Goal: Task Accomplishment & Management: Manage account settings

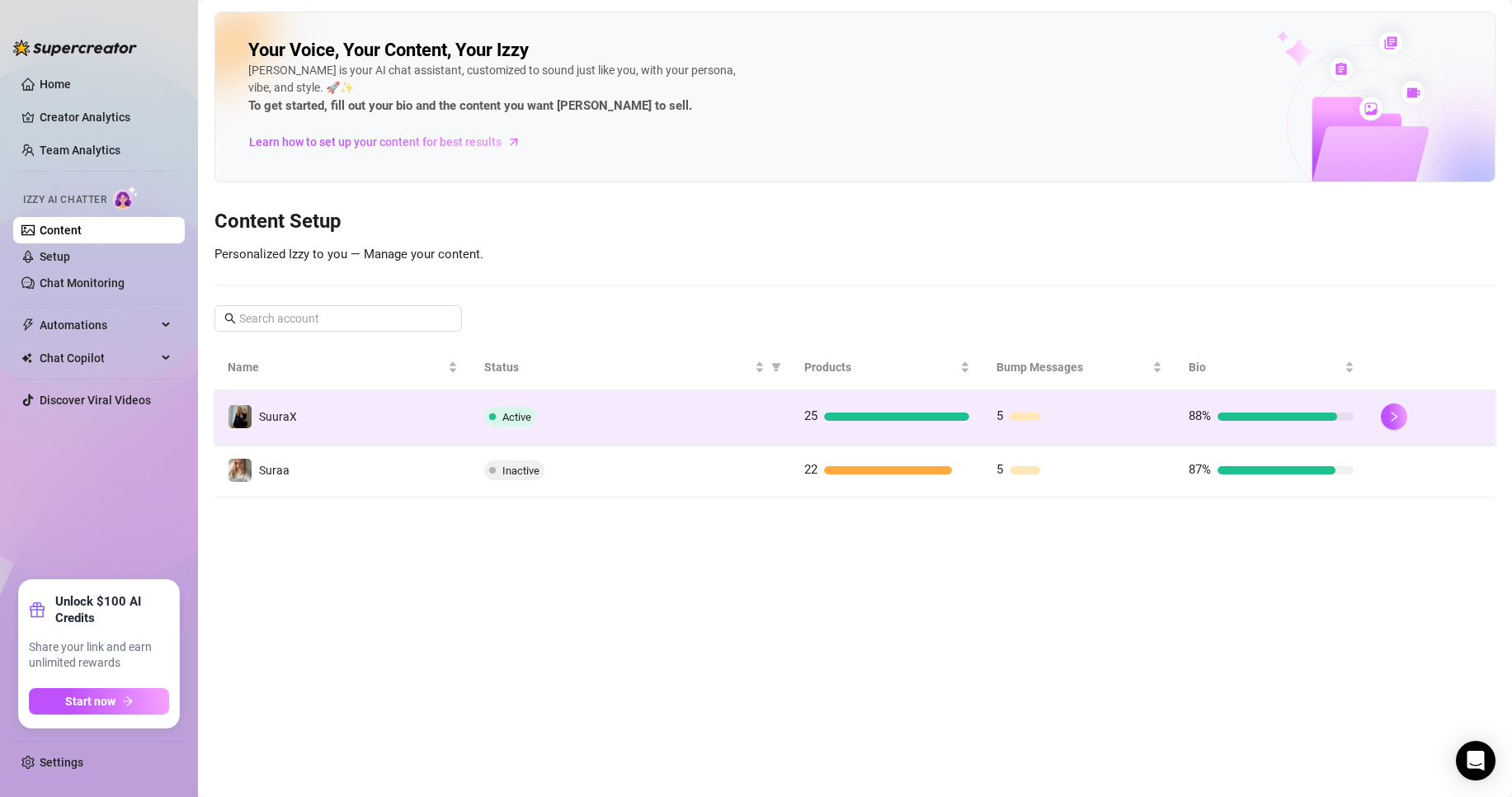
click at [488, 427] on td "Active" at bounding box center [631, 417] width 320 height 54
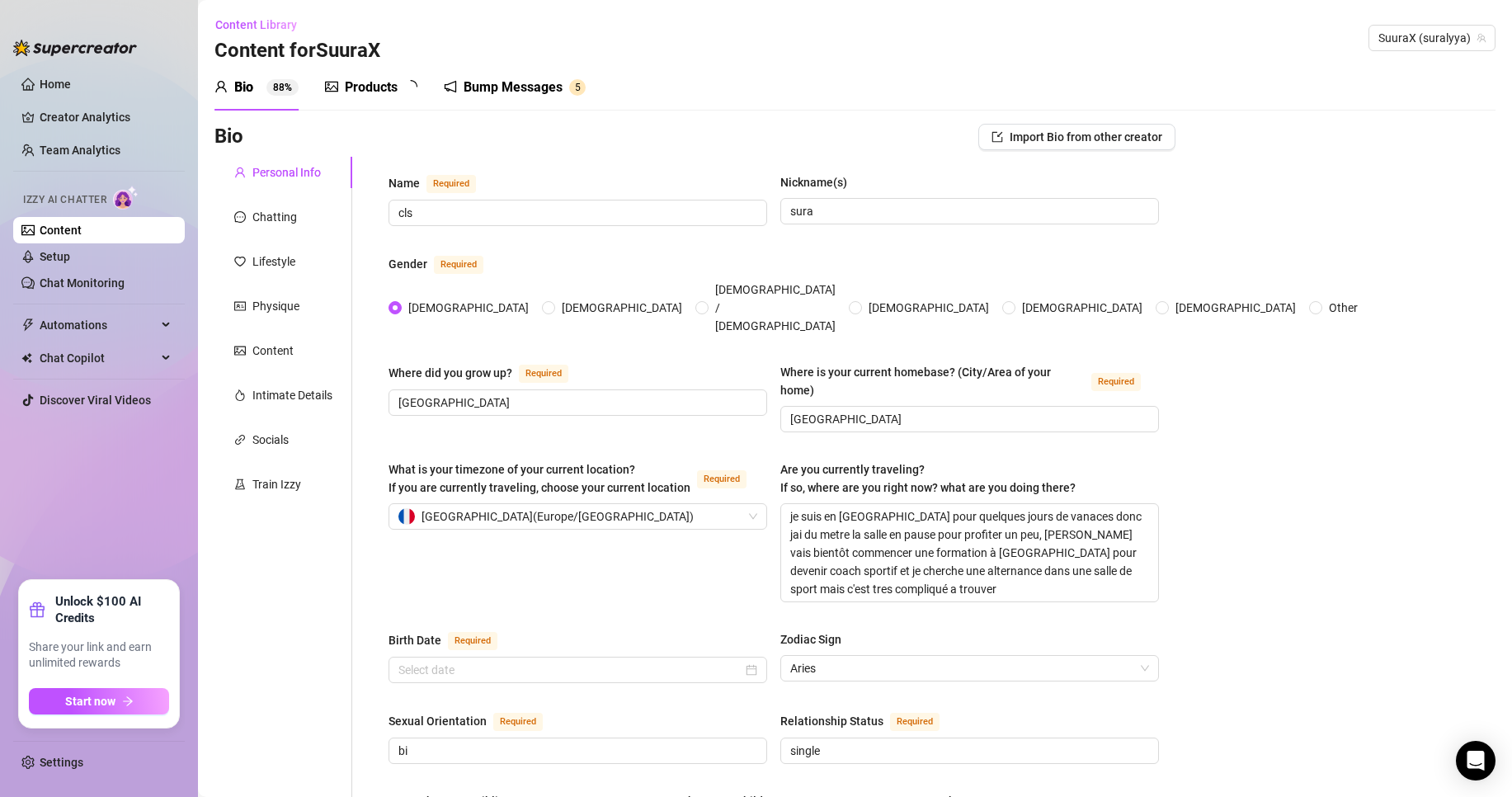
radio input "true"
type input "[DATE]"
click at [511, 83] on div "Bump Messages" at bounding box center [524, 87] width 99 height 20
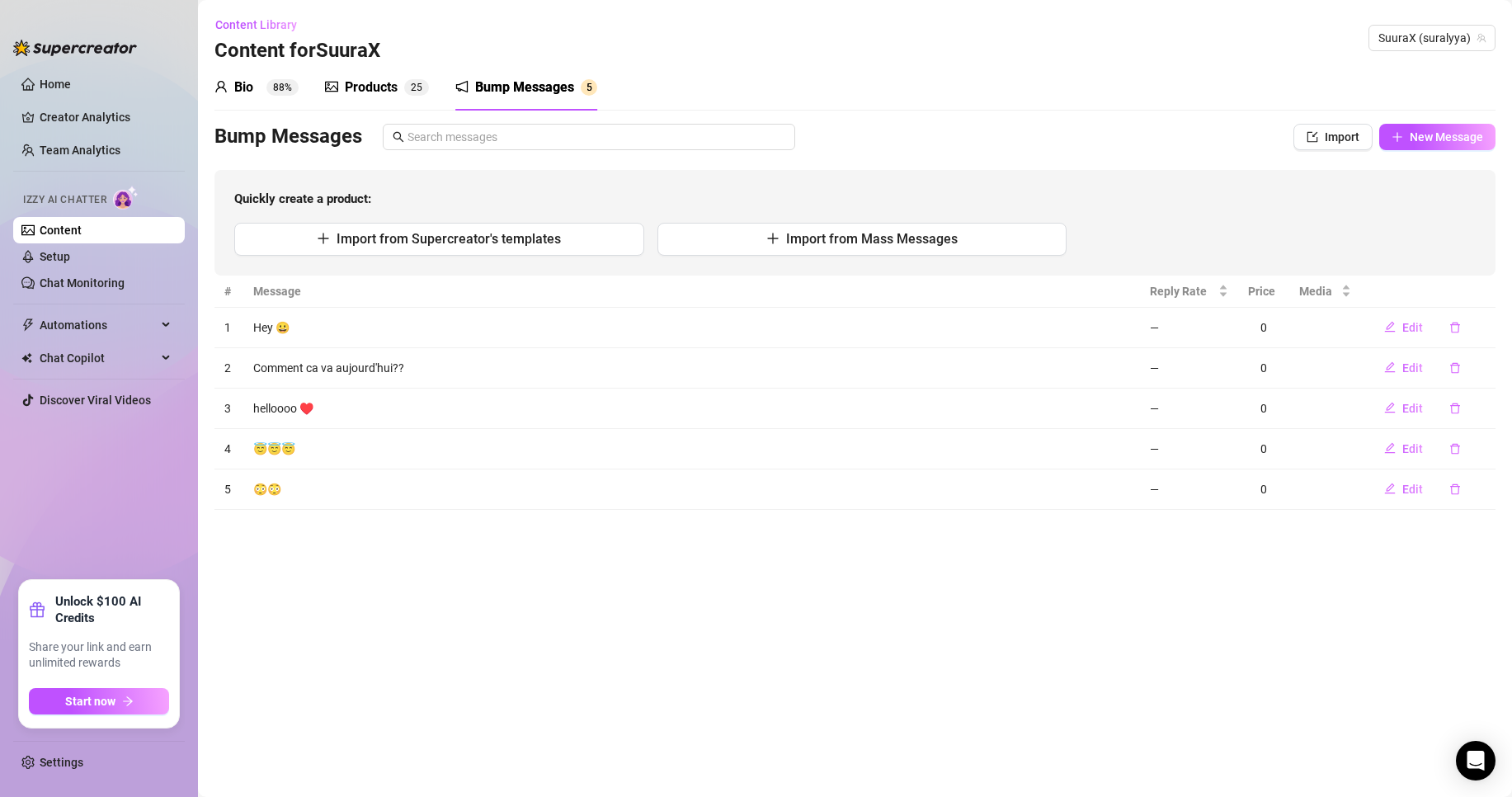
click at [404, 81] on div "Products 2 5" at bounding box center [376, 87] width 104 height 20
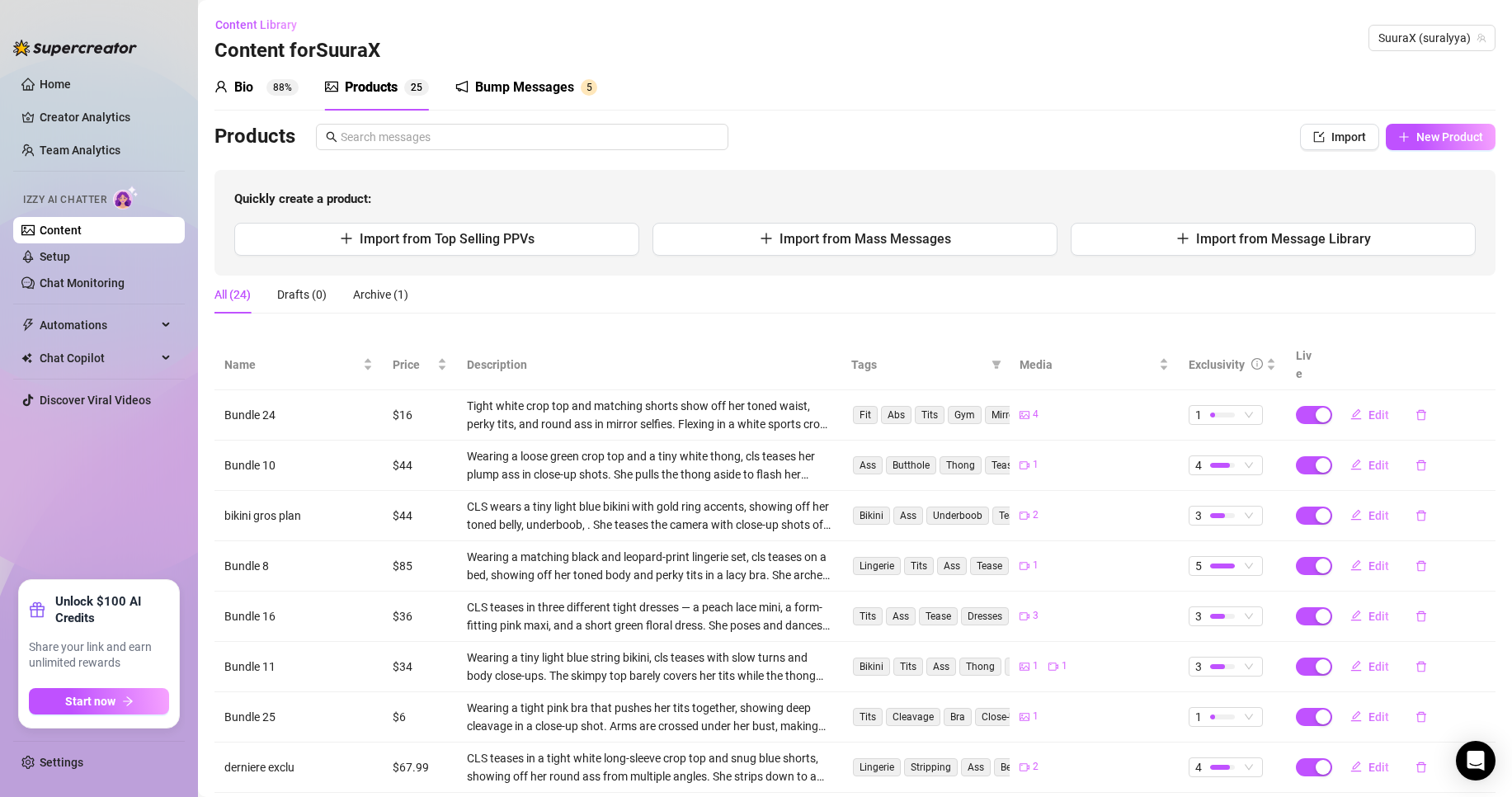
click at [81, 229] on link "Content" at bounding box center [61, 230] width 42 height 13
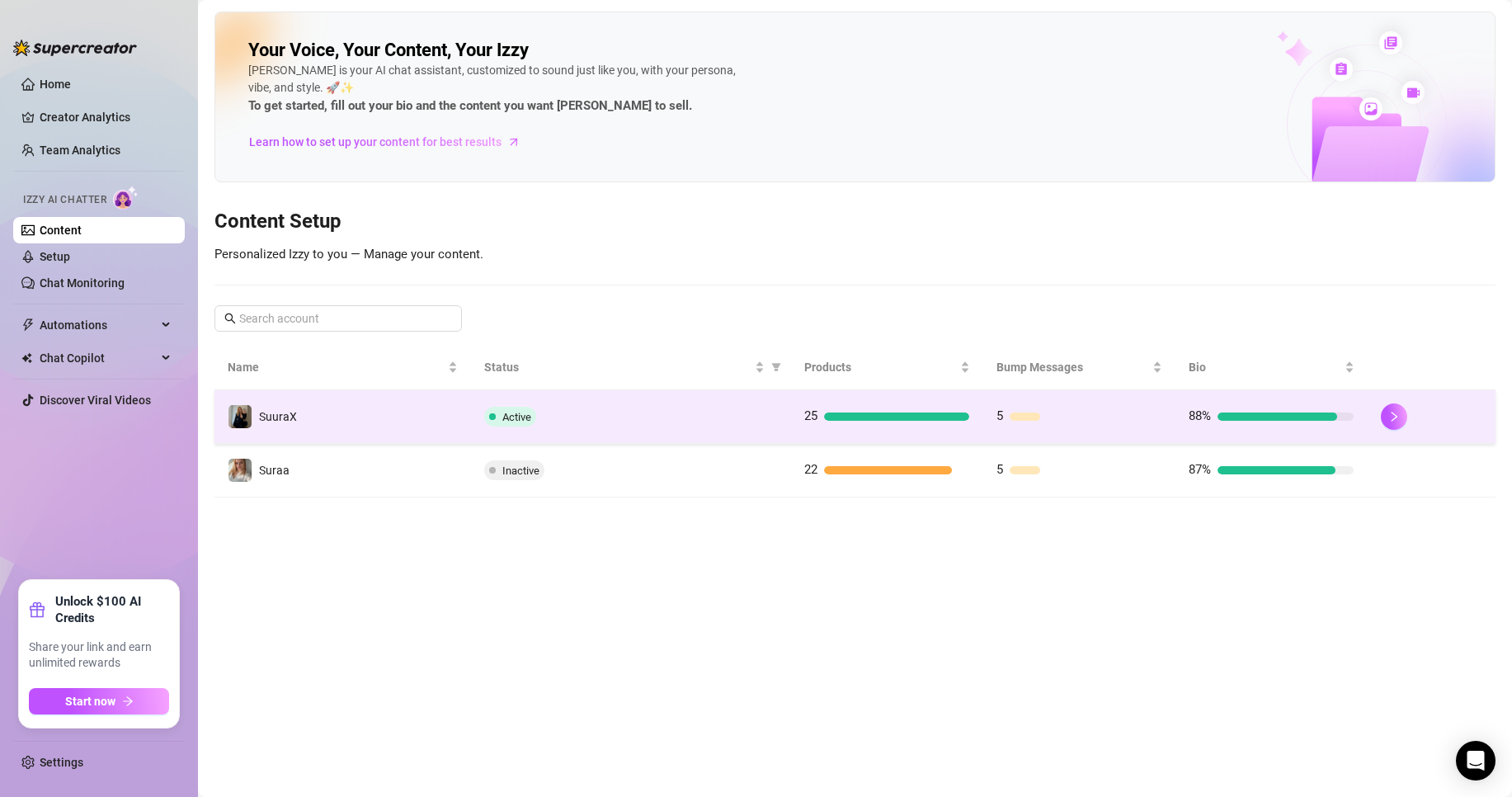
click at [513, 435] on td "Active" at bounding box center [631, 417] width 320 height 54
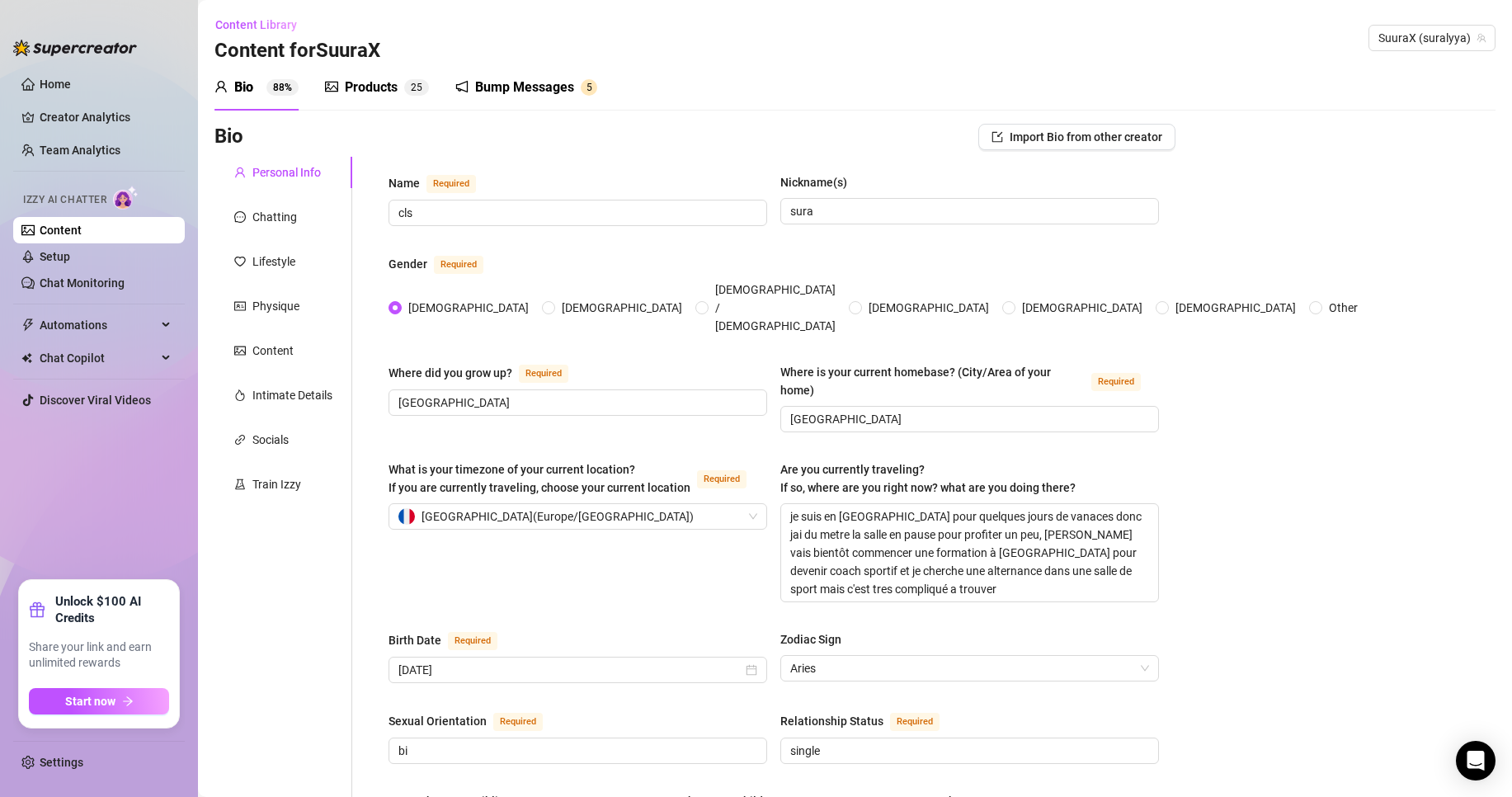
click at [394, 96] on div "Products" at bounding box center [371, 87] width 53 height 20
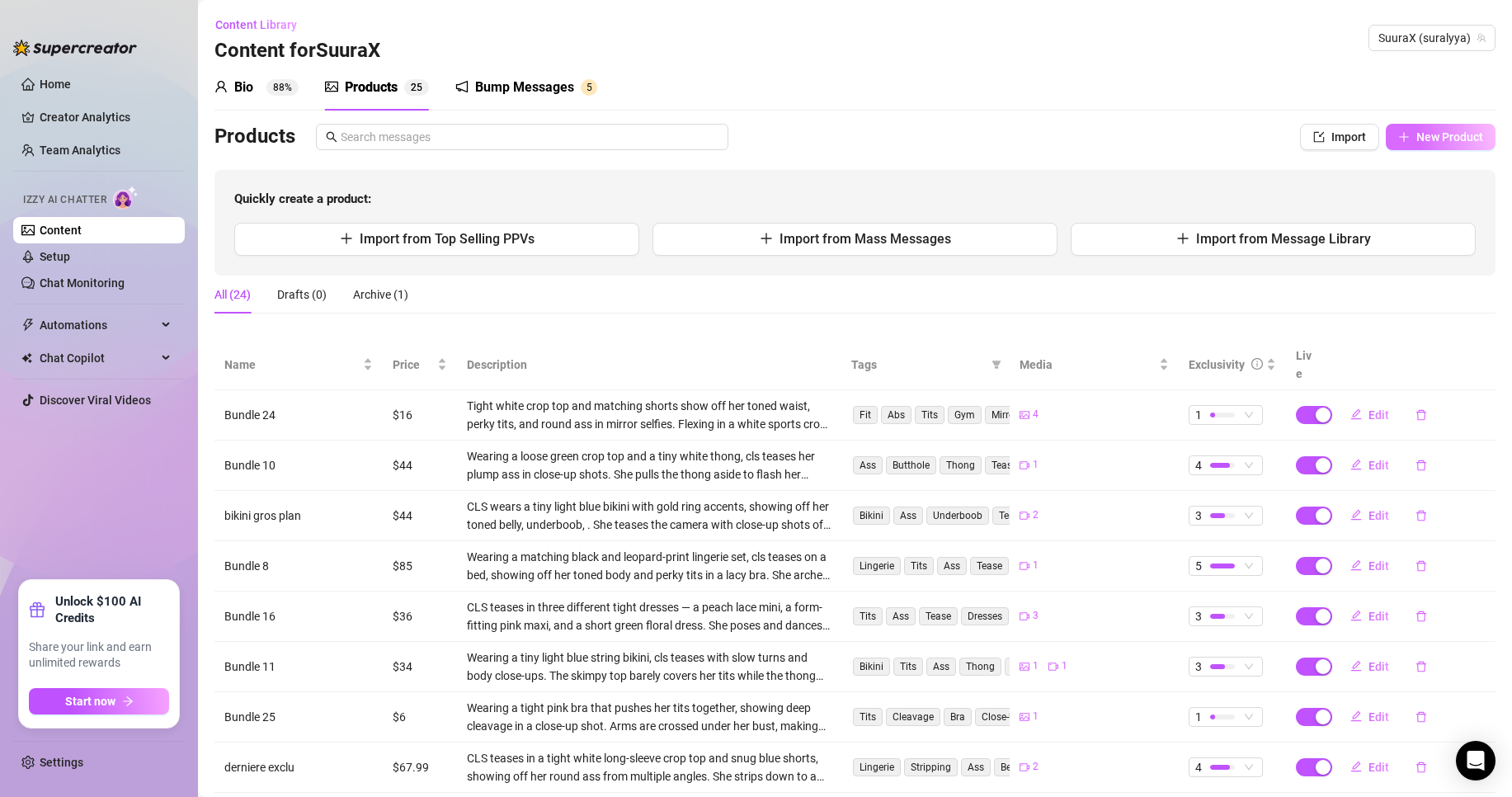
click at [1463, 148] on button "New Product" at bounding box center [1441, 137] width 110 height 27
type textarea "Type your message here..."
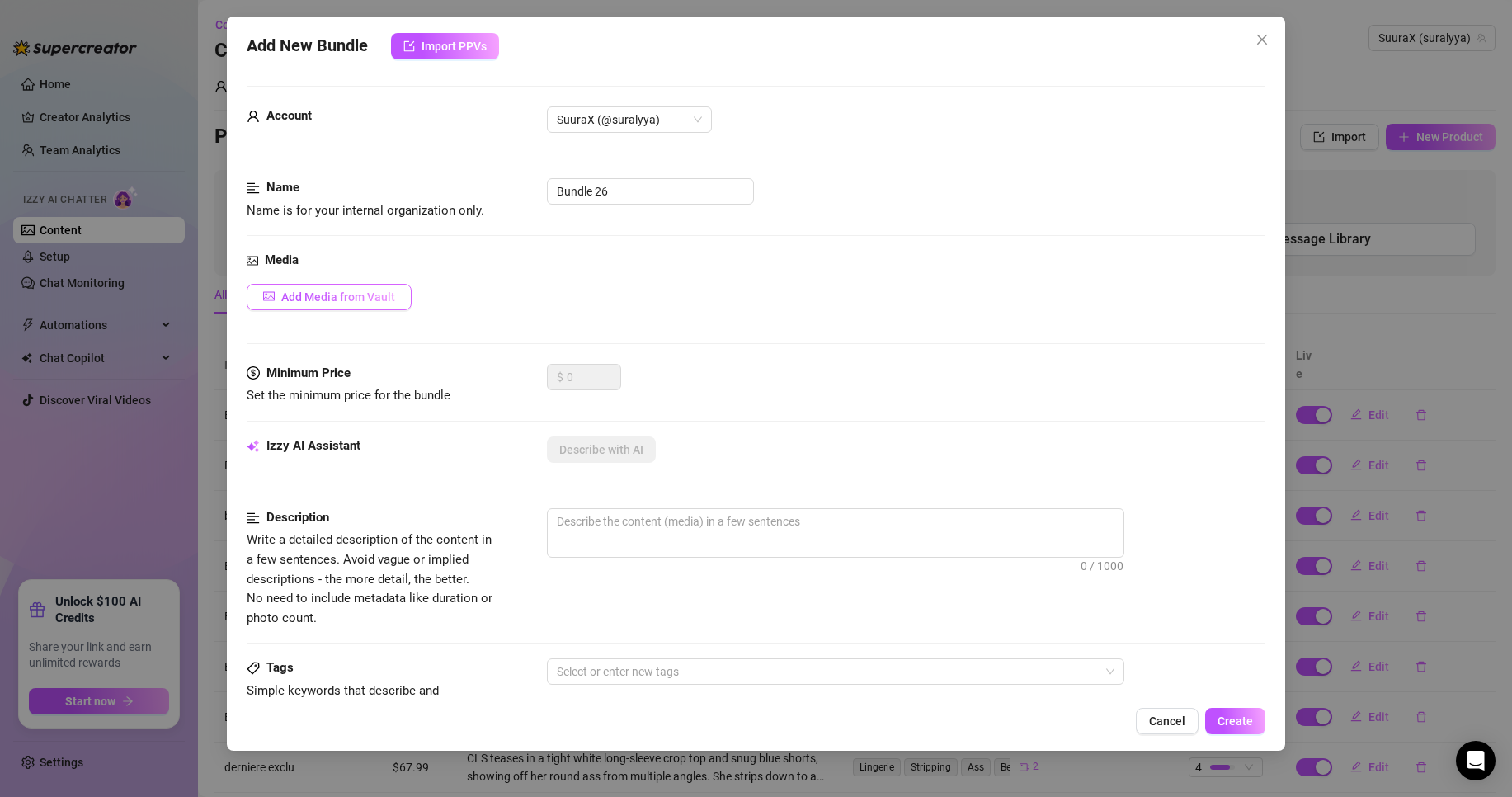
click at [341, 286] on button "Add Media from Vault" at bounding box center [329, 298] width 165 height 27
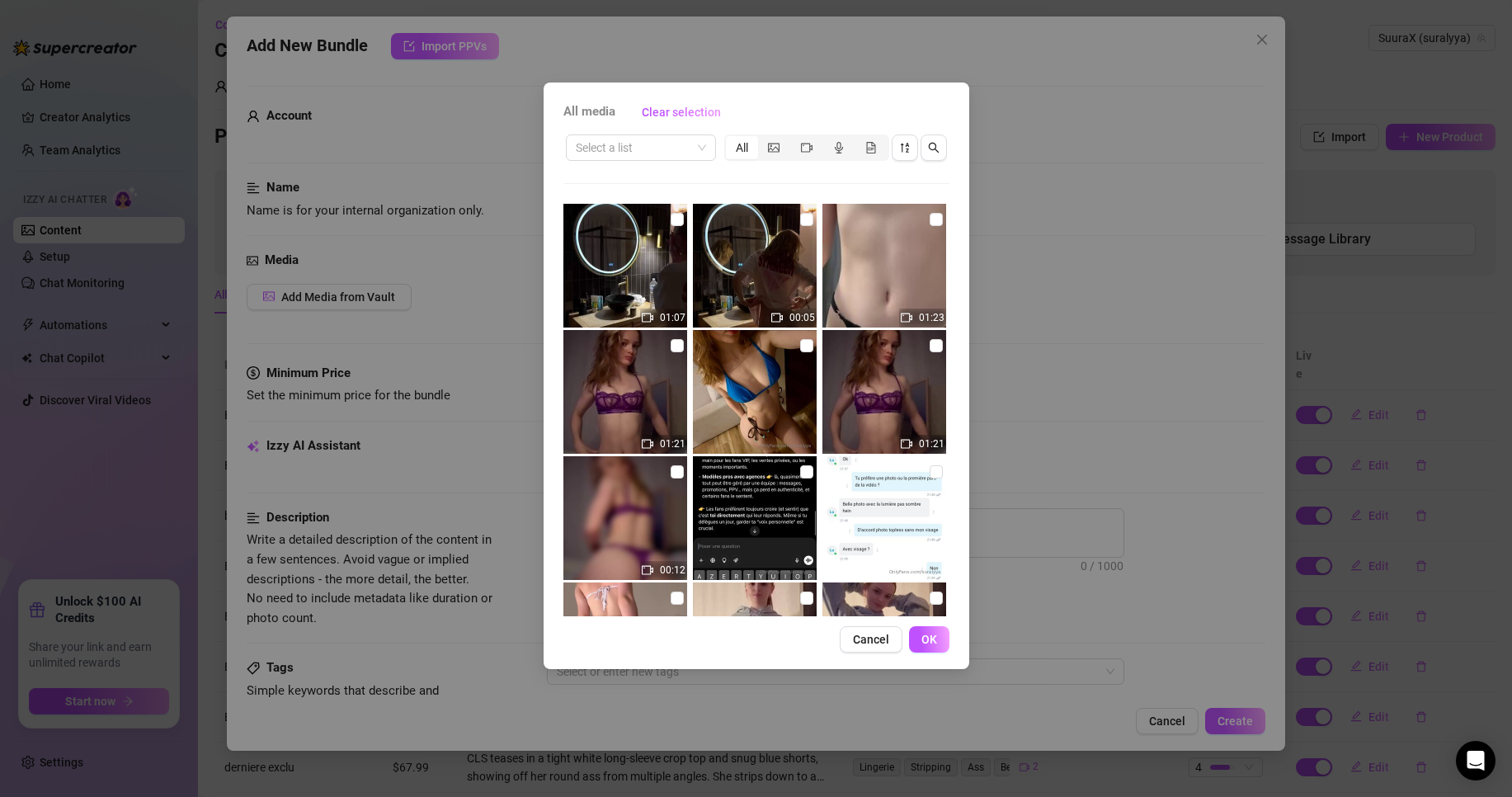
click at [920, 248] on img at bounding box center [884, 265] width 124 height 124
click at [880, 267] on img at bounding box center [884, 265] width 124 height 124
click at [930, 219] on input "checkbox" at bounding box center [936, 219] width 13 height 13
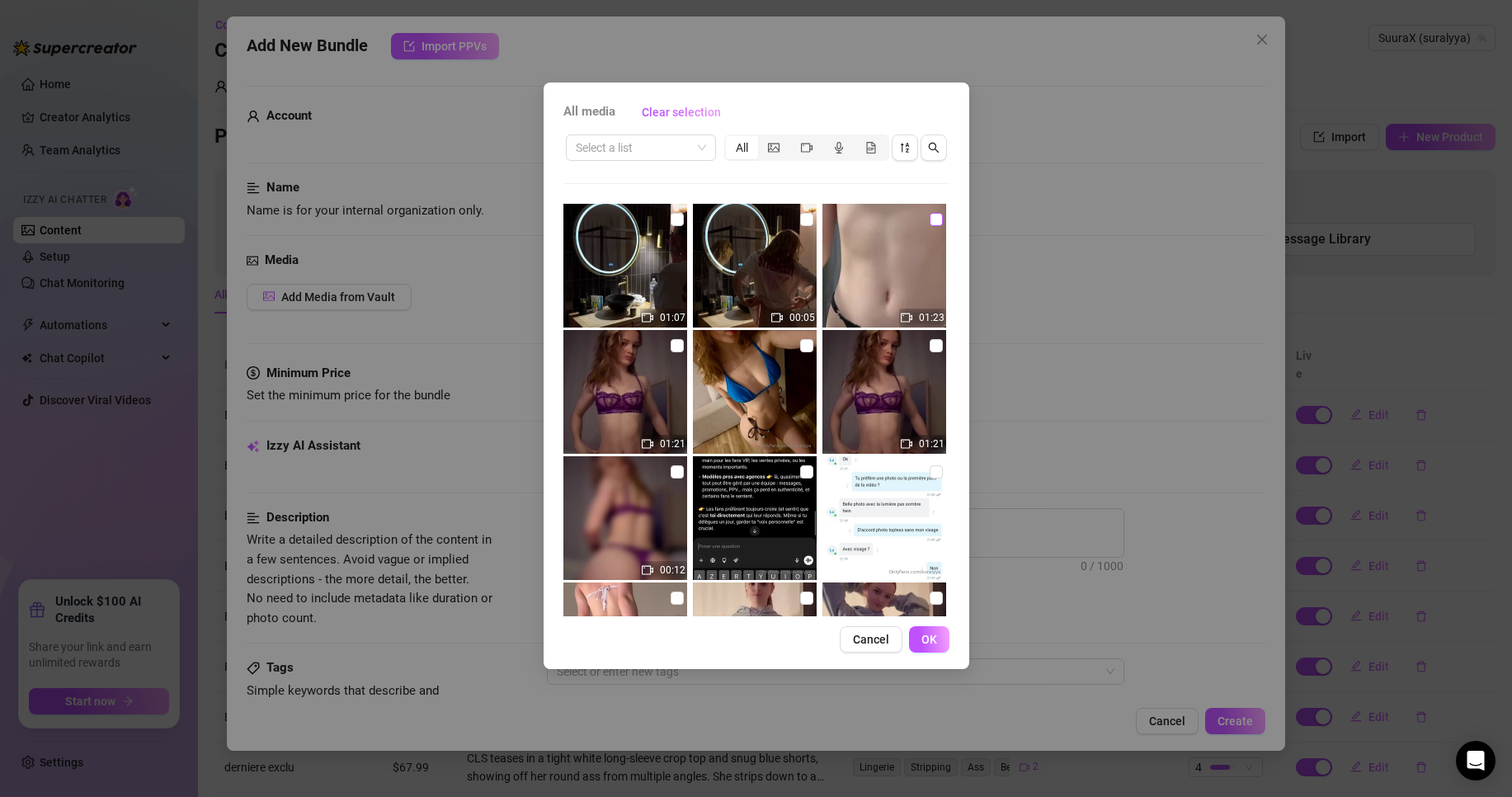
checkbox input "true"
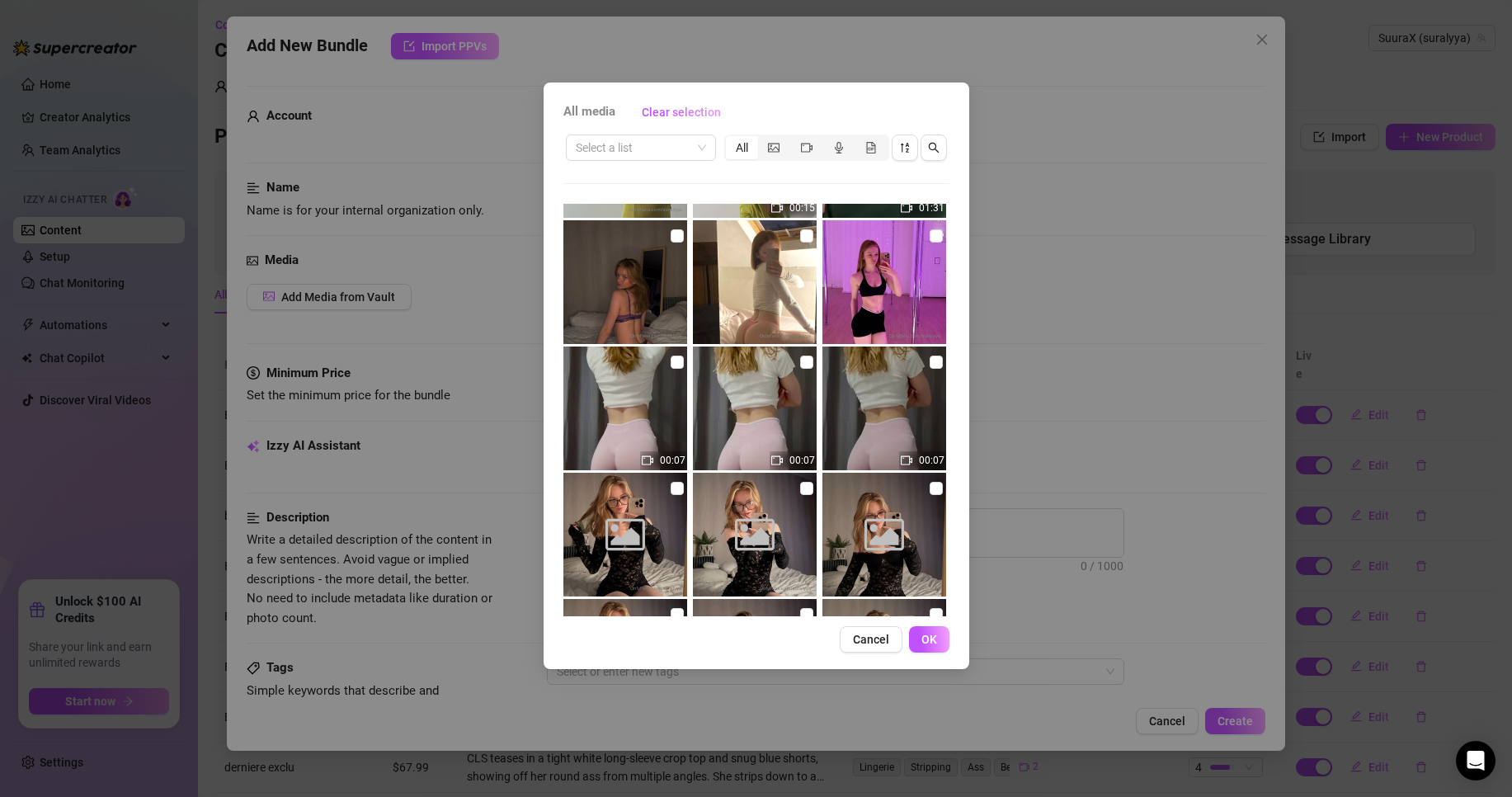
scroll to position [1752, 0]
click at [653, 409] on img at bounding box center [625, 407] width 124 height 124
click at [670, 362] on input "checkbox" at bounding box center [677, 362] width 13 height 13
checkbox input "true"
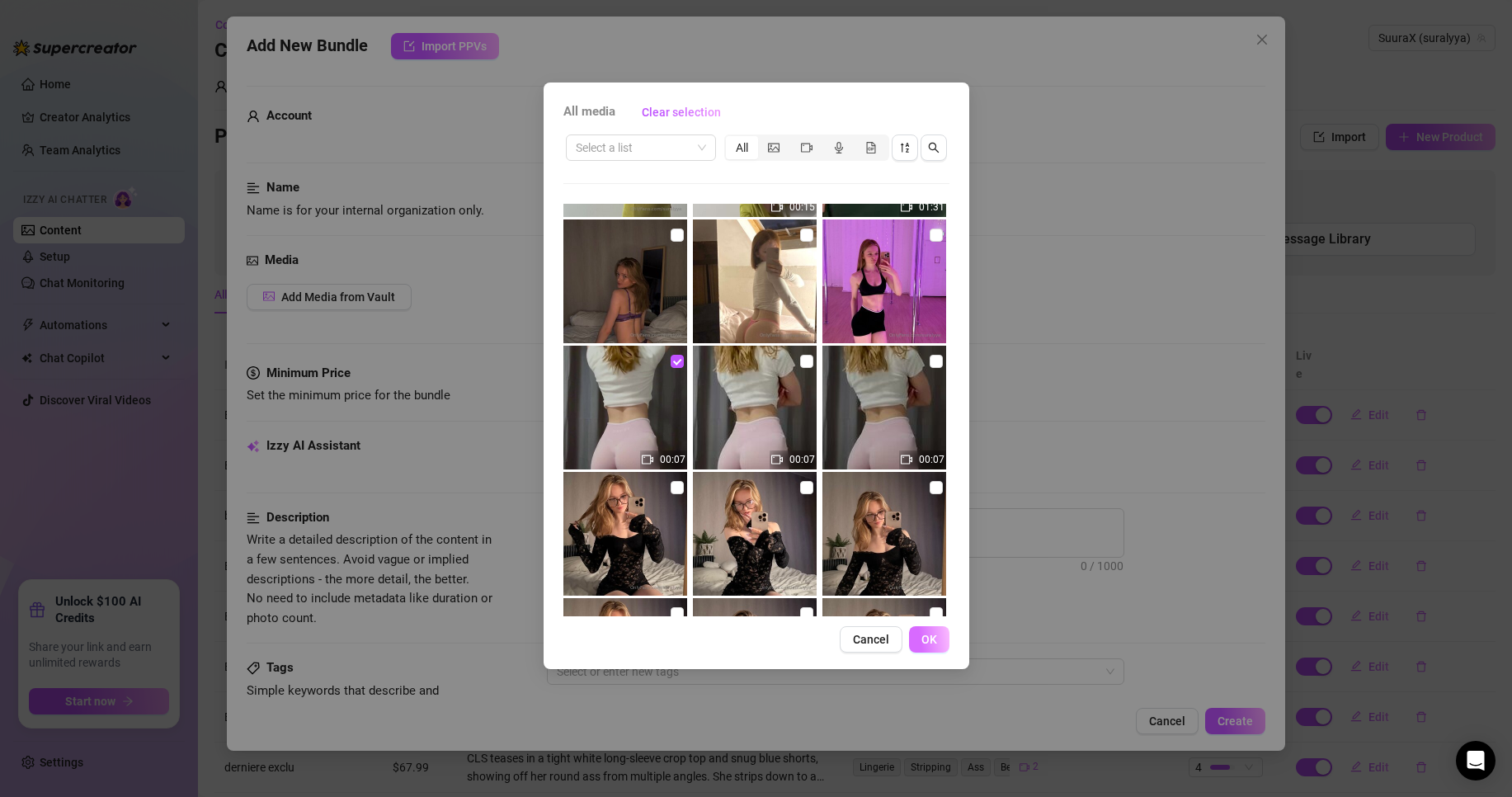
click at [926, 645] on span "OK" at bounding box center [929, 640] width 16 height 13
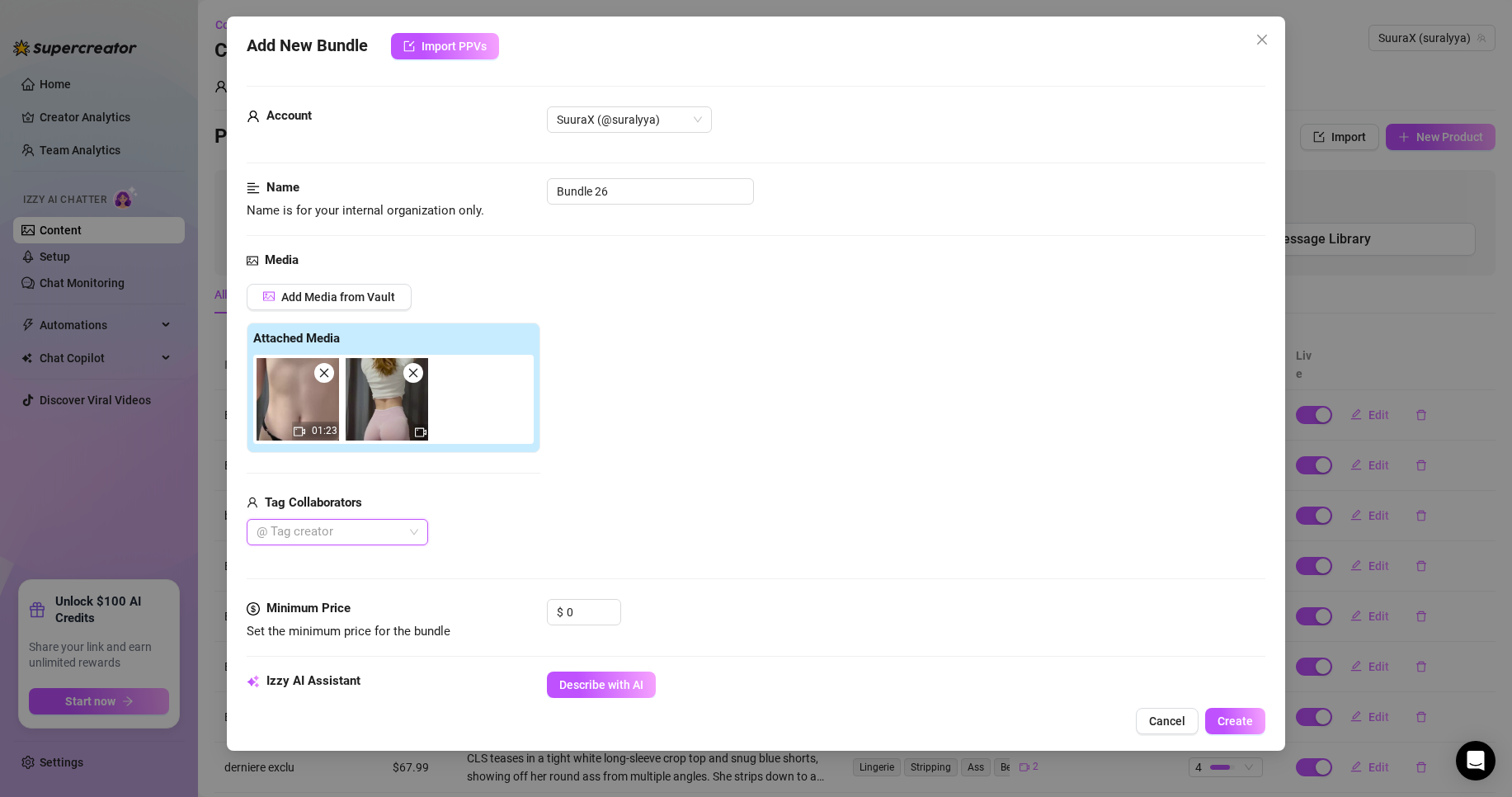
click at [395, 399] on img at bounding box center [386, 399] width 82 height 82
click at [588, 617] on input "0" at bounding box center [593, 613] width 54 height 25
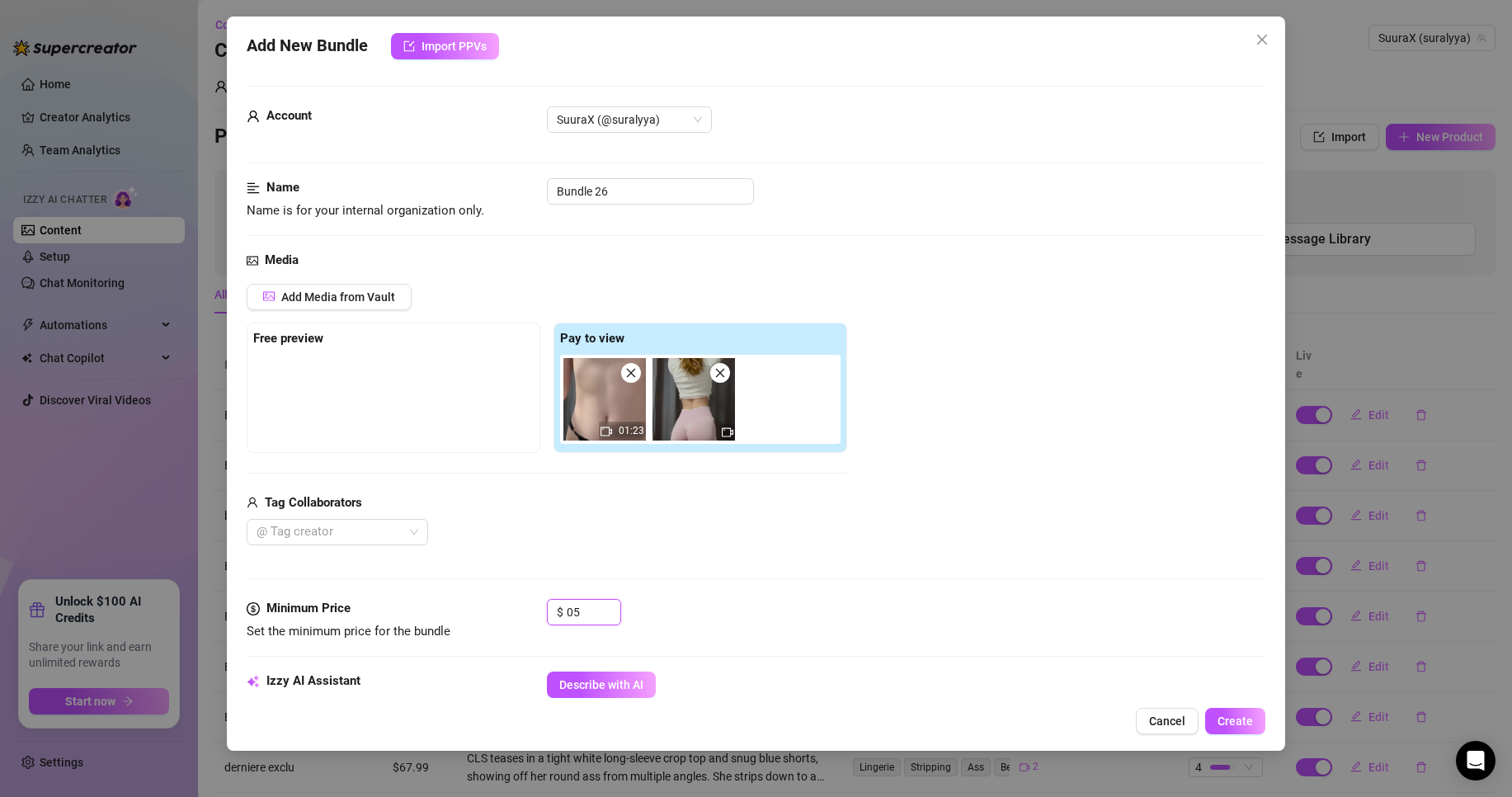
type input "0"
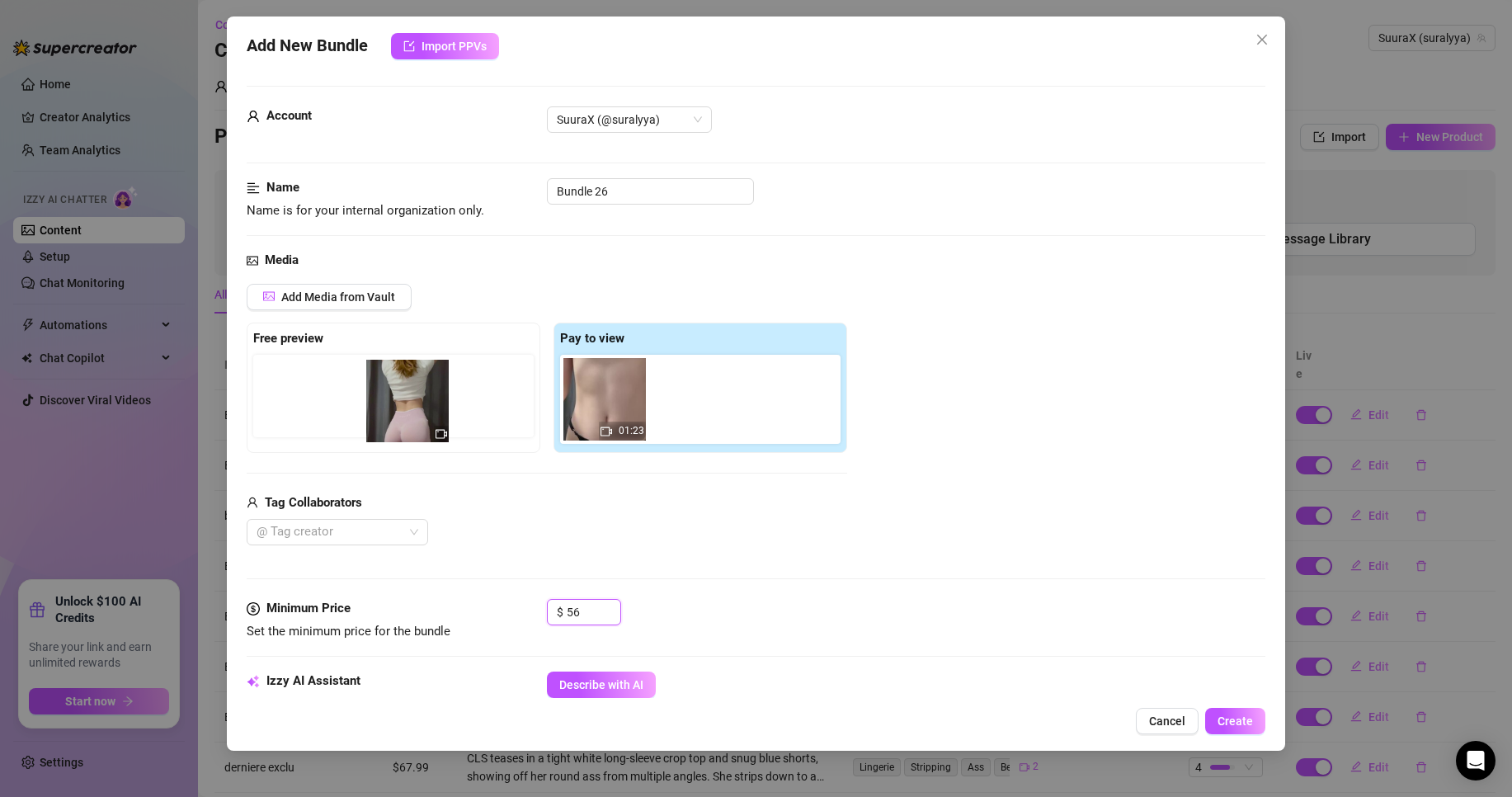
drag, startPoint x: 689, startPoint y: 422, endPoint x: 375, endPoint y: 394, distance: 315.2
click at [381, 404] on div "Free preview Pay to view 01:23" at bounding box center [547, 387] width 601 height 130
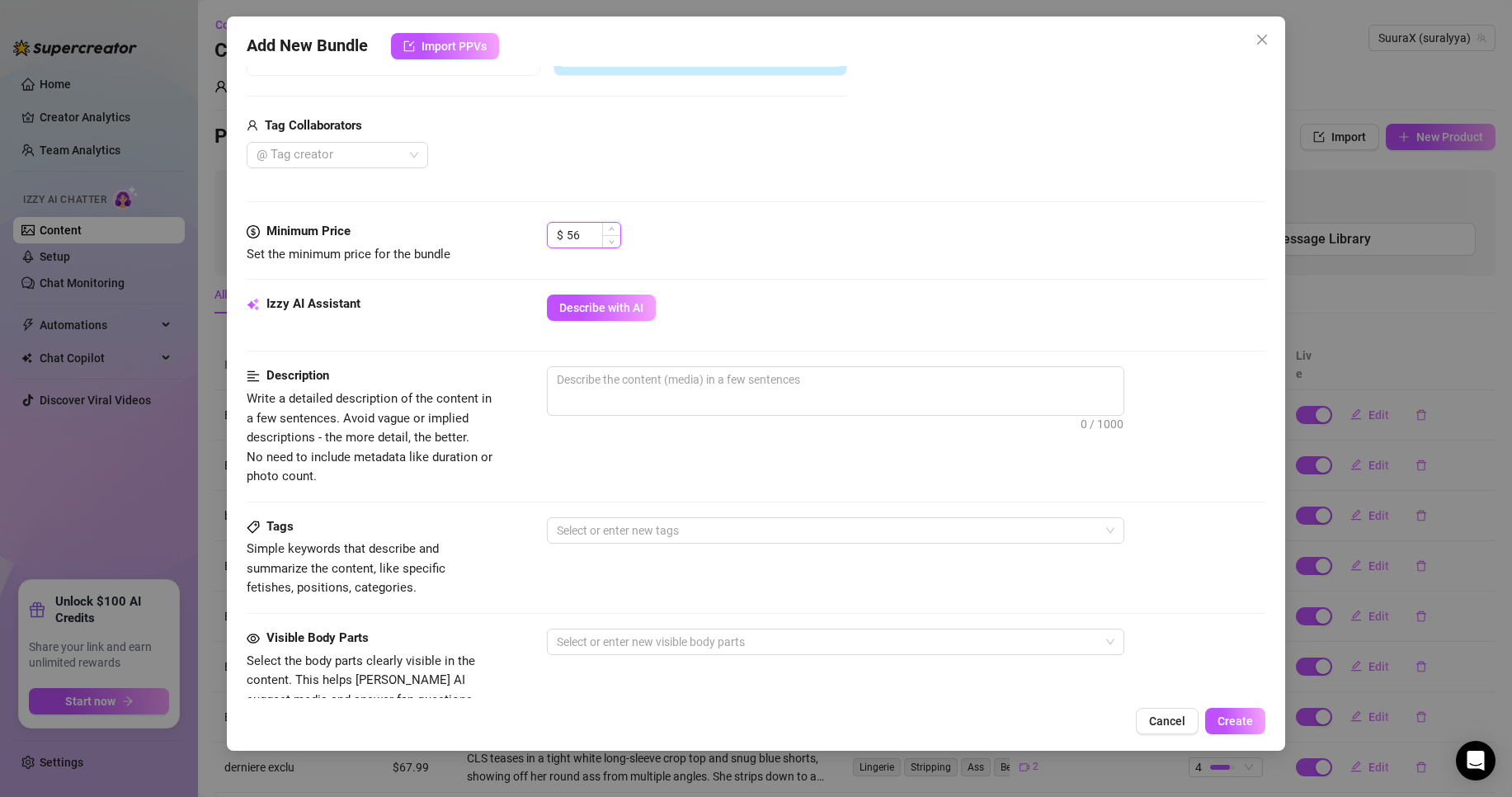
scroll to position [374, 0]
type input "56"
click at [600, 307] on span "Describe with AI" at bounding box center [601, 311] width 84 height 13
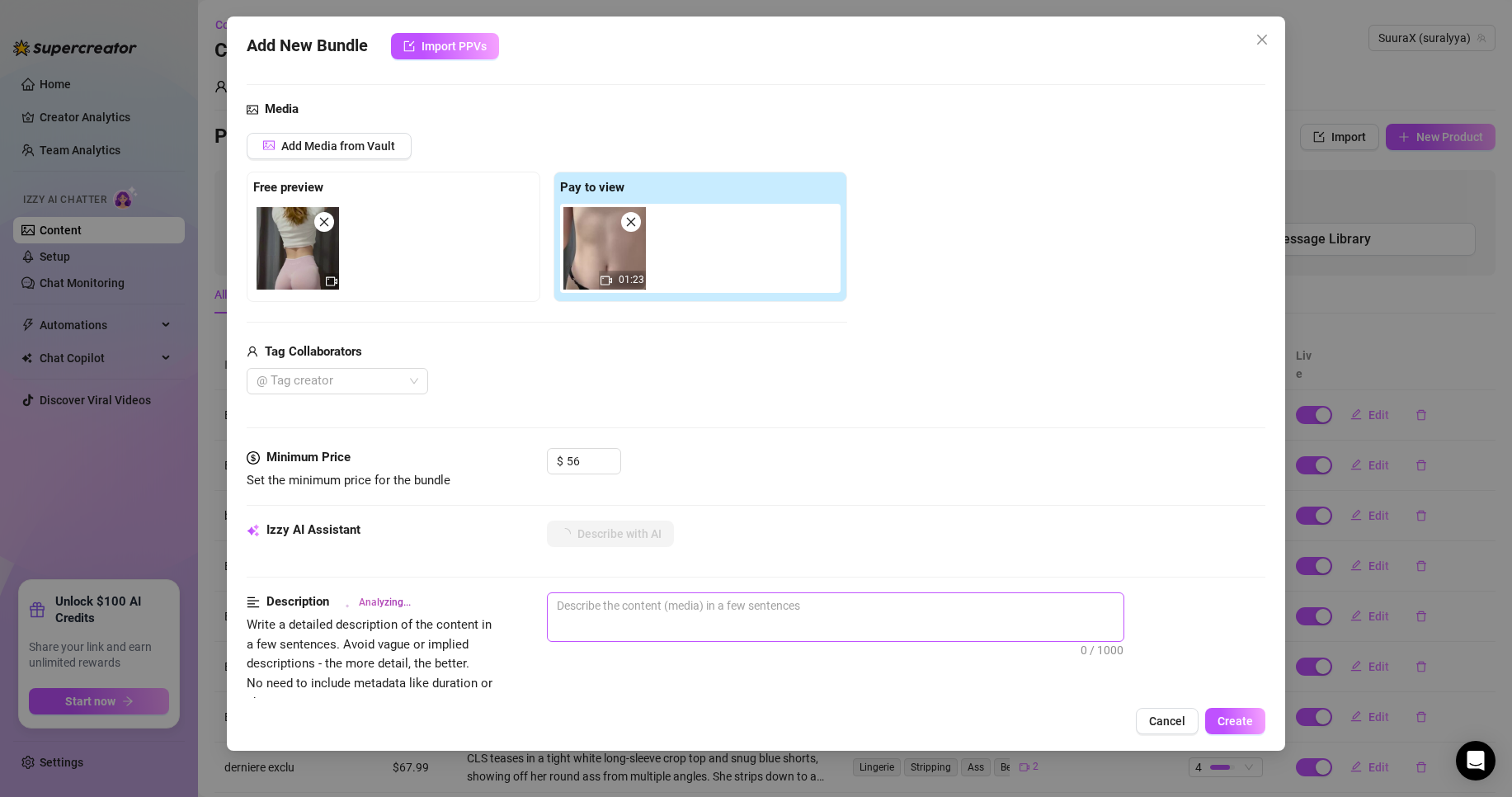
scroll to position [0, 0]
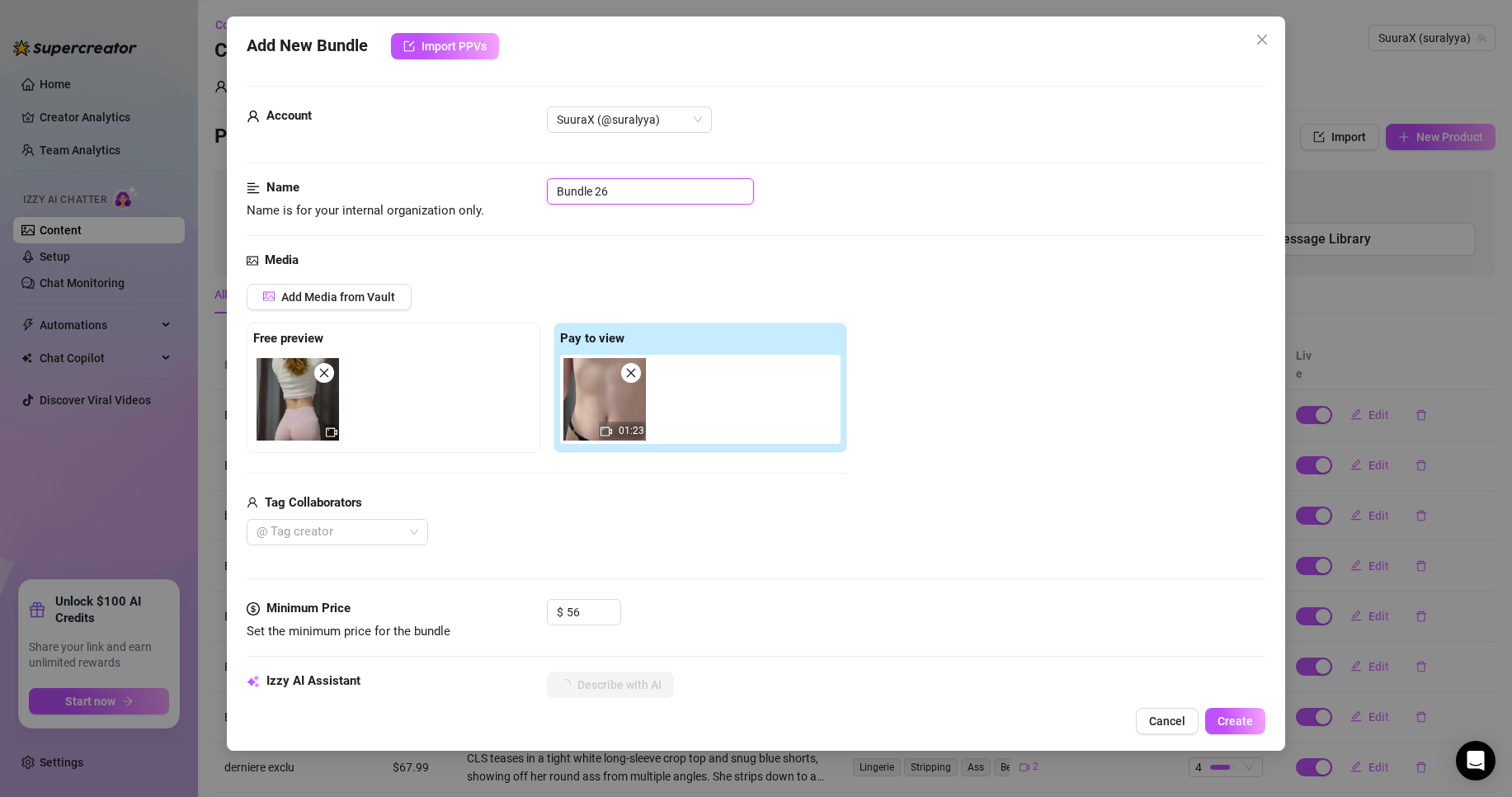
drag, startPoint x: 649, startPoint y: 194, endPoint x: 429, endPoint y: 178, distance: 220.6
click at [430, 180] on div "Name Name is for your internal organization only. Bundle 26" at bounding box center [756, 199] width 1019 height 42
click at [1017, 322] on div "Add Media from Vault Free preview Pay to view 01:23 Tag Collaborators @ Tag cre…" at bounding box center [756, 416] width 1019 height 263
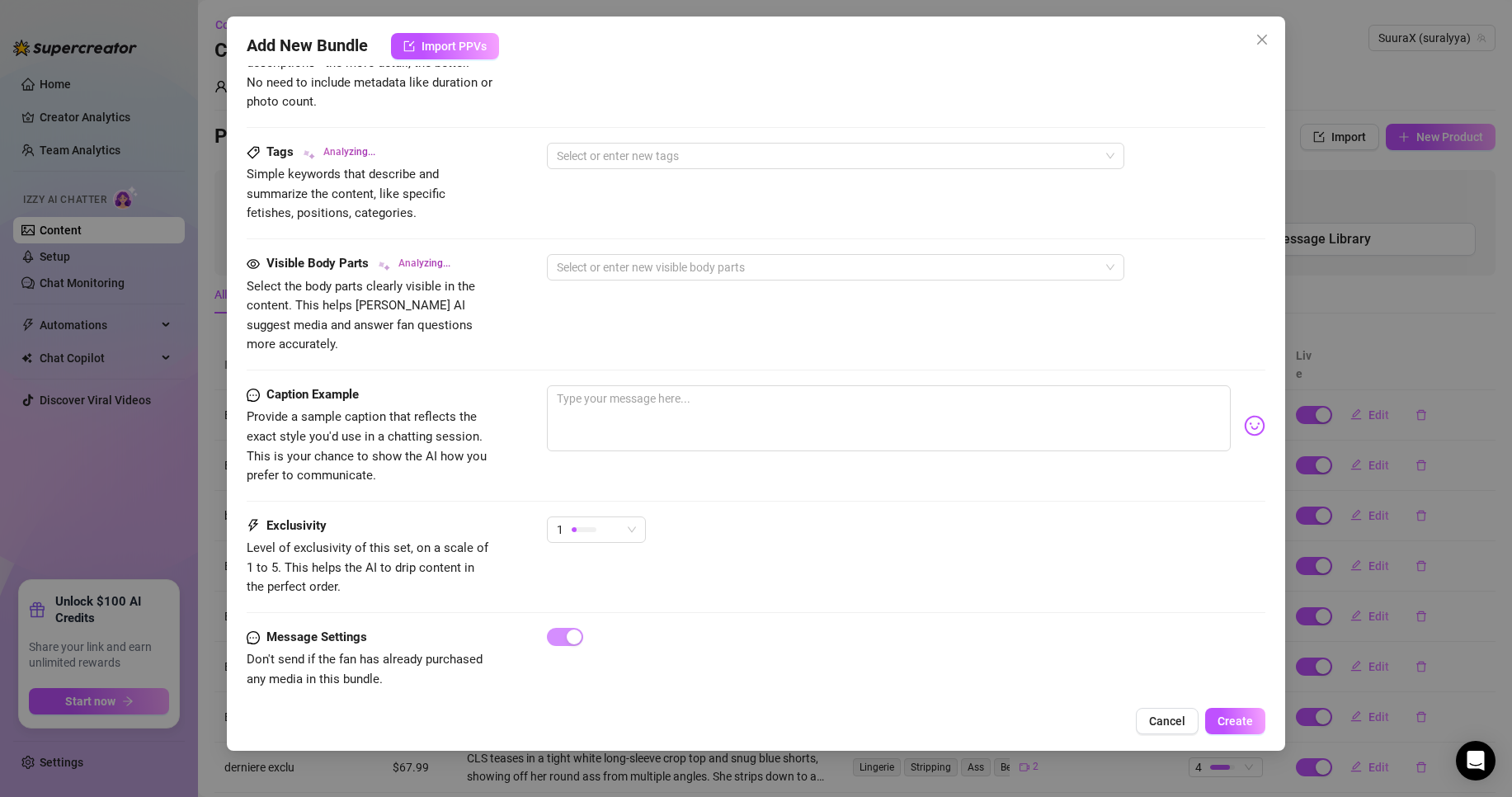
scroll to position [755, 0]
click at [704, 392] on textarea at bounding box center [888, 416] width 684 height 66
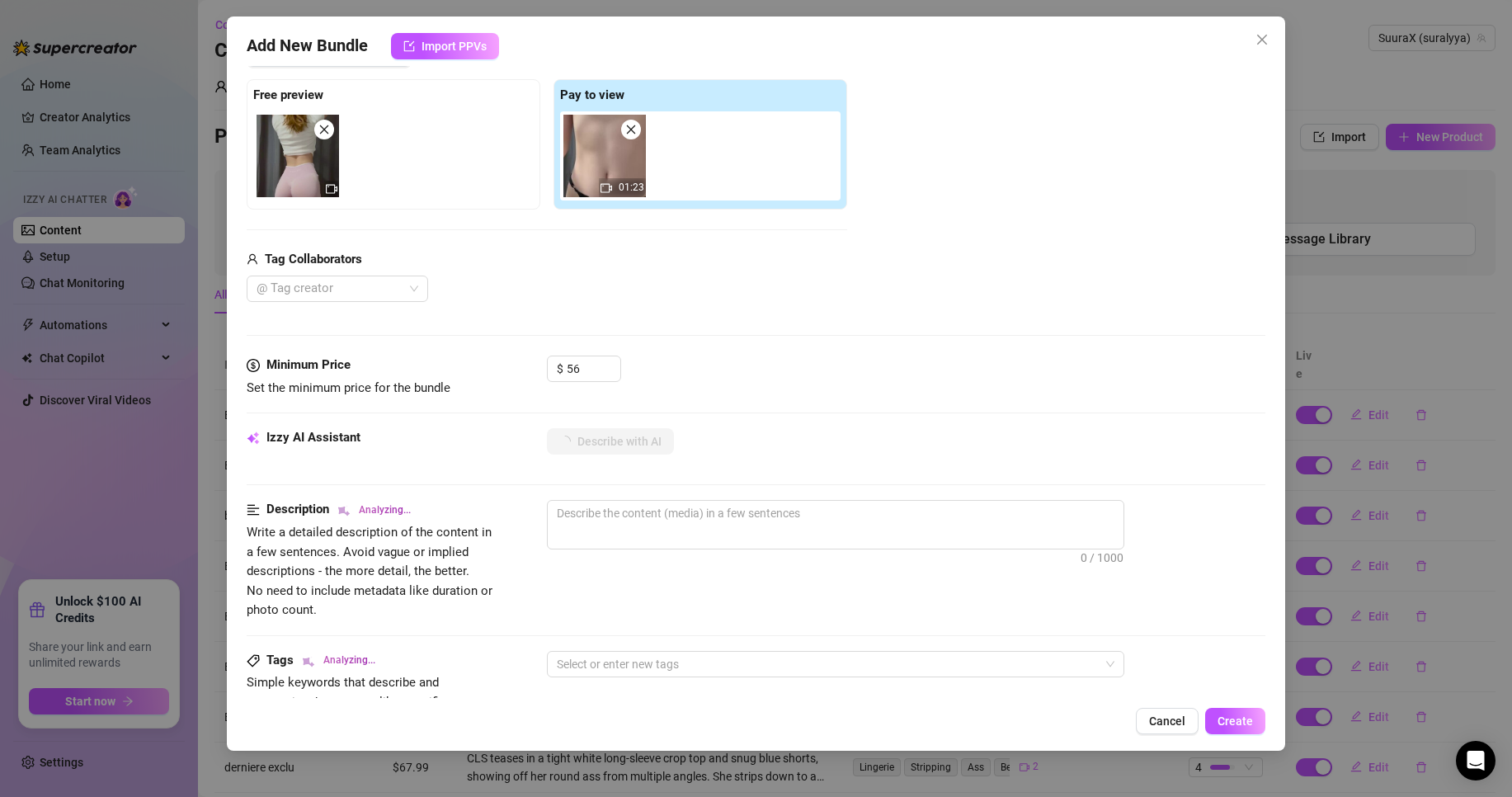
type textarea "CLS"
type textarea "CLS teases"
type textarea "CLS teases in"
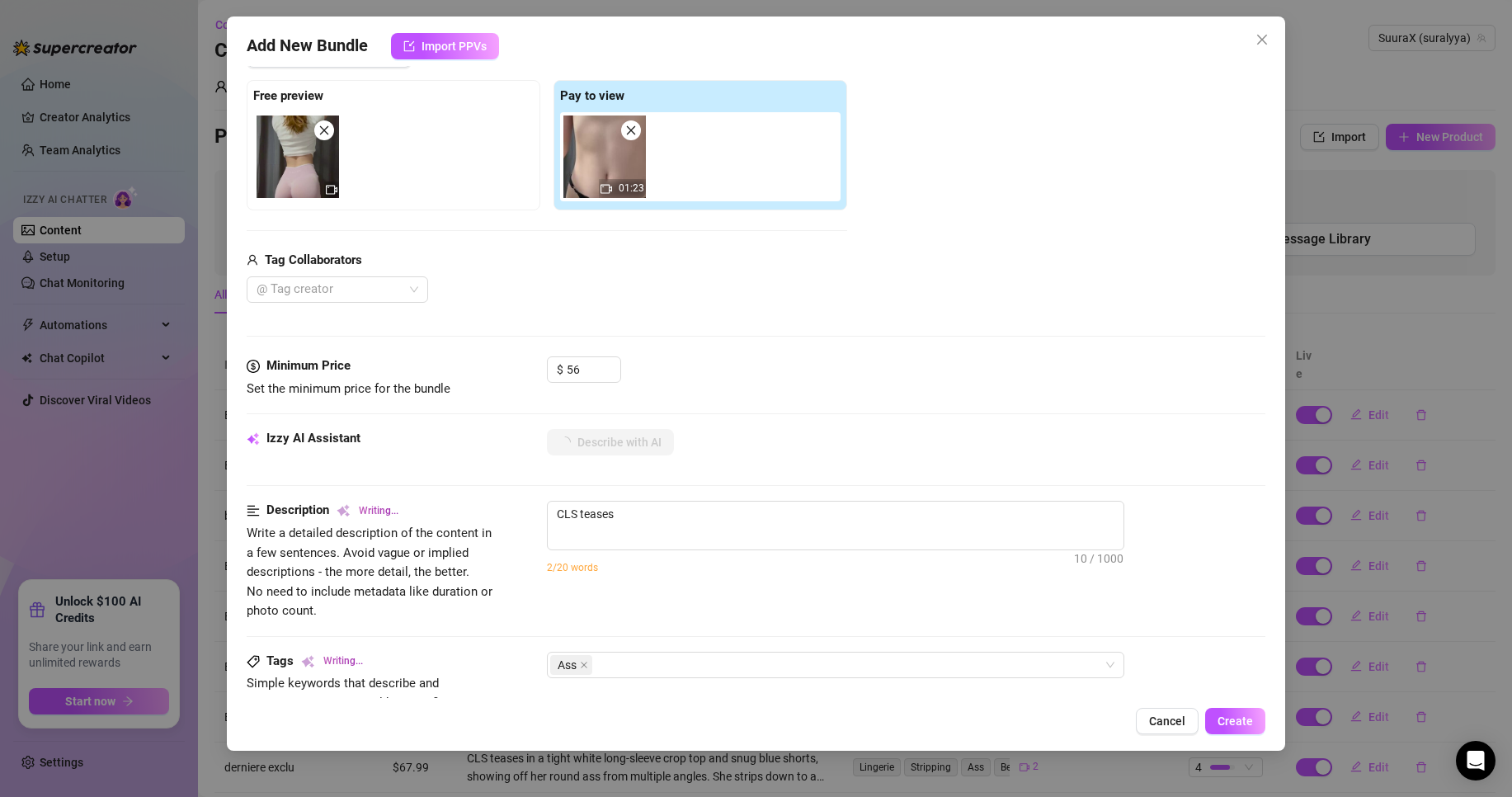
type textarea "CLS teases in"
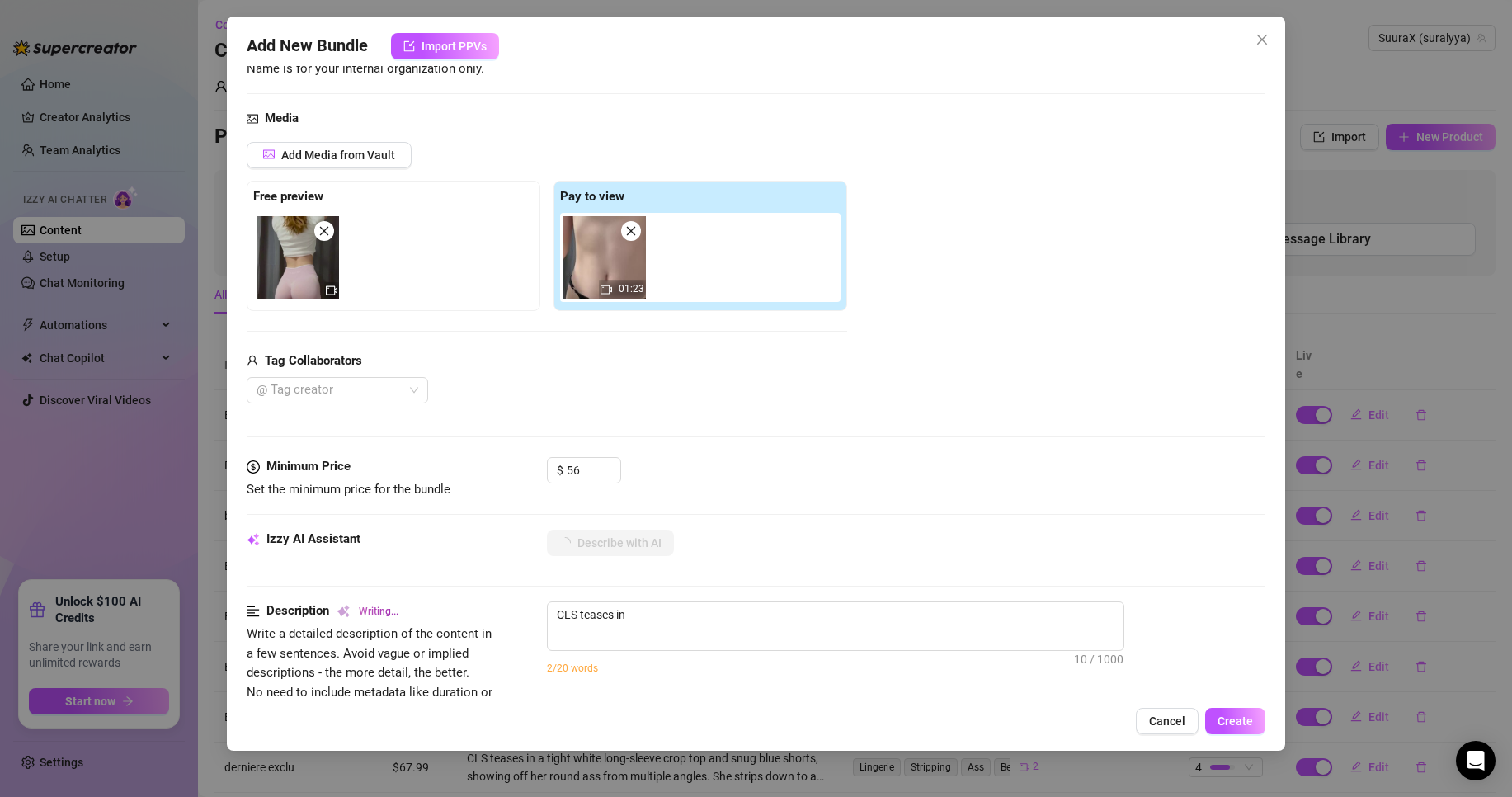
type textarea "CLS teases in a"
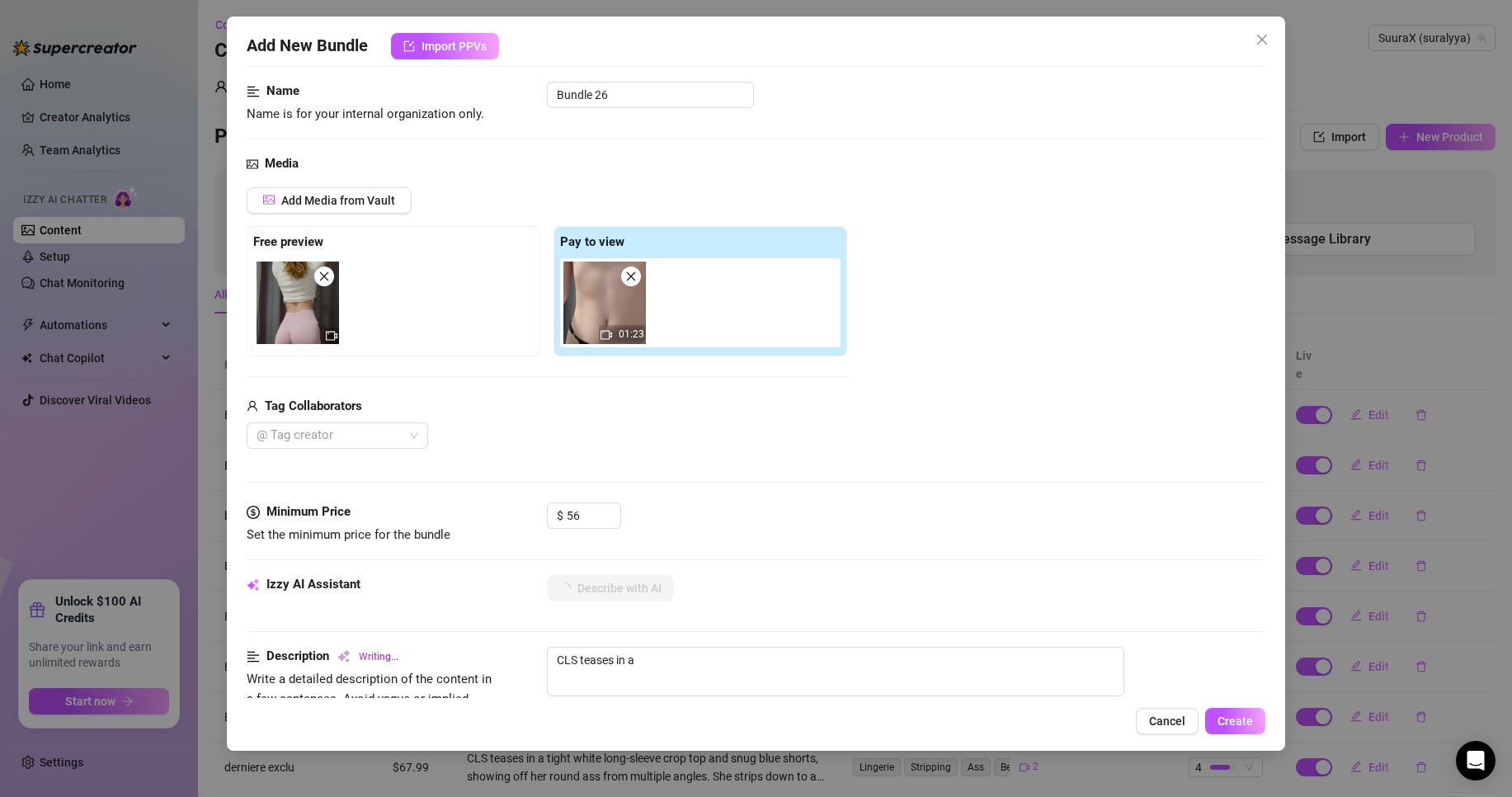
type textarea "CLS teases in a tight"
type textarea "CLS teases in a tight white"
type textarea "CLS teases in a tight white crop"
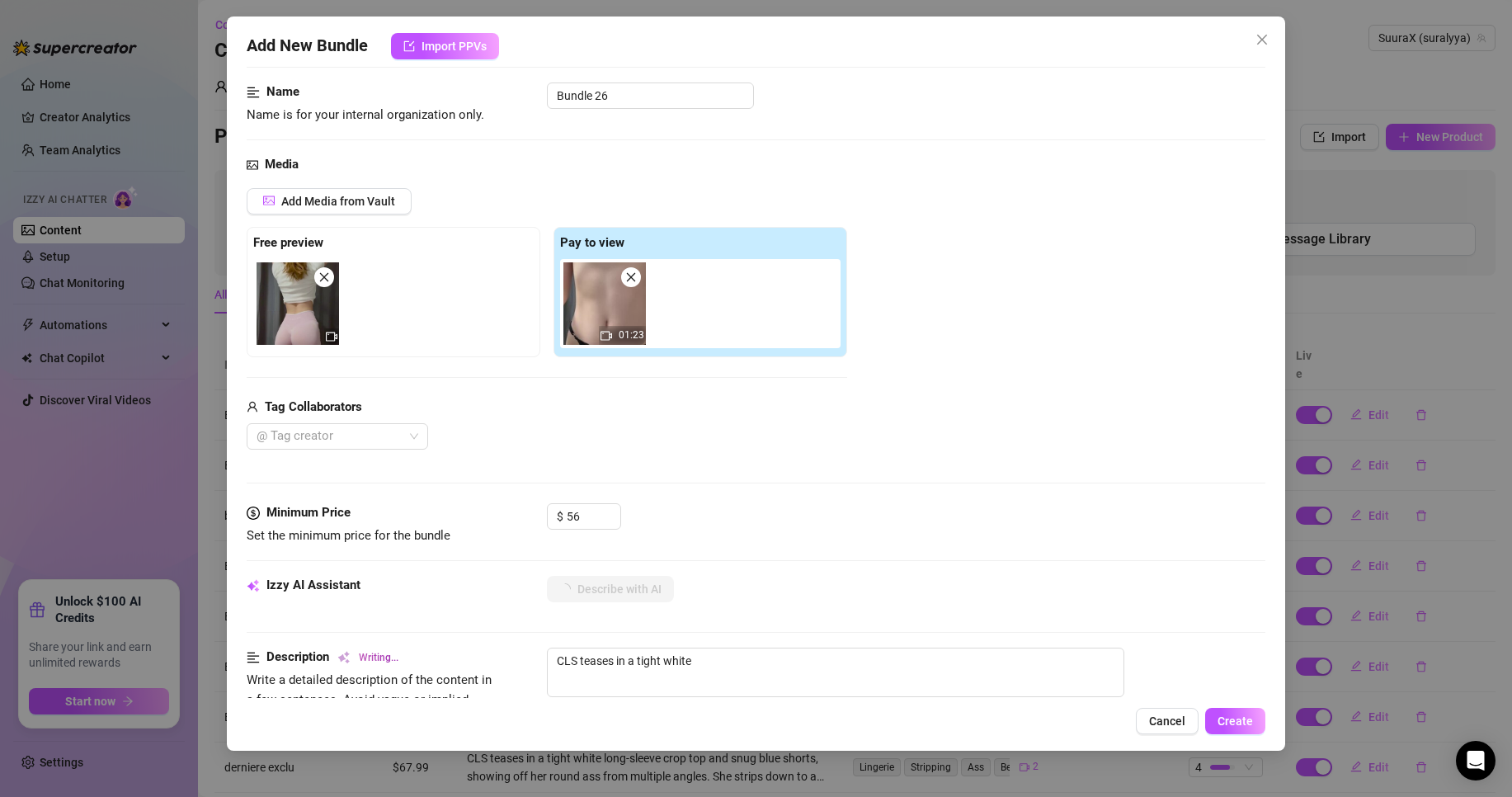
type textarea "CLS teases in a tight white crop"
type textarea "CLS teases in a tight white crop top,"
type textarea "CLS teases in a tight white crop top, swapping"
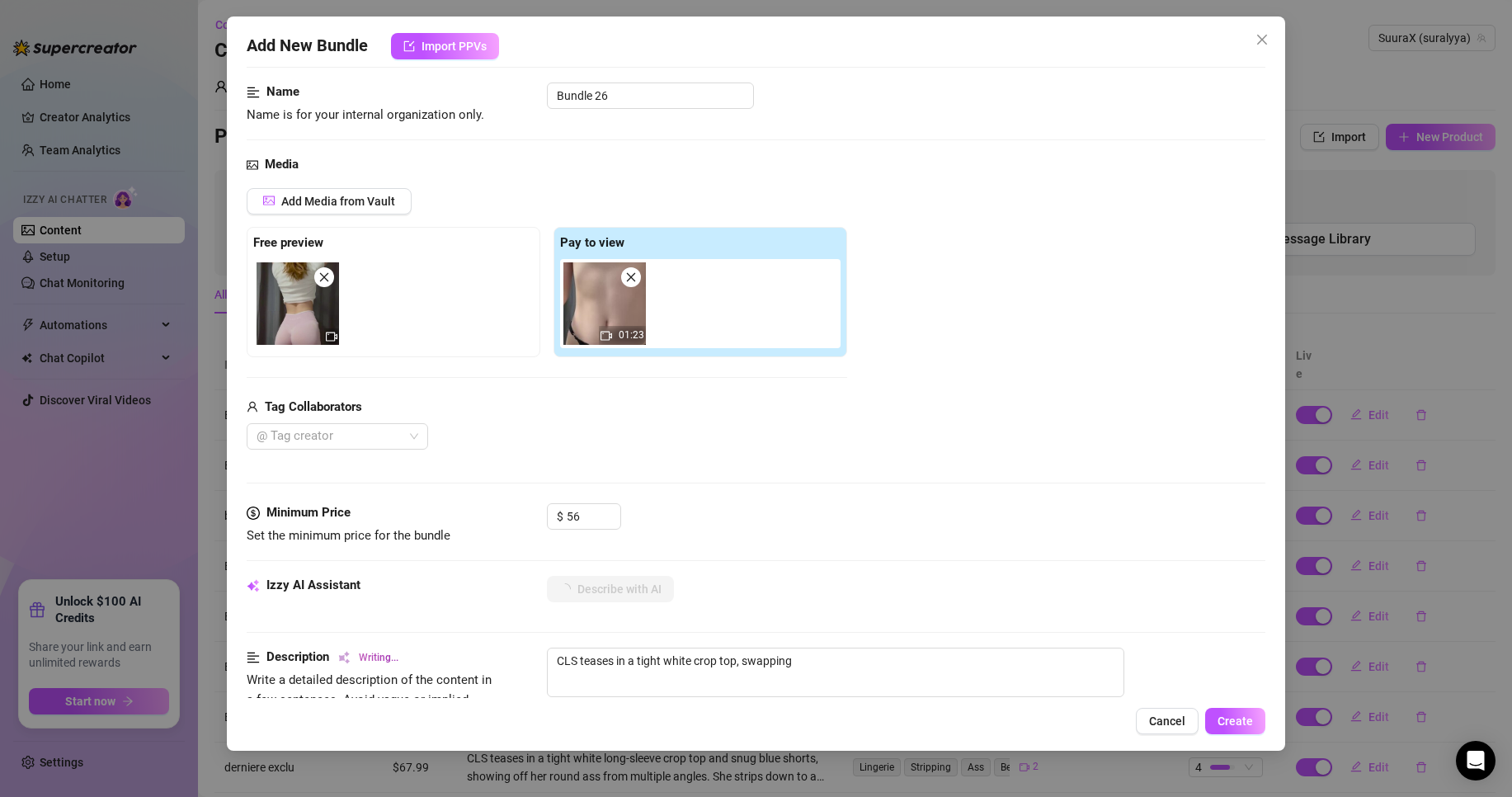
type textarea "CLS teases in a tight white crop top, swapping between"
type textarea "CLS teases in a tight white crop top, swapping between black,"
type textarea "CLS teases in a tight white crop top, swapping between black, blue,"
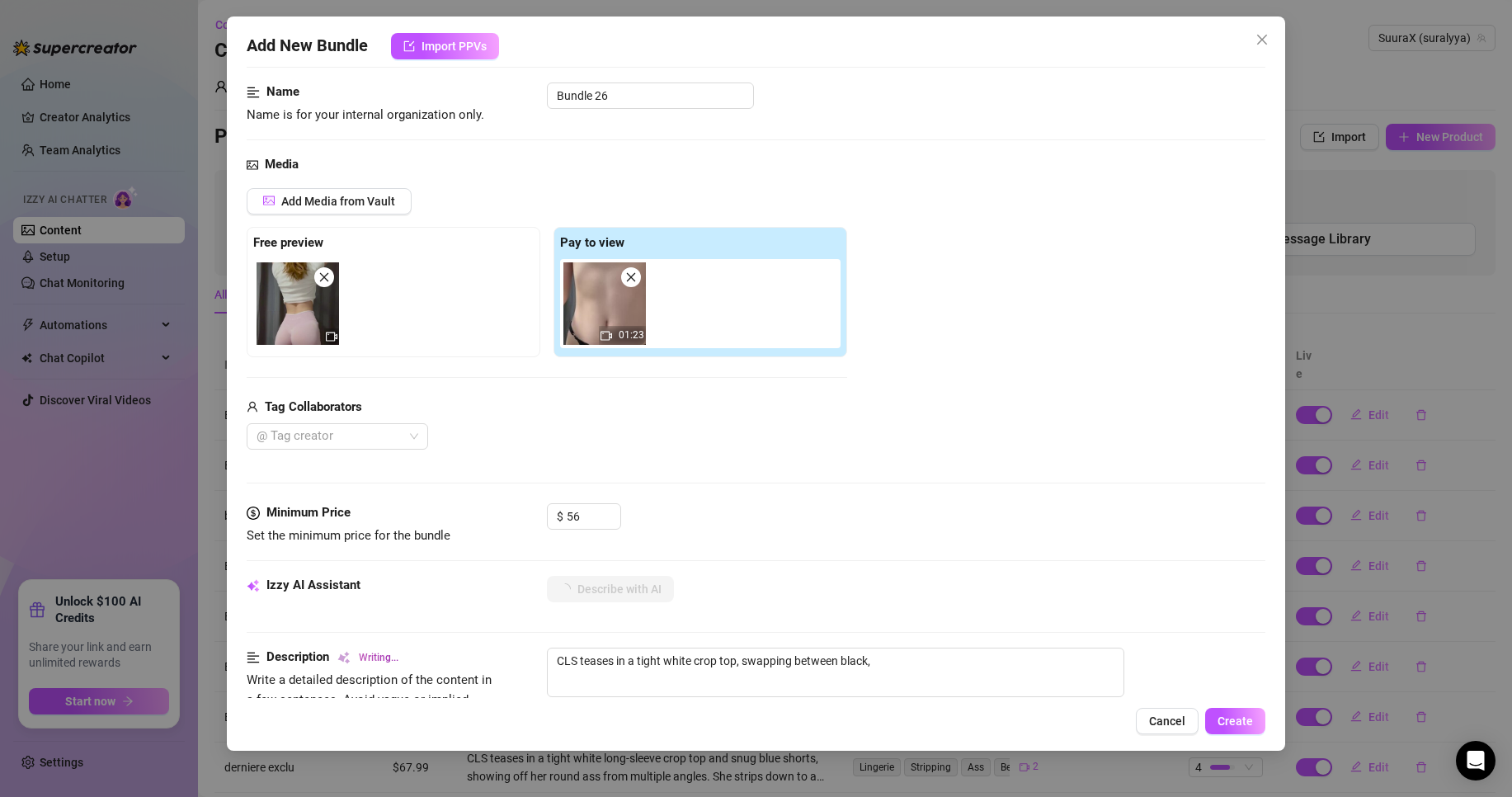
type textarea "CLS teases in a tight white crop top, swapping between black, blue,"
type textarea "CLS teases in a tight white crop top, swapping between black, blue, and"
type textarea "CLS teases in a tight white crop top, swapping between black, blue, and pink"
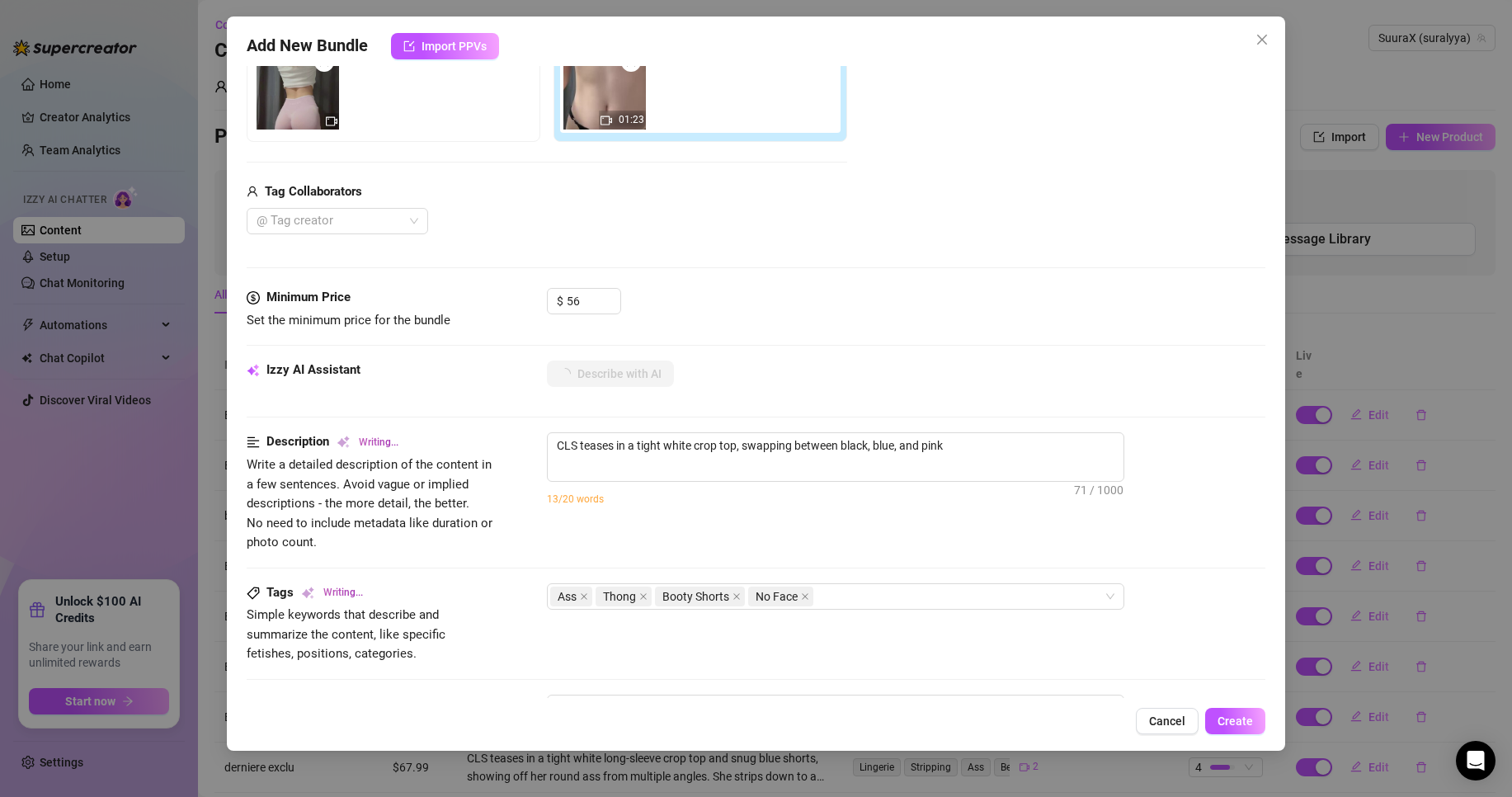
type textarea "CLS teases in a tight white crop top, swapping between black, blue, and pink bo…"
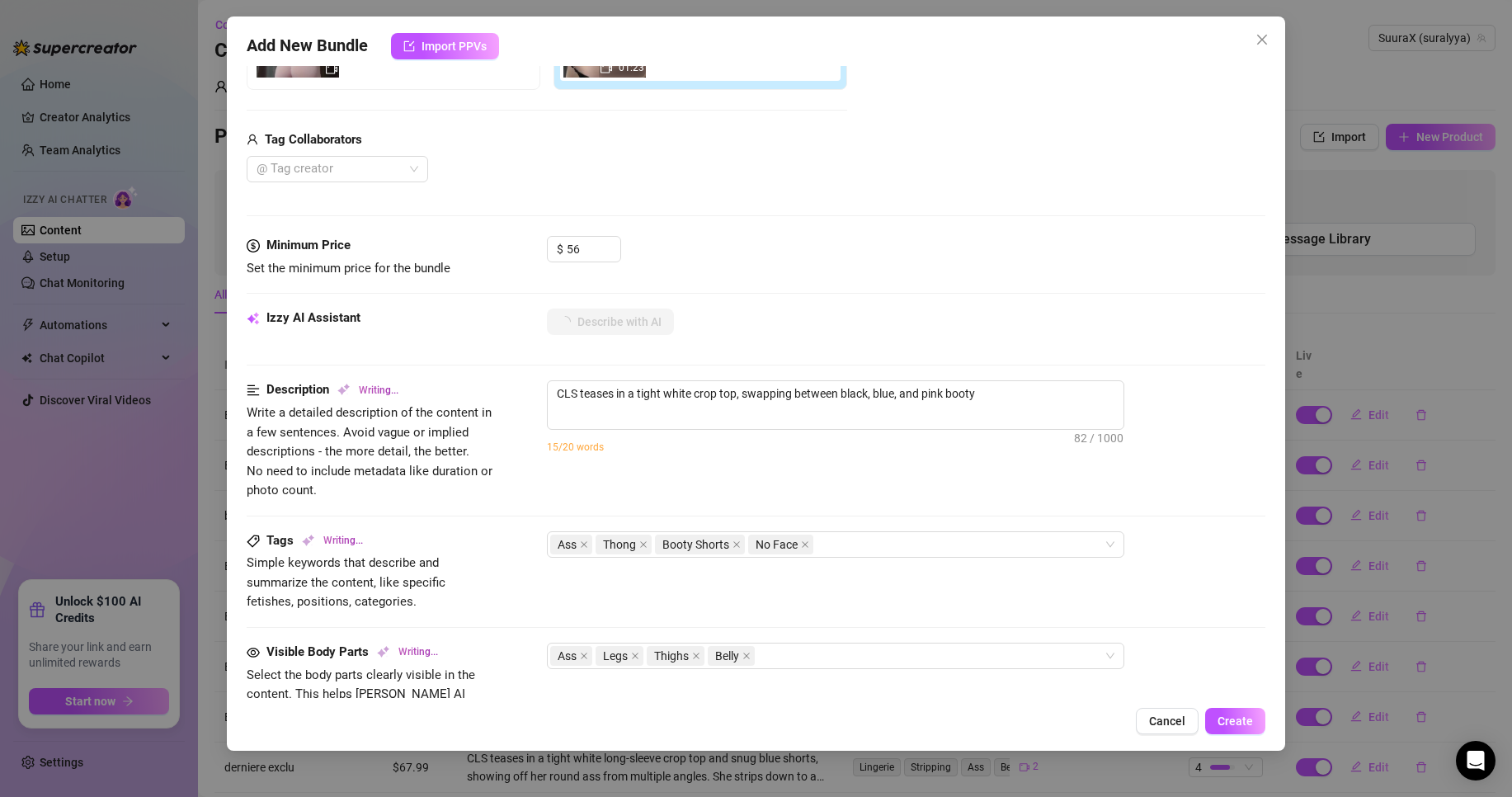
type textarea "CLS teases in a tight white crop top, swapping between black, blue, and pink bo…"
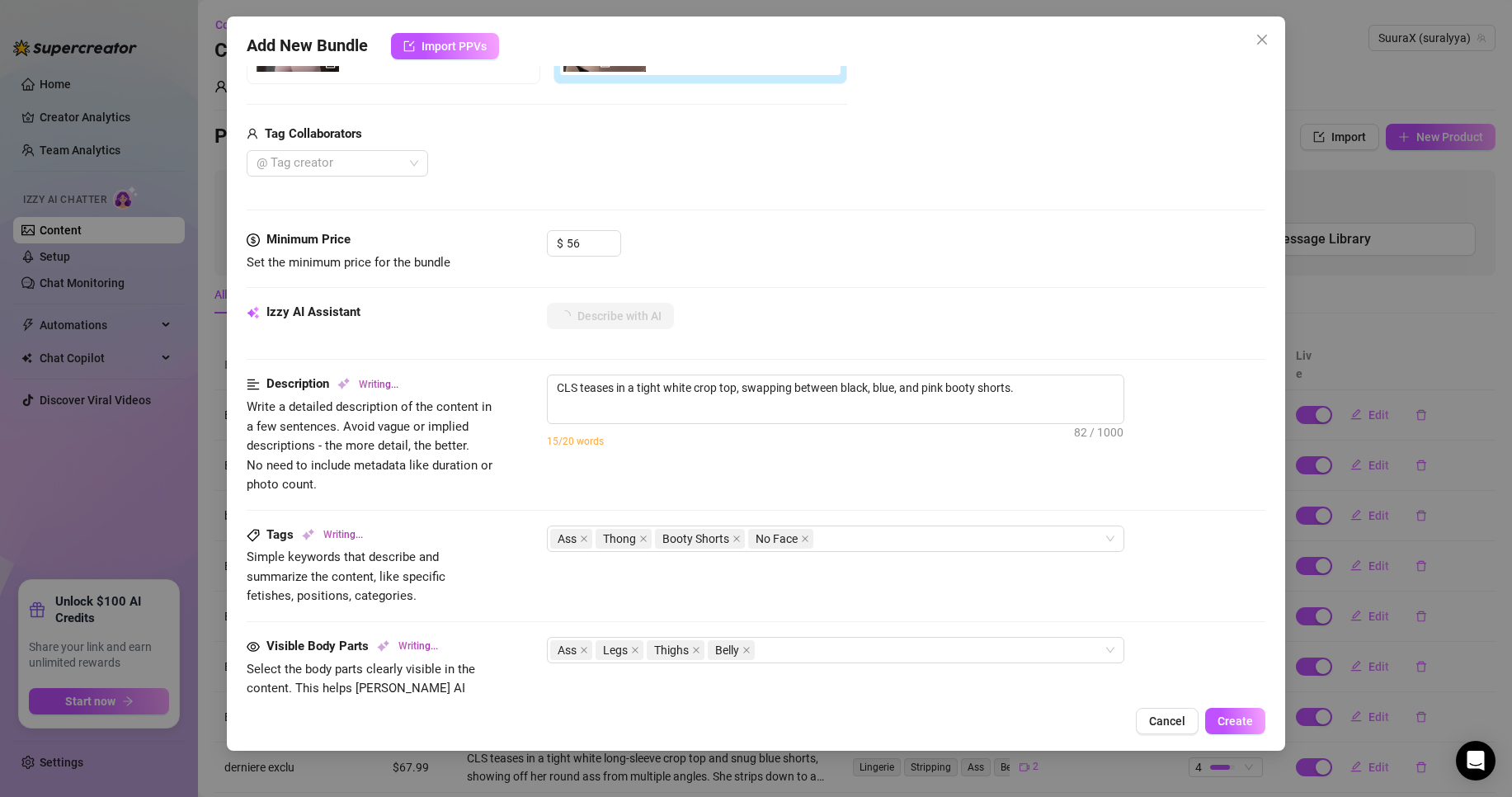
type textarea "CLS teases in a tight white crop top, swapping between black, blue, and pink bo…"
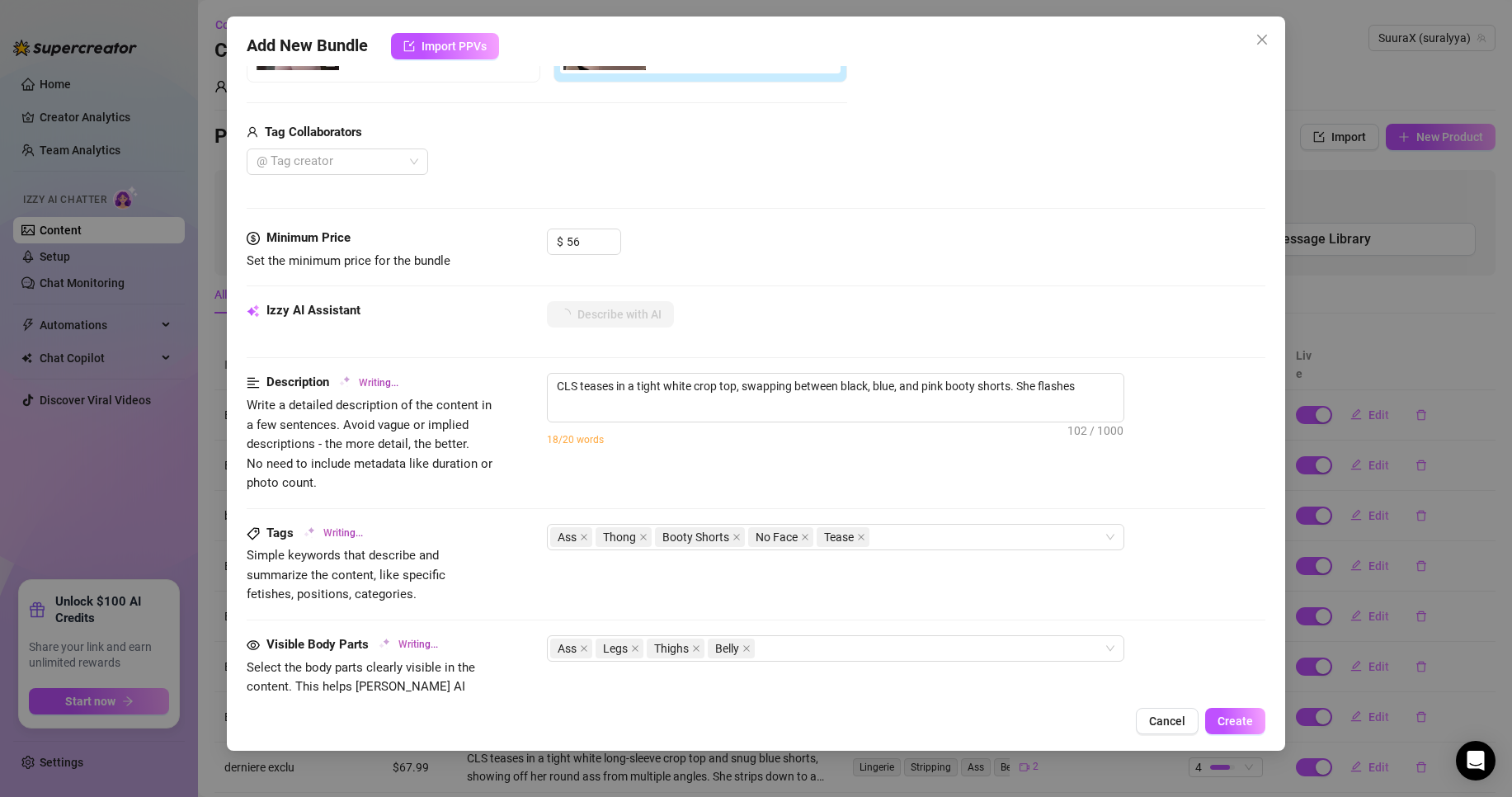
type textarea "CLS teases in a tight white crop top, swapping between black, blue, and pink bo…"
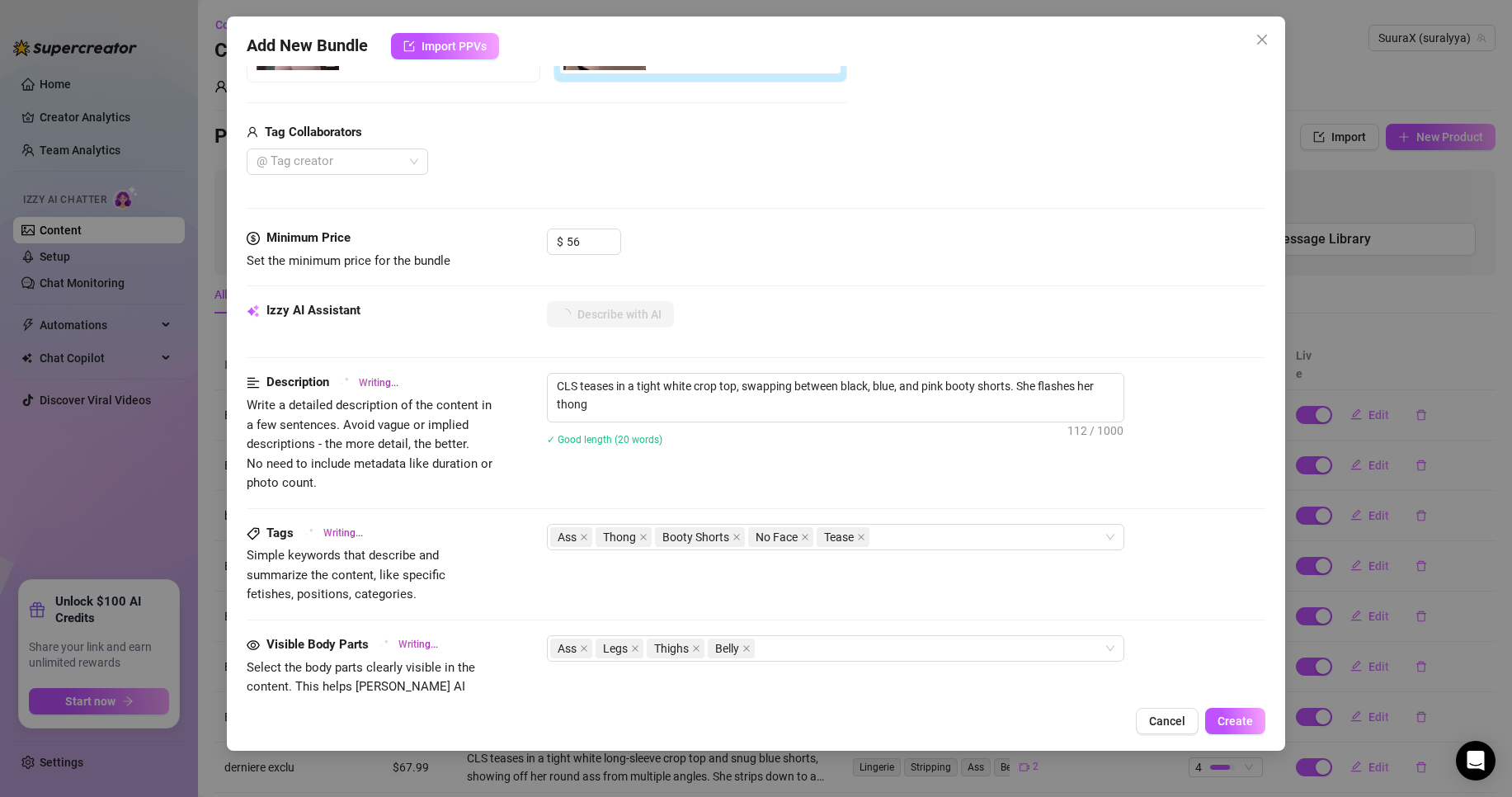
type textarea "CLS teases in a tight white crop top, swapping between black, blue, and pink bo…"
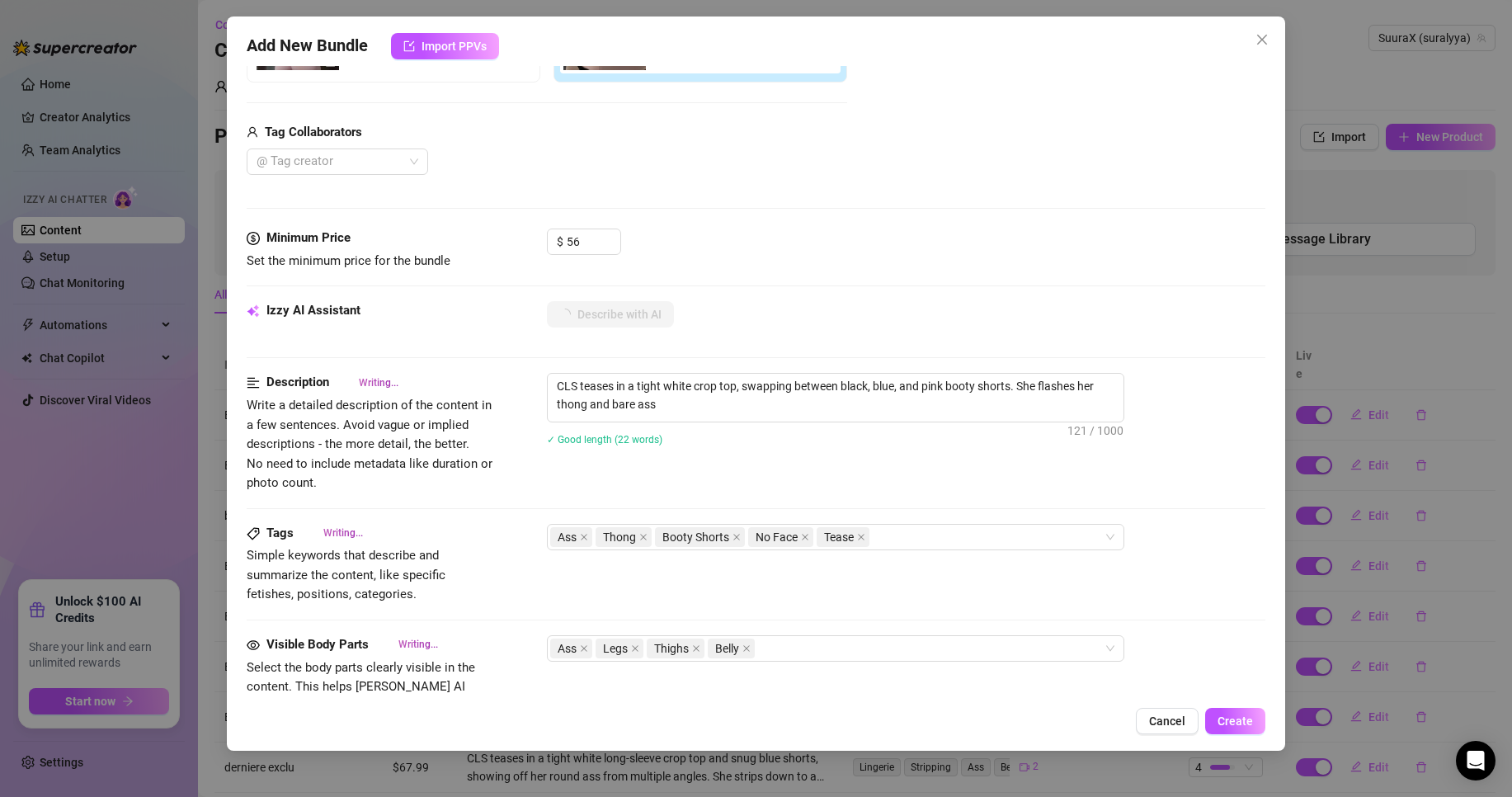
type textarea "CLS teases in a tight white crop top, swapping between black, blue, and pink bo…"
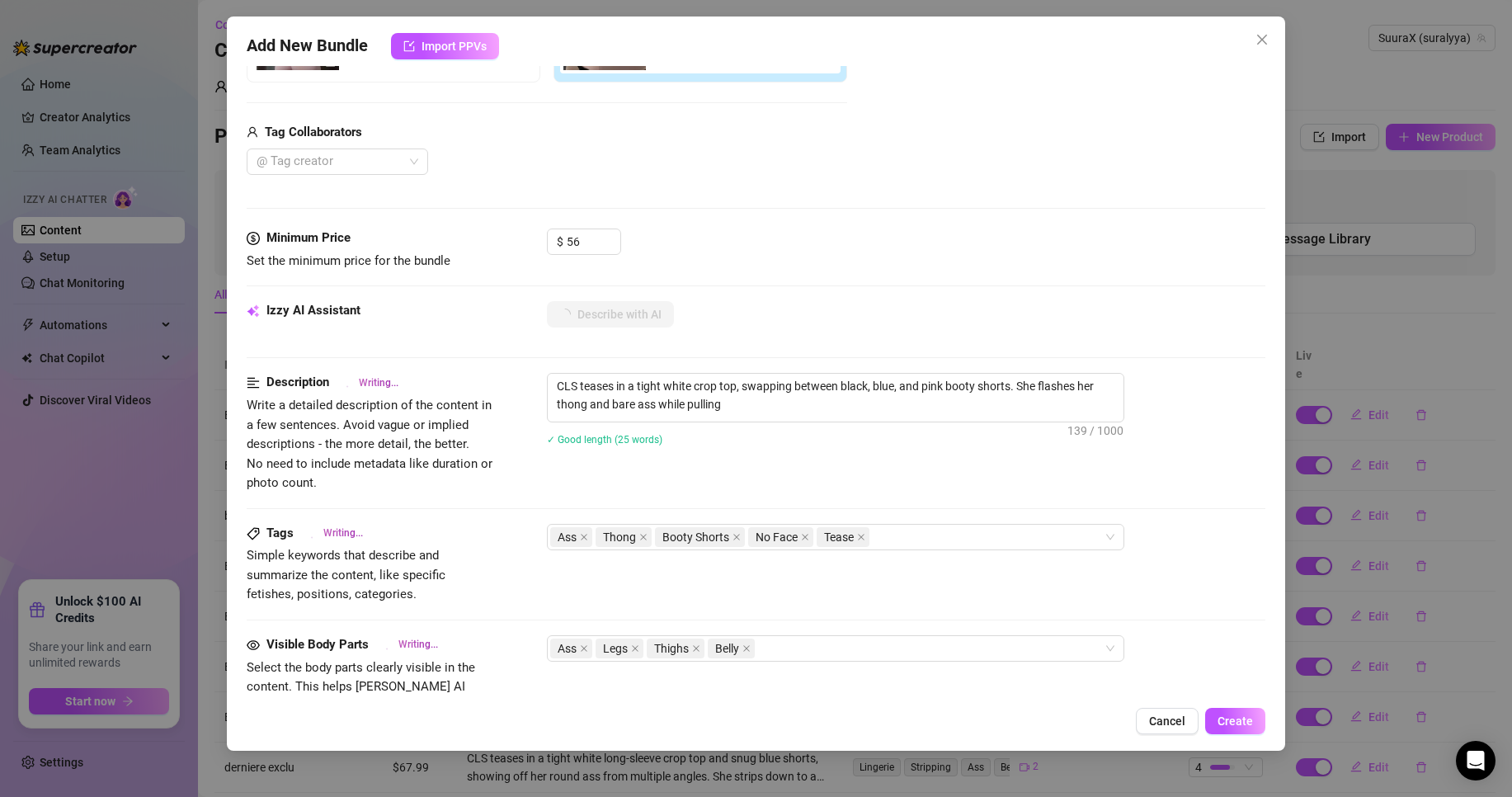
type textarea "CLS teases in a tight white crop top, swapping between black, blue, and pink bo…"
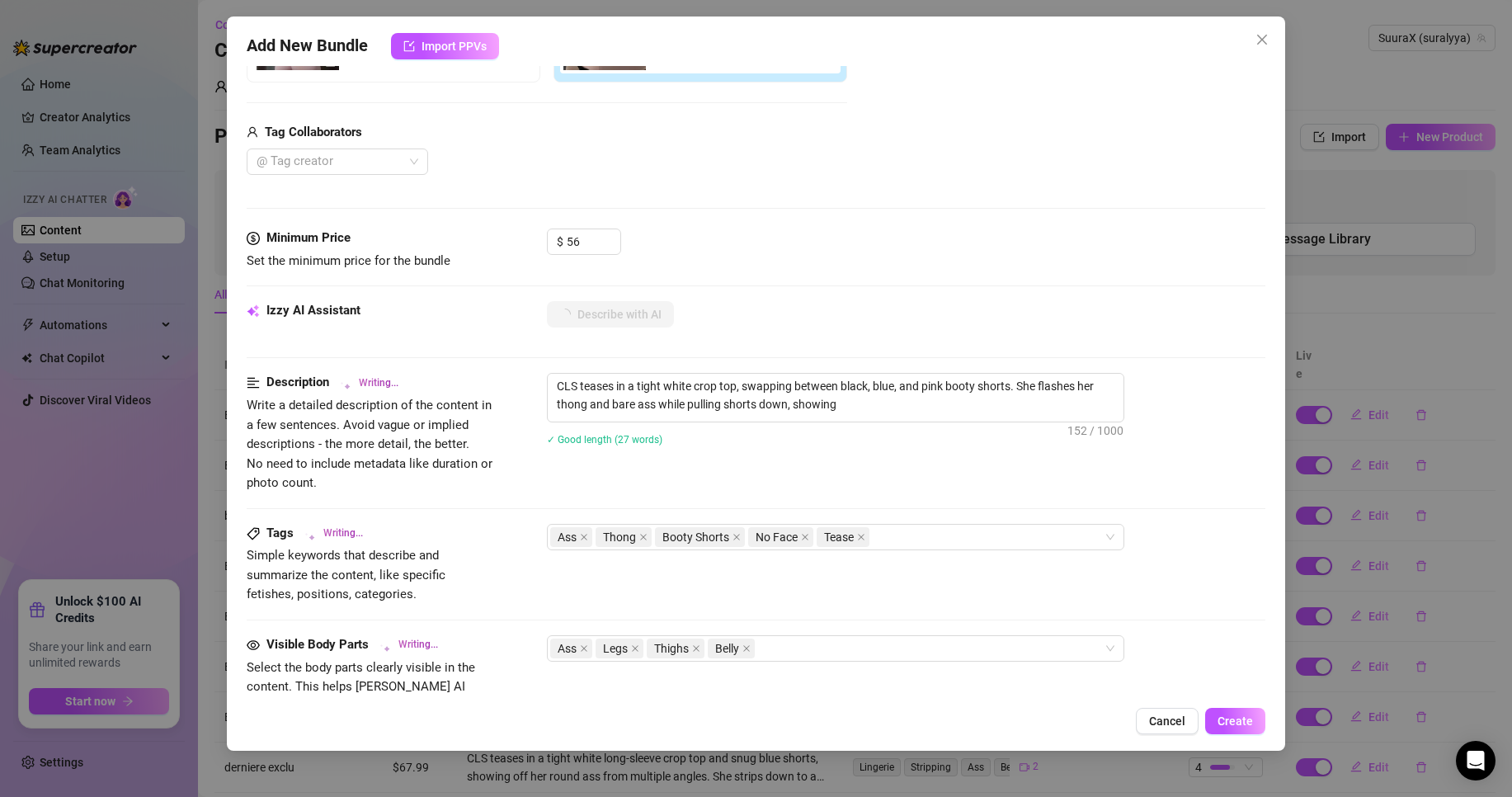
type textarea "CLS teases in a tight white crop top, swapping between black, blue, and pink bo…"
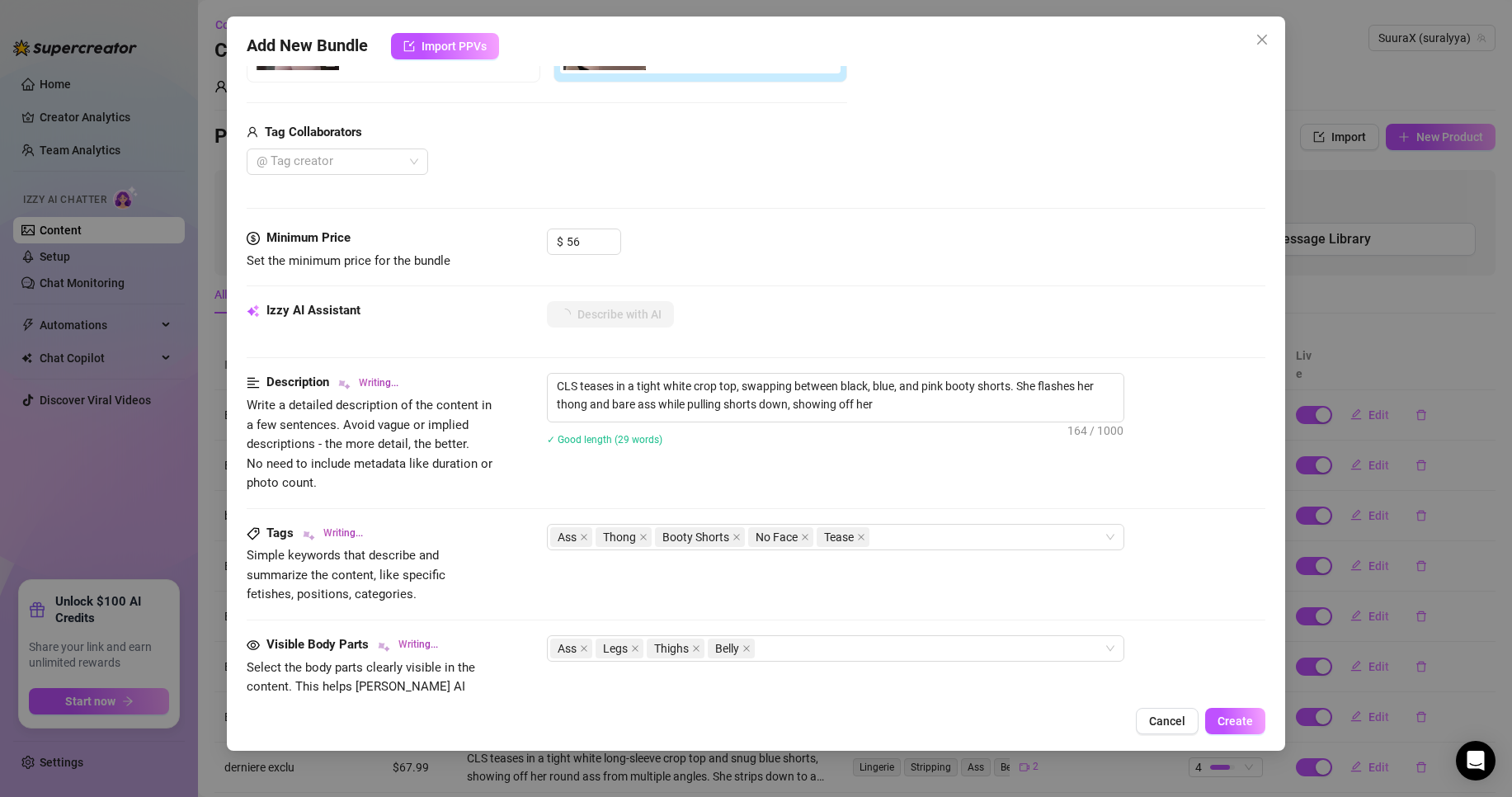
type textarea "CLS teases in a tight white crop top, swapping between black, blue, and pink bo…"
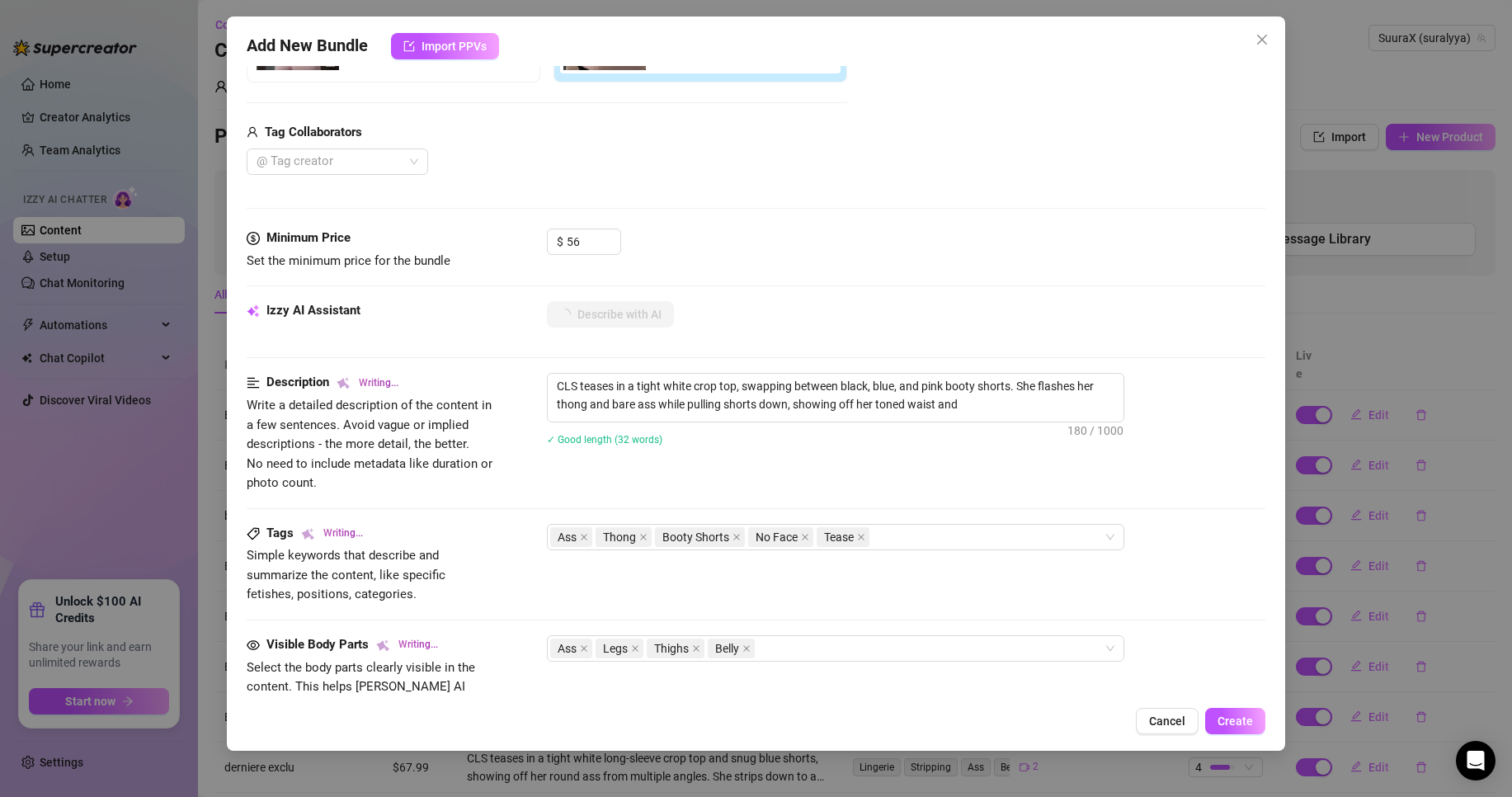
type textarea "CLS teases in a tight white crop top, swapping between black, blue, and pink bo…"
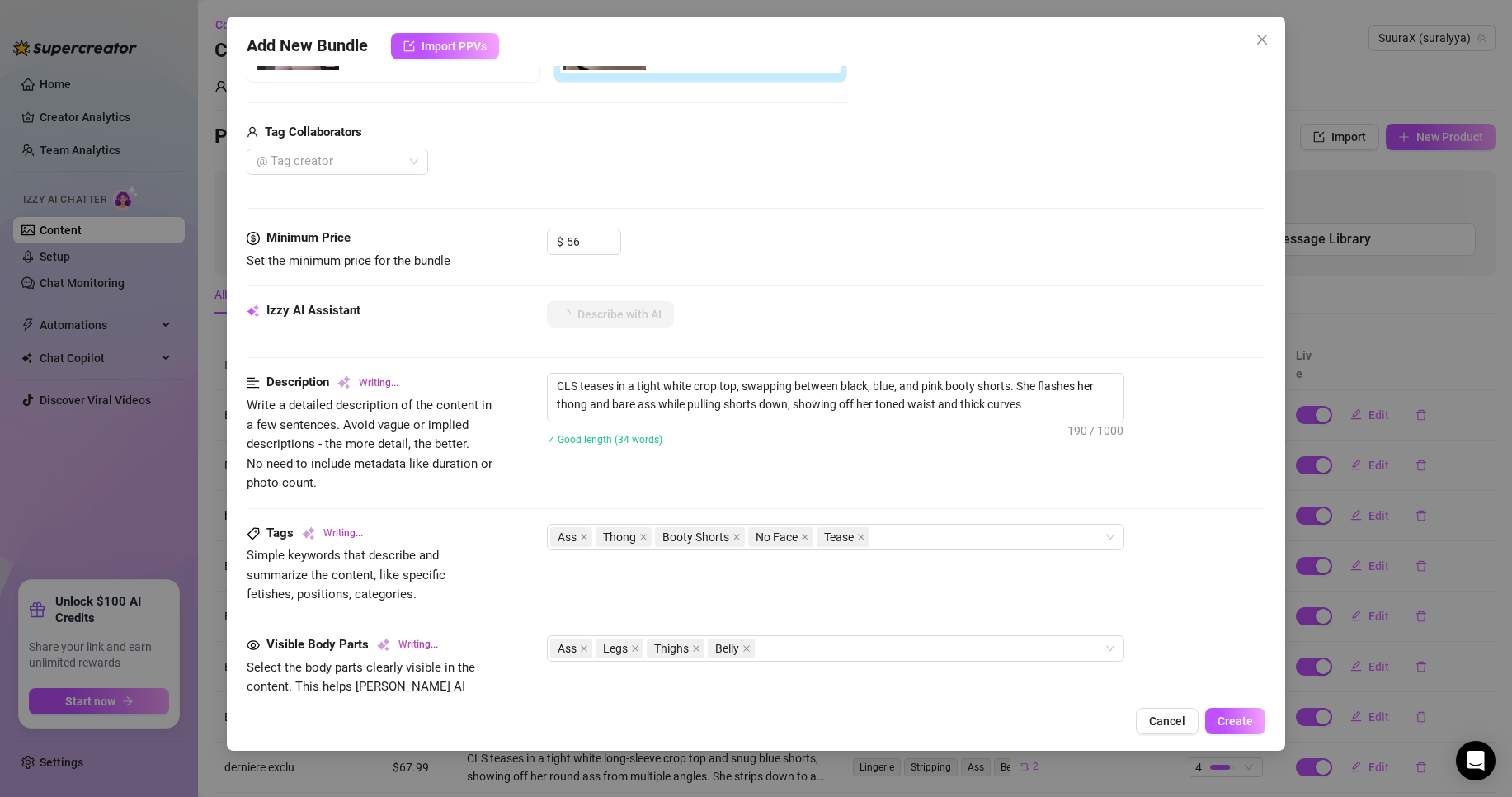
type textarea "CLS teases in a tight white crop top, swapping between black, blue, and pink bo…"
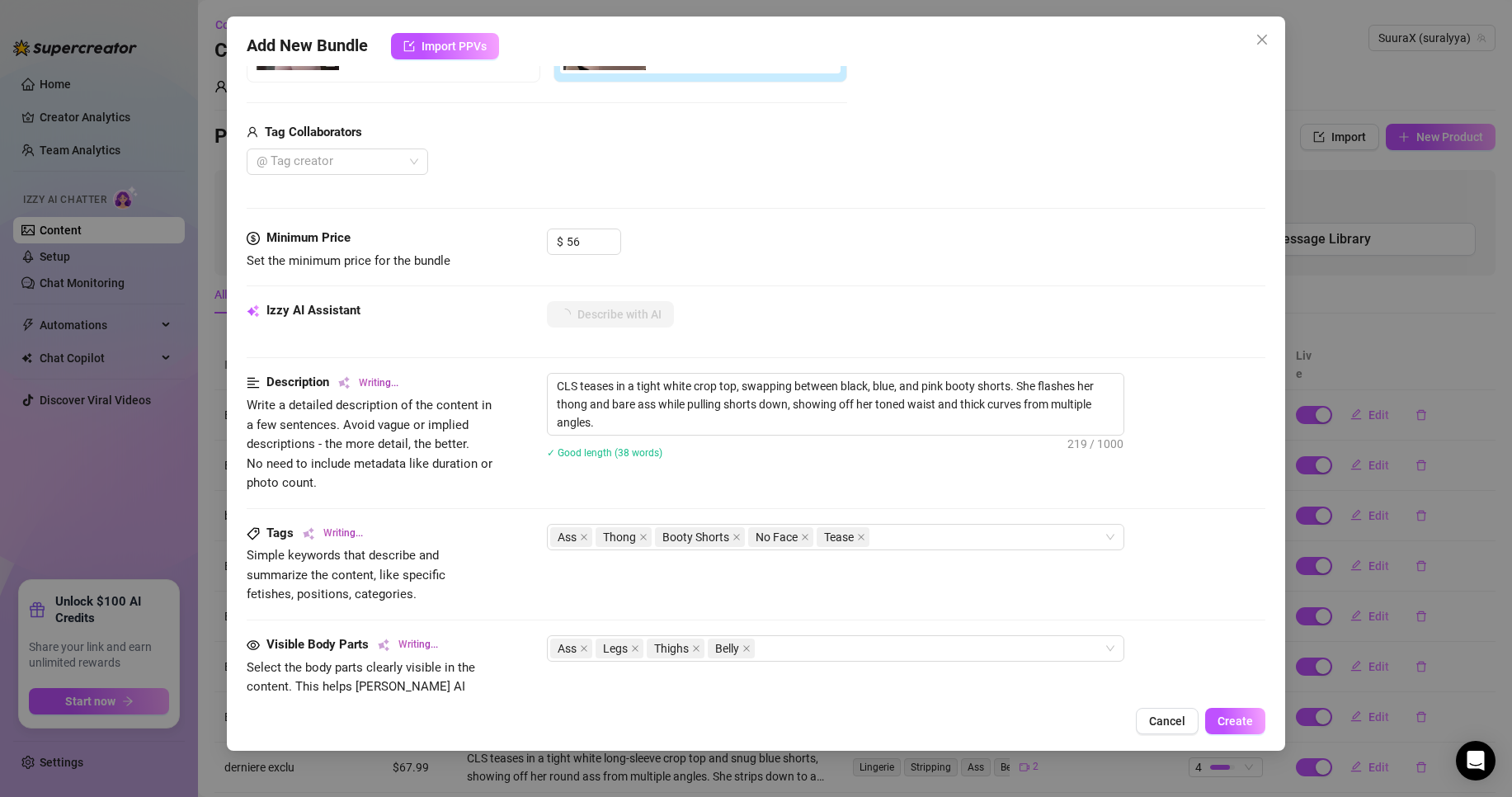
type textarea "CLS teases in a tight white crop top, swapping between black, blue, and pink bo…"
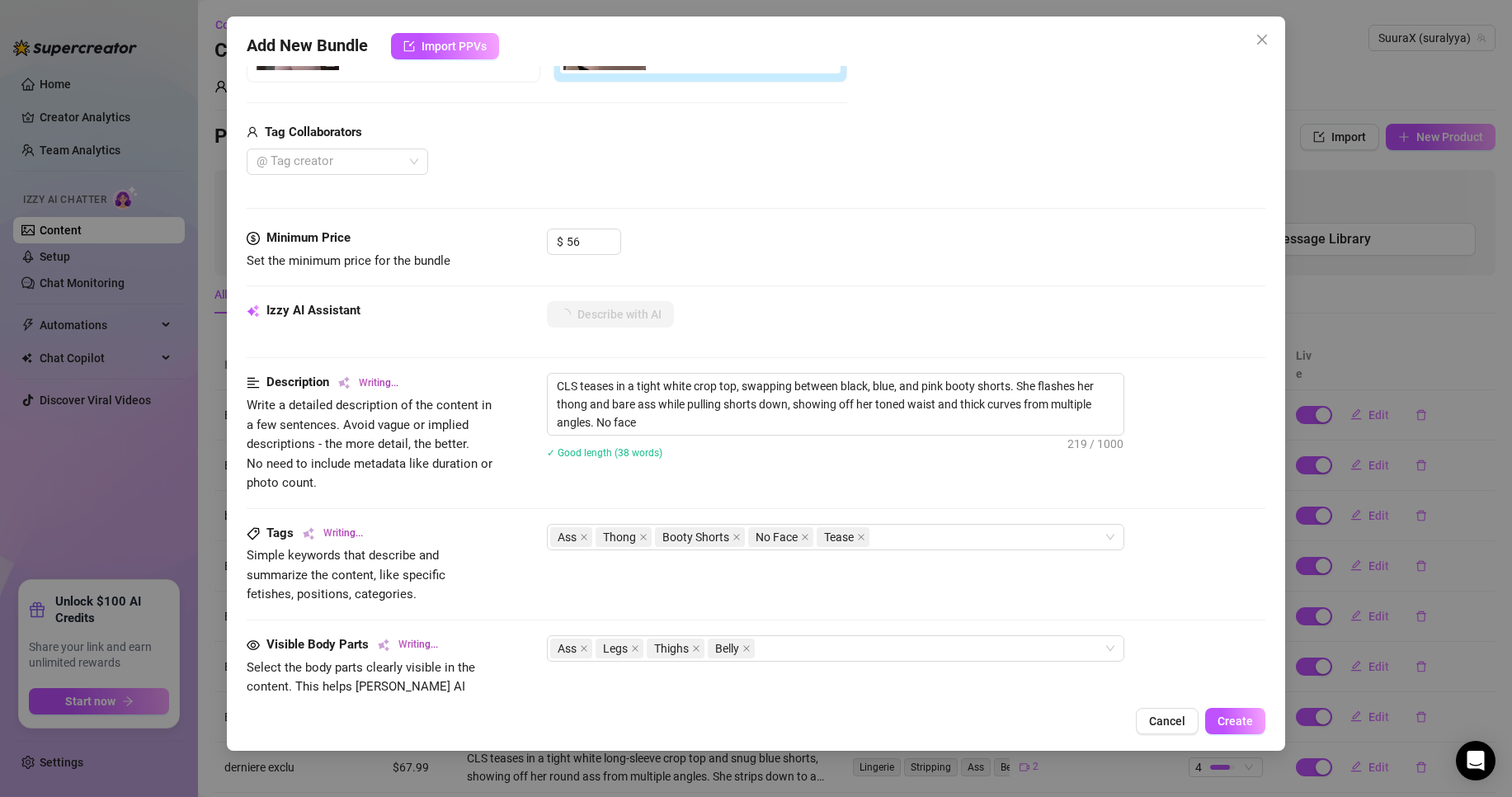
type textarea "CLS teases in a tight white crop top, swapping between black, blue, and pink bo…"
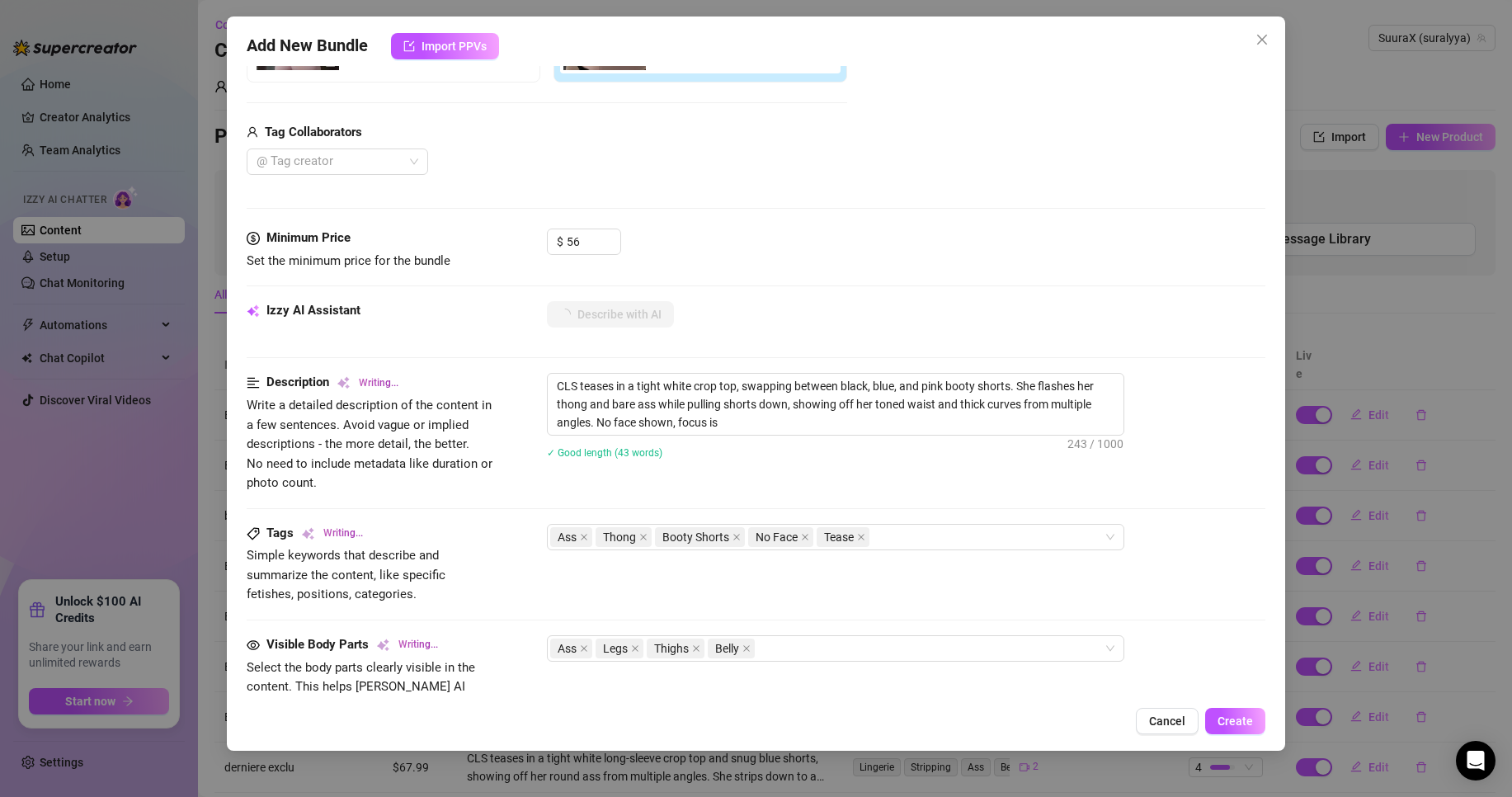
type textarea "CLS teases in a tight white crop top, swapping between black, blue, and pink bo…"
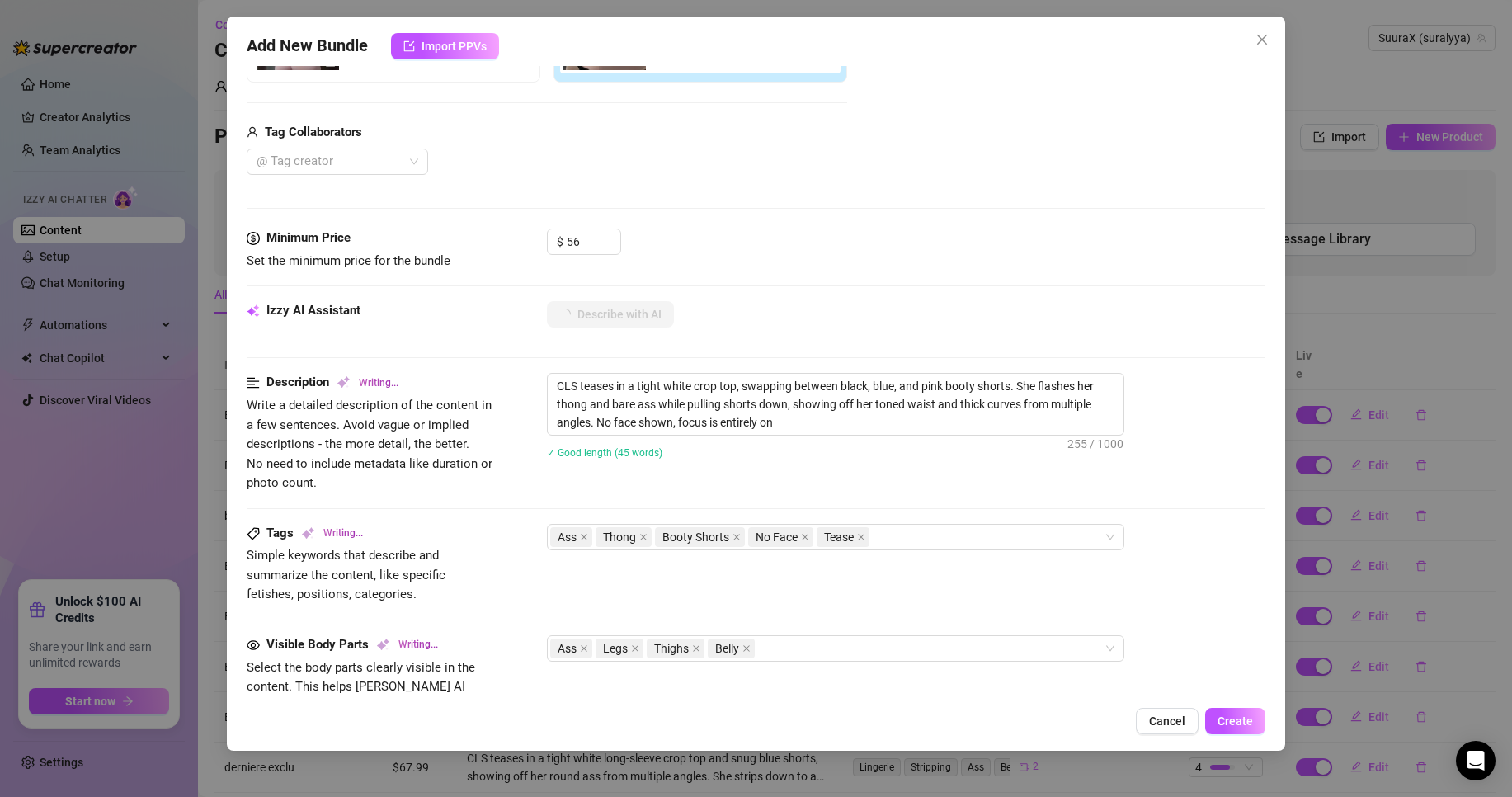
type textarea "CLS teases in a tight white crop top, swapping between black, blue, and pink bo…"
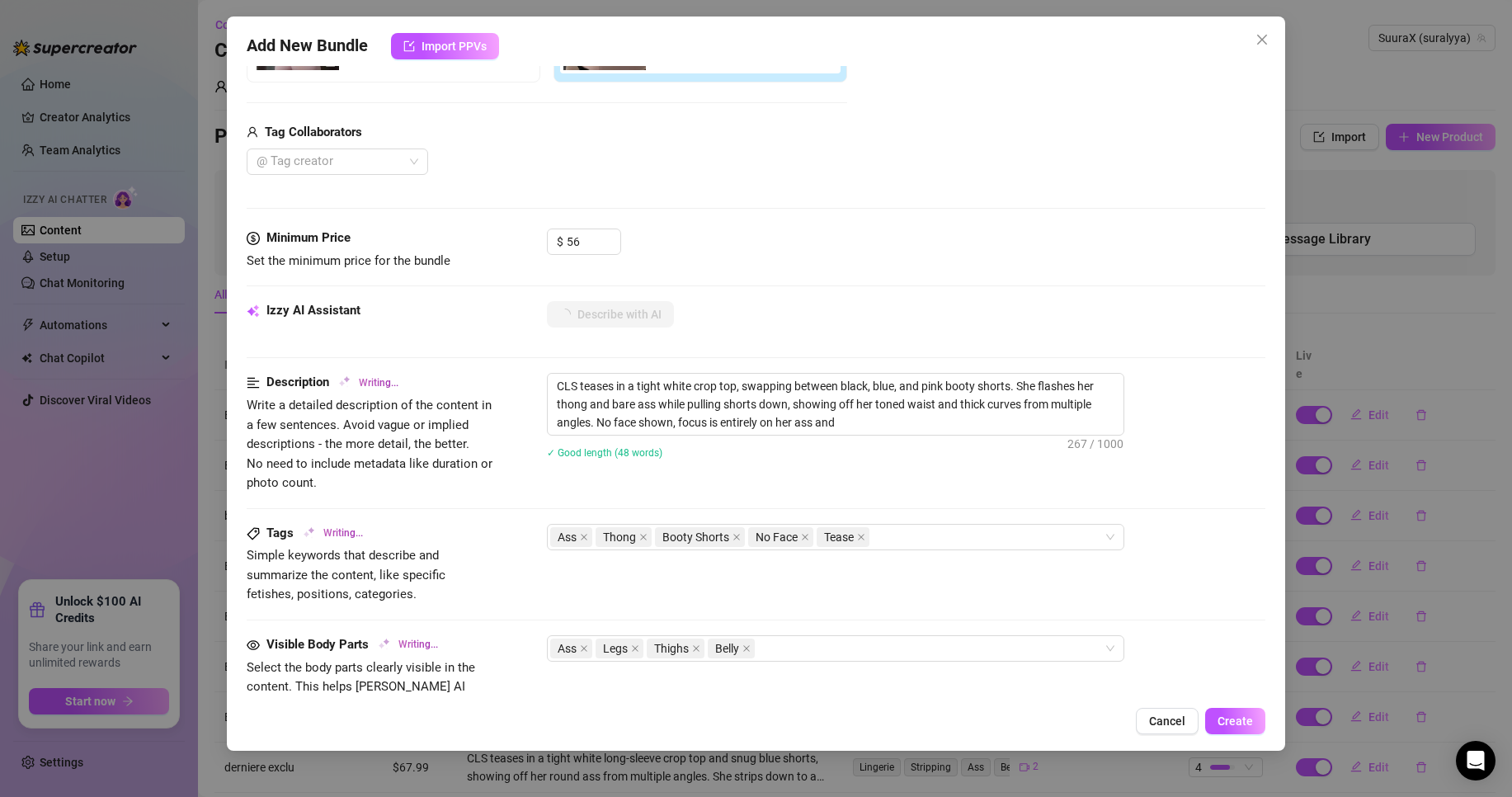
type textarea "CLS teases in a tight white crop top, swapping between black, blue, and pink bo…"
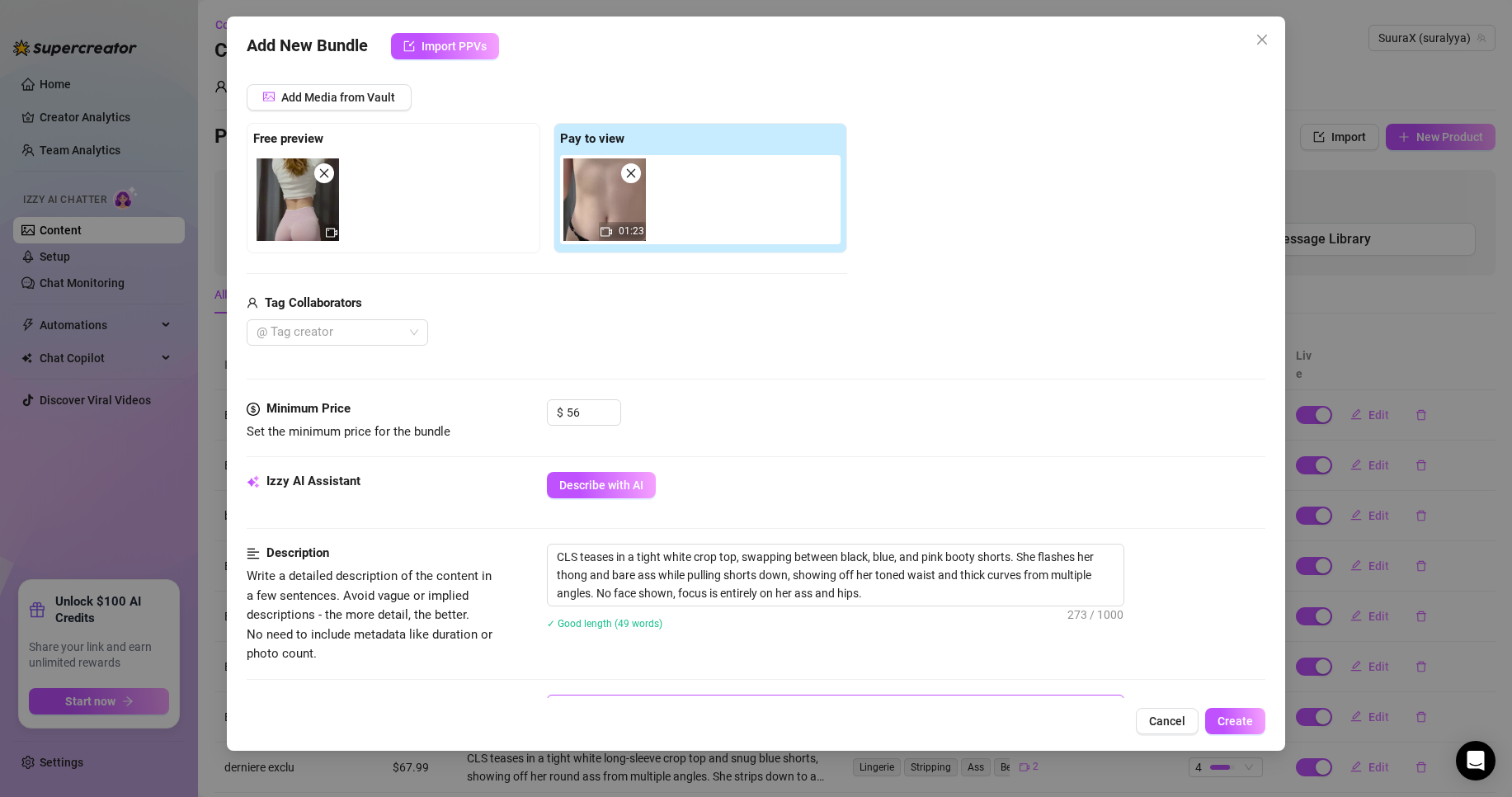
scroll to position [0, 0]
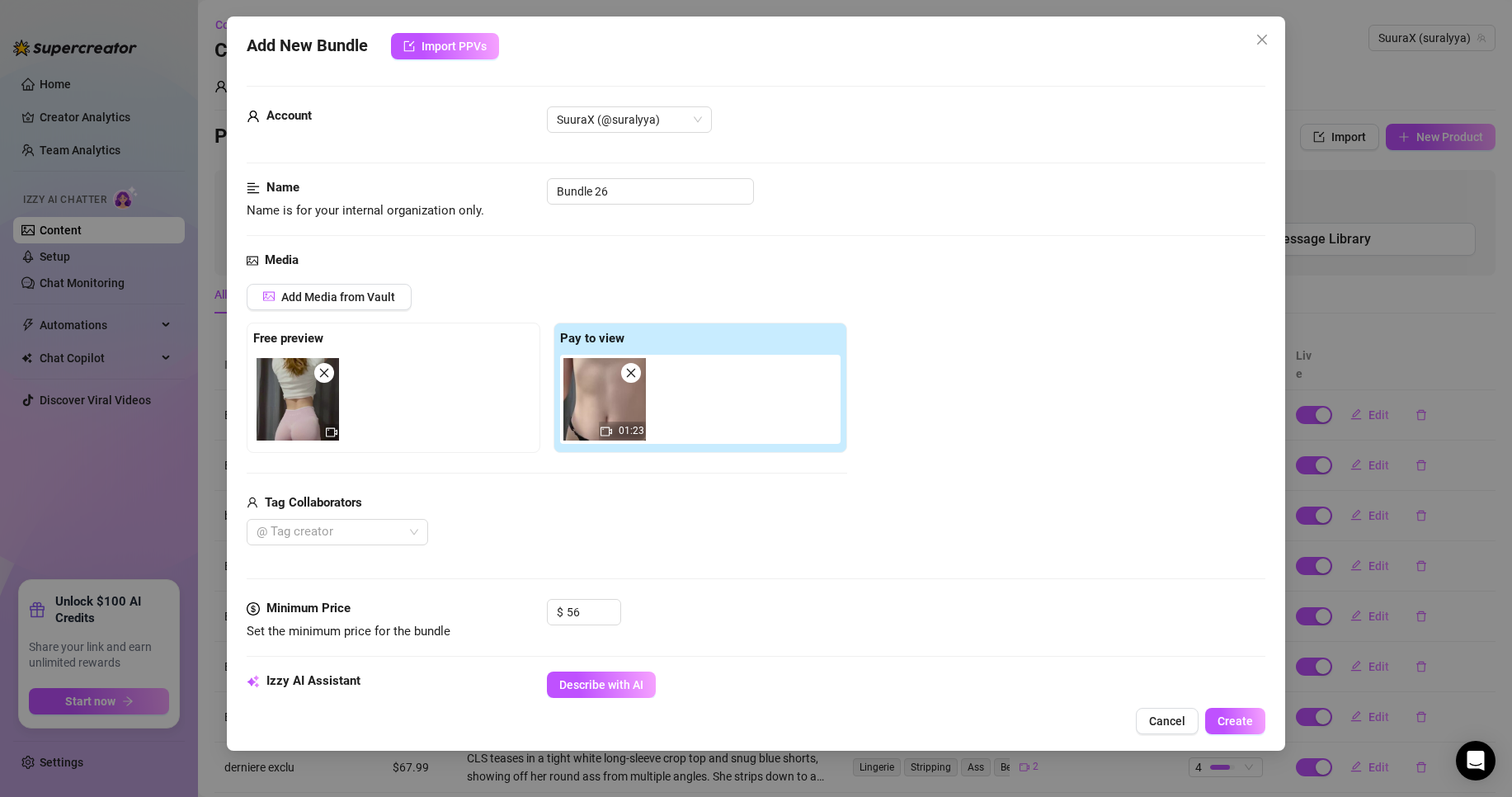
click at [637, 411] on img at bounding box center [604, 399] width 82 height 82
click at [614, 430] on div "01:23" at bounding box center [622, 430] width 47 height 19
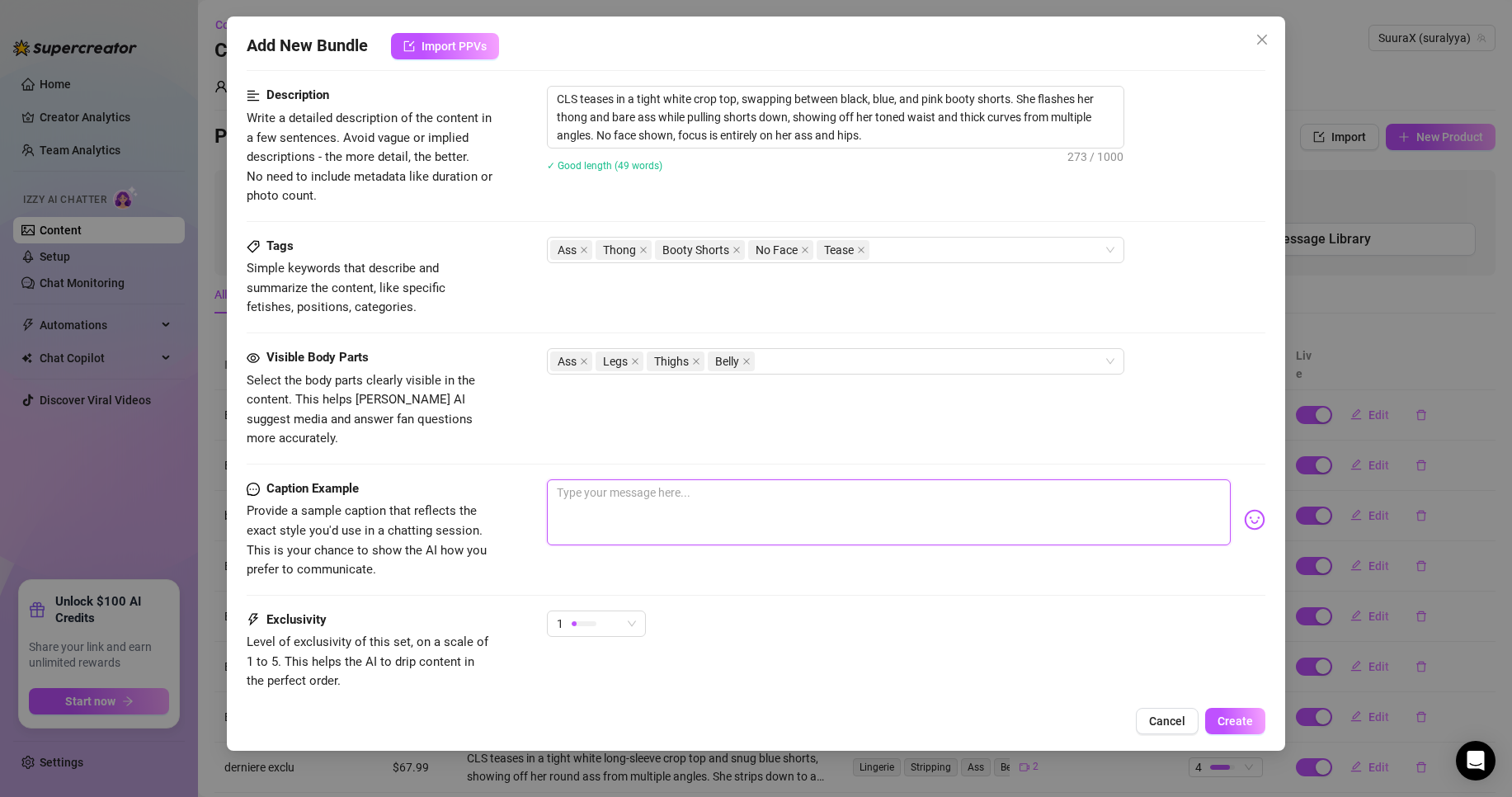
scroll to position [676, 0]
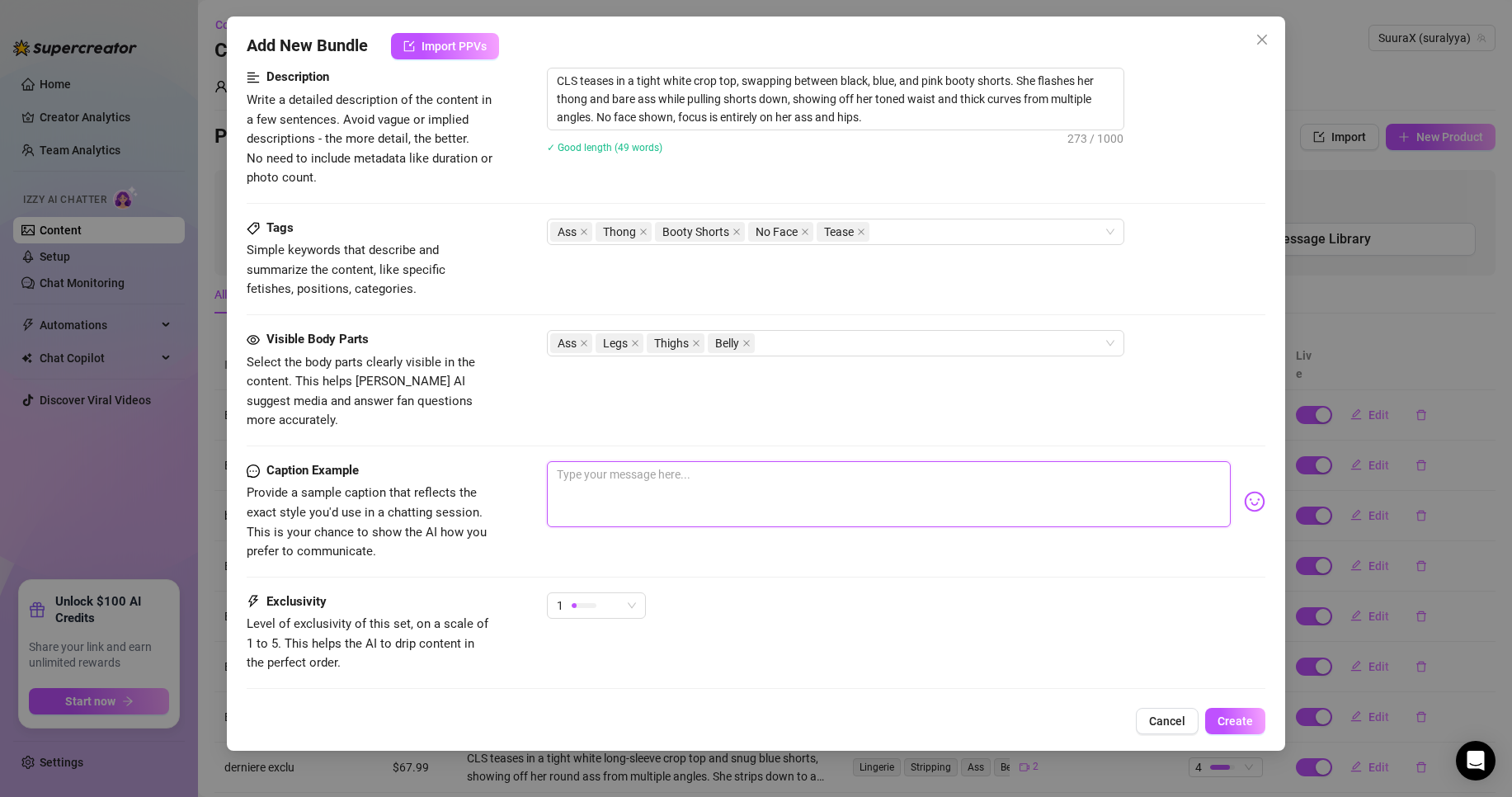
type textarea "j"
type textarea "j'"
type textarea "j"
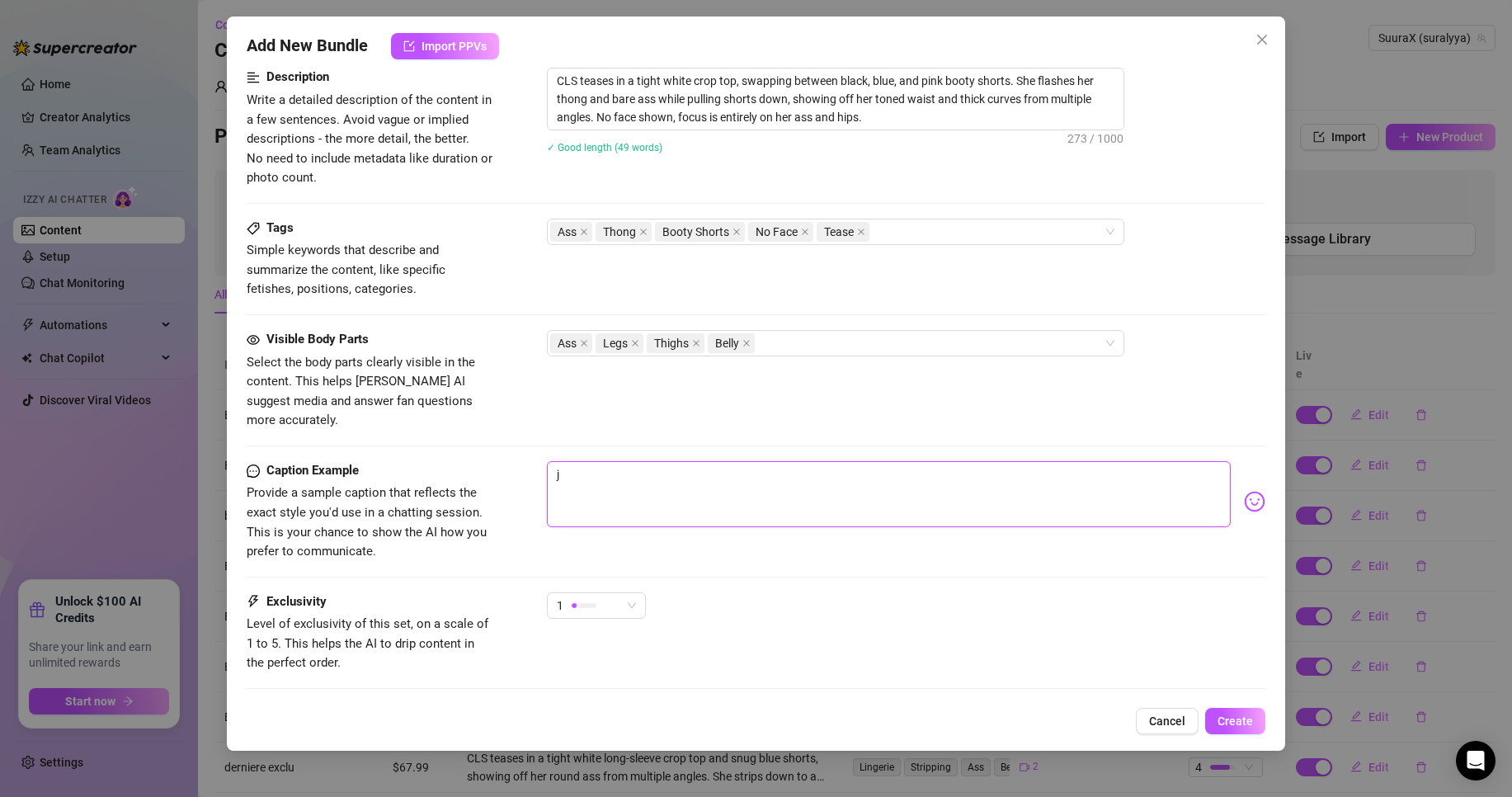
type textarea "je"
type textarea "je m"
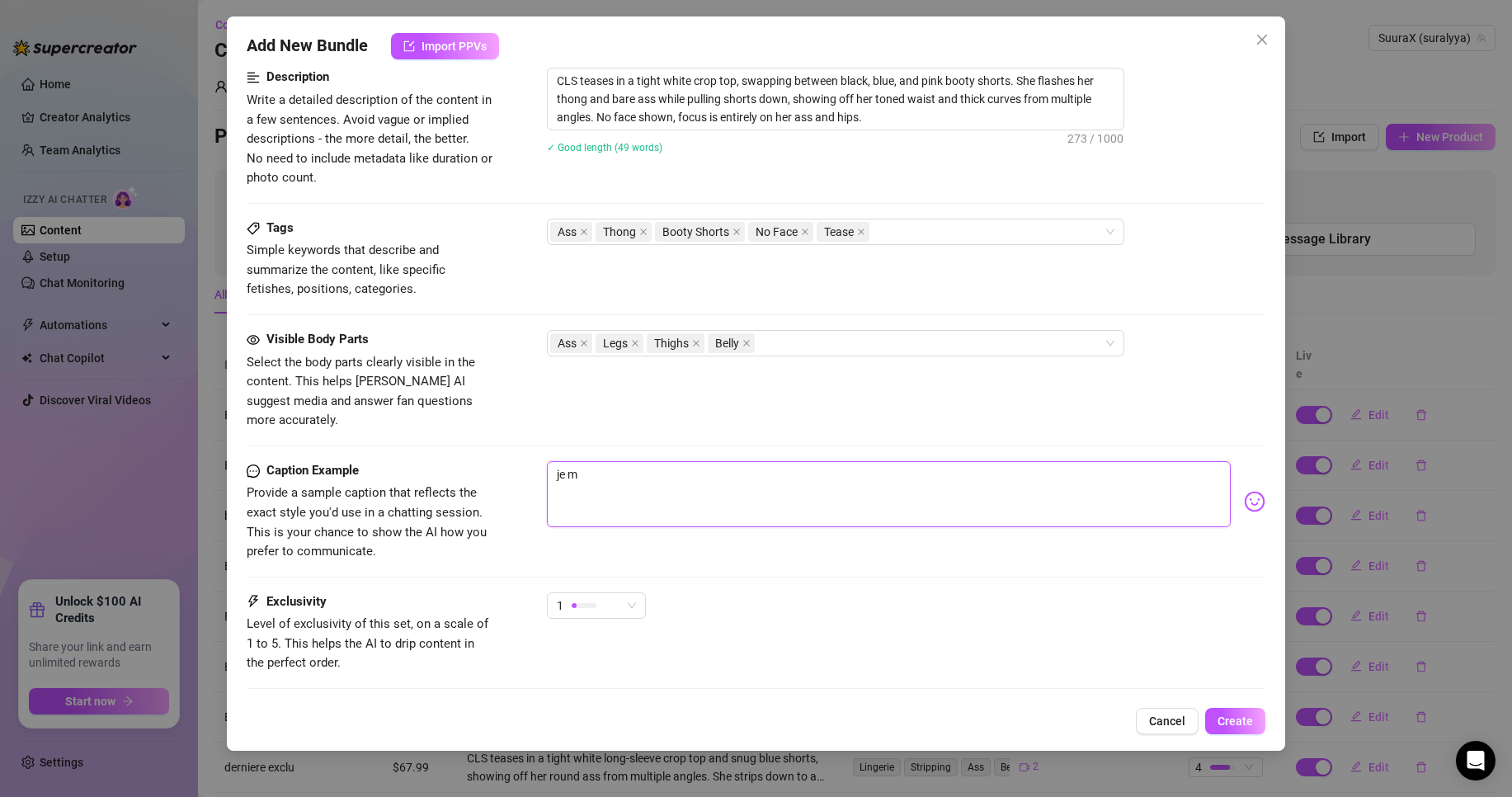
type textarea "je m'"
type textarea "je m'o"
type textarea "je m'oc"
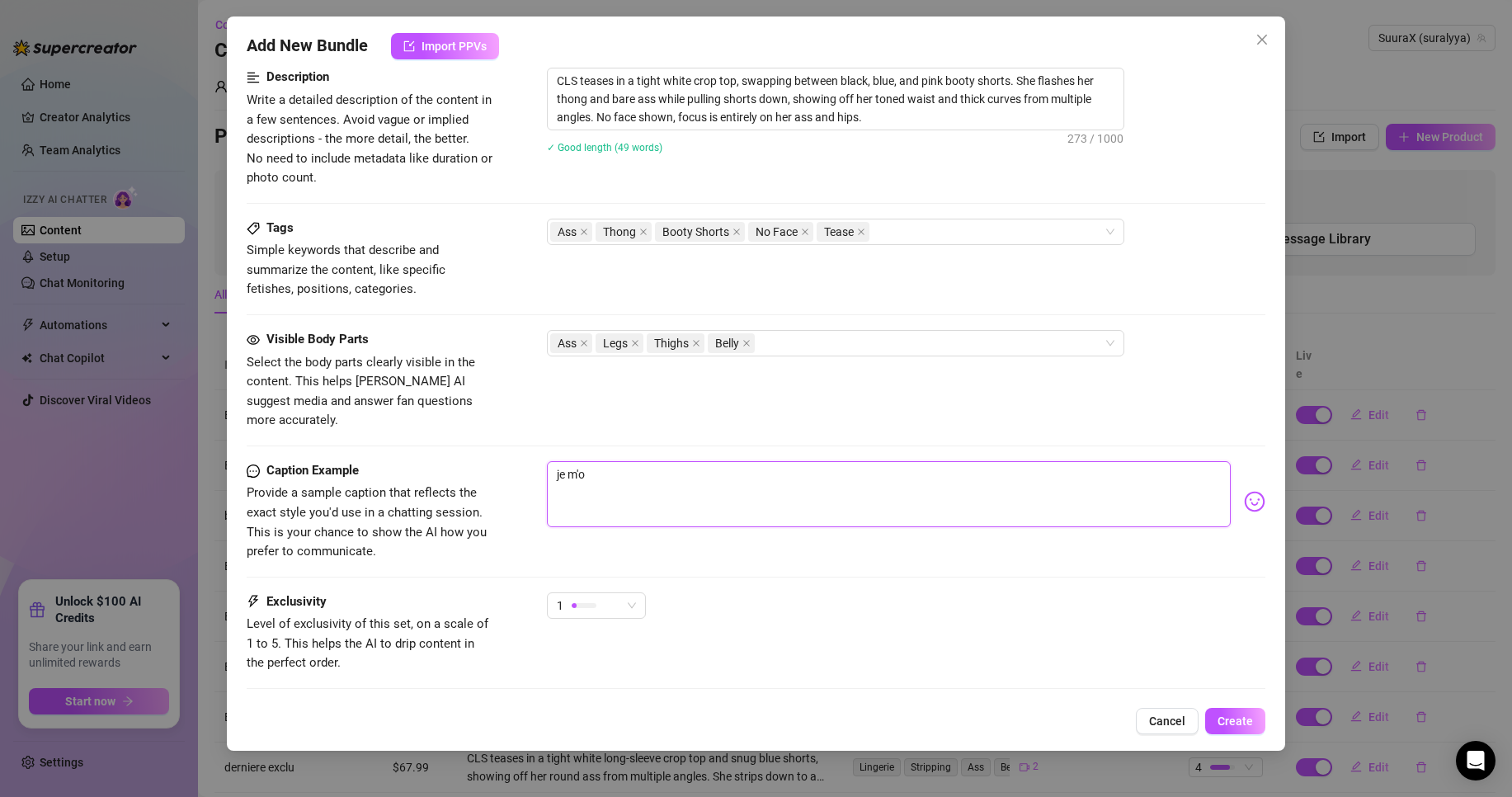
type textarea "je m'oc"
type textarea "je m'occ"
type textarea "je m'occu"
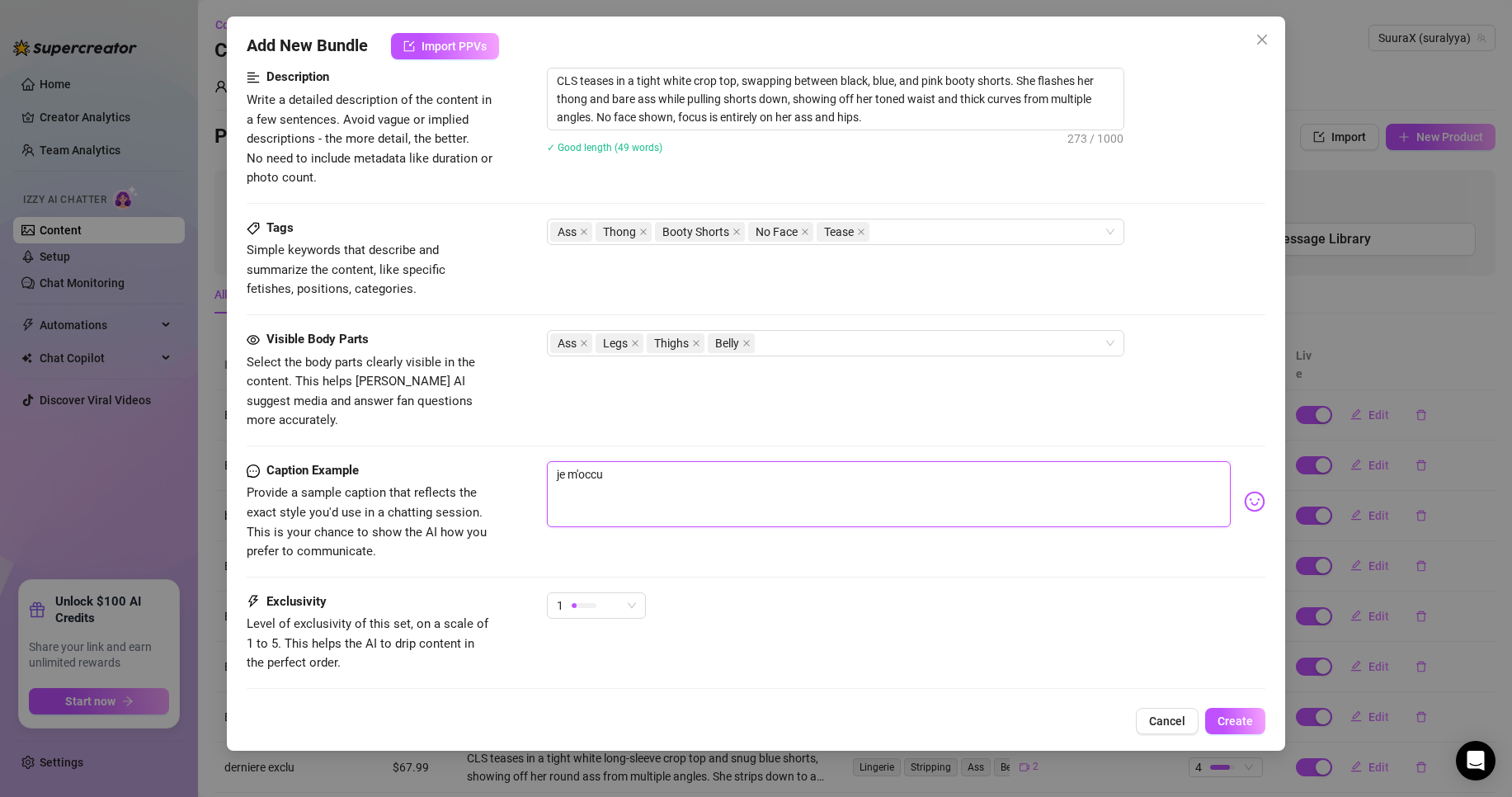
type textarea "je m'occup"
type textarea "je m'occupe"
type textarea "je m'occupeq"
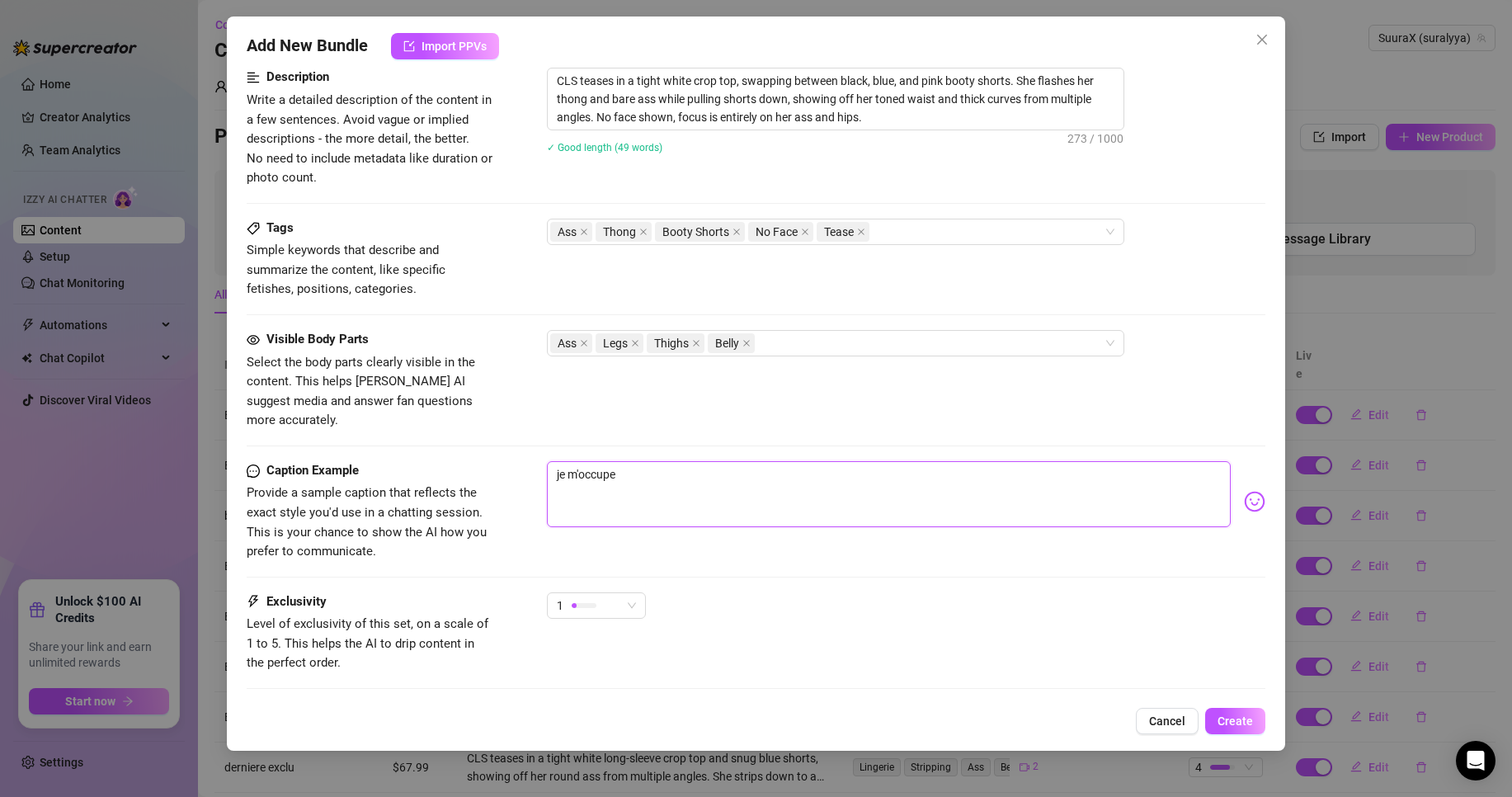
type textarea "je m'occupeq"
type textarea "je m'occupe"
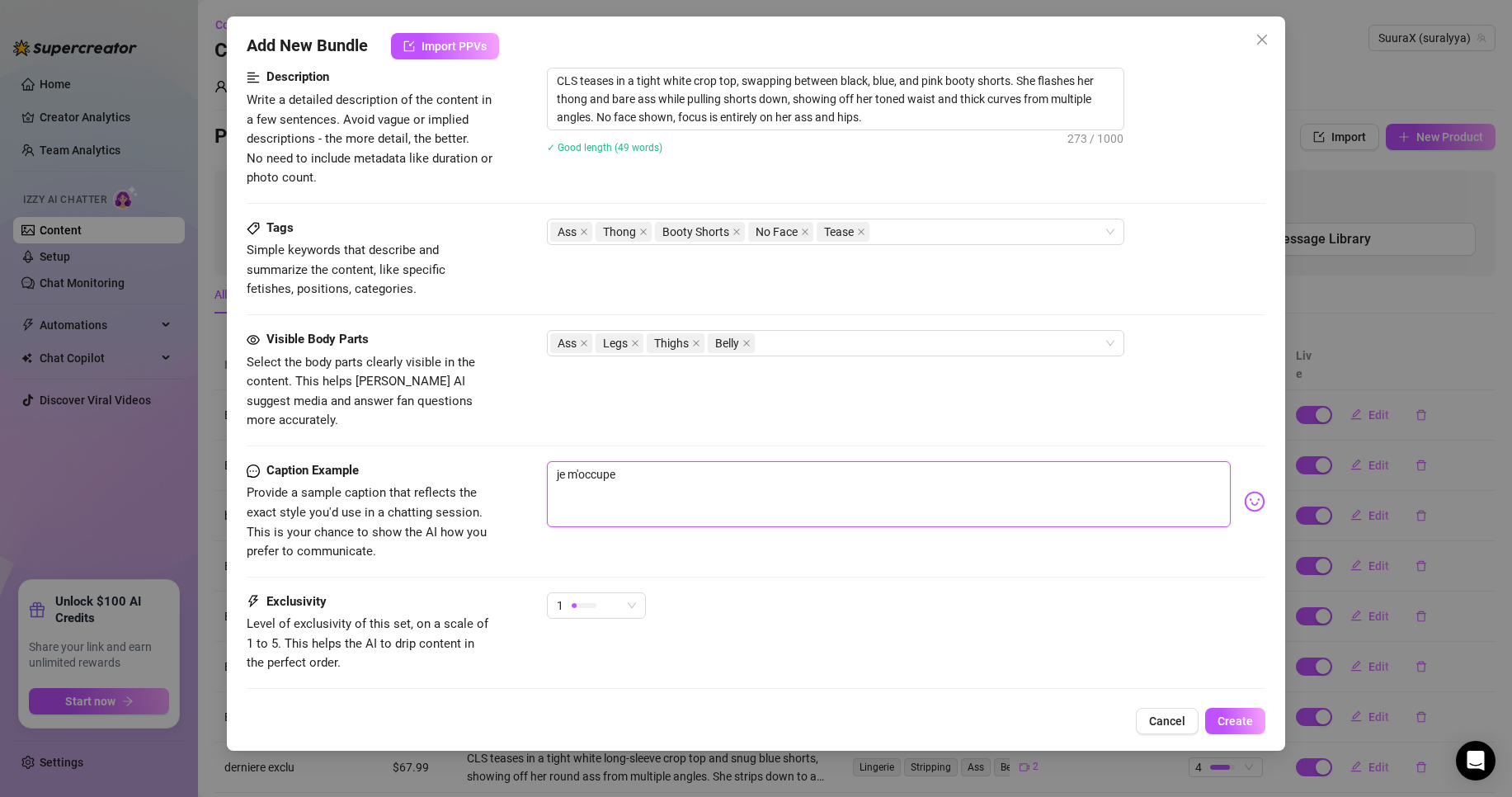
type textarea "je m'occupe q"
type textarea "je m'occupe qa"
type textarea "je m'occupe q"
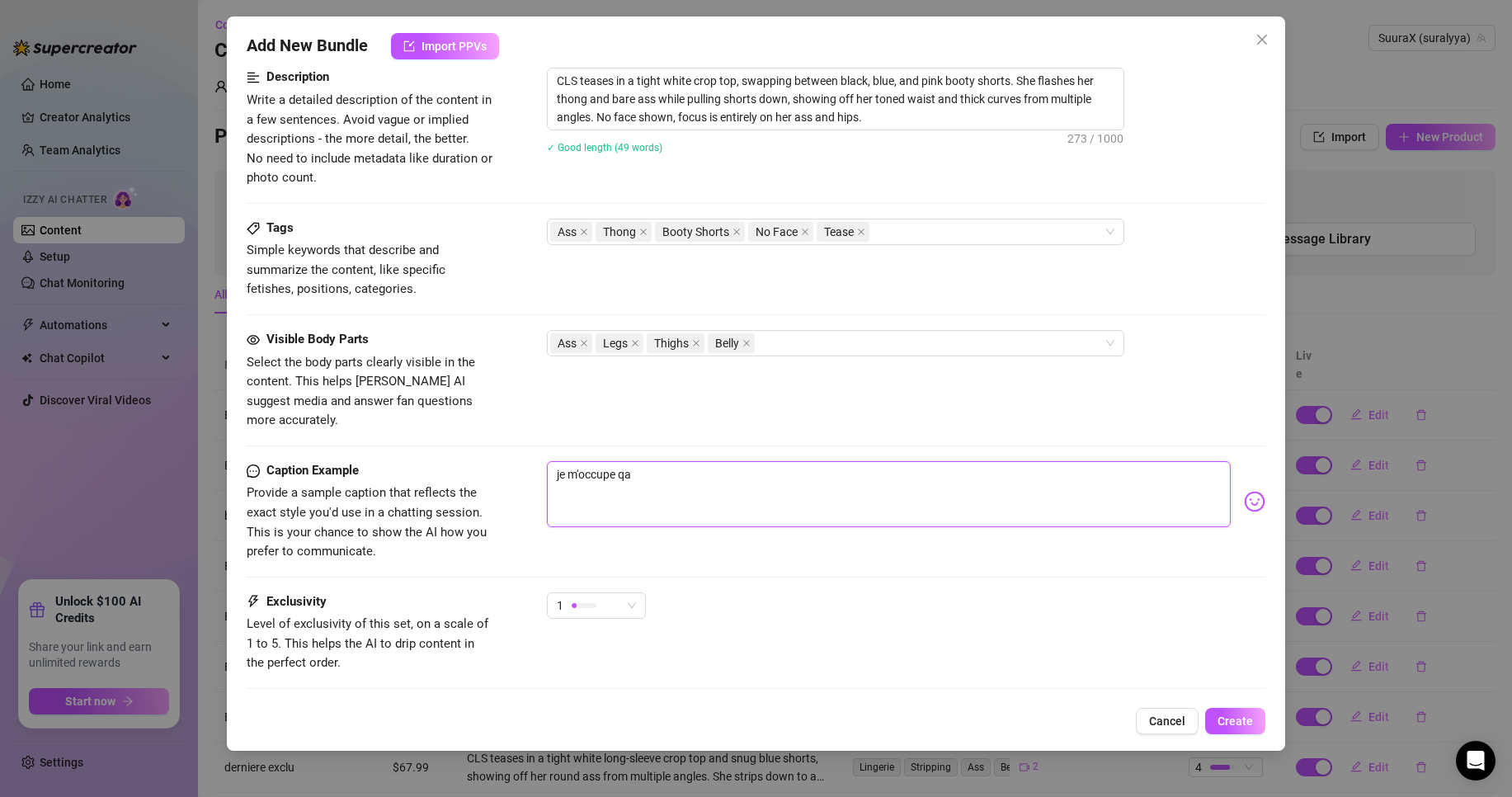
type textarea "je m'occupe q"
type textarea "je m'occupe"
type textarea "je m'occupe c"
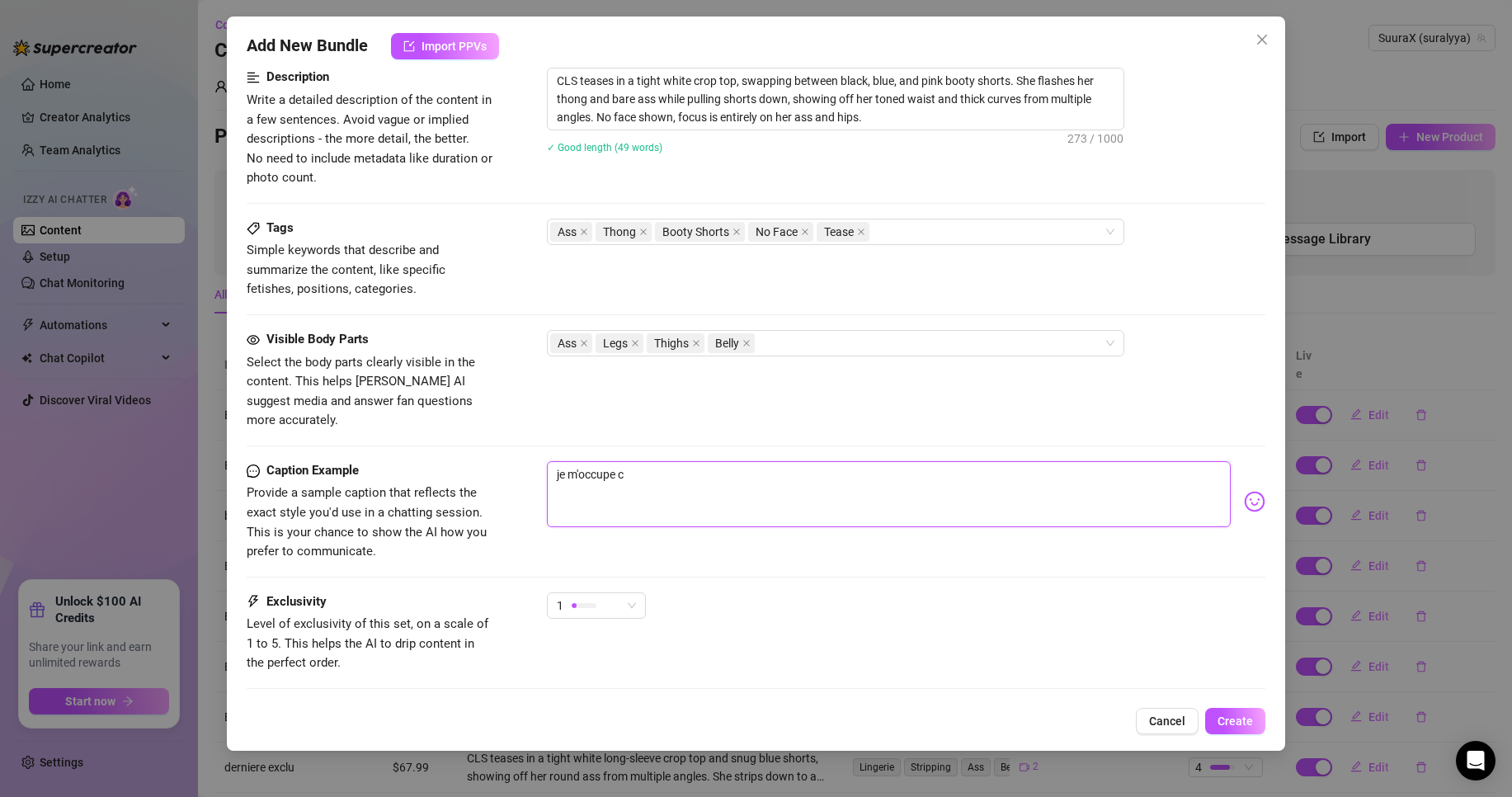
type textarea "je m'occupe cm"
type textarea "je m'occupe c"
type textarea "je m'occupe co"
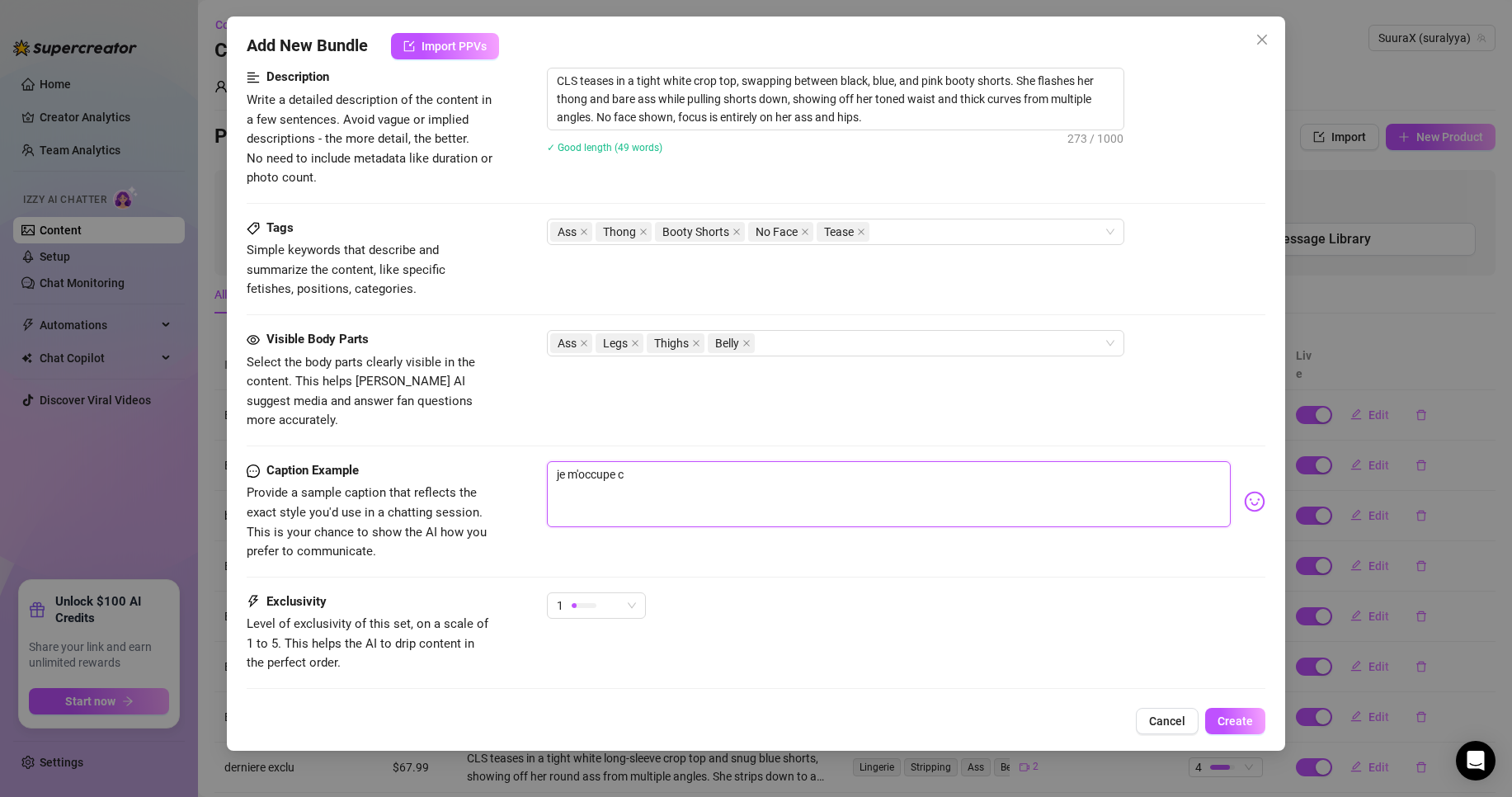
type textarea "je m'occupe co"
type textarea "je m'occupe com"
type textarea "je m'occupe comm"
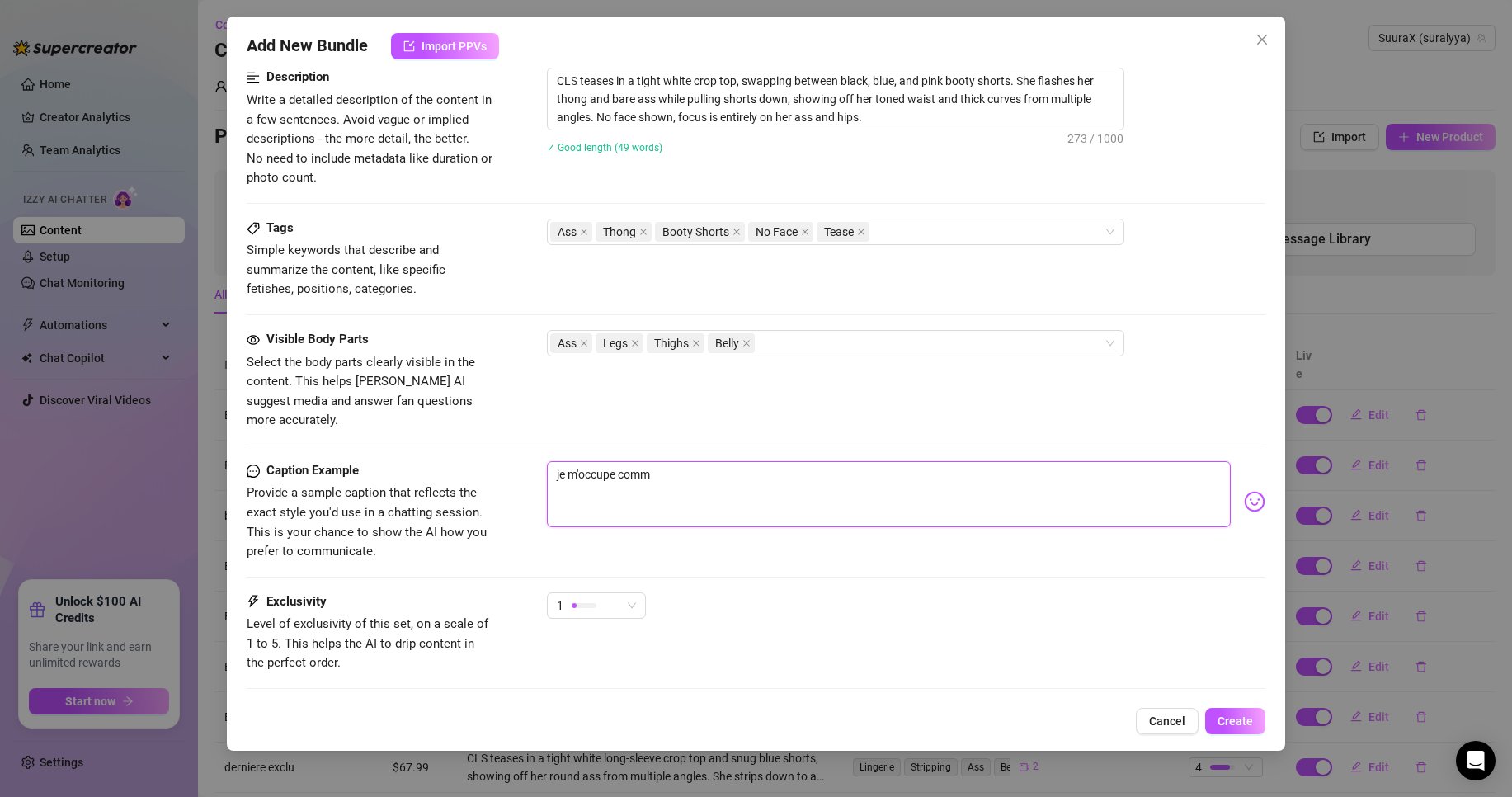
type textarea "je m'occupe comme"
type textarea "je m'occupe comme j"
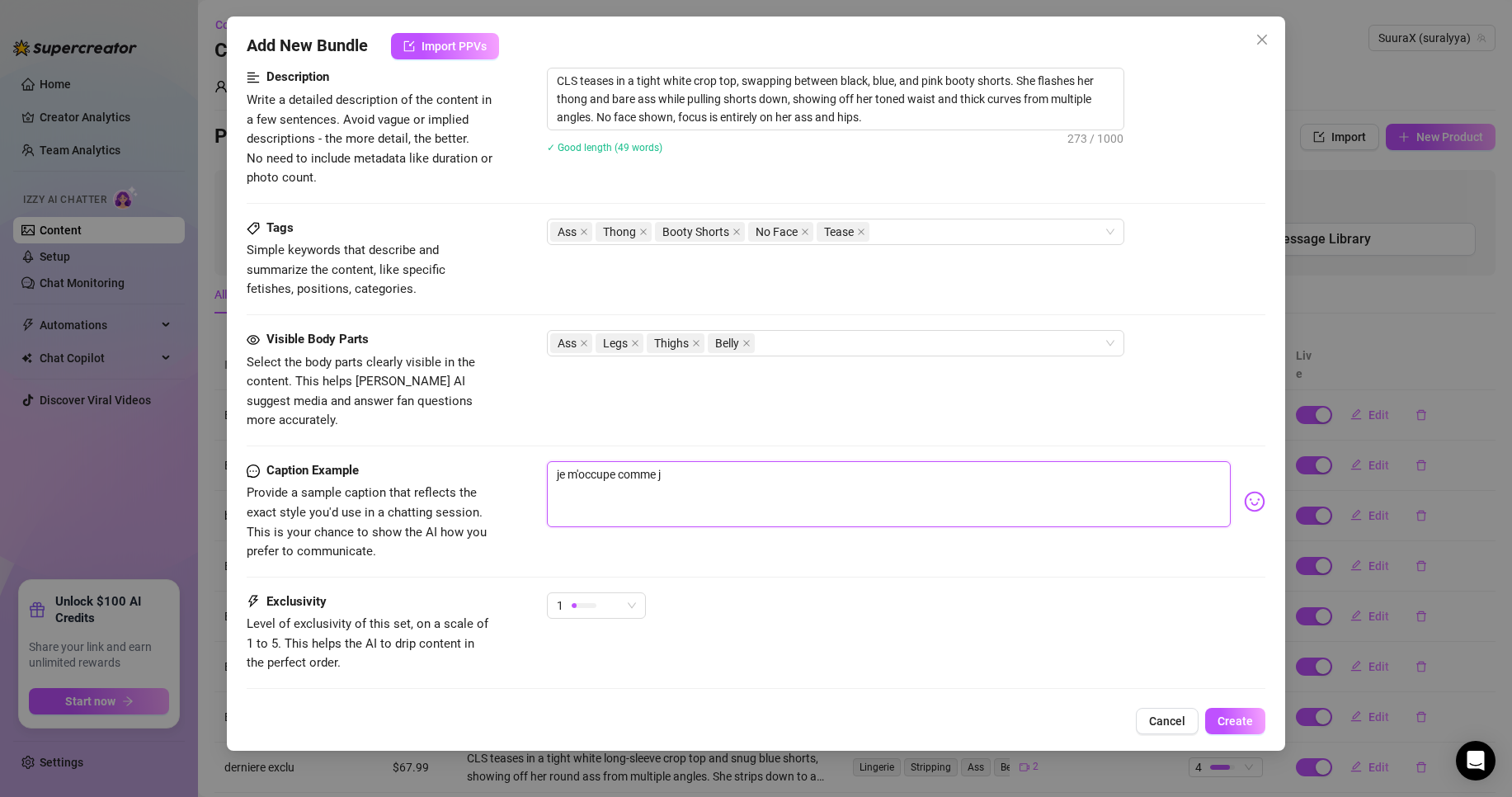
type textarea "je m'occupe comme je"
type textarea "je m'occupe comme je p"
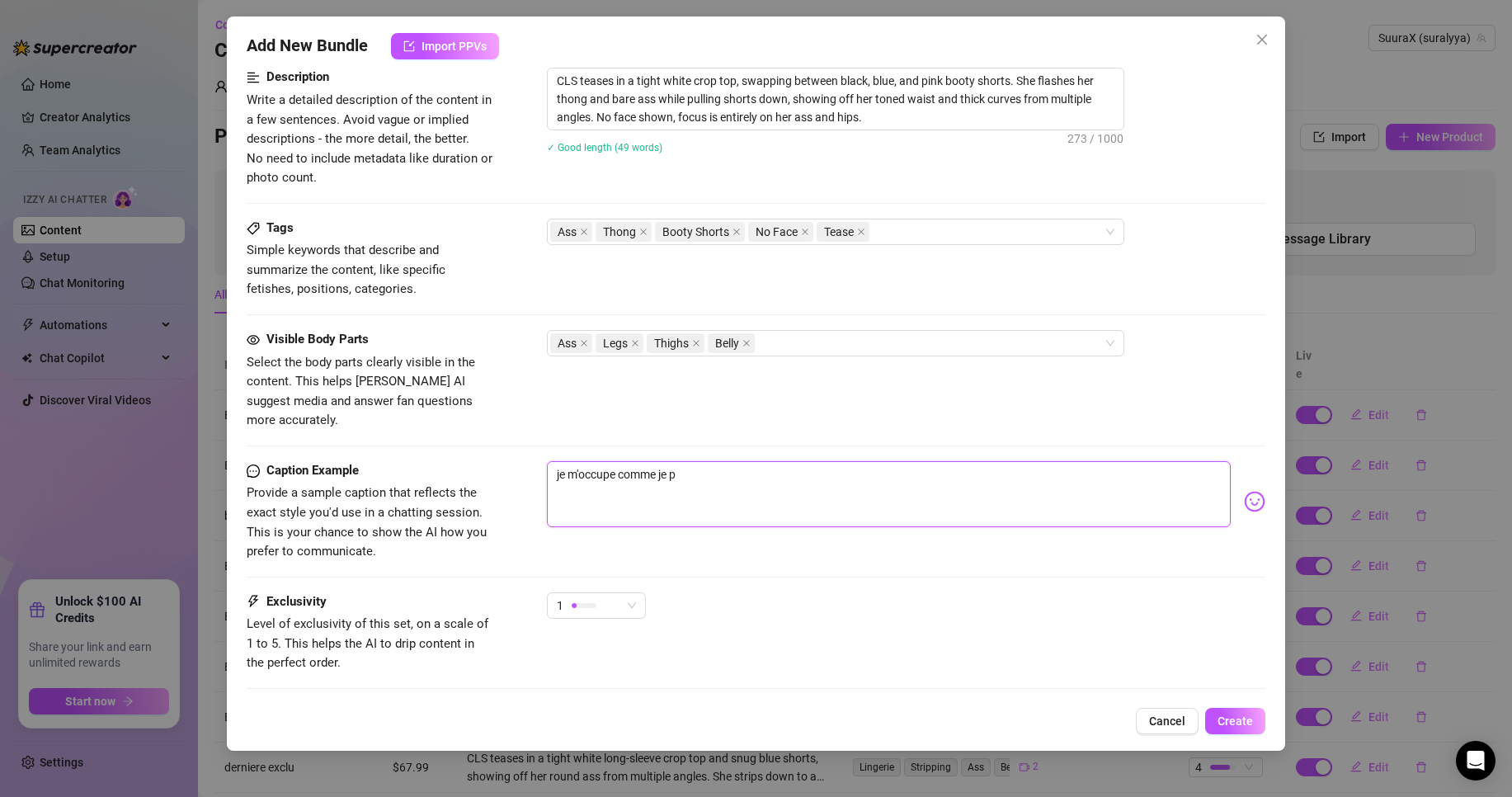
type textarea "je m'occupe comme je pe"
type textarea "je m'occupe comme je peu"
type textarea "je m'occupe comme je peux"
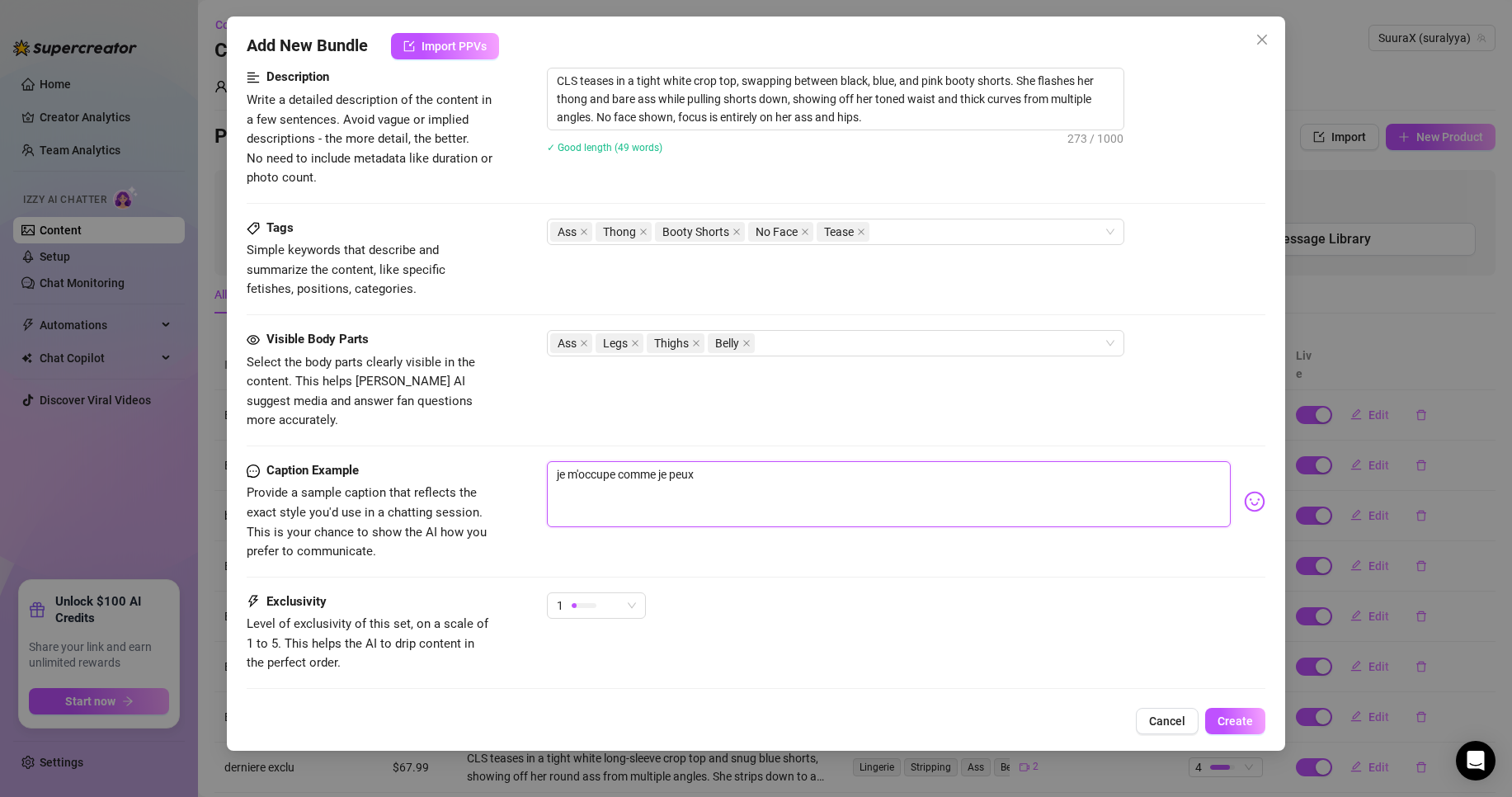
type textarea "je m'occupe comme je peux"
type textarea "je m'occupe comme je peux d"
type textarea "je m'occupe comme je peux"
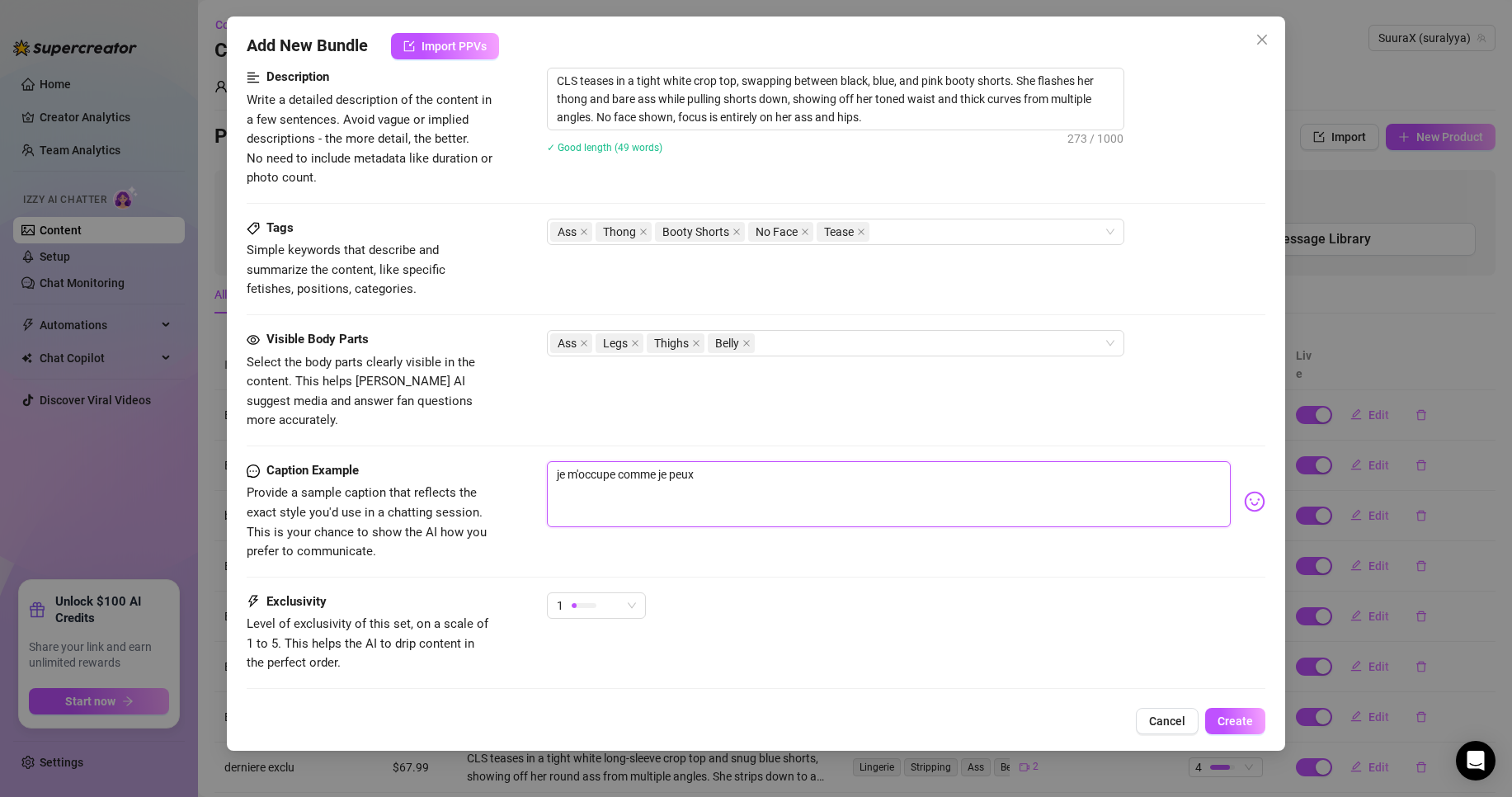
type textarea "je m'occupe comme je peux"
type textarea "je m'occupe comme je peux."
type textarea "je m'occupe comme je peux.."
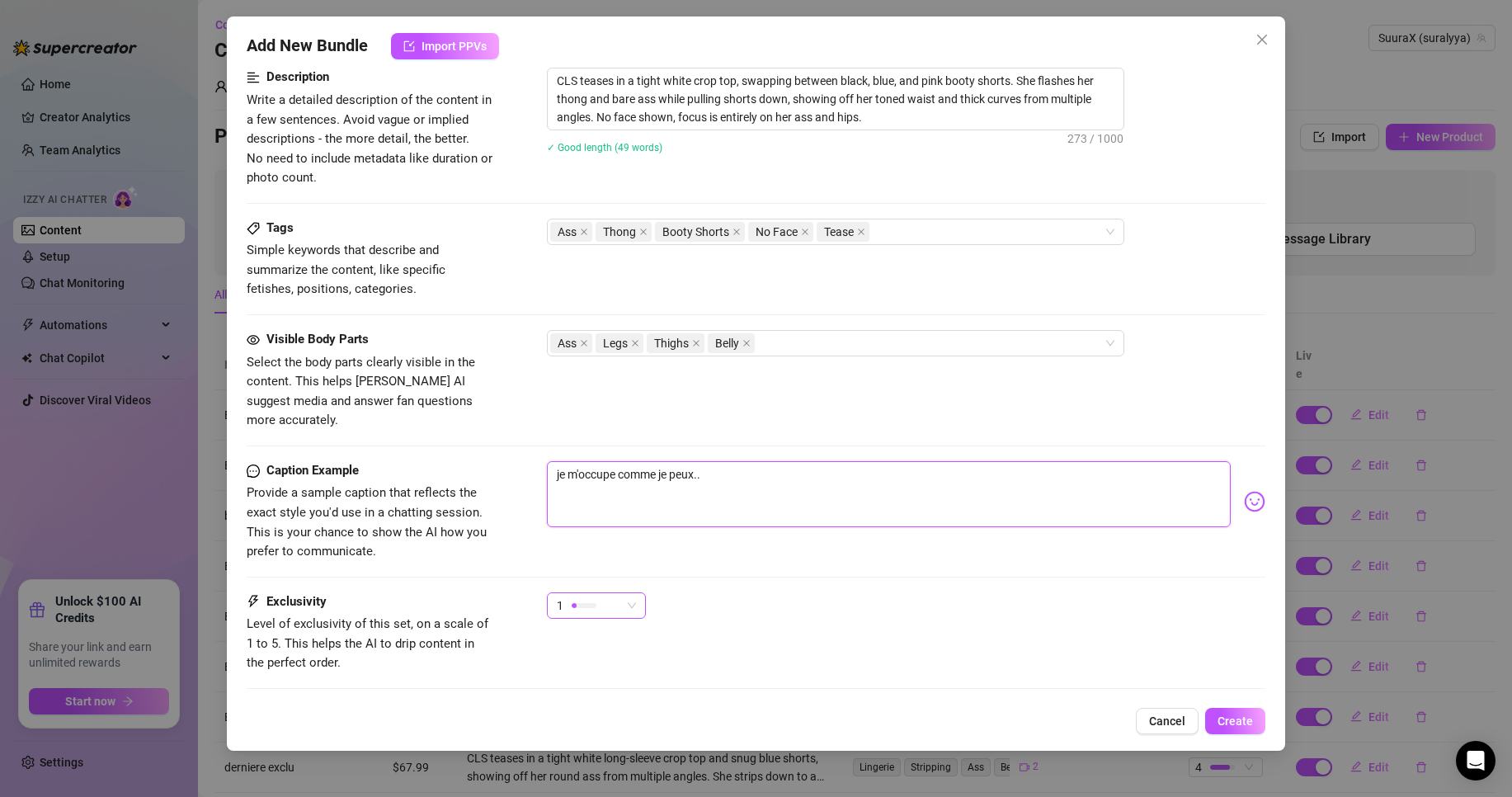
click at [577, 598] on div at bounding box center [584, 605] width 25 height 16
type textarea "je m'occupe comme je peux.."
click at [625, 677] on span "3" at bounding box center [613, 672] width 107 height 18
click at [1240, 711] on button "Create" at bounding box center [1235, 721] width 60 height 27
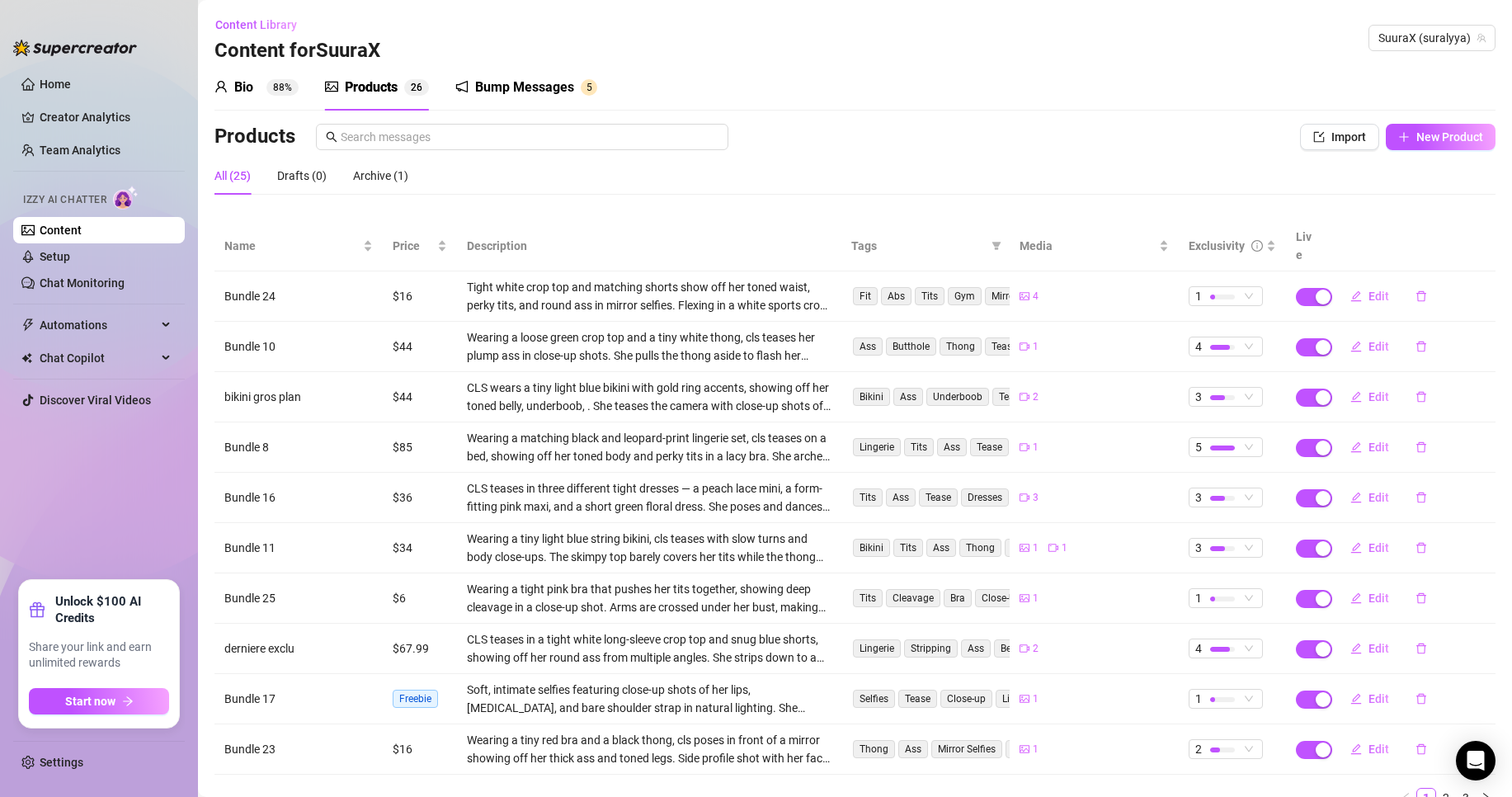
scroll to position [56, 0]
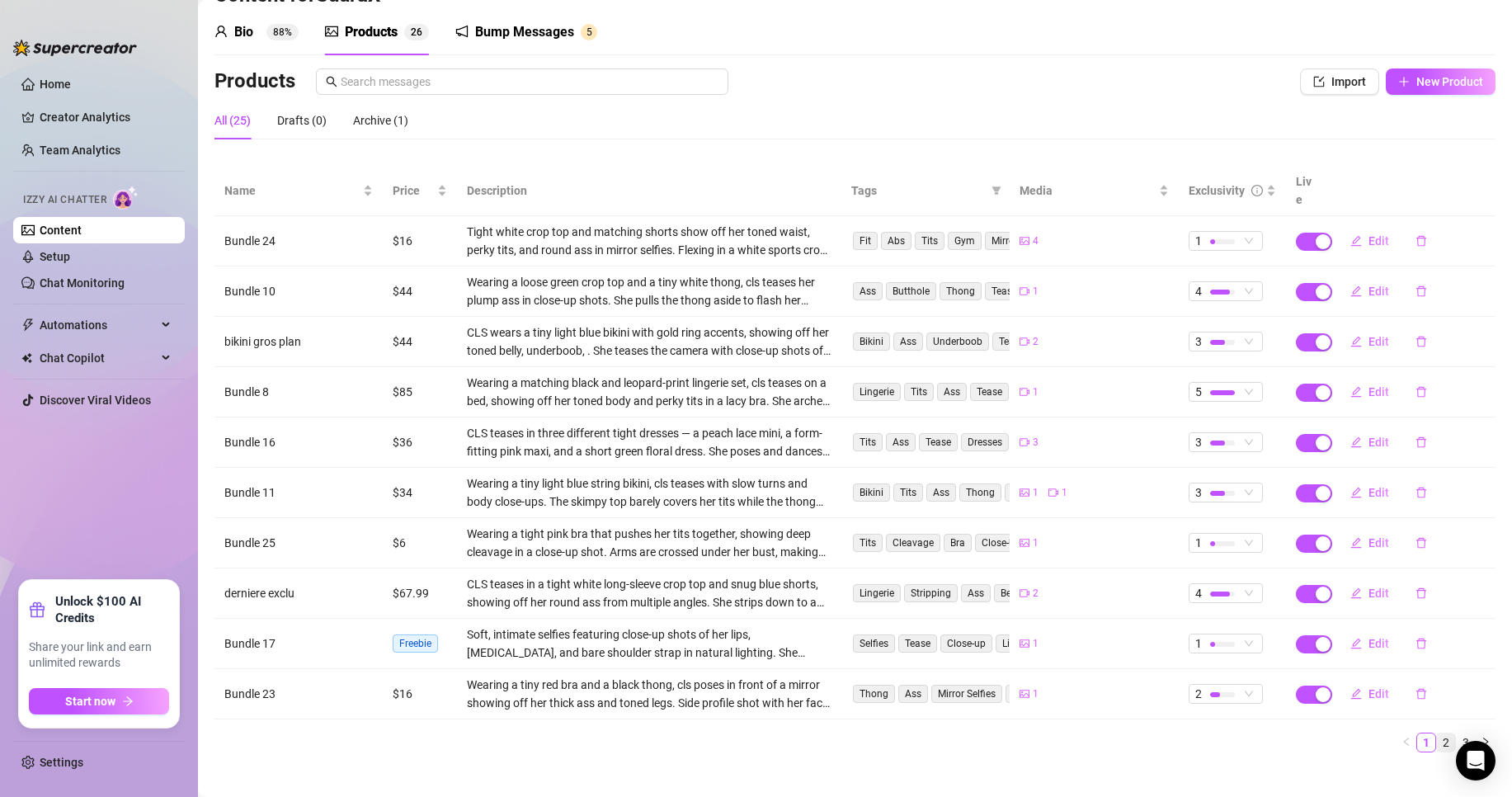
click at [1437, 734] on link "2" at bounding box center [1446, 743] width 18 height 18
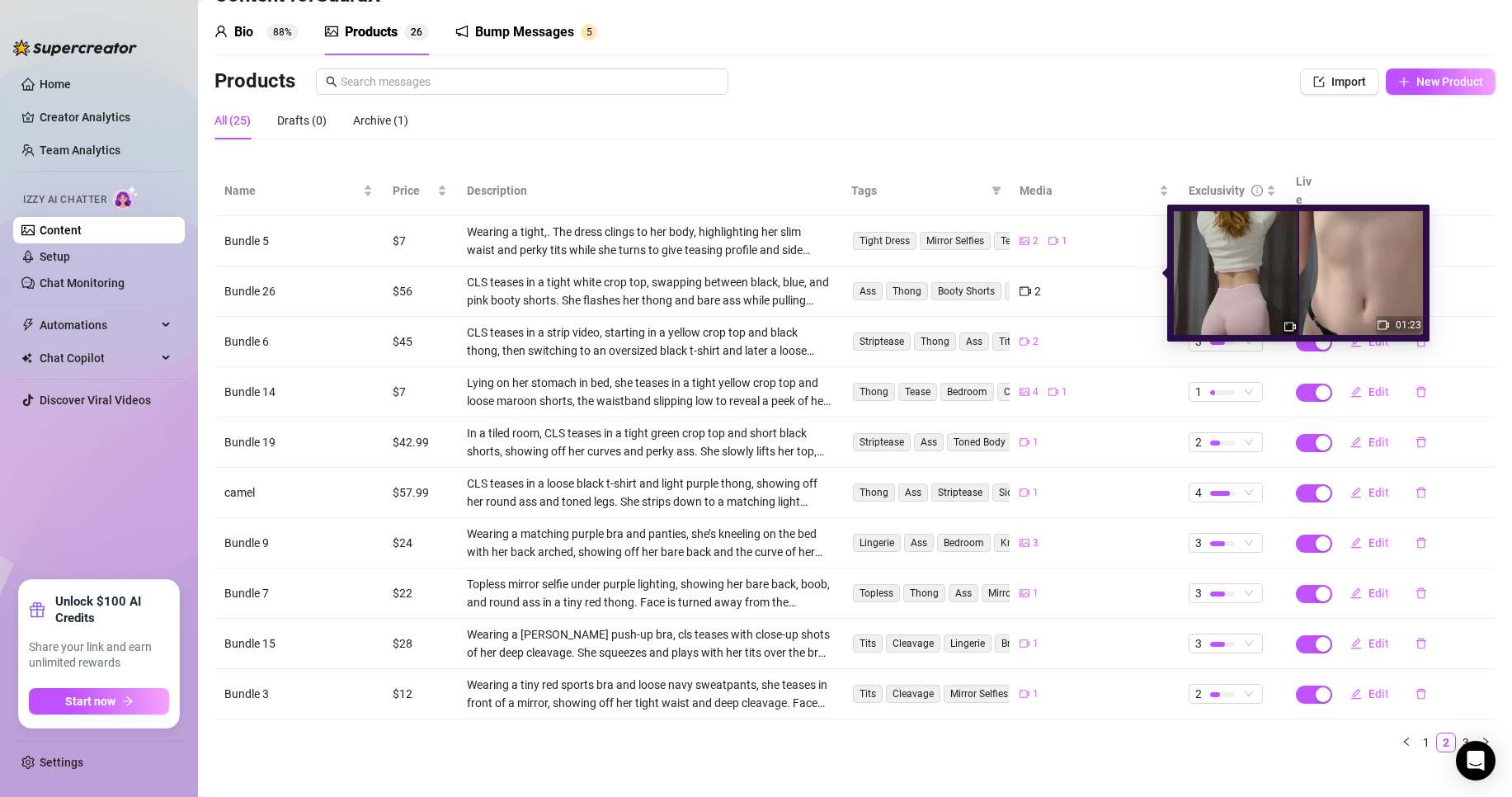
click at [1034, 283] on span "2" at bounding box center [1038, 292] width 7 height 18
click at [1272, 281] on img at bounding box center [1235, 273] width 124 height 124
click at [1334, 284] on img at bounding box center [1361, 273] width 124 height 124
click at [1380, 312] on img at bounding box center [1361, 273] width 124 height 124
click at [1380, 310] on img at bounding box center [1361, 273] width 124 height 124
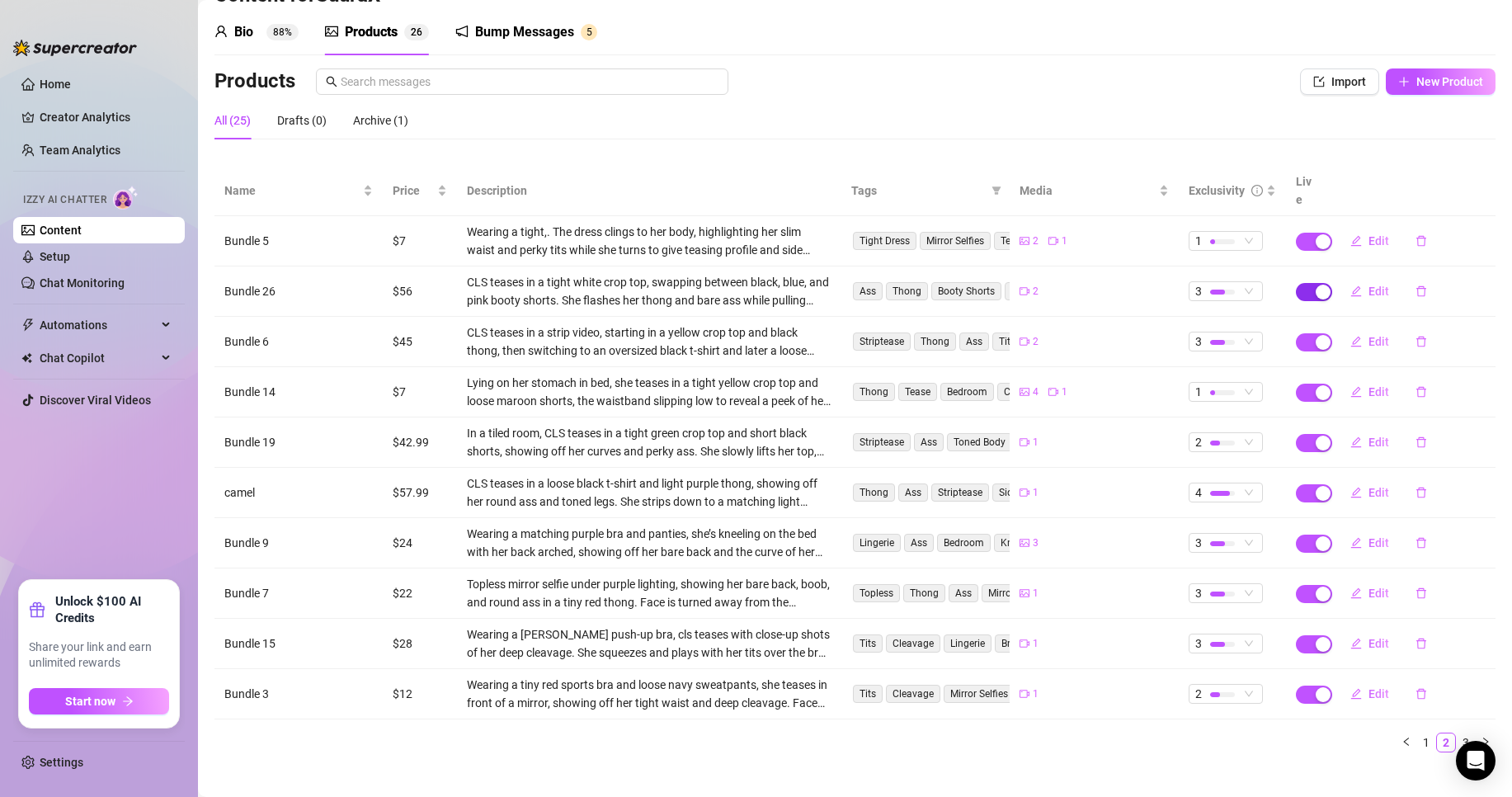
click at [1308, 283] on span "button" at bounding box center [1314, 293] width 37 height 18
click at [1426, 234] on span "OK" at bounding box center [1433, 234] width 16 height 13
click at [70, 262] on link "Setup" at bounding box center [55, 257] width 31 height 13
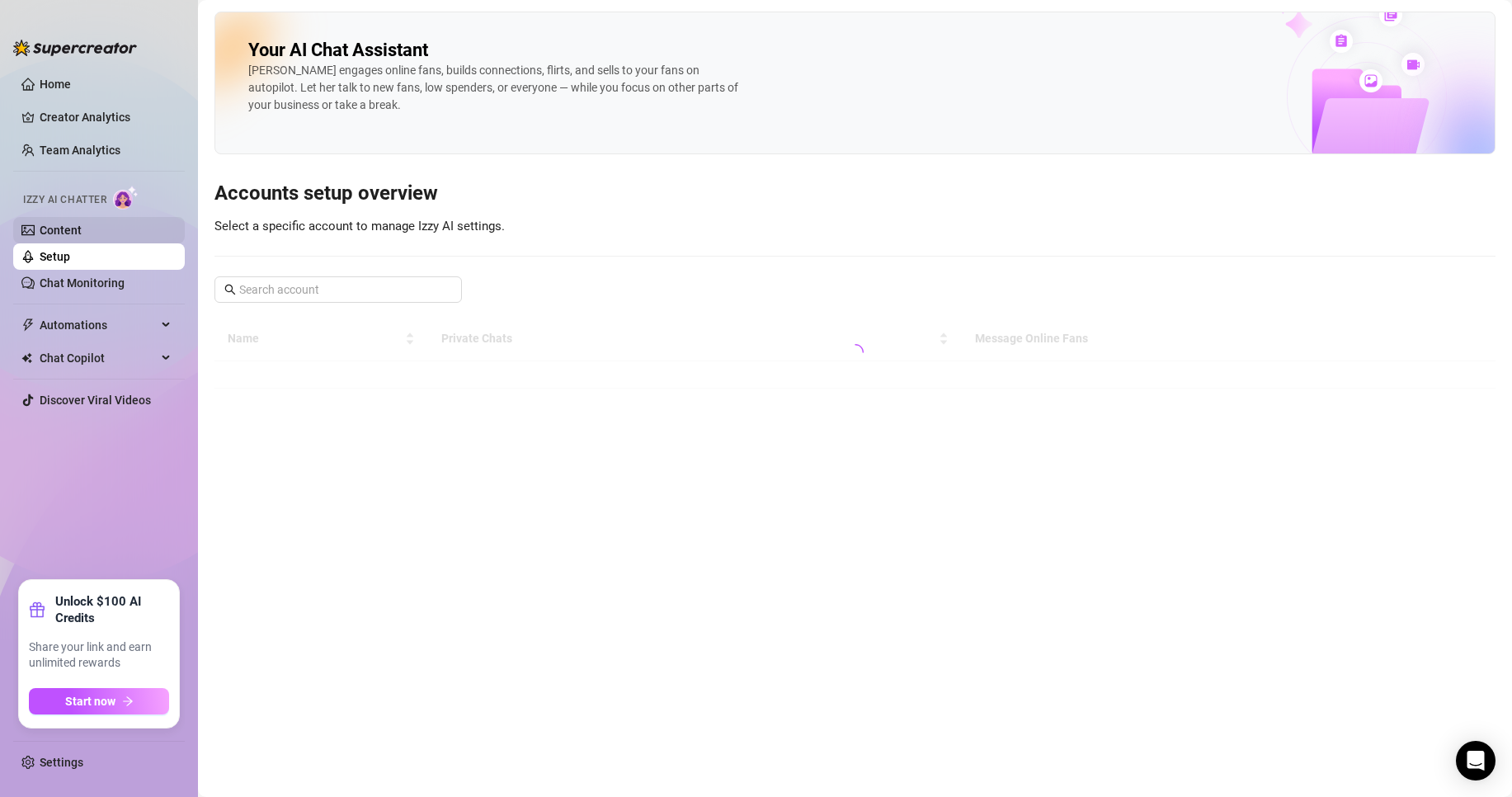
click at [81, 224] on link "Content" at bounding box center [61, 230] width 42 height 13
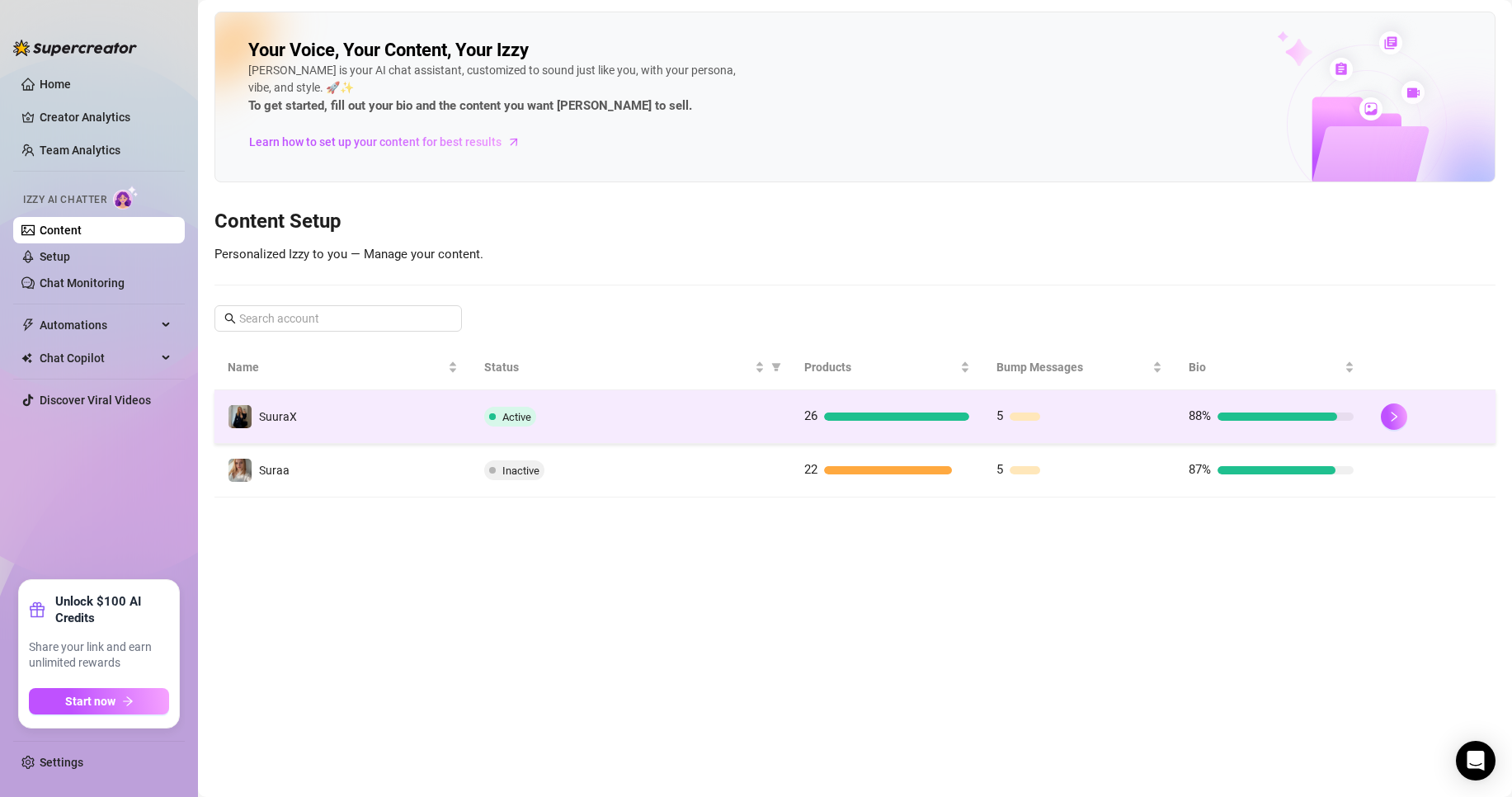
click at [521, 400] on td "Active" at bounding box center [631, 417] width 320 height 54
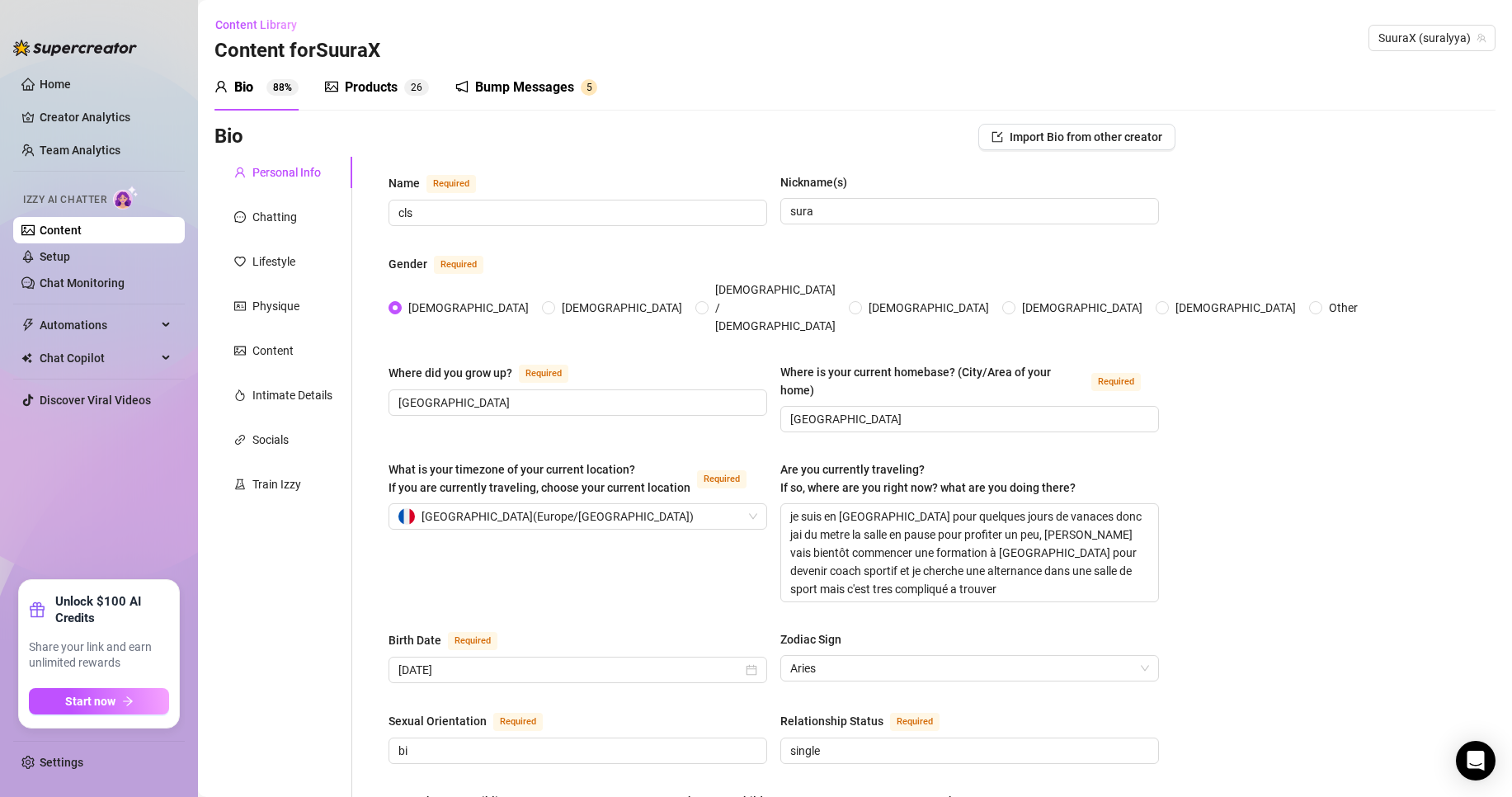
click at [390, 76] on div "Products 2 6" at bounding box center [376, 87] width 104 height 47
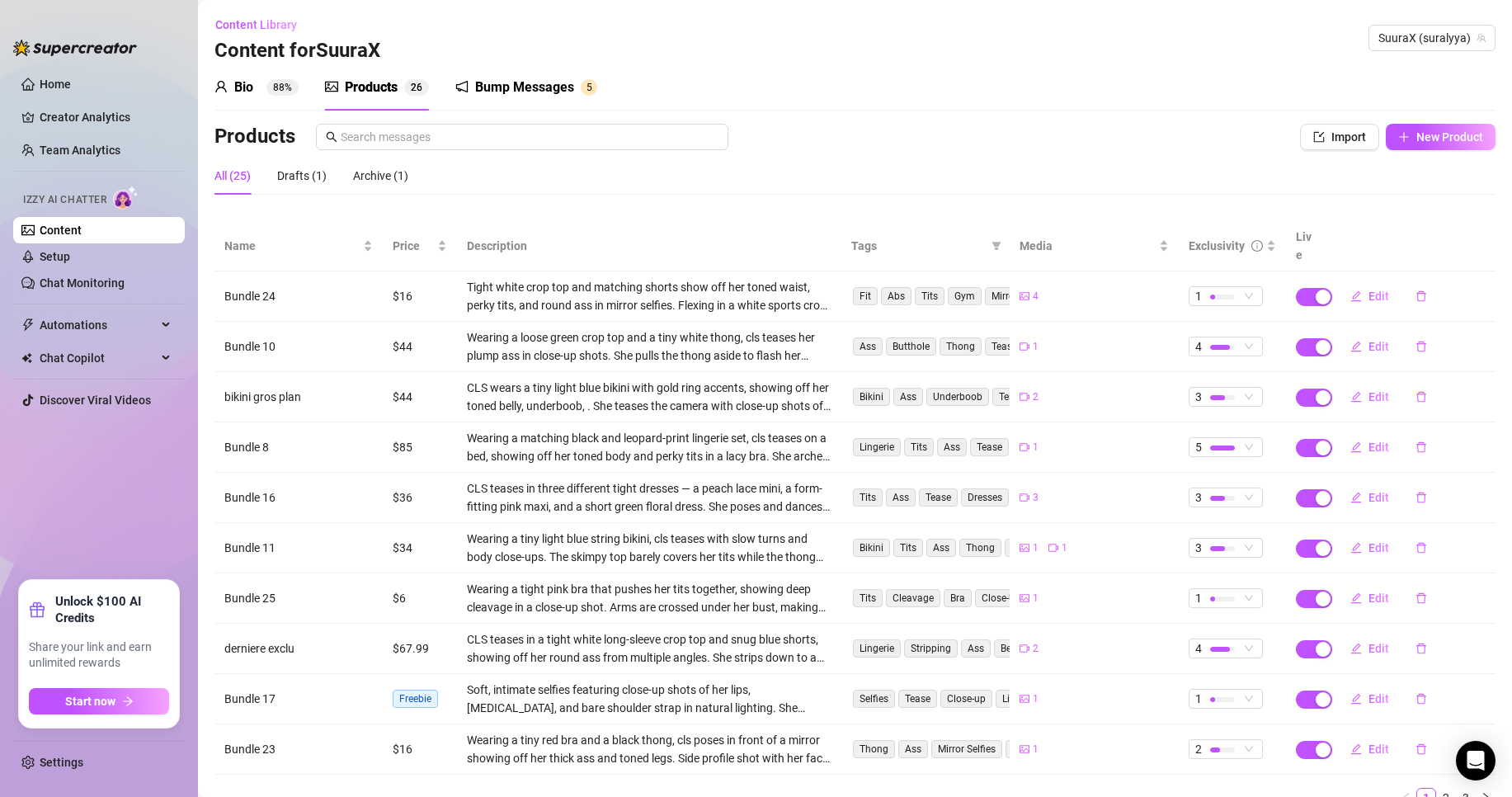
click at [1403, 150] on div "Products Import New Product" at bounding box center [855, 140] width 1281 height 33
click at [1410, 145] on button "New Product" at bounding box center [1441, 137] width 110 height 27
type textarea "Type your message here..."
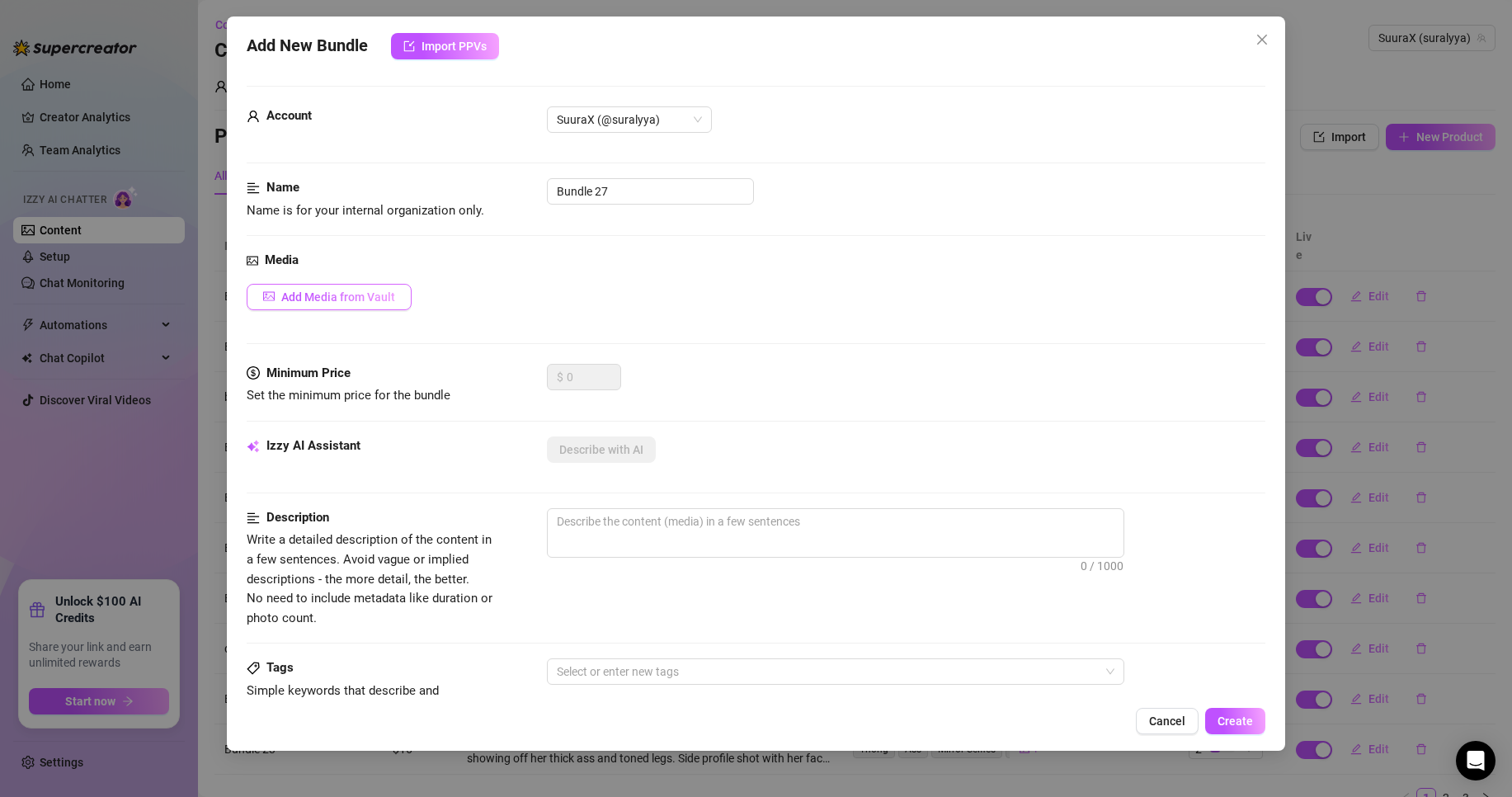
click at [375, 285] on button "Add Media from Vault" at bounding box center [329, 298] width 165 height 27
click at [335, 291] on span "Add Media from Vault" at bounding box center [338, 298] width 114 height 13
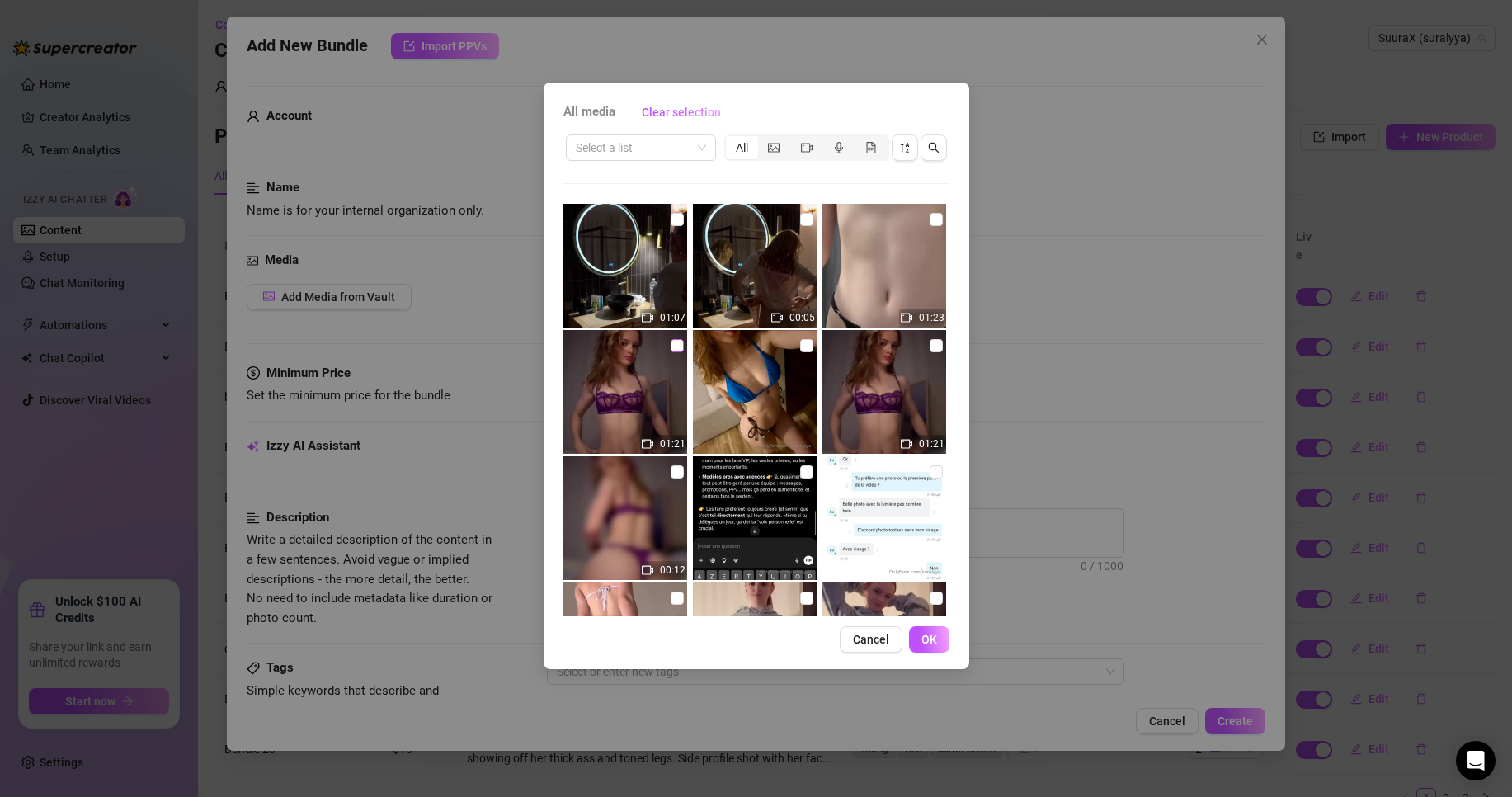
click at [674, 346] on input "checkbox" at bounding box center [677, 346] width 13 height 13
checkbox input "true"
click at [933, 642] on span "OK" at bounding box center [929, 640] width 16 height 13
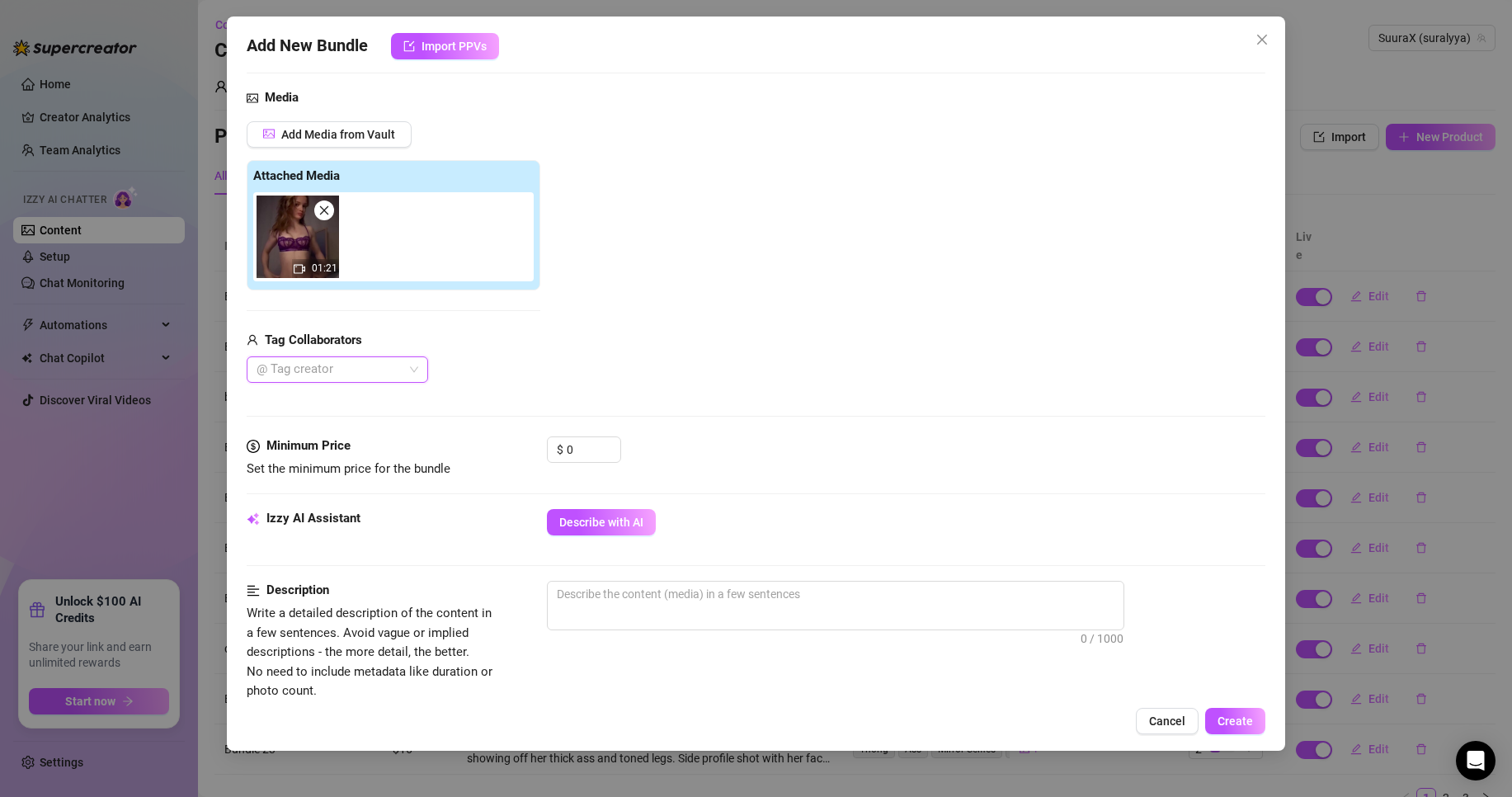
scroll to position [165, 0]
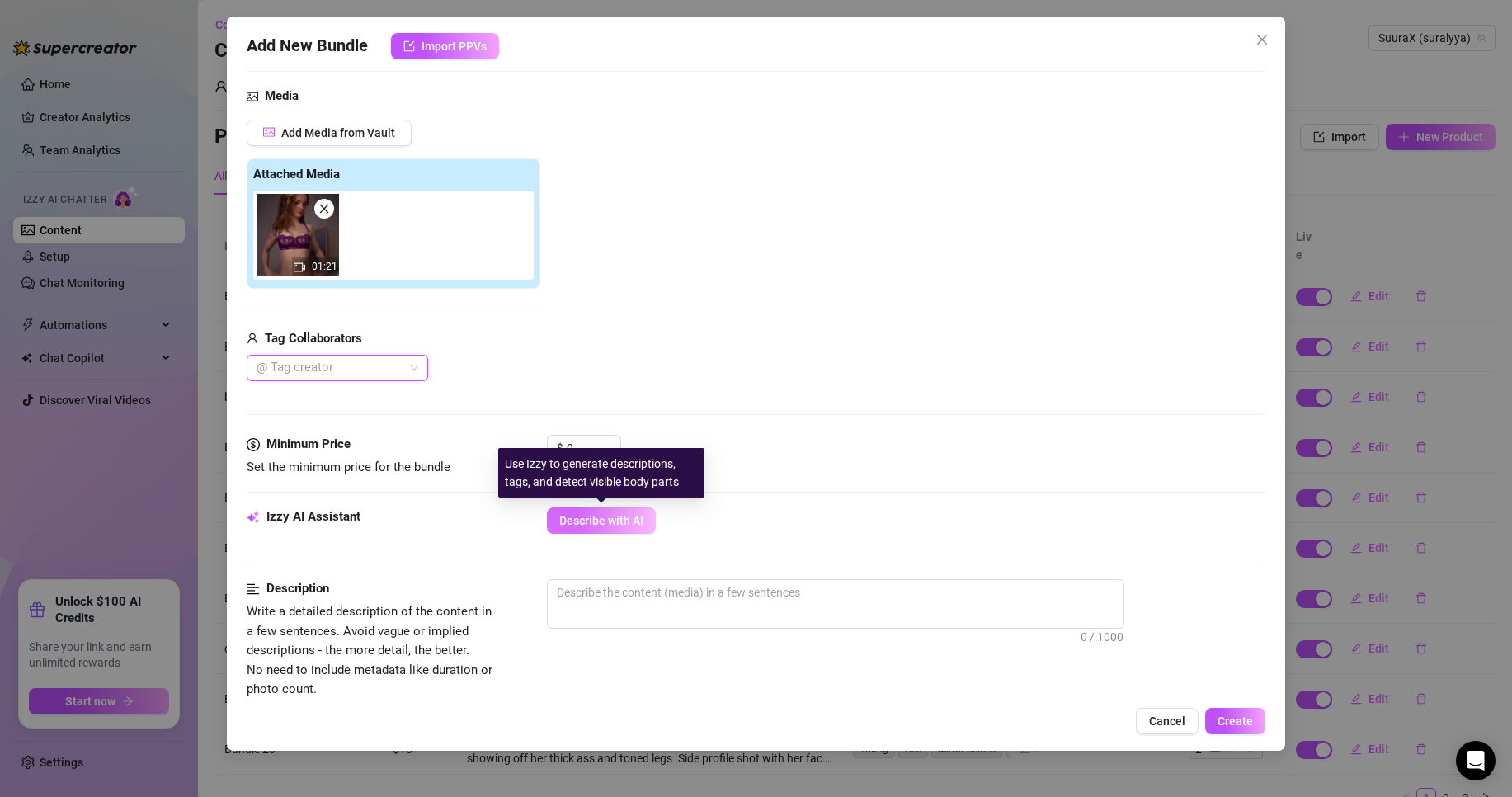
click at [616, 529] on button "Describe with AI" at bounding box center [601, 521] width 109 height 27
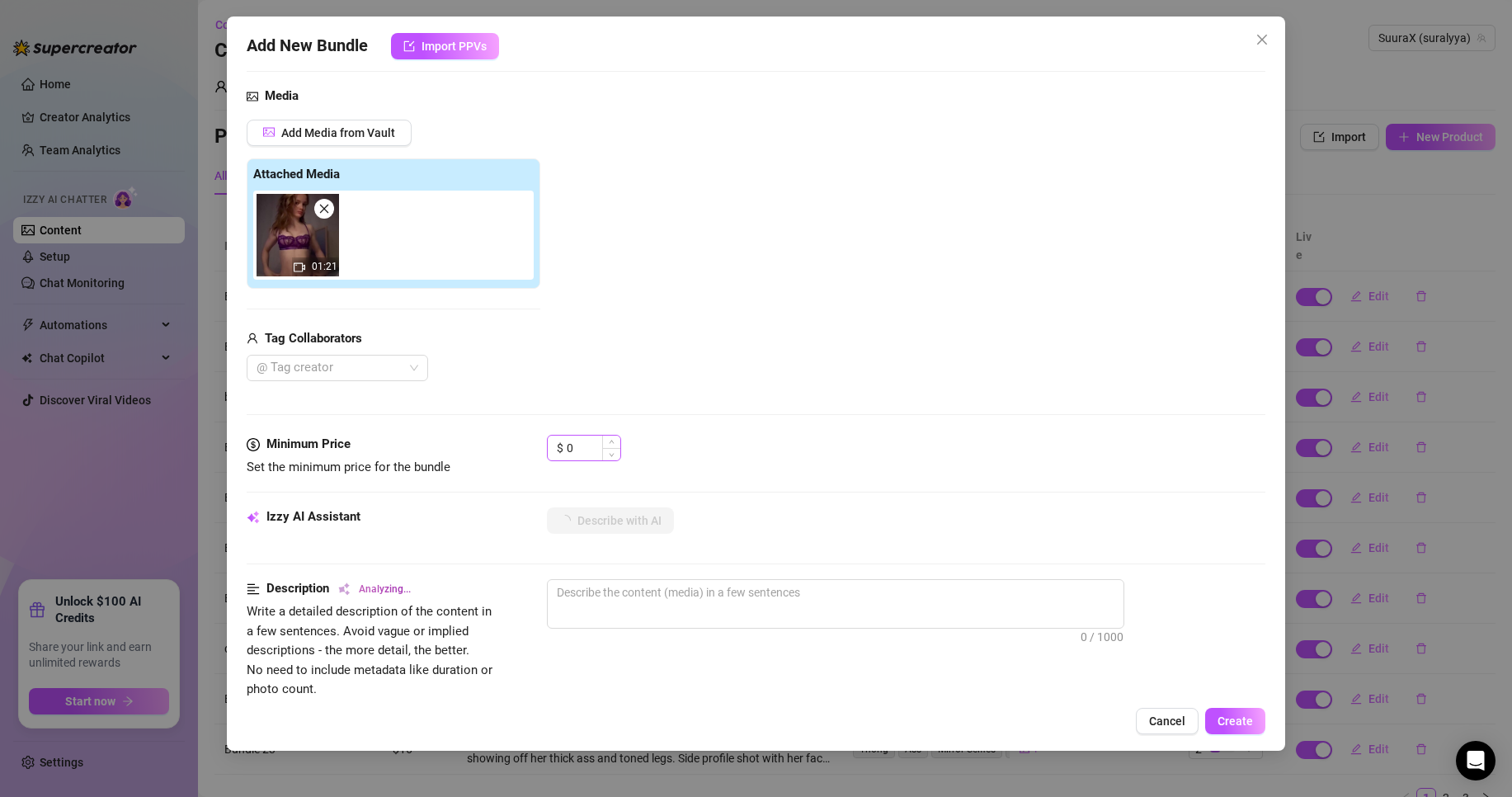
click at [603, 460] on span "Decrease Value" at bounding box center [611, 454] width 18 height 12
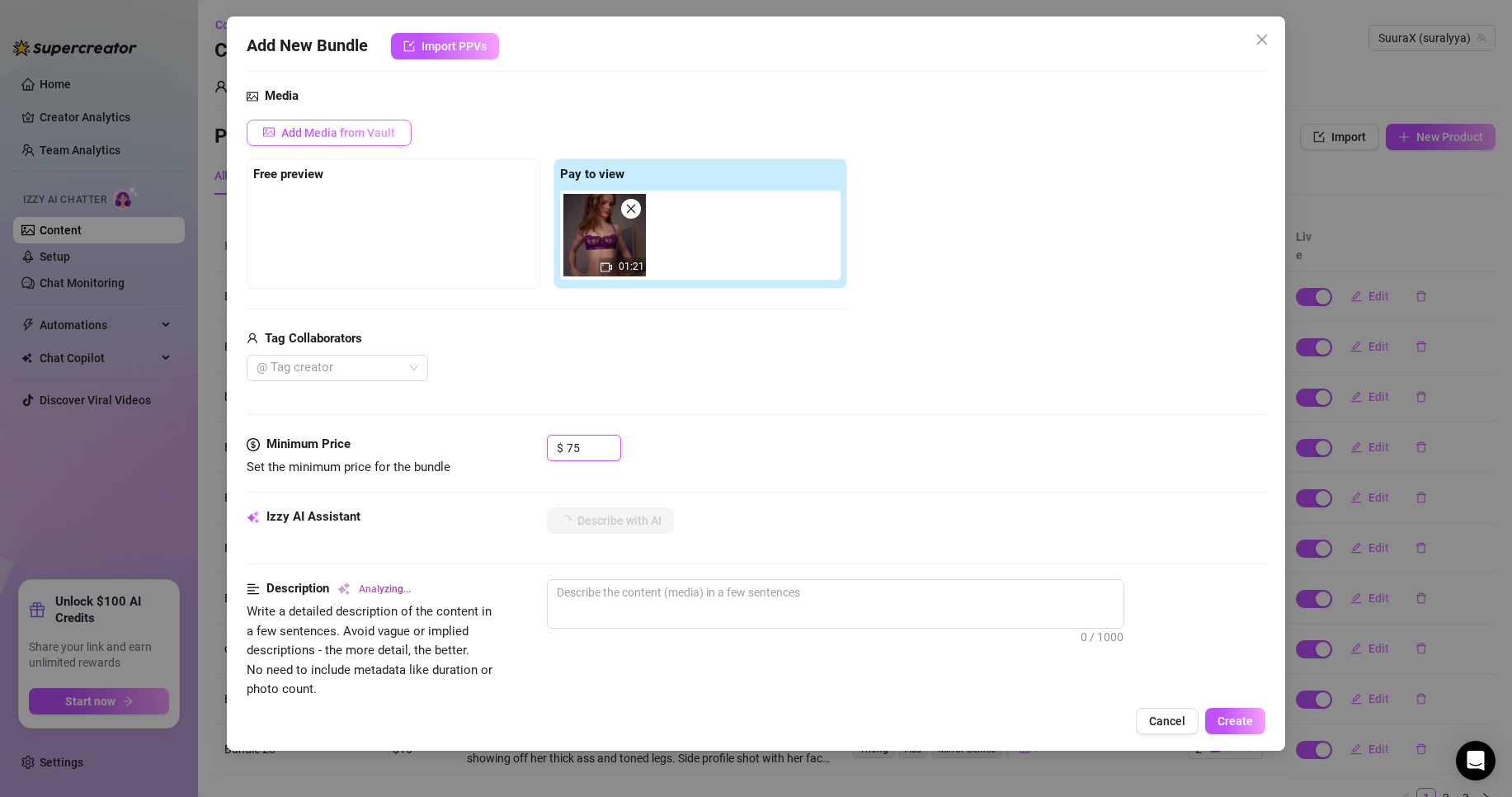
type input "75"
click at [312, 134] on span "Add Media from Vault" at bounding box center [338, 133] width 114 height 13
type textarea "Wearing"
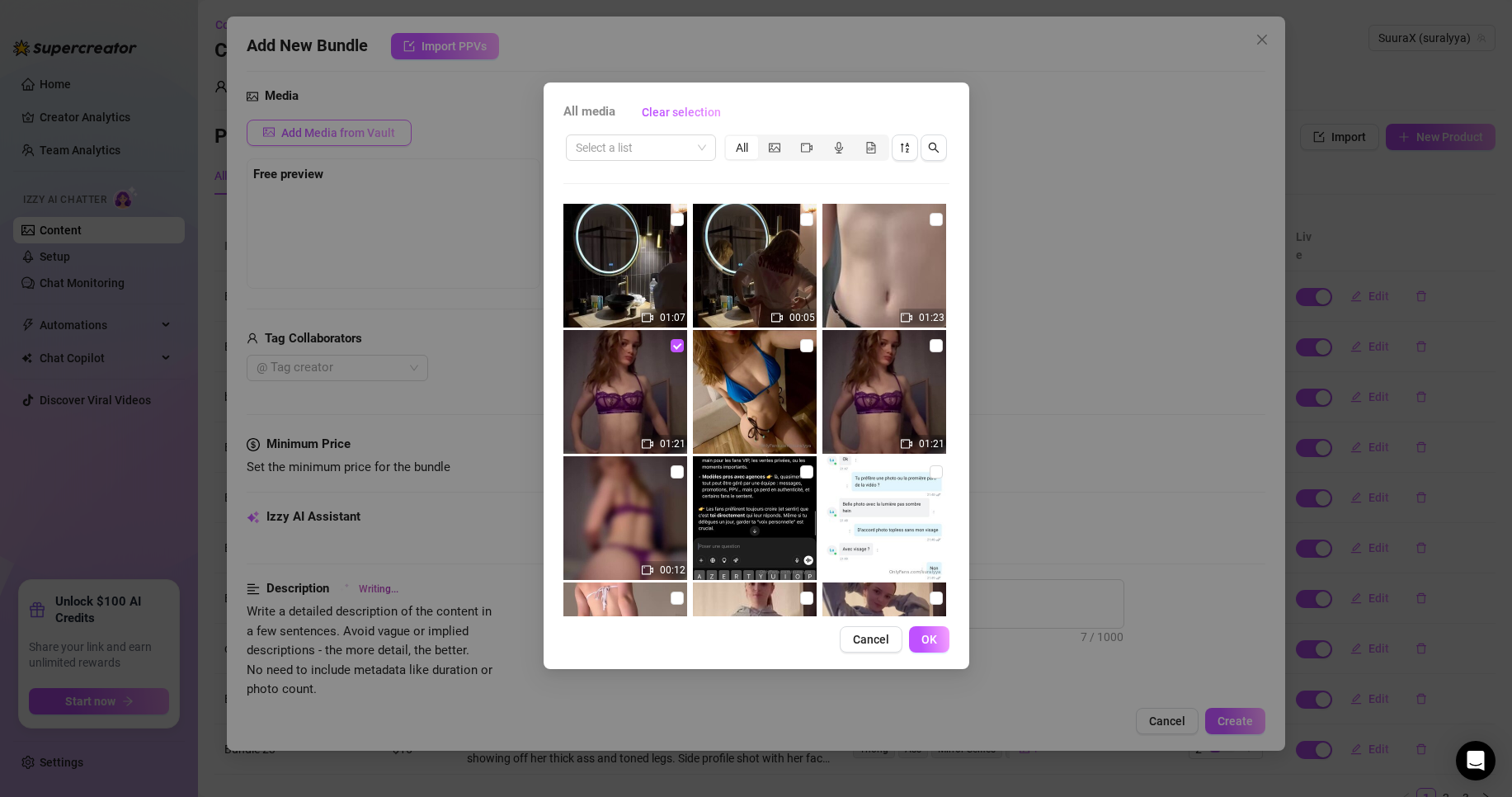
type textarea "Wearing a"
type textarea "Wearing a matching"
type textarea "Wearing a matching purple"
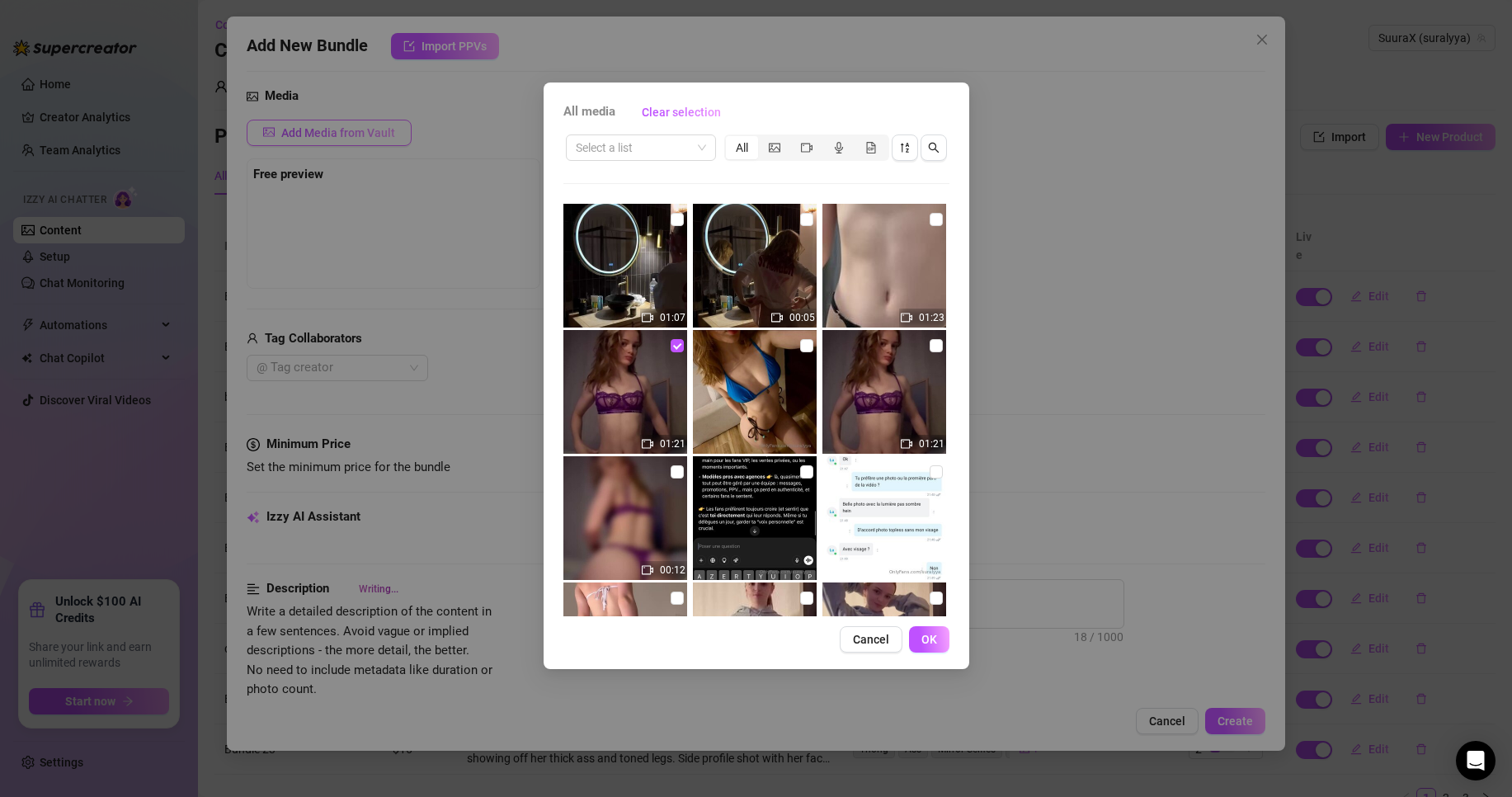
type textarea "Wearing a matching purple"
type textarea "Wearing a matching purple lingerie"
type textarea "Wearing a matching purple lingerie set,"
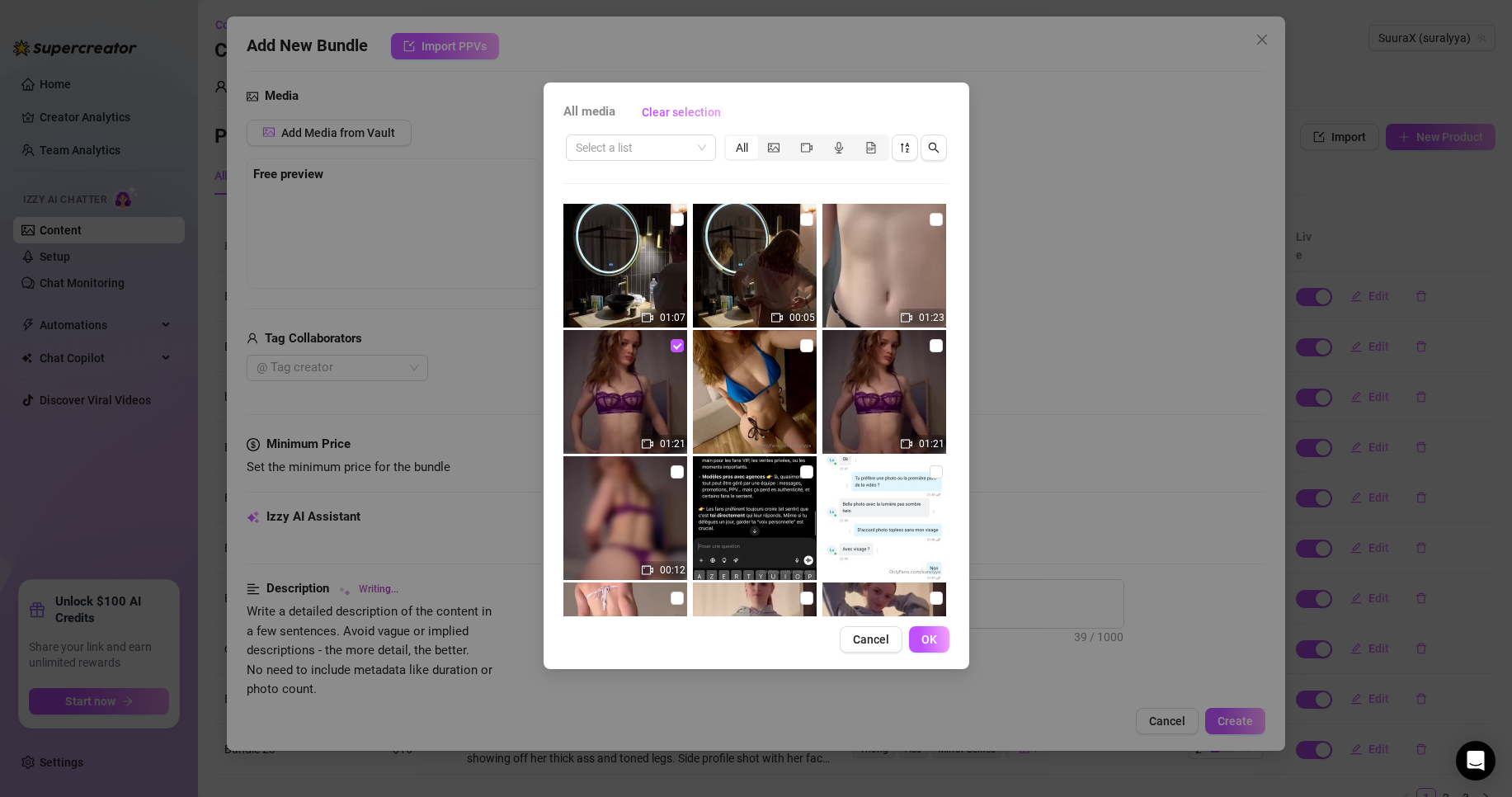
type textarea "Wearing a matching purple lingerie set, she’s"
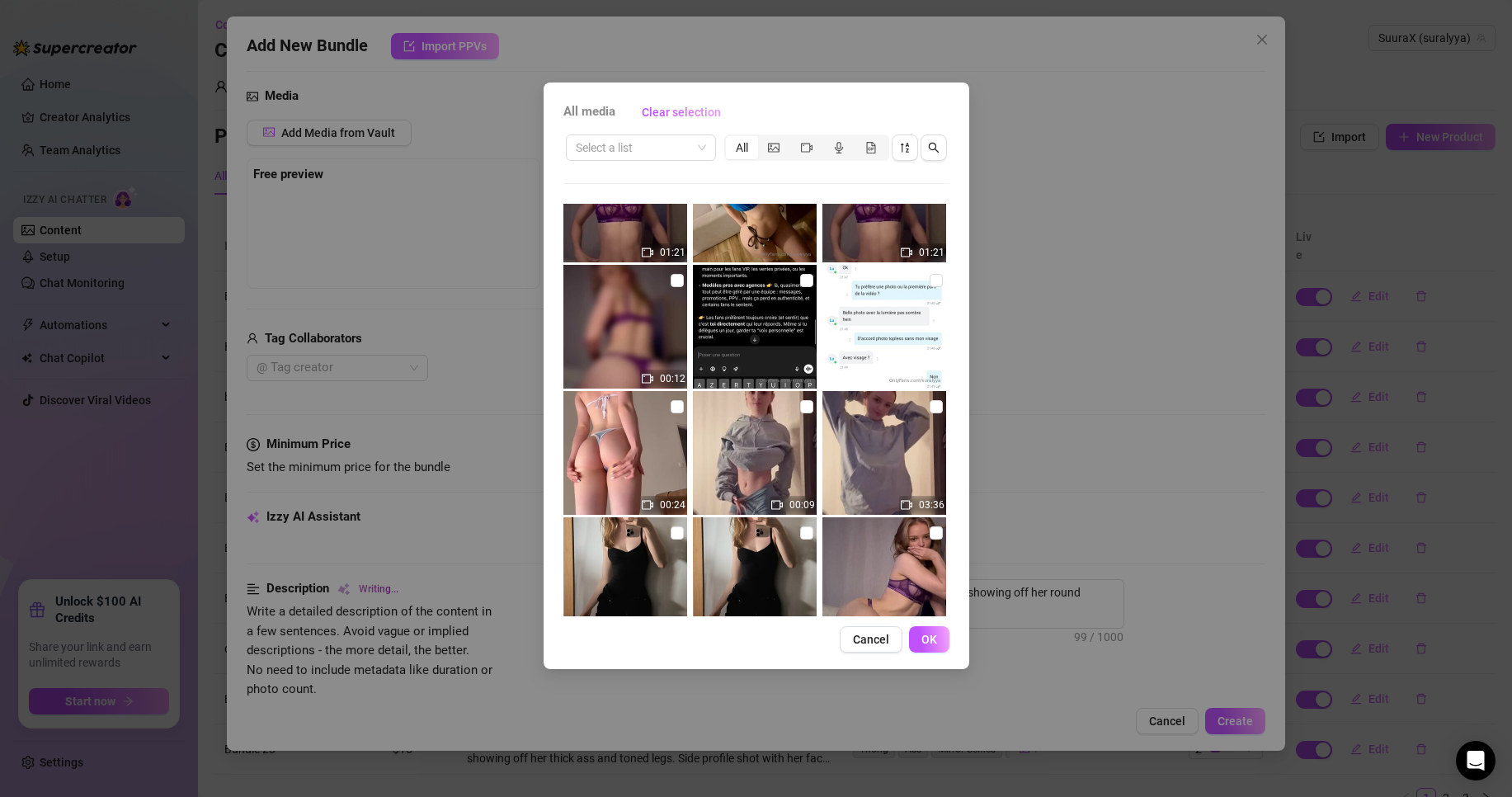
scroll to position [268, 0]
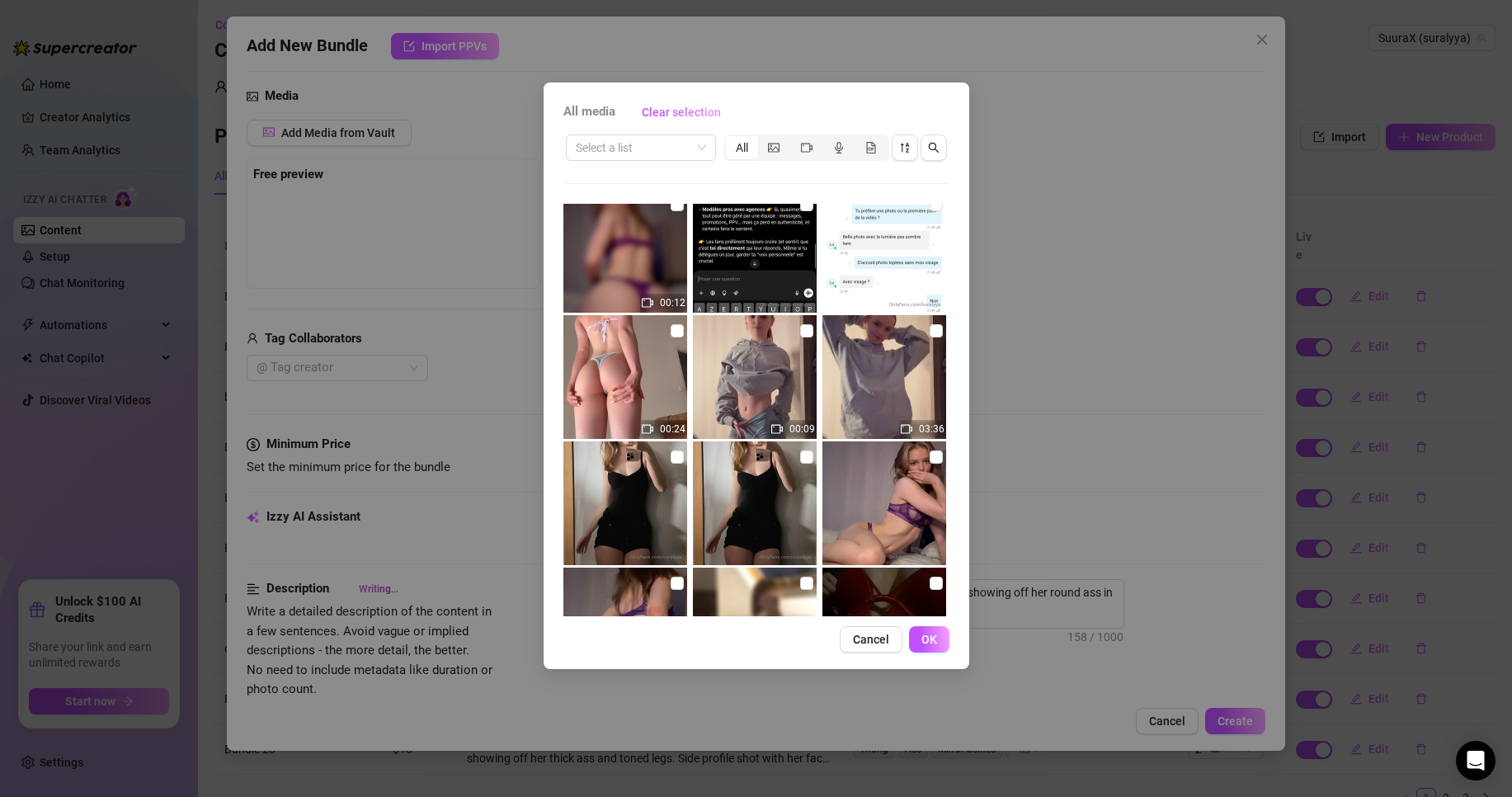
click at [673, 202] on div "Select a list All 01:07 00:05 01:23 01:21 01:21 00:12 00:24 00:09 03:36 00:24 0…" at bounding box center [756, 374] width 386 height 485
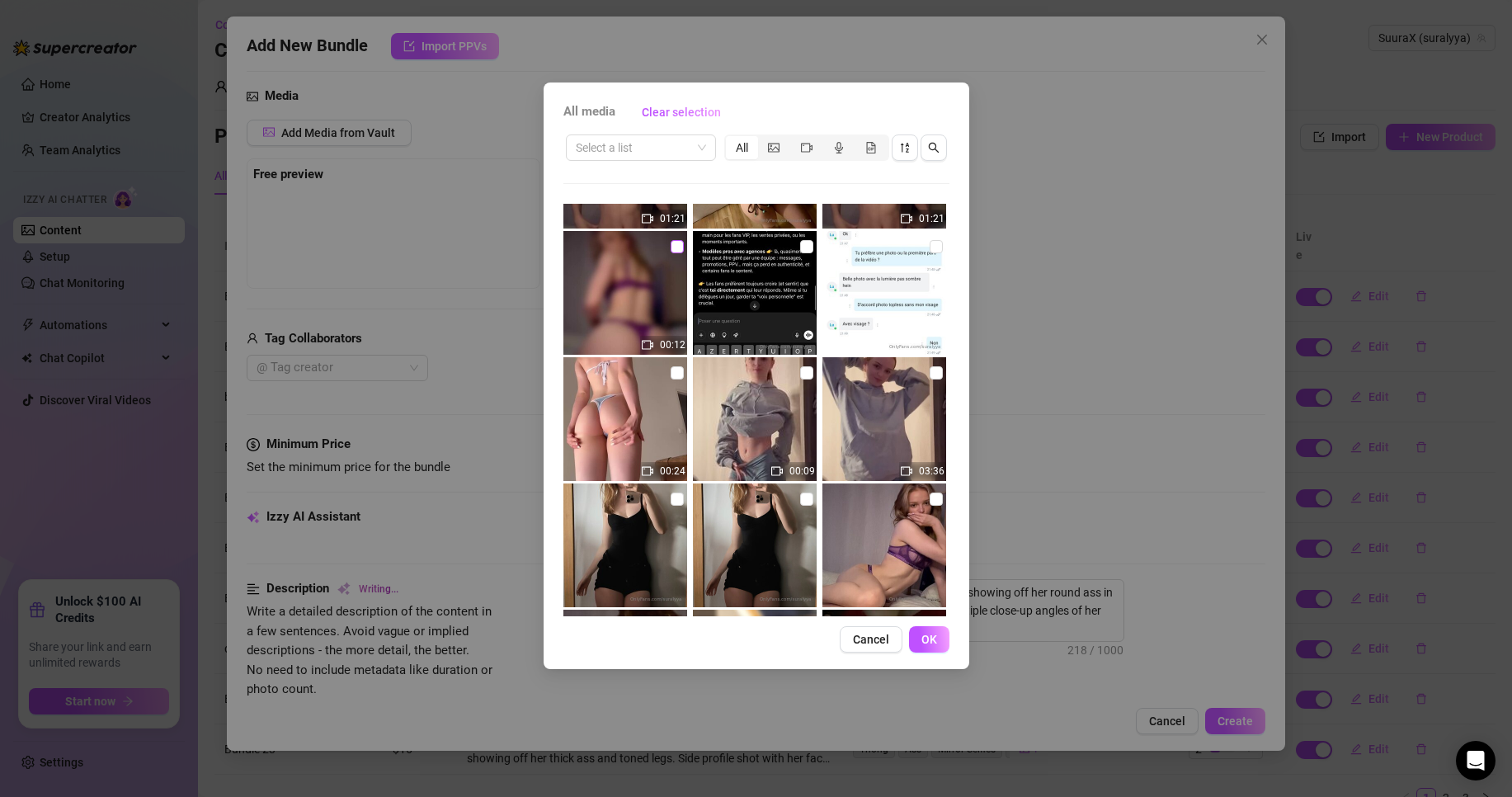
scroll to position [223, 0]
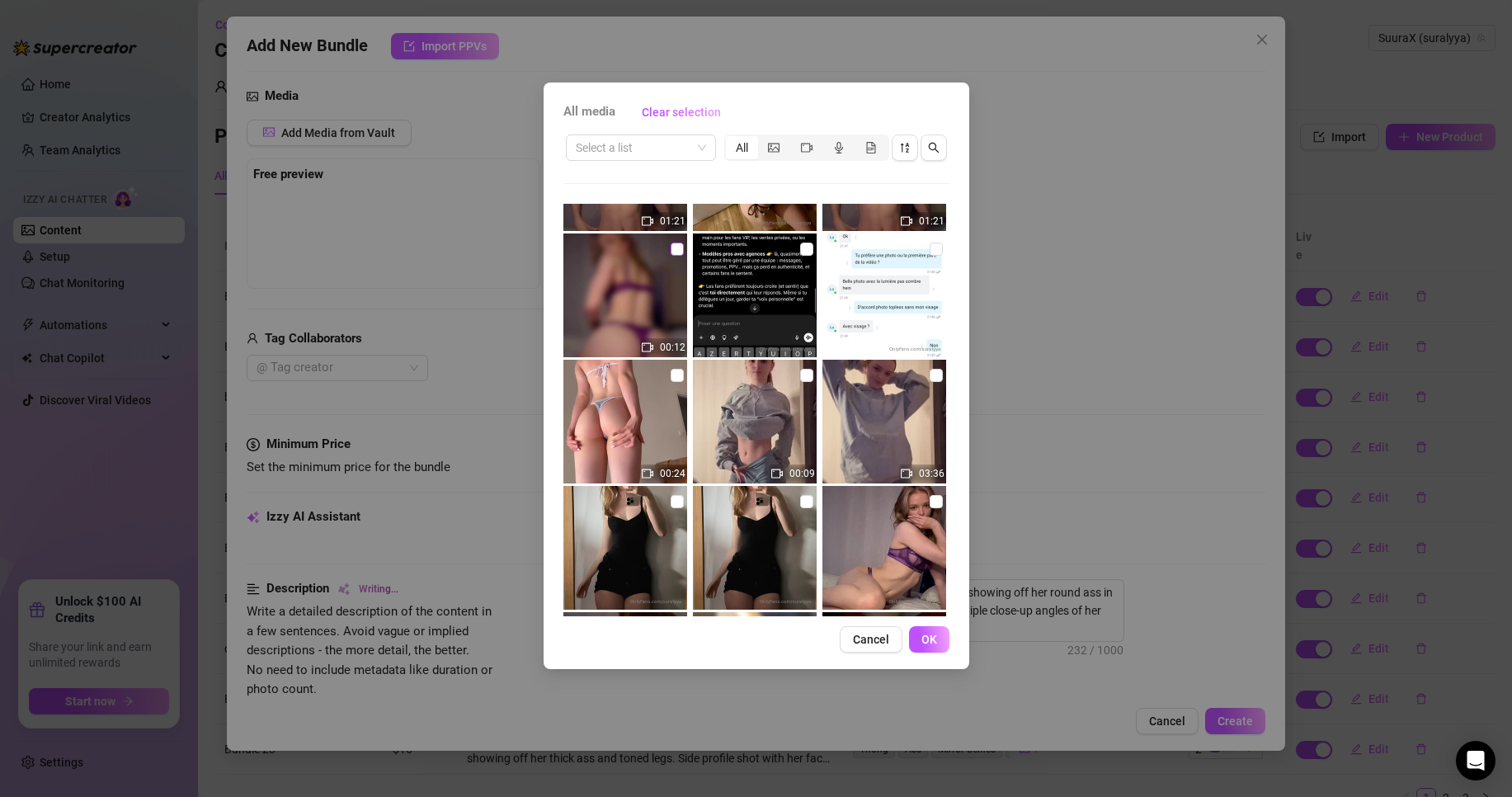
click at [675, 248] on input "checkbox" at bounding box center [677, 249] width 13 height 13
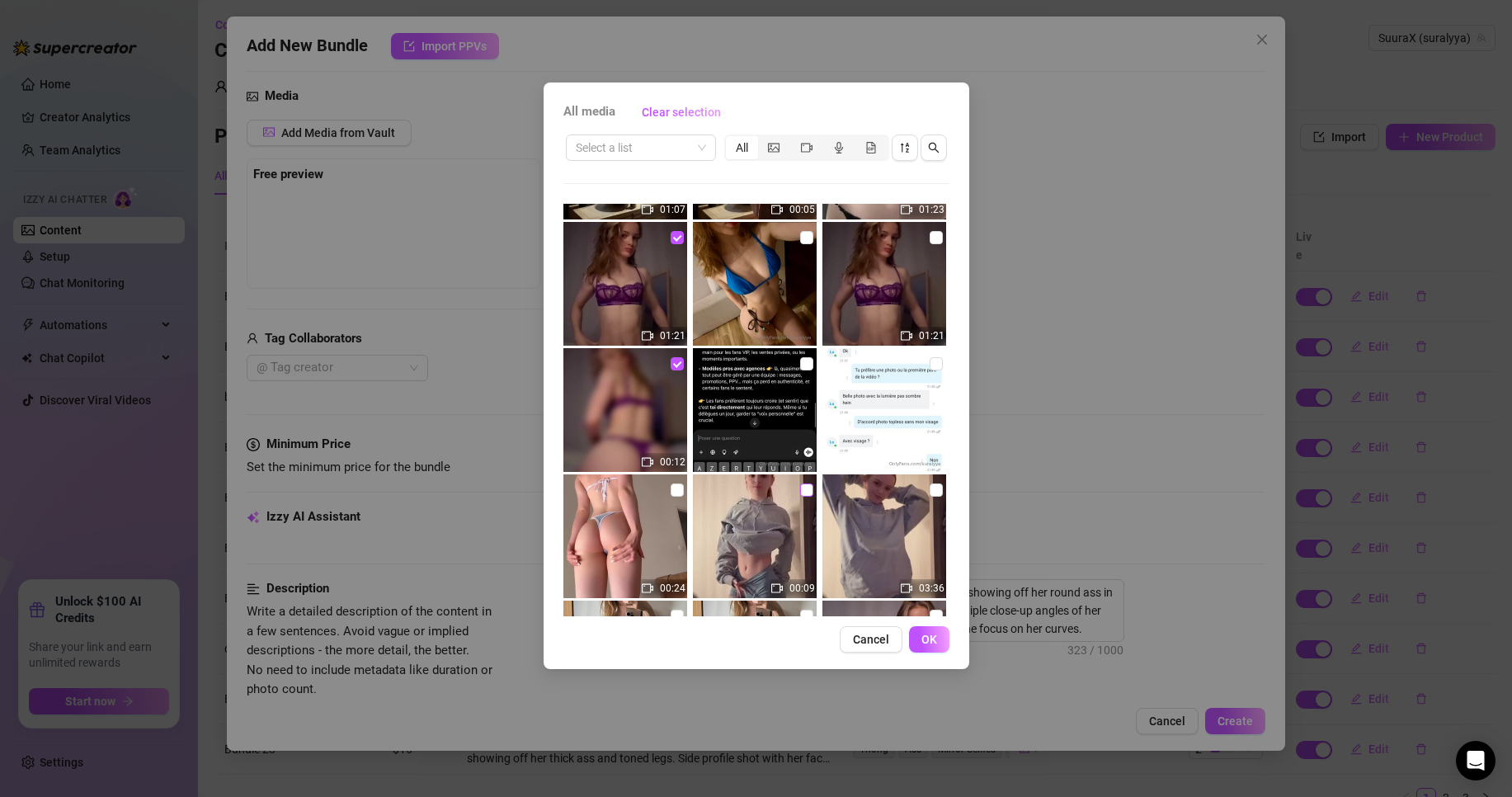
scroll to position [0, 0]
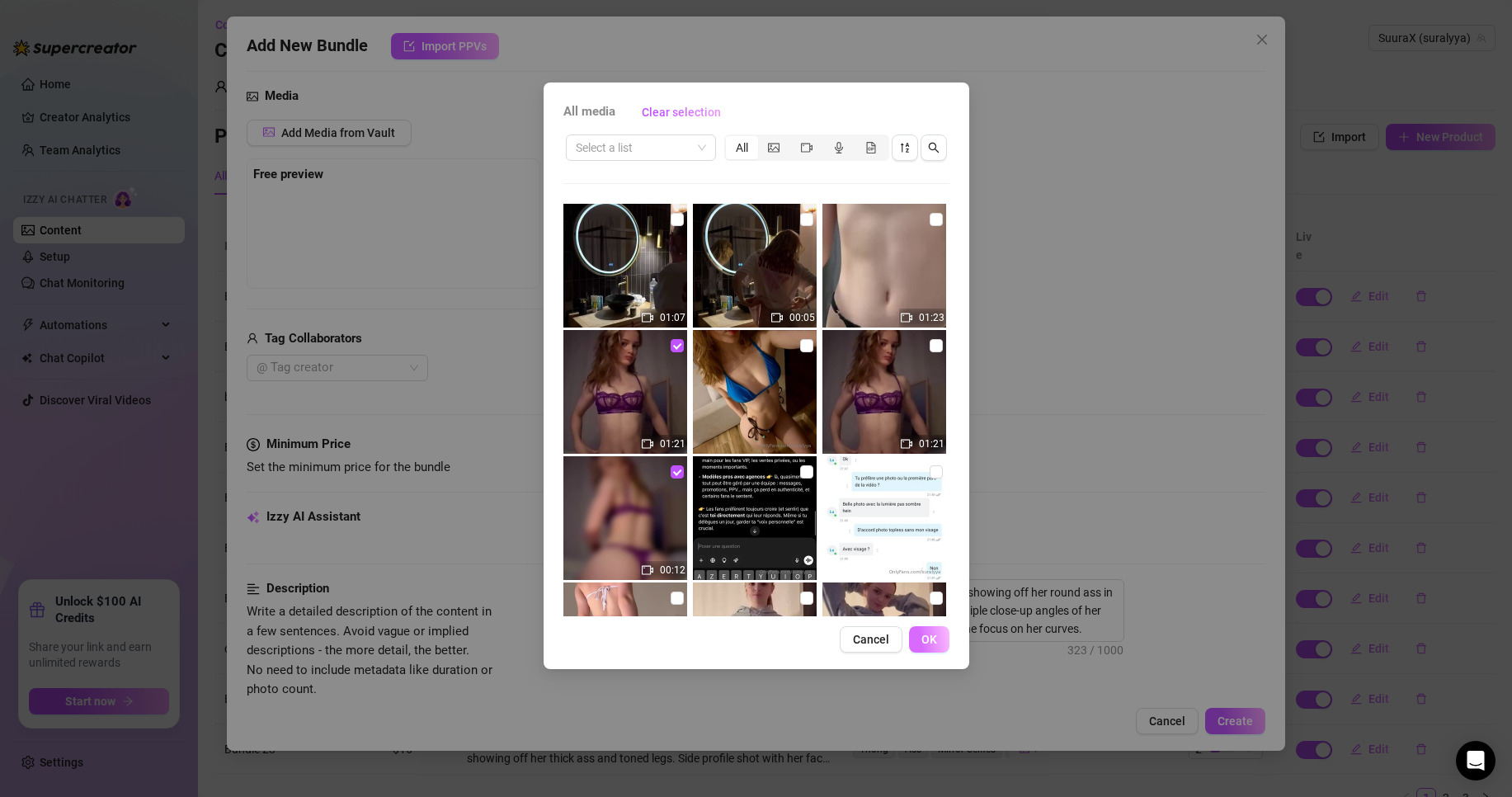
click at [925, 640] on span "OK" at bounding box center [929, 640] width 16 height 13
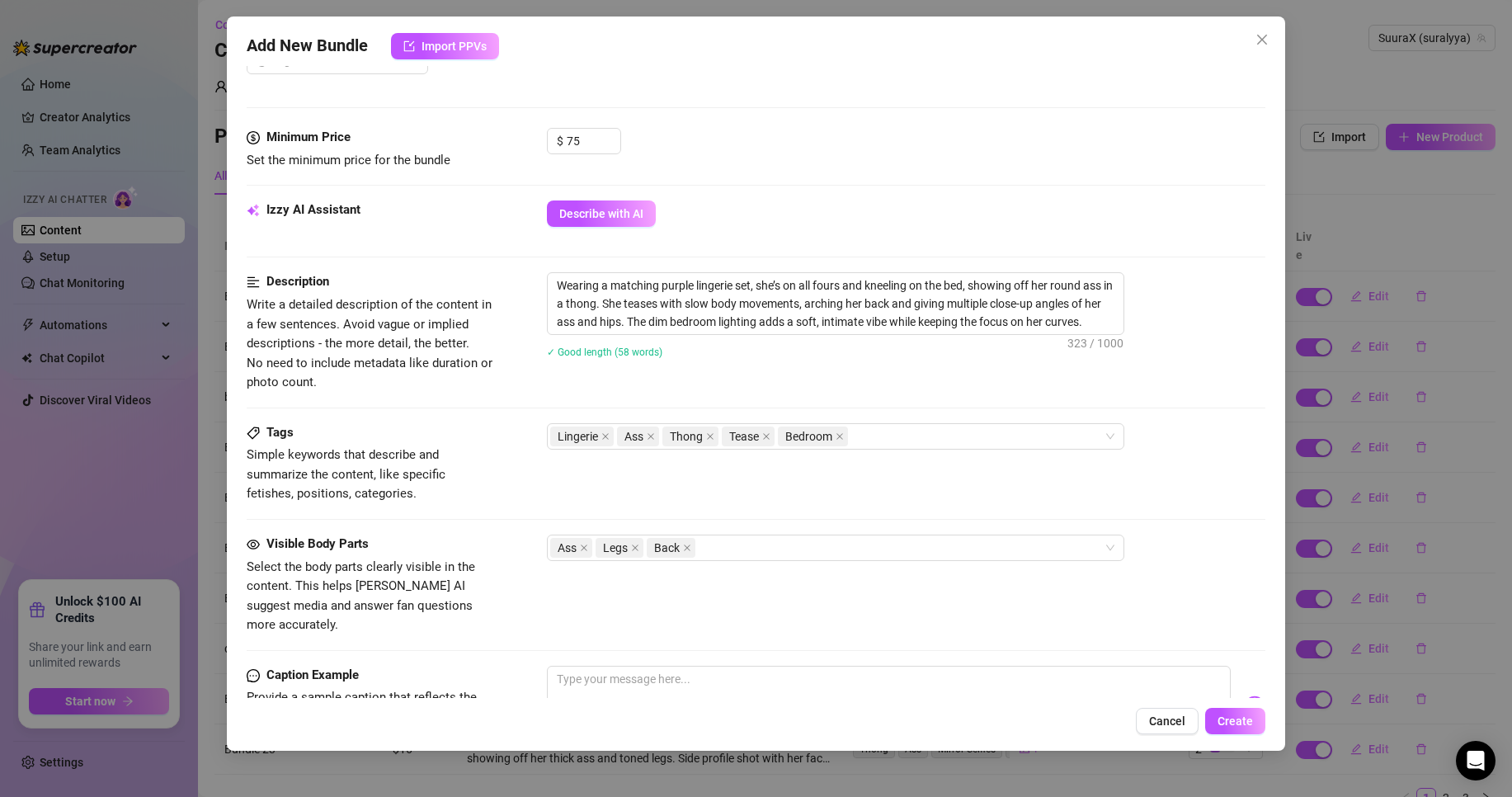
scroll to position [472, 0]
click at [743, 688] on textarea at bounding box center [888, 697] width 684 height 66
click at [1244, 695] on img at bounding box center [1255, 706] width 22 height 22
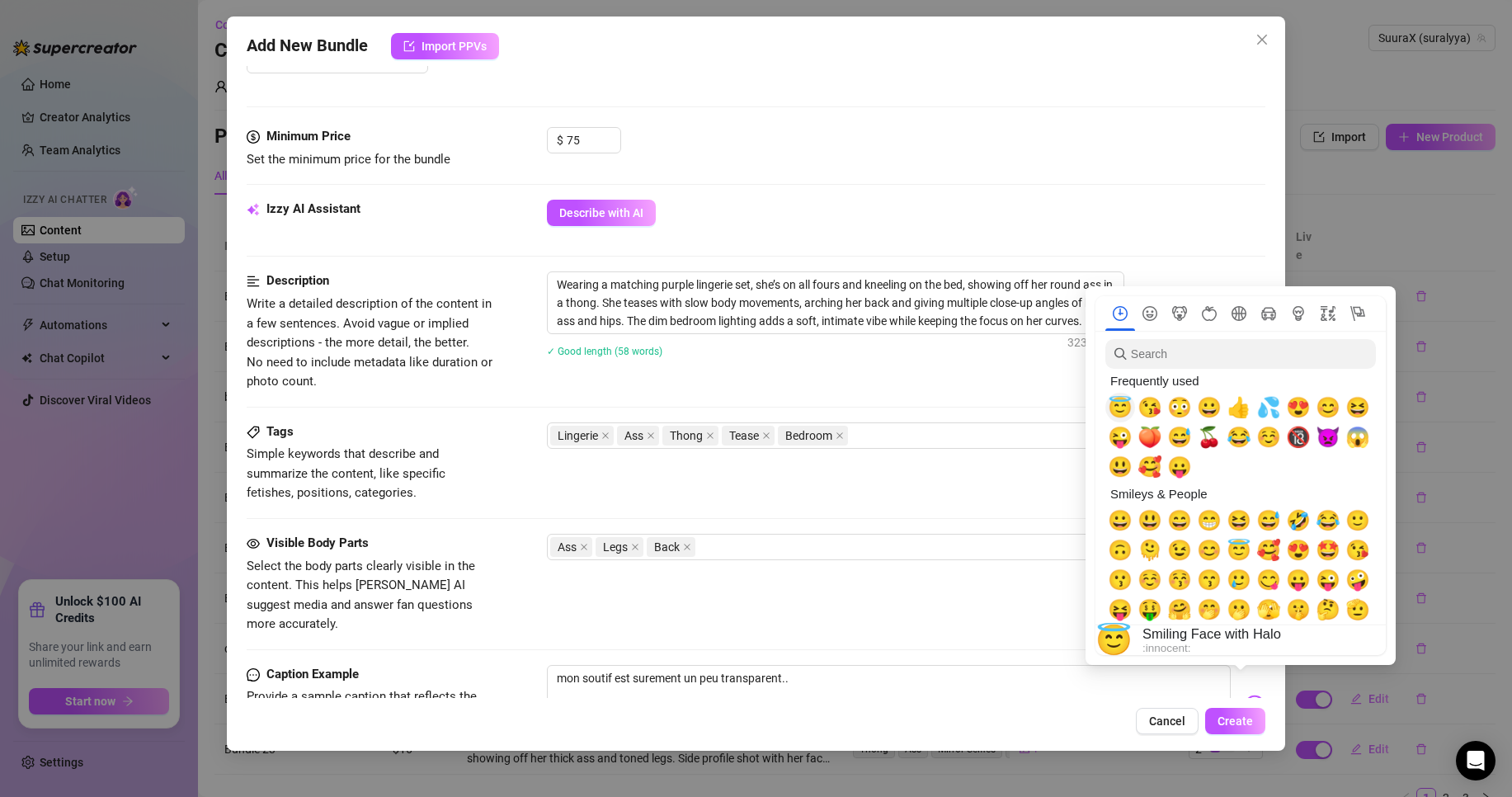
click at [1112, 410] on span "😇" at bounding box center [1121, 408] width 25 height 23
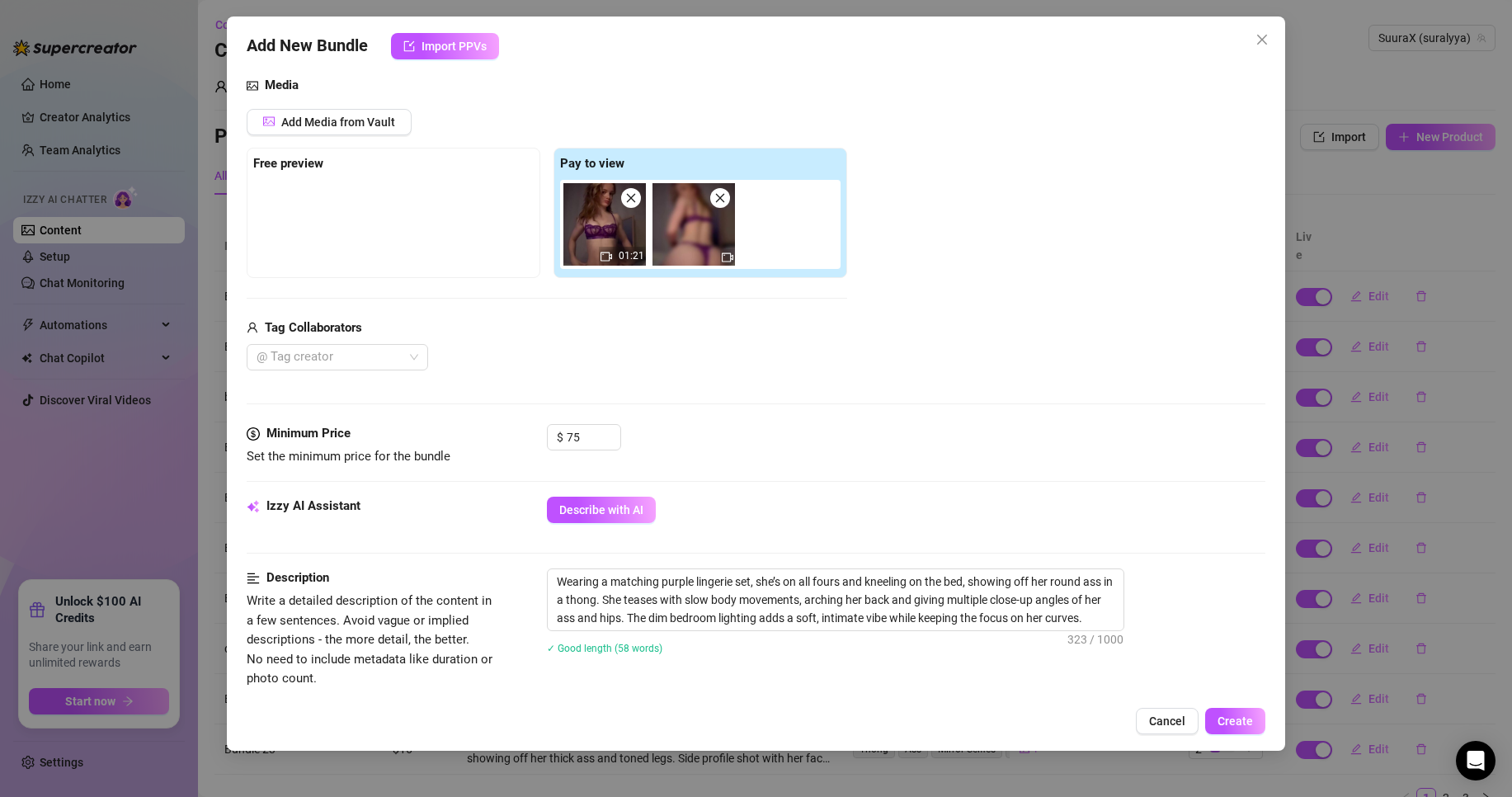
scroll to position [165, 0]
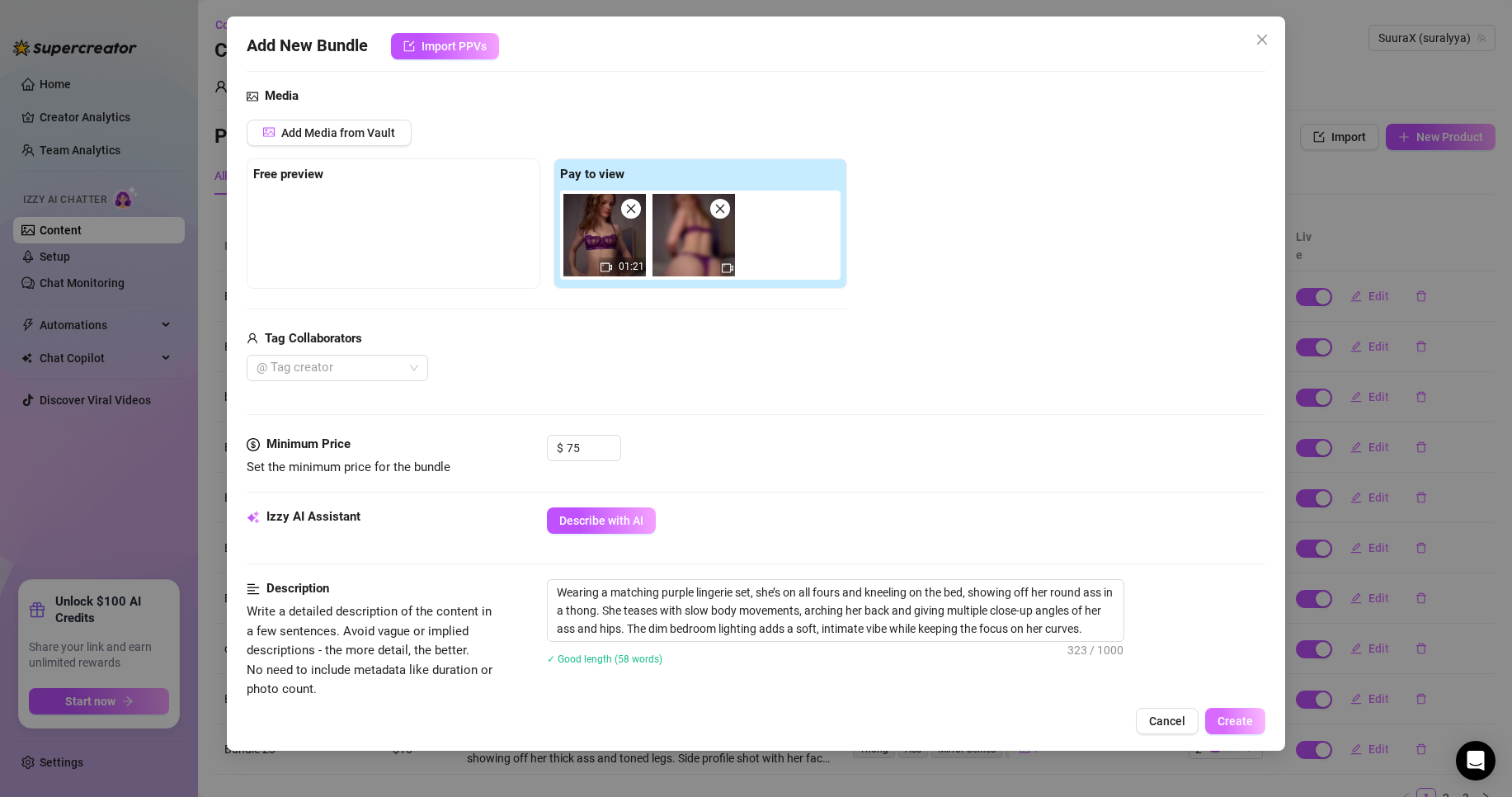
click at [1245, 725] on span "Create" at bounding box center [1235, 721] width 36 height 13
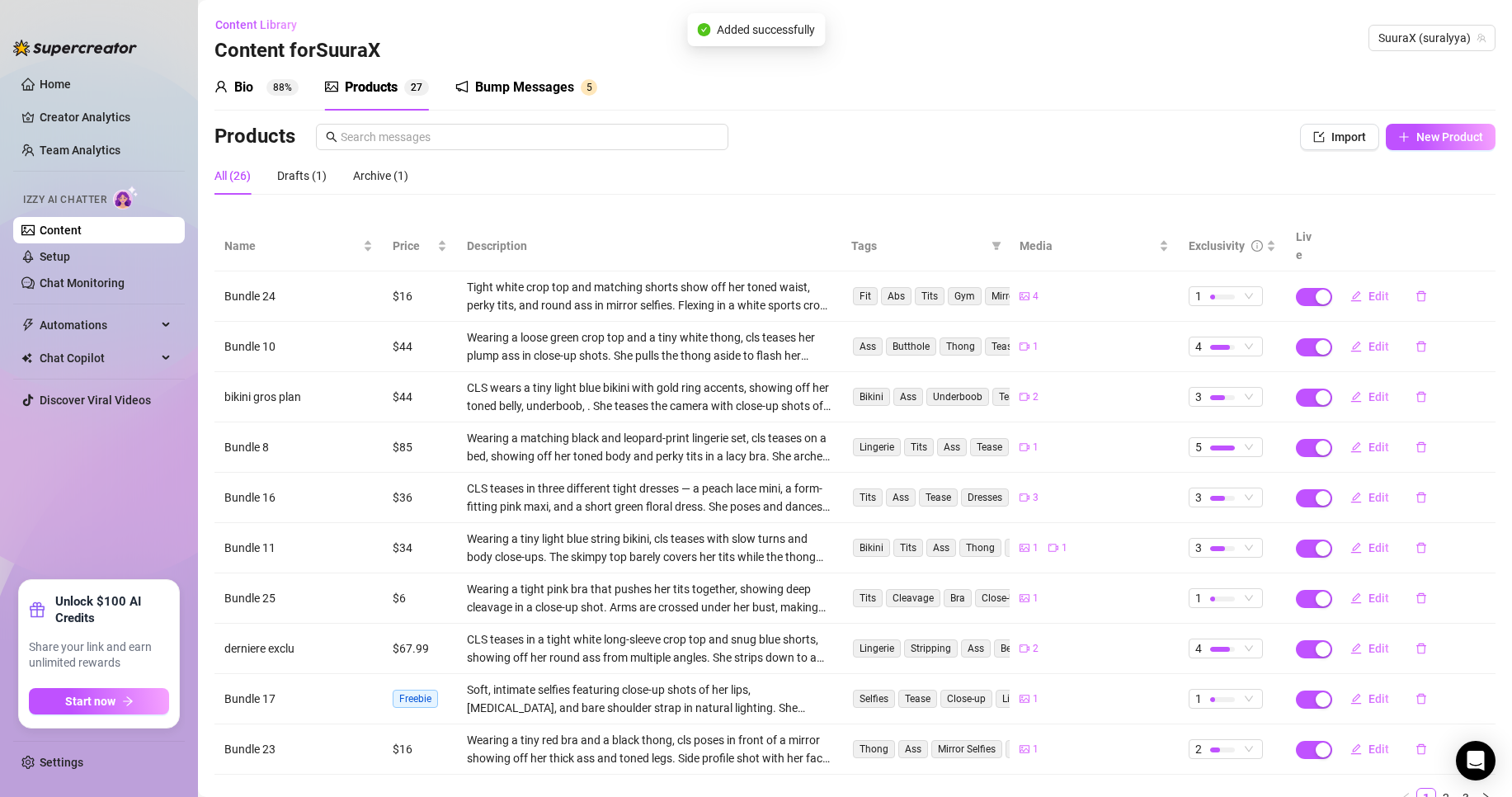
scroll to position [56, 0]
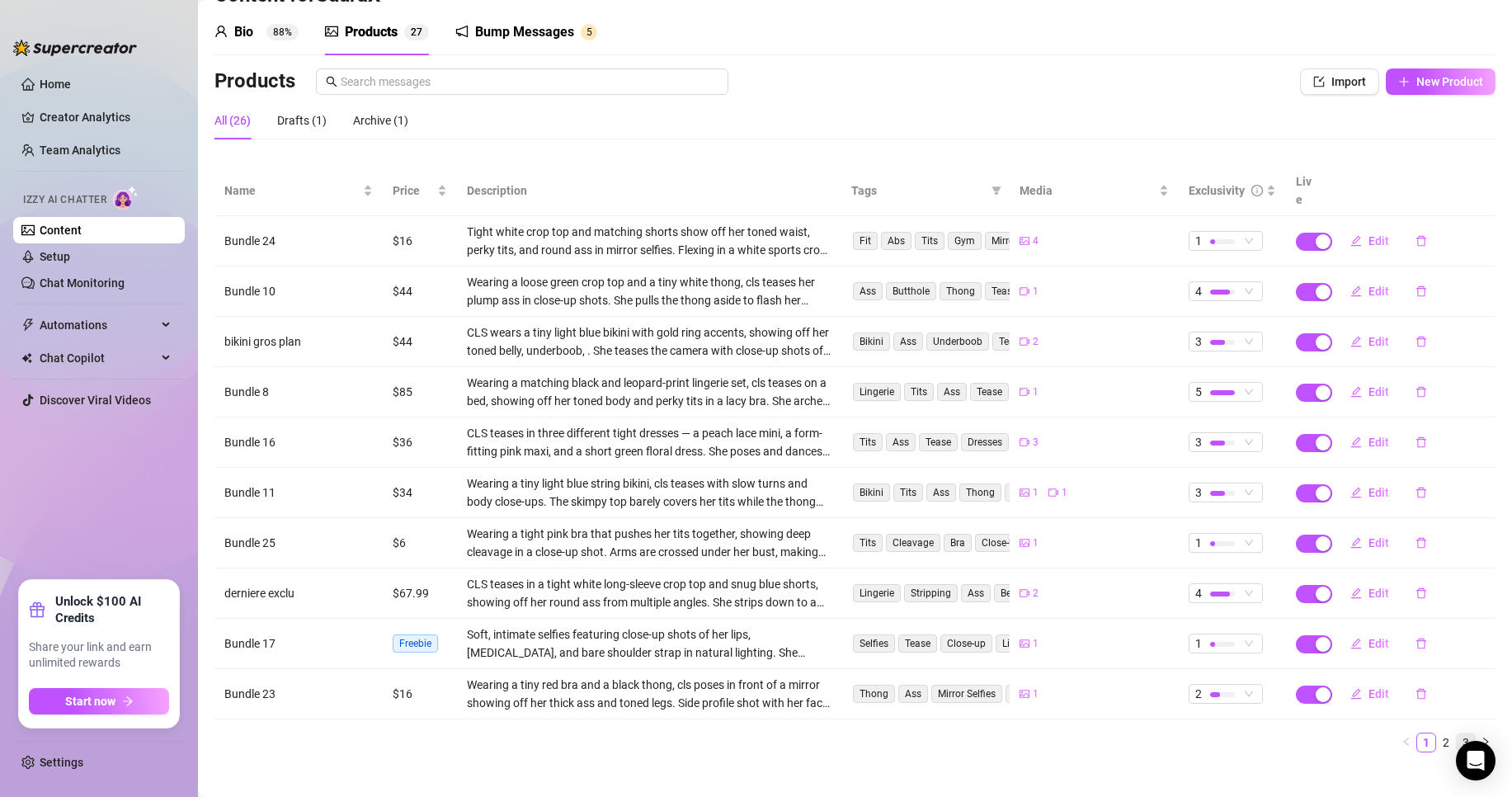
click at [1457, 734] on link "3" at bounding box center [1466, 743] width 18 height 18
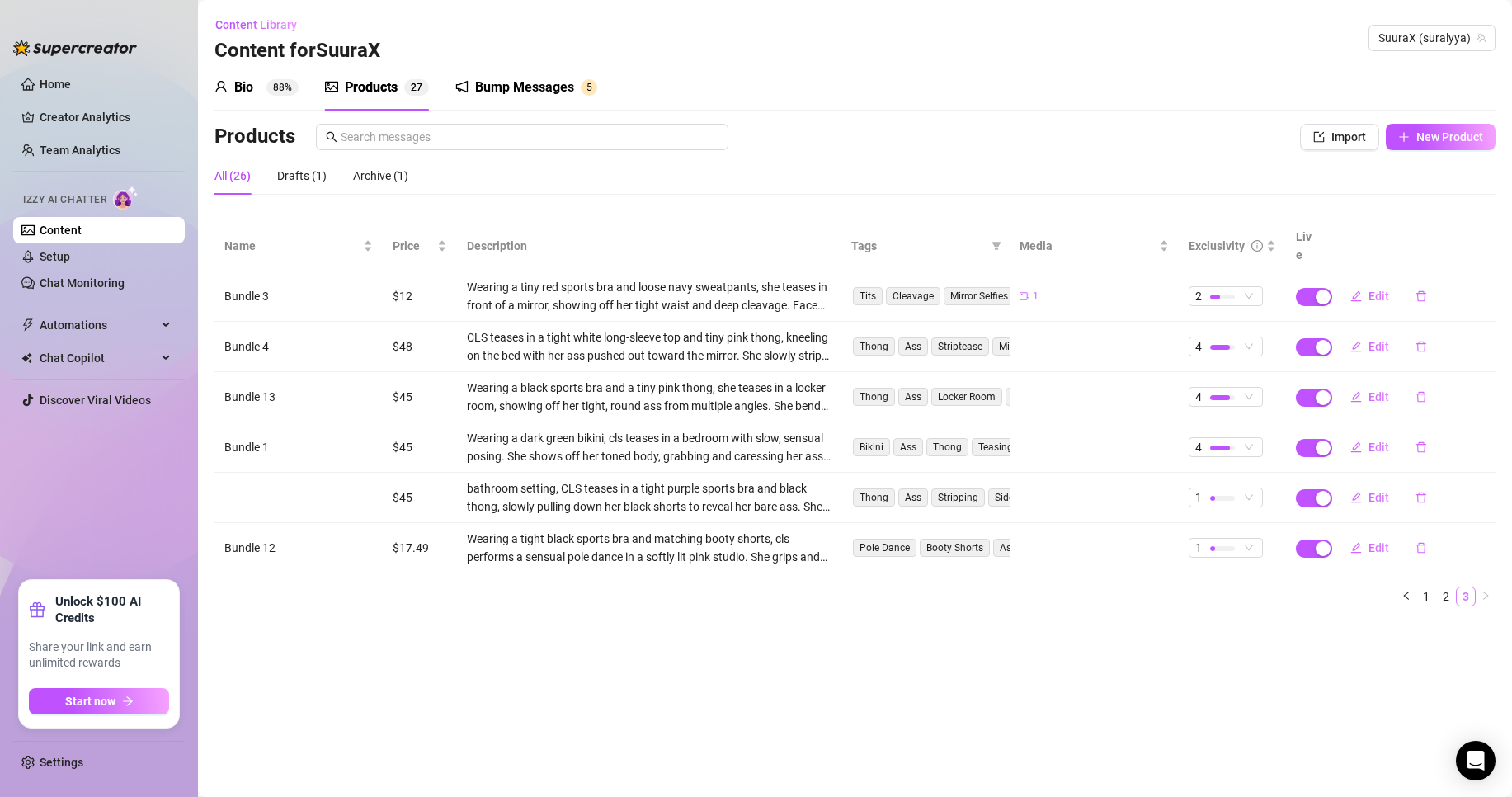
scroll to position [0, 0]
click at [1422, 588] on link "1" at bounding box center [1426, 597] width 18 height 18
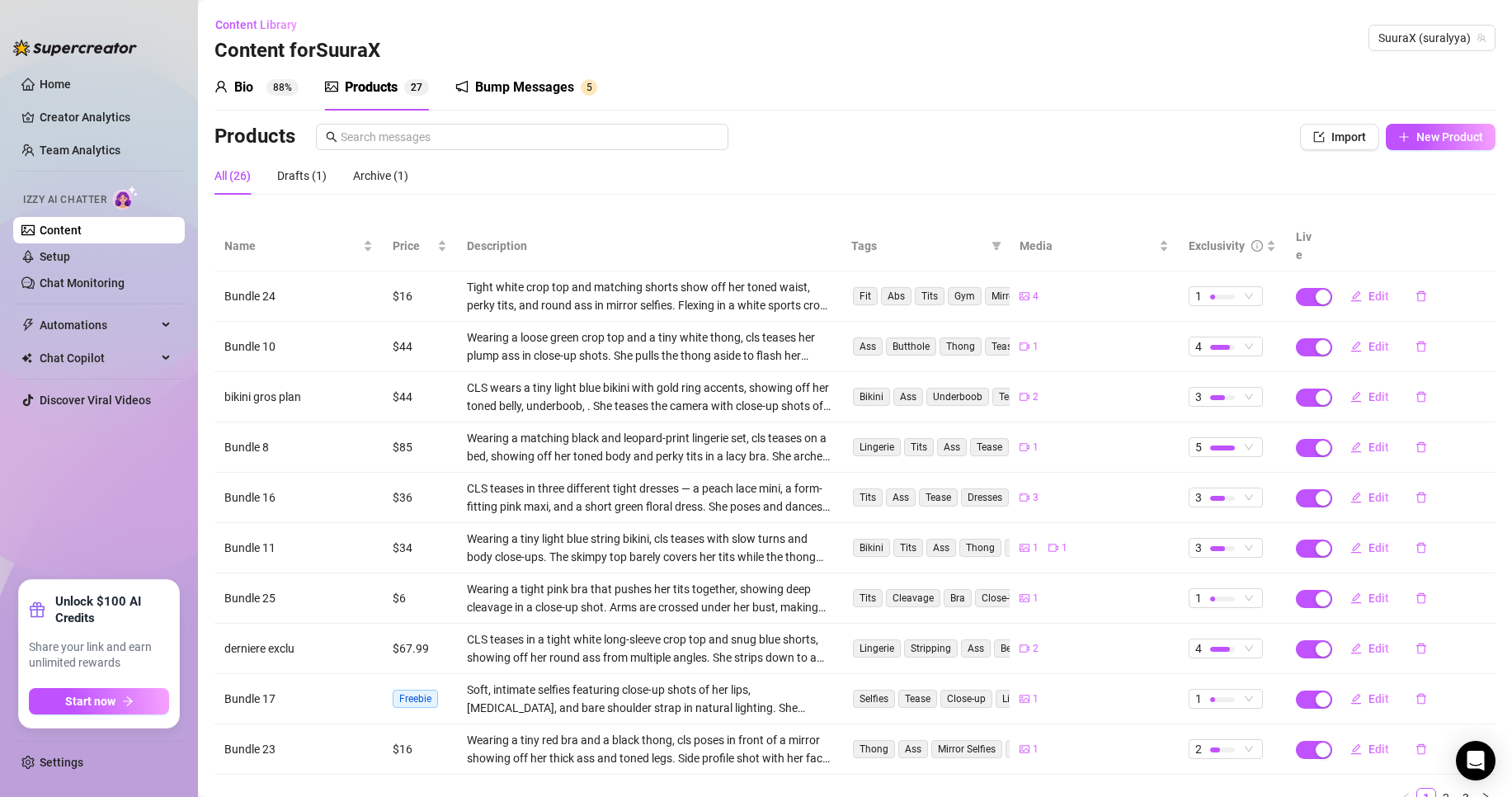
scroll to position [56, 0]
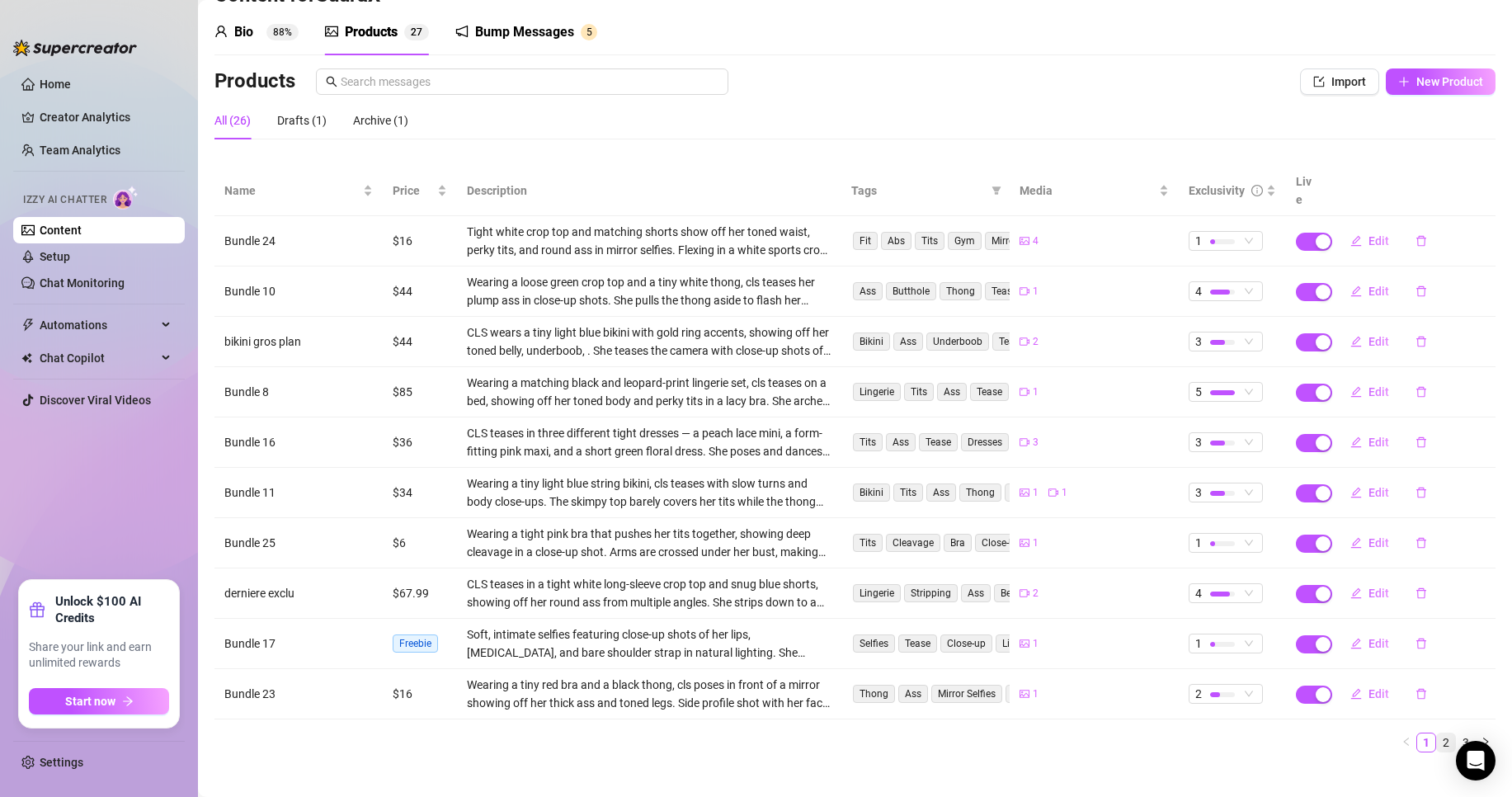
click at [1437, 734] on link "2" at bounding box center [1446, 743] width 18 height 18
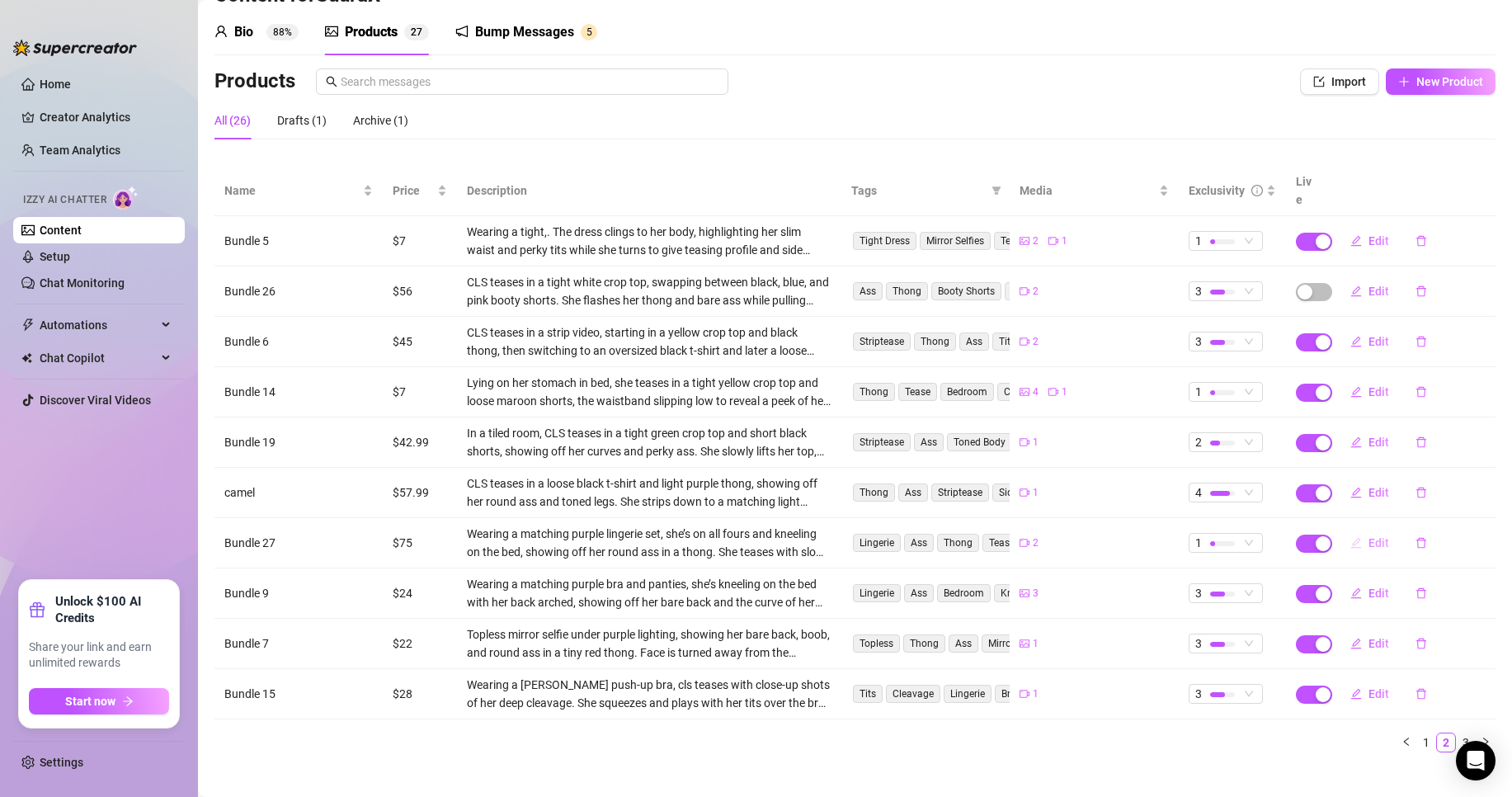
click at [1369, 537] on span "Edit" at bounding box center [1379, 544] width 21 height 13
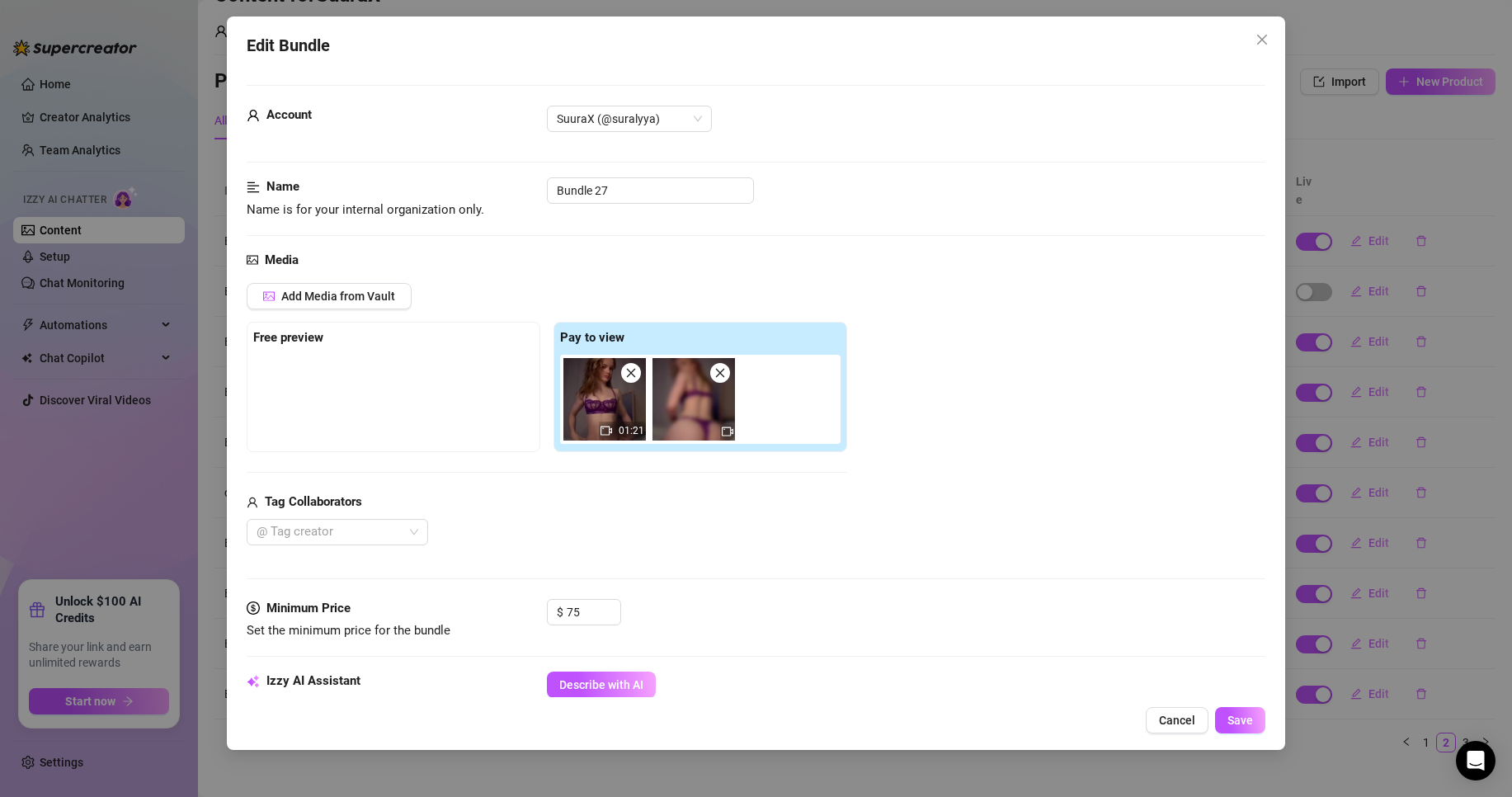
click at [714, 375] on icon "close" at bounding box center [720, 373] width 12 height 12
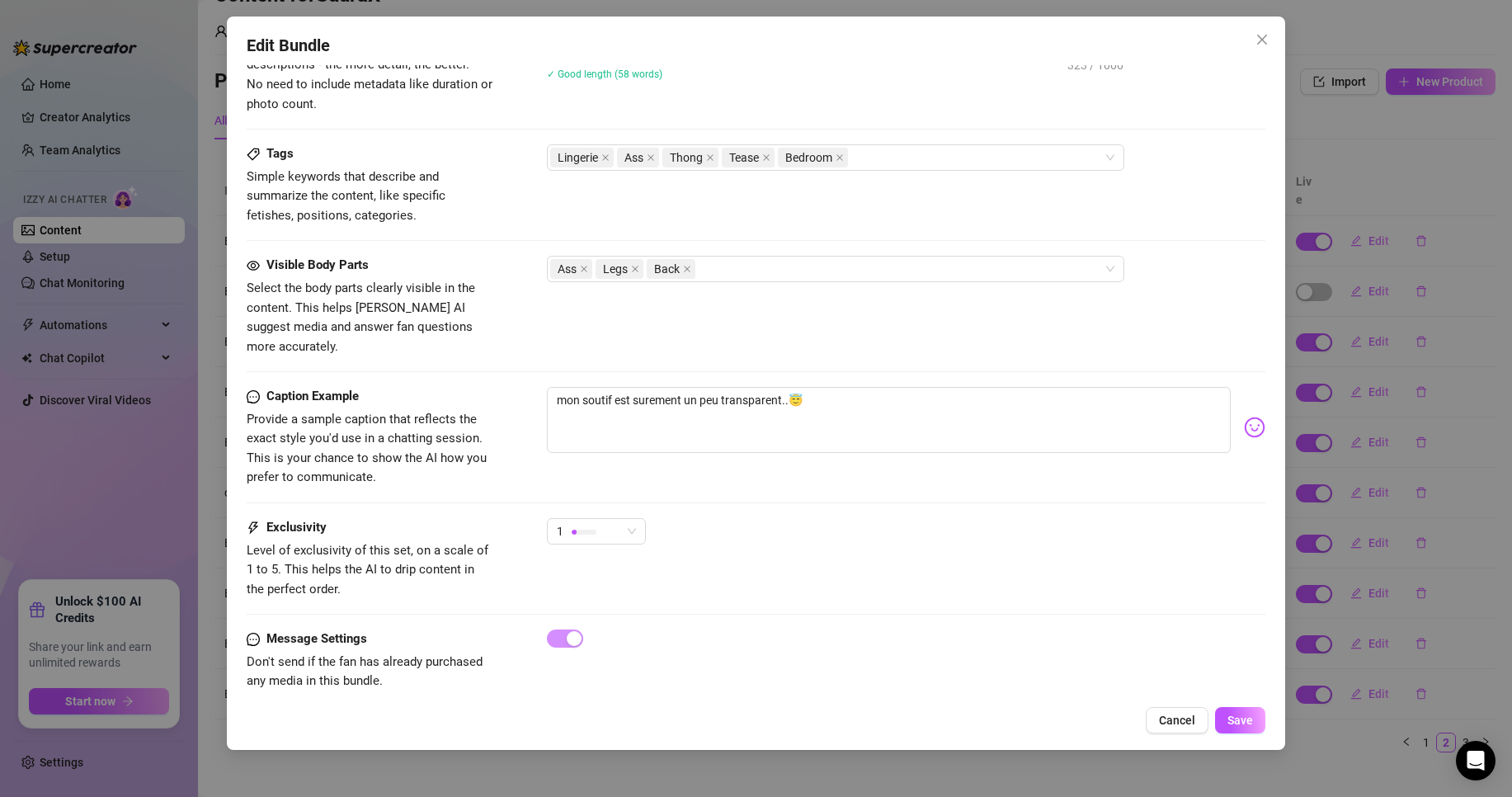
scroll to position [755, 0]
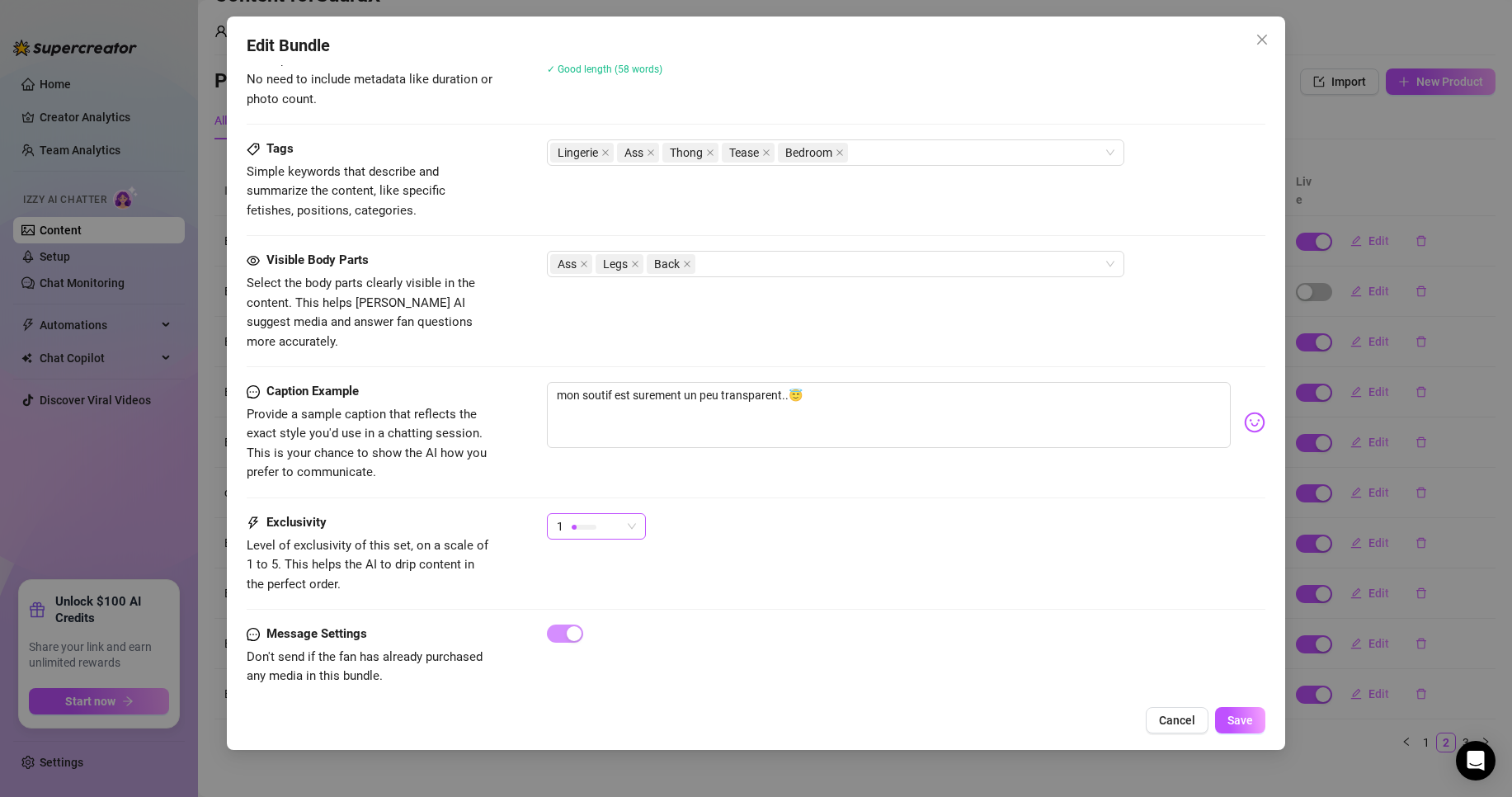
click at [601, 514] on div "1" at bounding box center [588, 527] width 64 height 25
click at [582, 612] on span "4" at bounding box center [613, 619] width 107 height 18
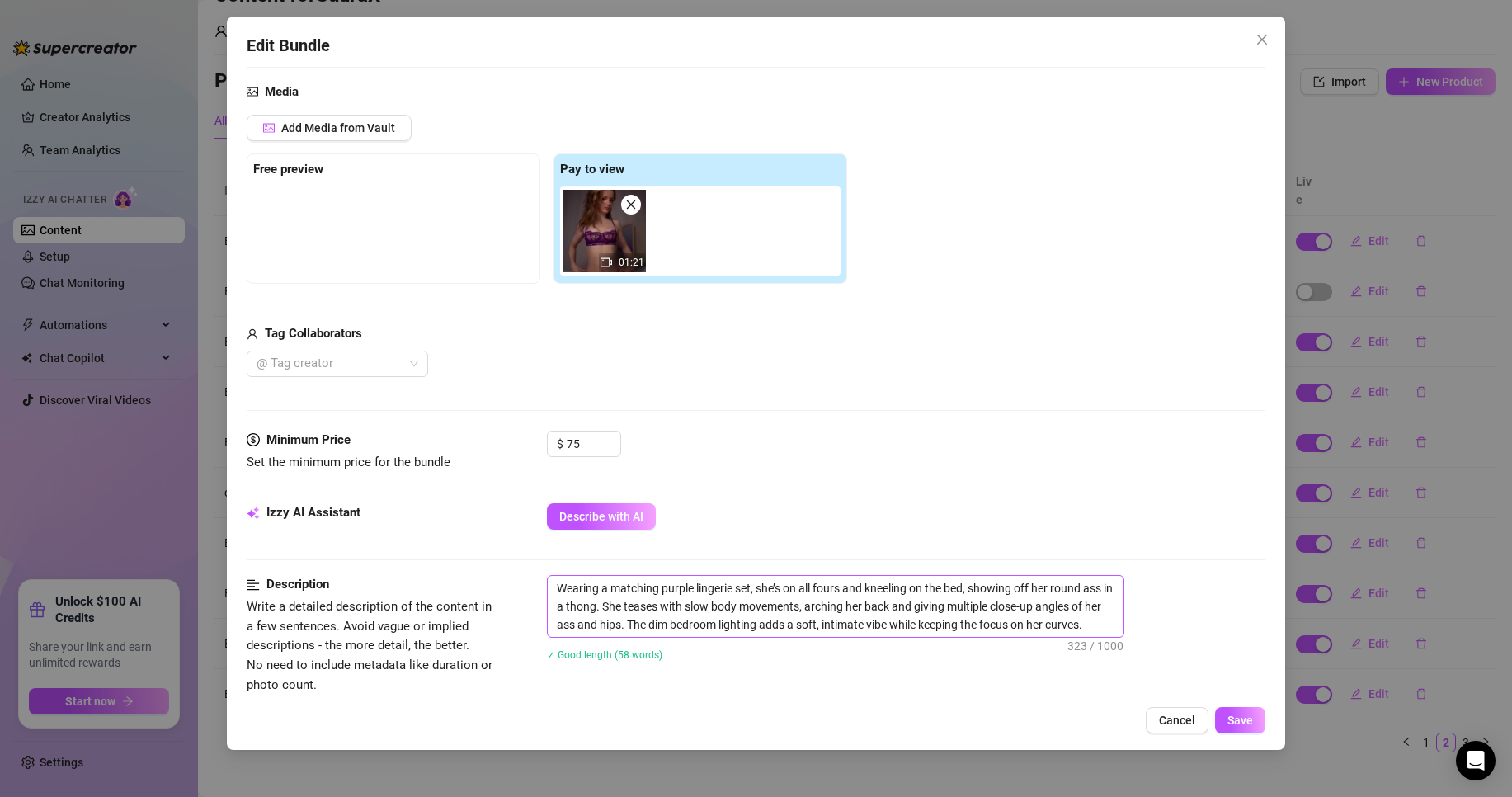
scroll to position [167, 0]
click at [1235, 712] on button "Save" at bounding box center [1240, 721] width 51 height 27
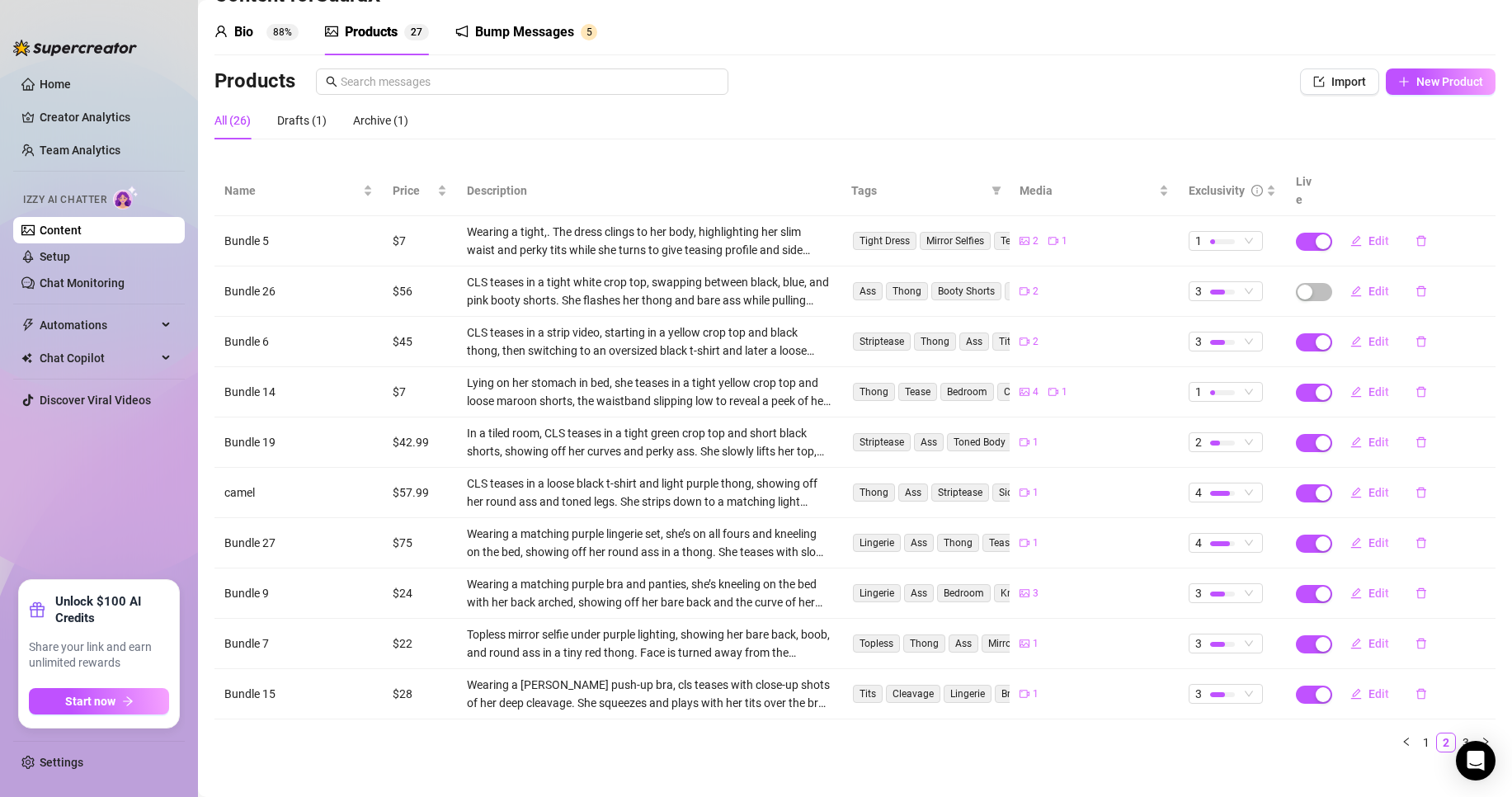
click at [260, 37] on div "Bio 88%" at bounding box center [256, 32] width 84 height 20
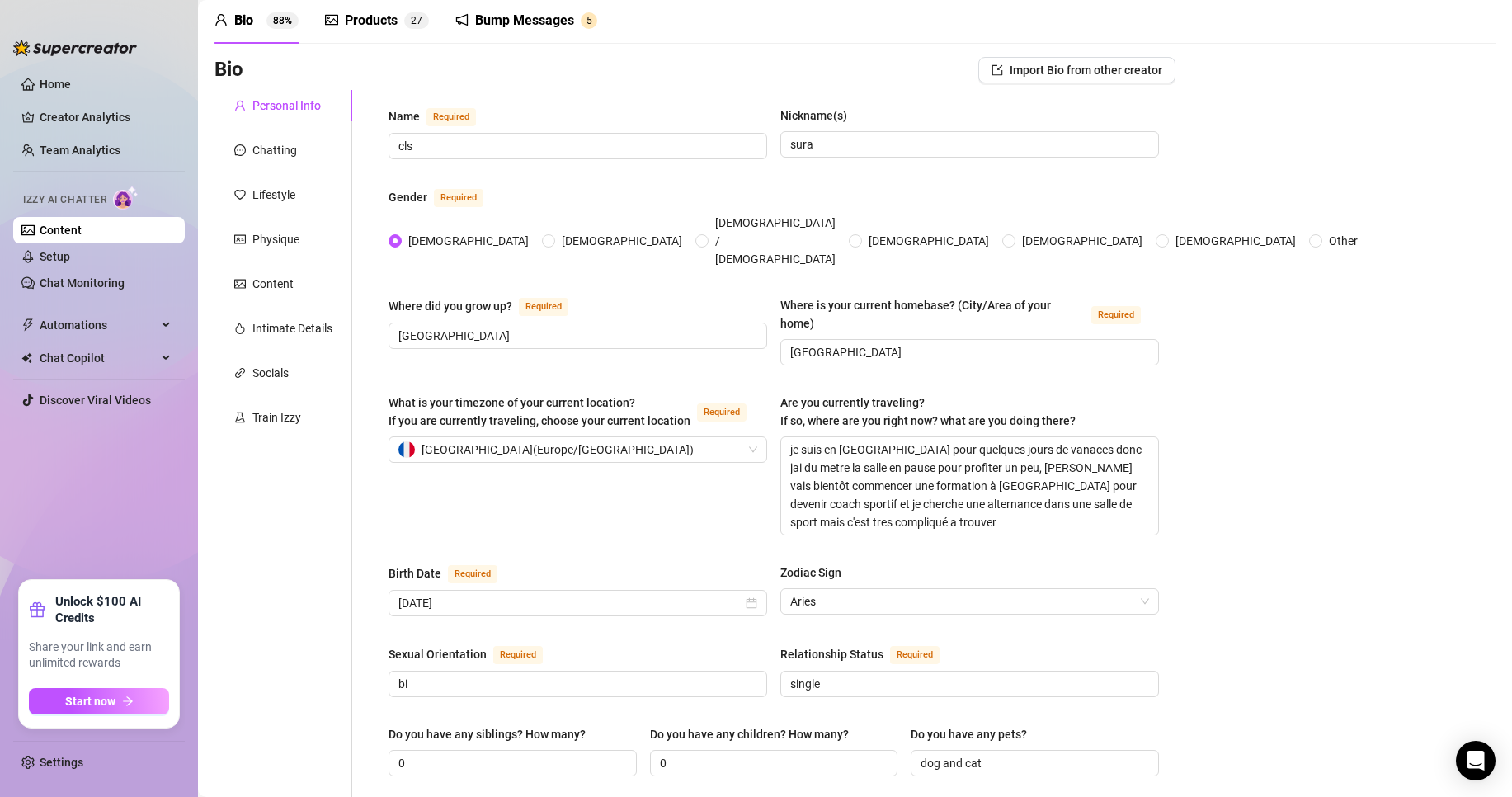
scroll to position [0, 0]
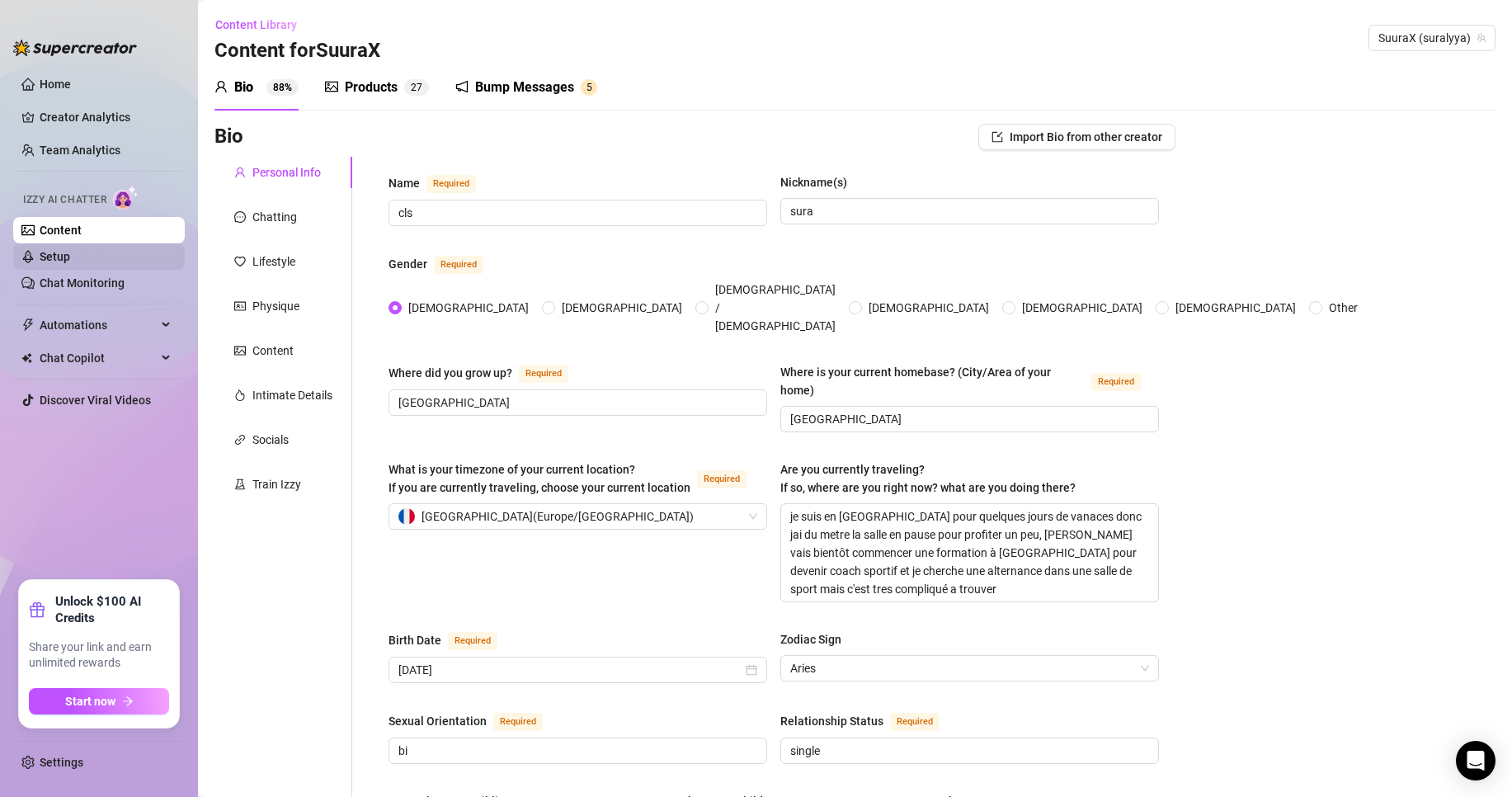
click at [70, 250] on link "Setup" at bounding box center [55, 257] width 31 height 13
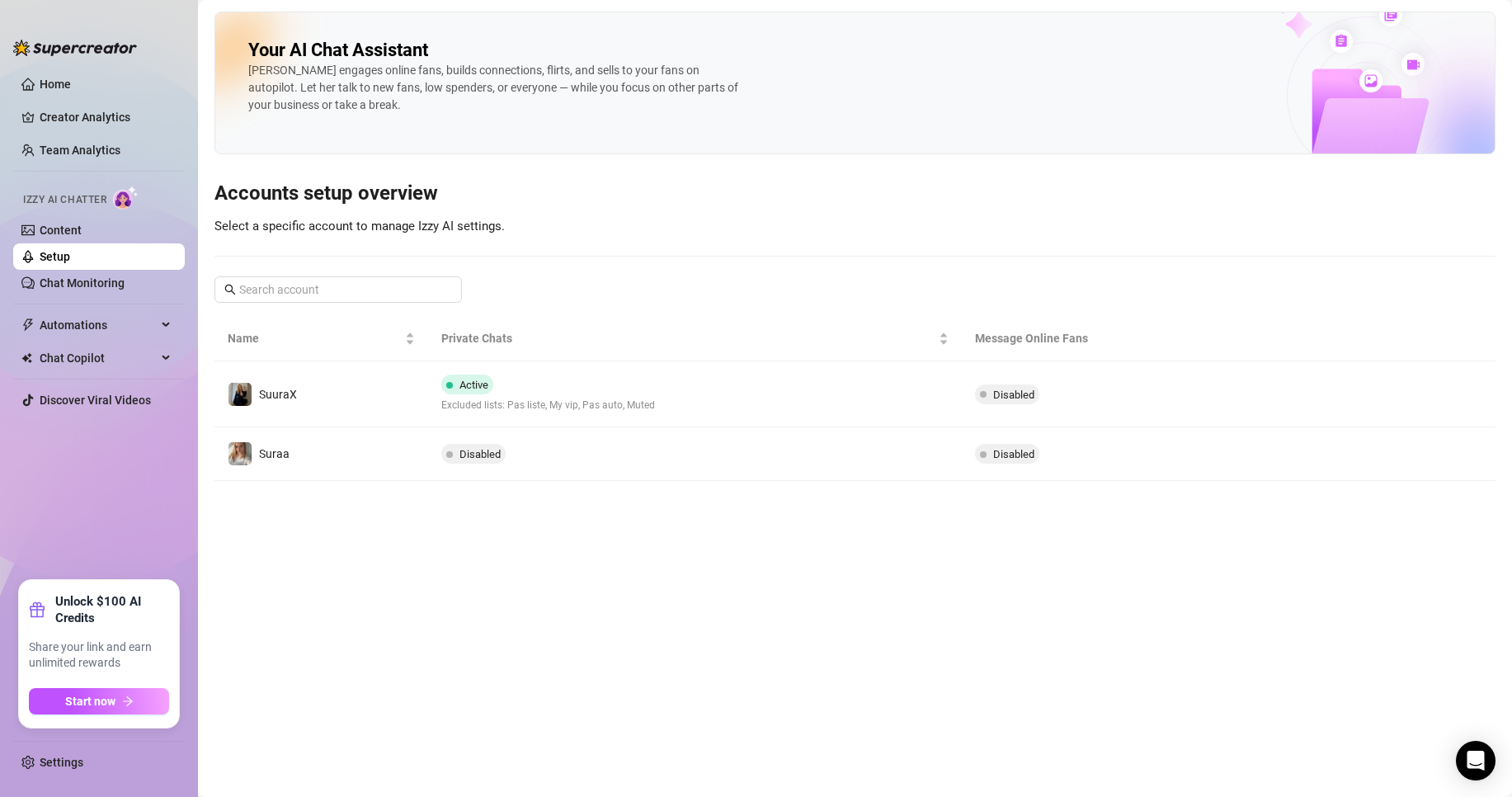
click at [70, 250] on link "Setup" at bounding box center [55, 257] width 31 height 13
click at [81, 224] on link "Content" at bounding box center [61, 230] width 42 height 13
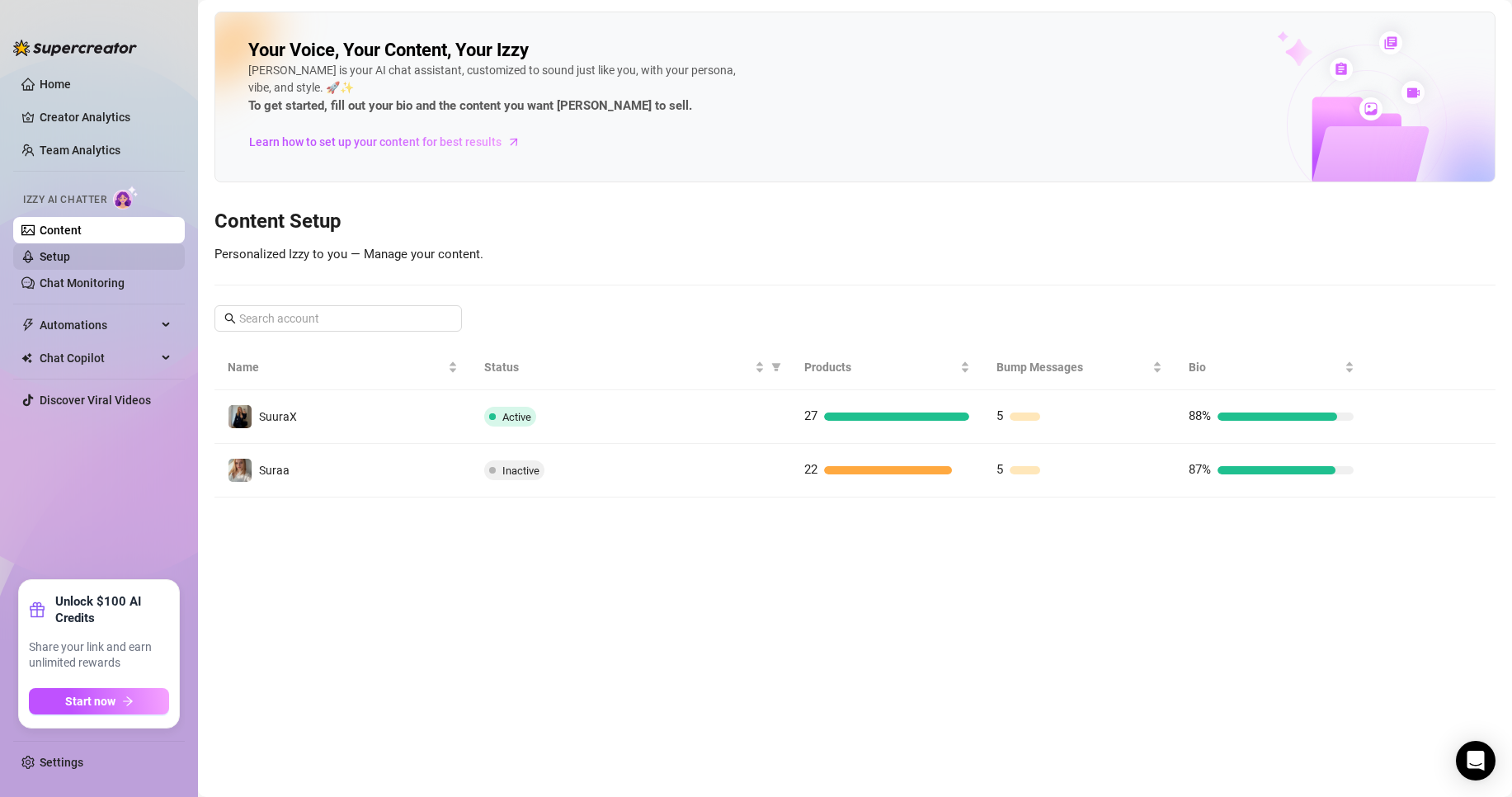
click at [70, 262] on link "Setup" at bounding box center [55, 257] width 31 height 13
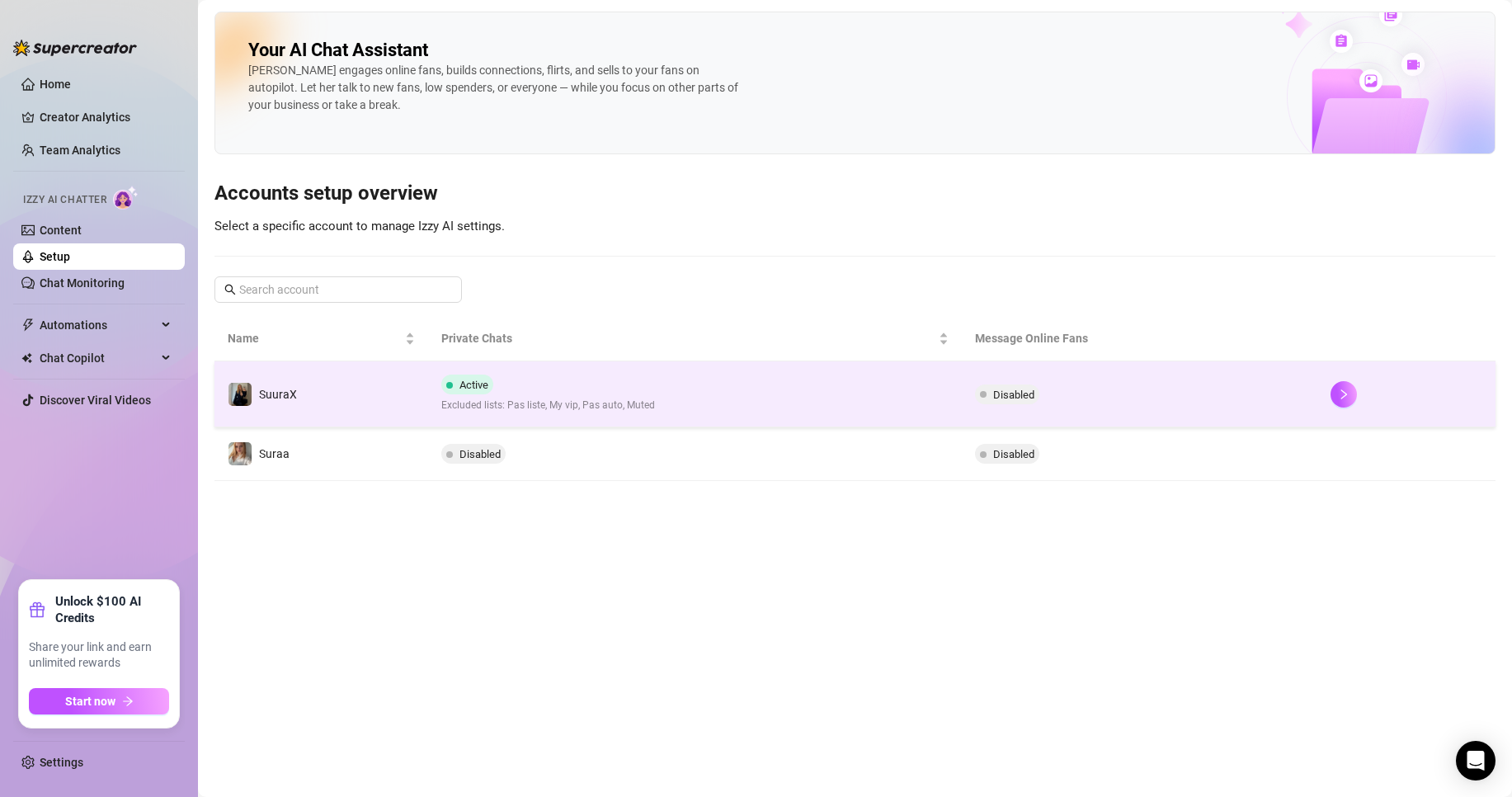
click at [340, 411] on td "SuuraX" at bounding box center [321, 394] width 214 height 66
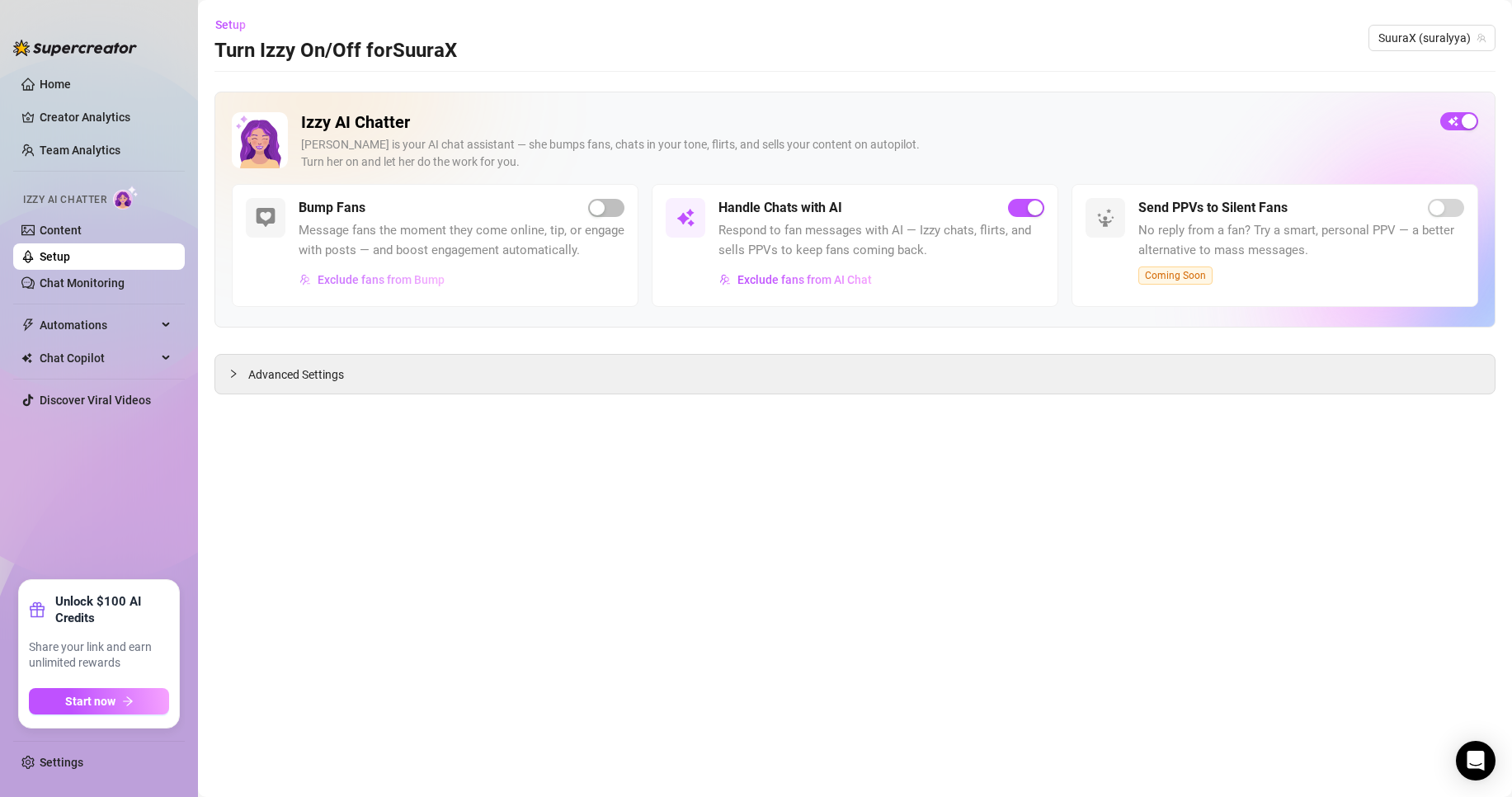
click at [371, 280] on span "Exclude fans from Bump" at bounding box center [380, 280] width 127 height 13
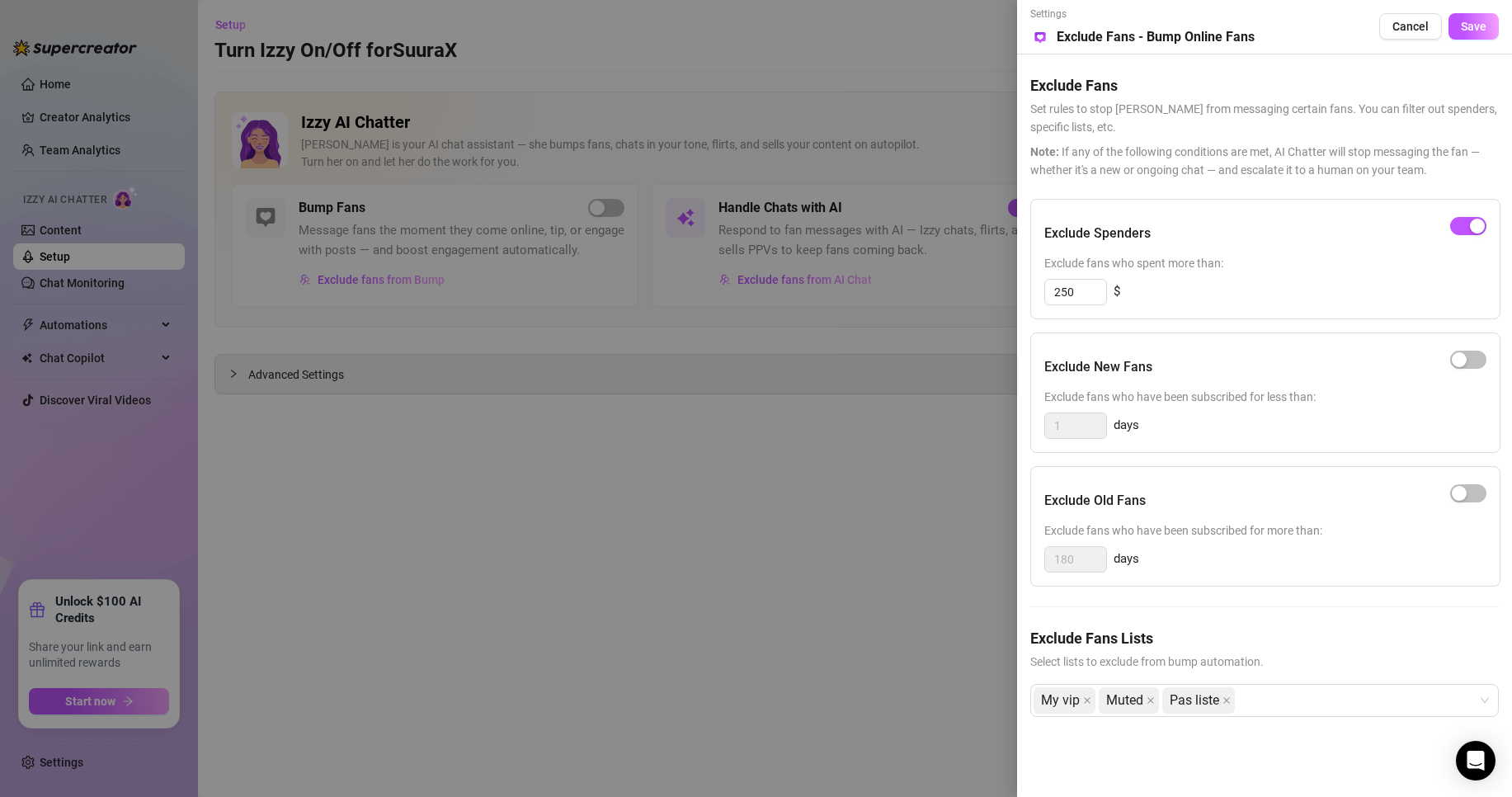
click at [587, 342] on div at bounding box center [756, 398] width 1512 height 797
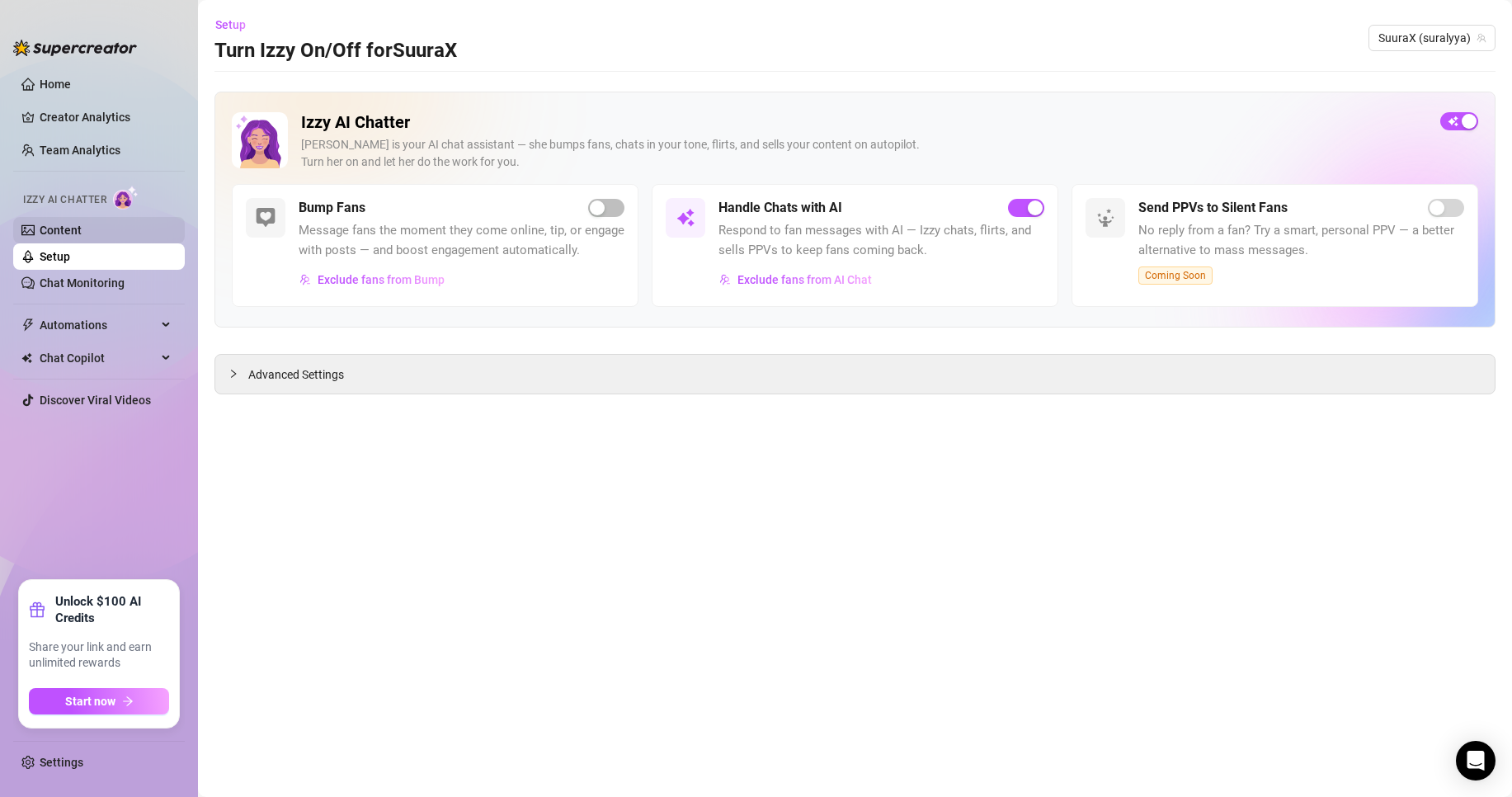
click at [62, 226] on link "Content" at bounding box center [61, 230] width 42 height 13
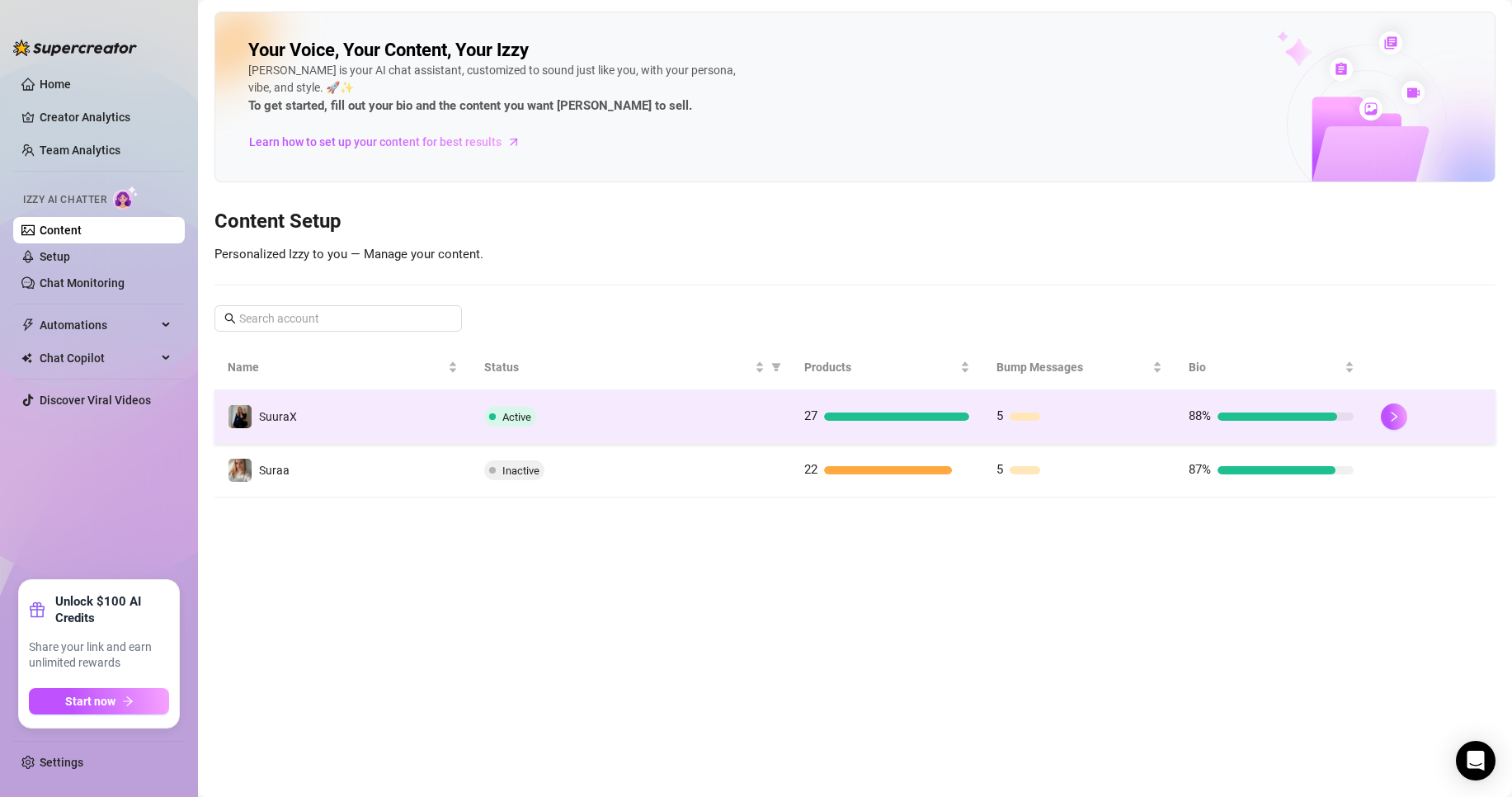
click at [299, 422] on td "SuuraX" at bounding box center [342, 417] width 257 height 54
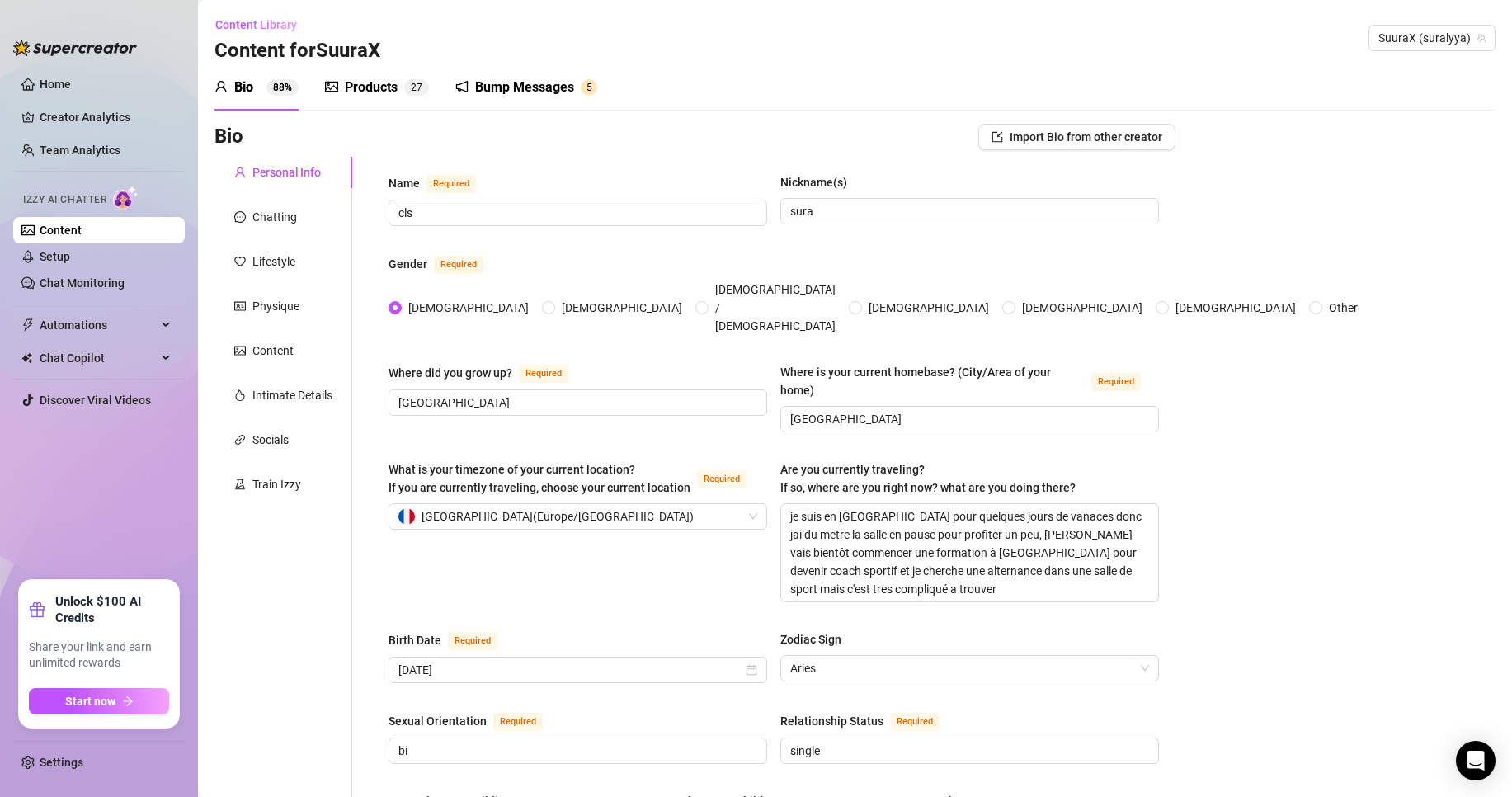
click at [482, 81] on div "Bump Messages" at bounding box center [524, 87] width 99 height 20
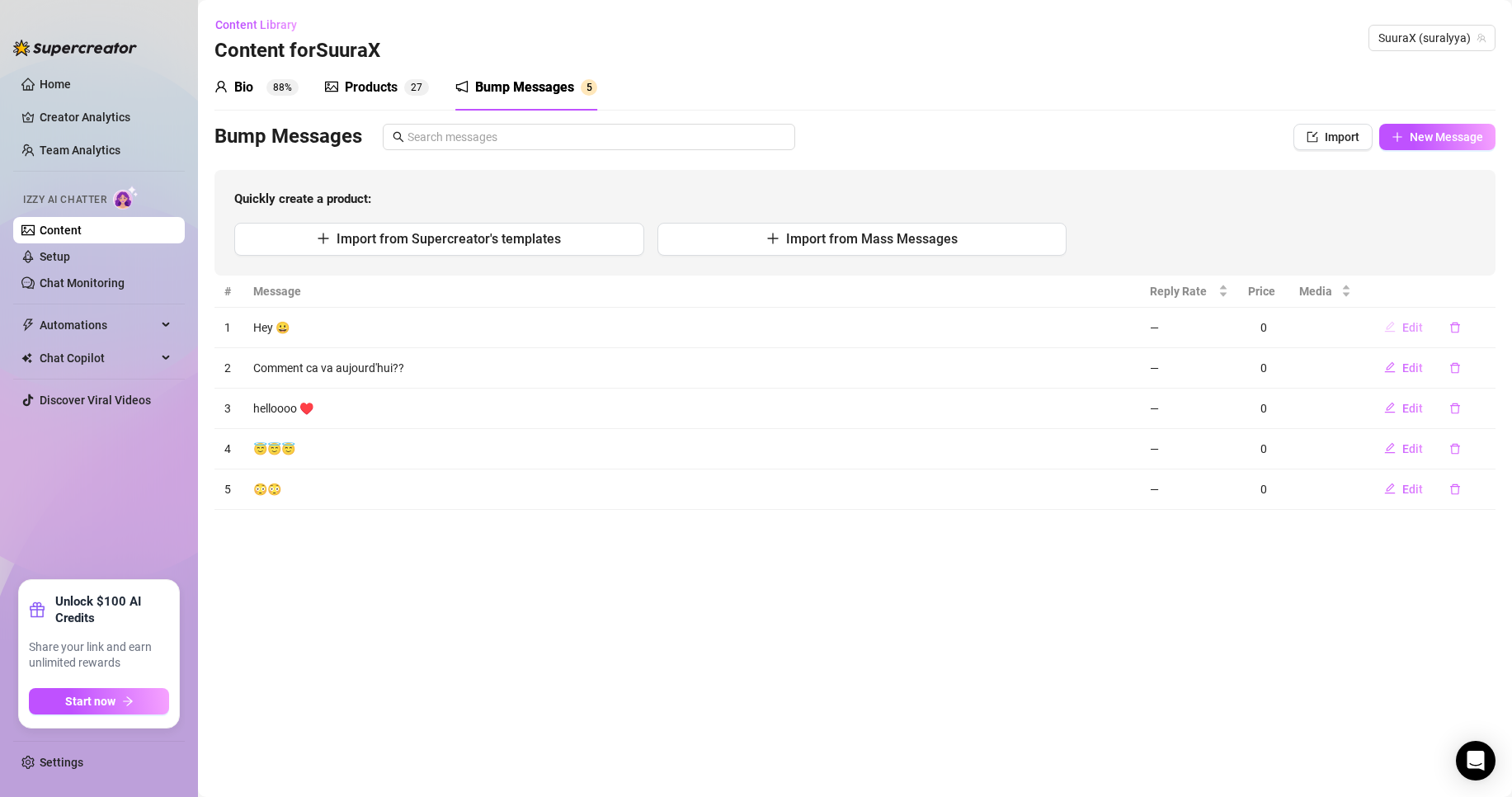
click at [1406, 321] on span "Edit" at bounding box center [1412, 327] width 21 height 13
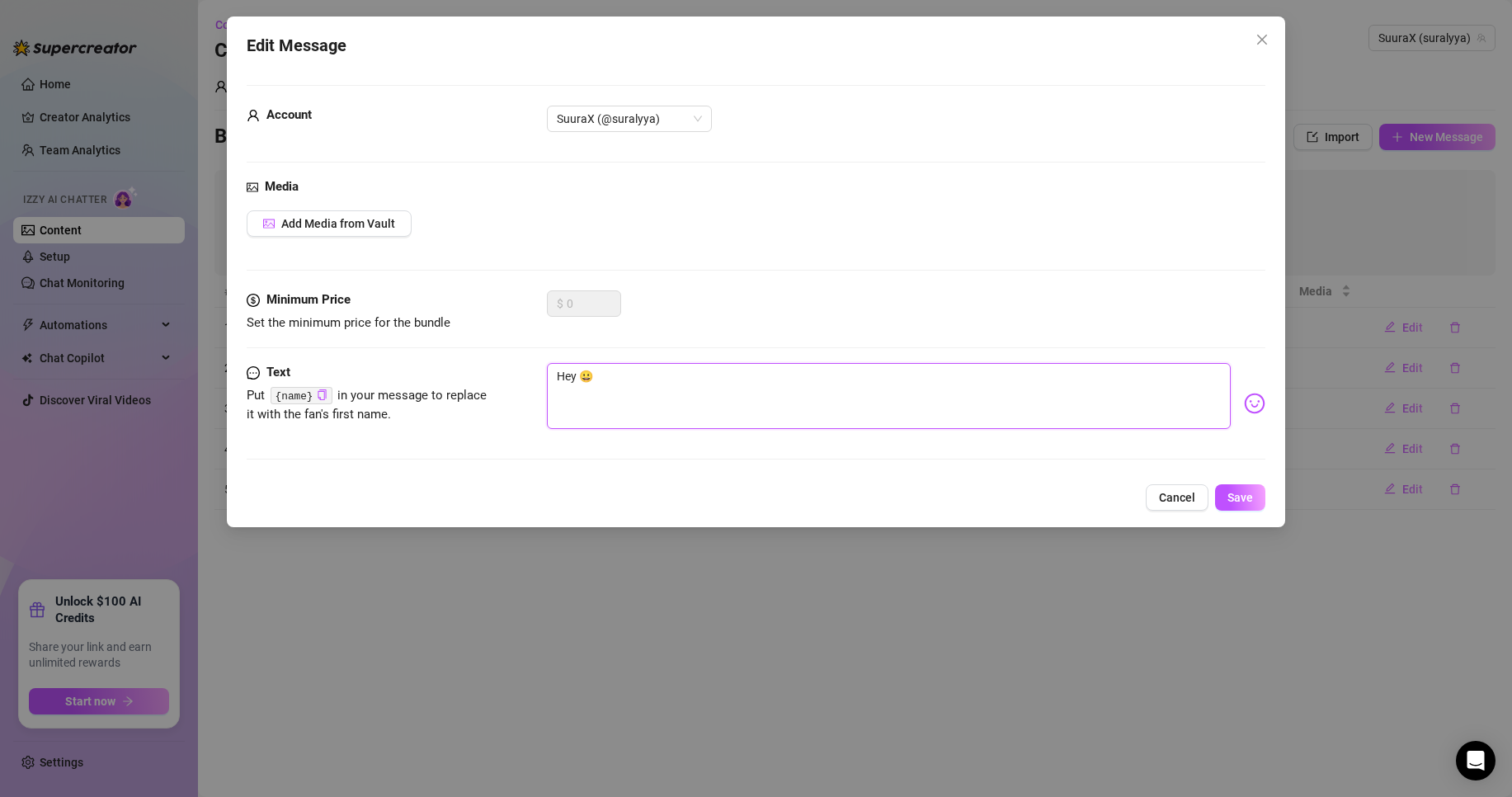
click at [568, 387] on textarea "Hey 😀" at bounding box center [888, 396] width 684 height 66
click at [583, 385] on textarea "Hey 😀" at bounding box center [888, 396] width 684 height 66
click at [325, 393] on code "{name}" at bounding box center [302, 396] width 61 height 17
click at [317, 394] on icon "copy" at bounding box center [322, 395] width 11 height 11
click at [582, 373] on textarea "Hey 😀" at bounding box center [888, 396] width 684 height 66
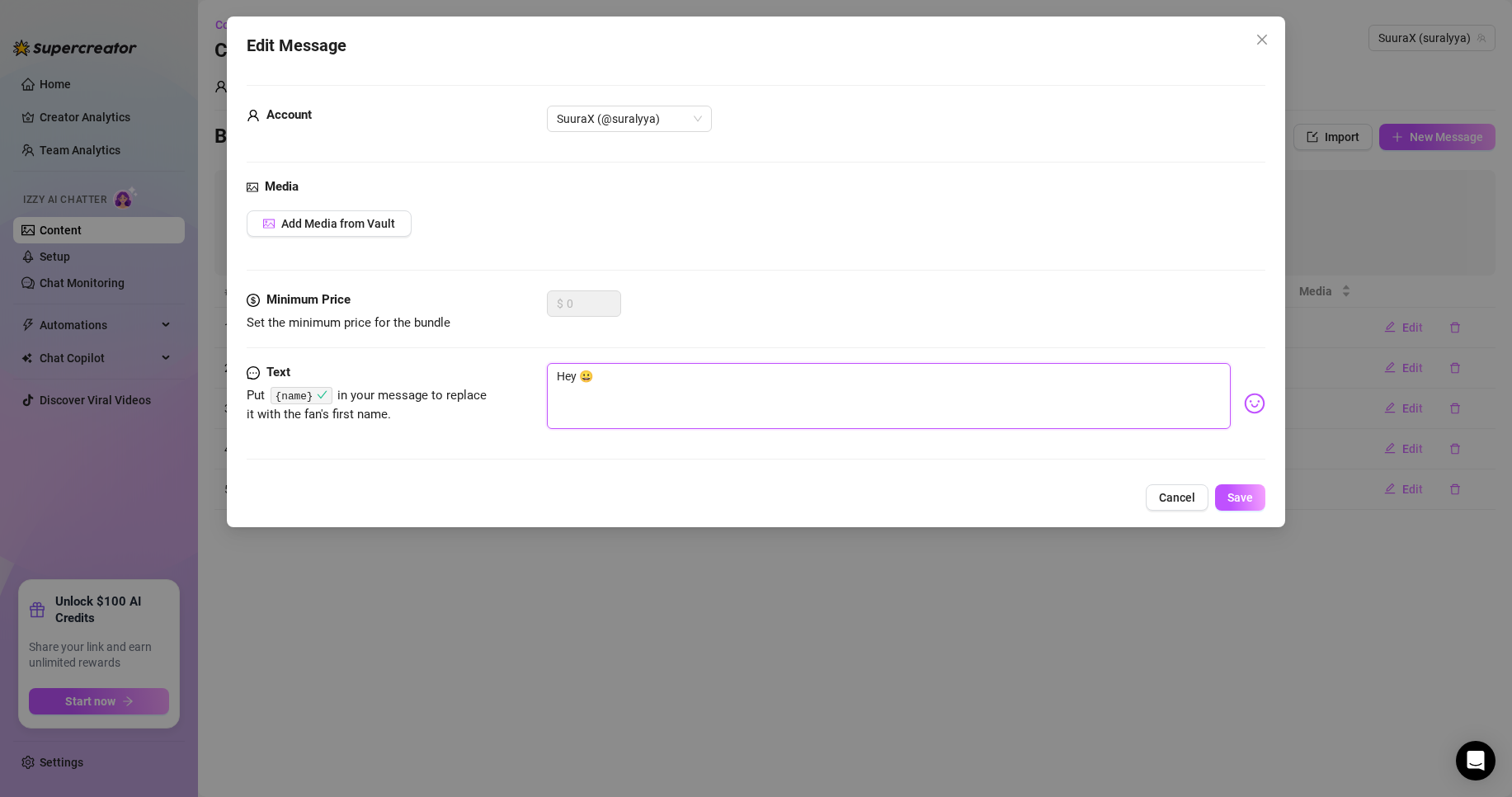
paste textarea "{name}"
click at [1235, 497] on span "Save" at bounding box center [1240, 498] width 26 height 13
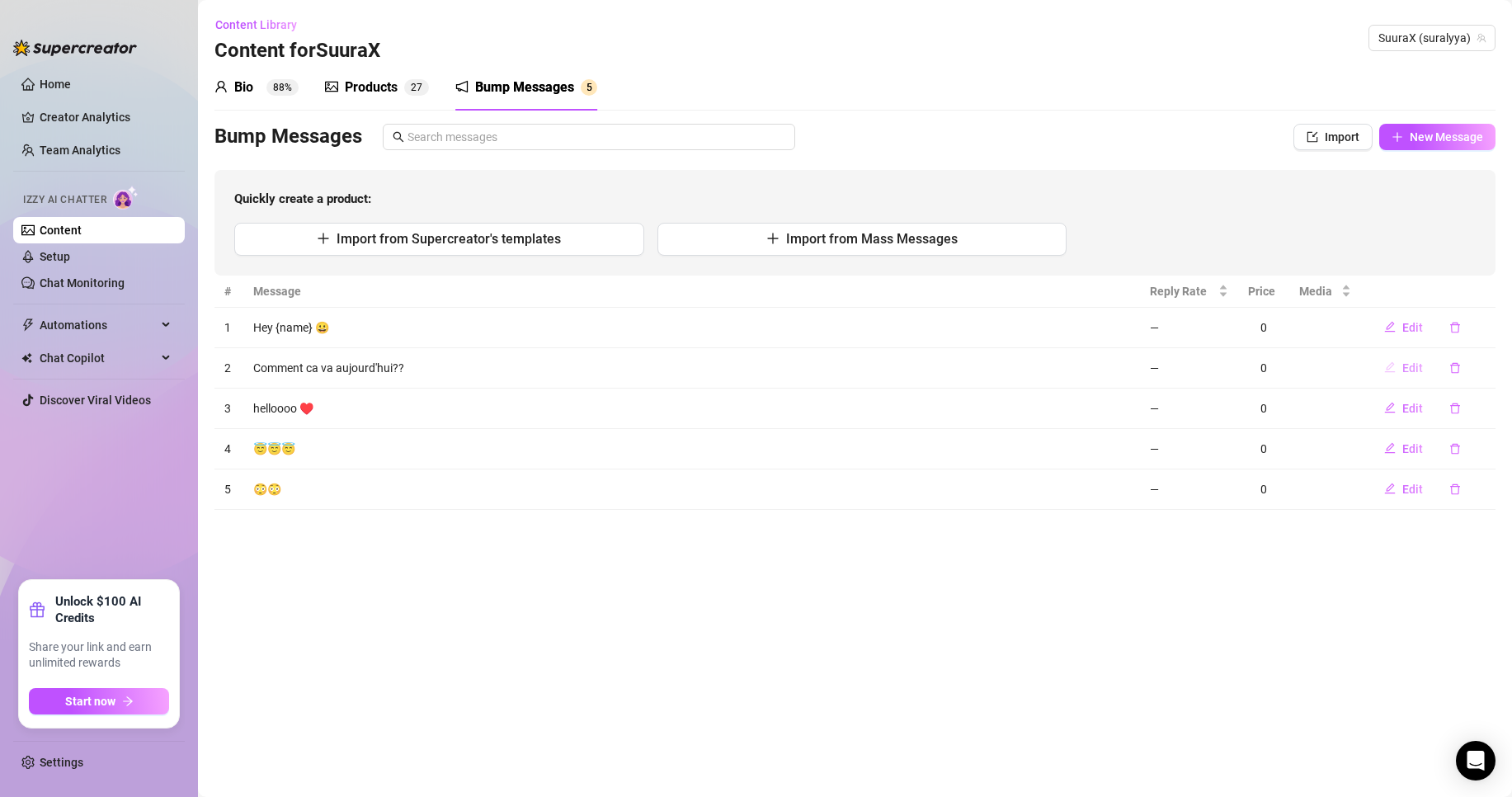
click at [1409, 365] on span "Edit" at bounding box center [1412, 368] width 21 height 13
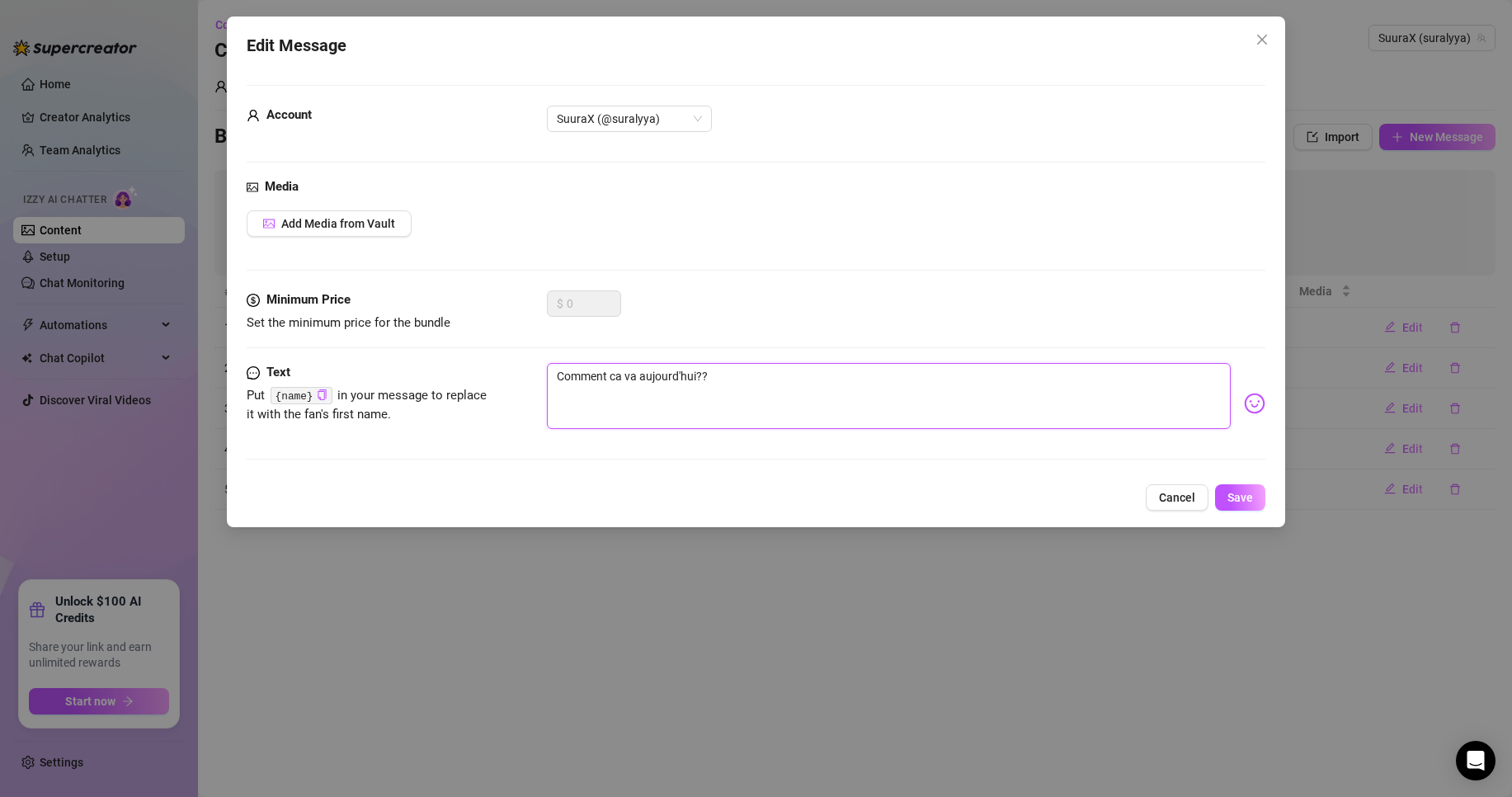
drag, startPoint x: 774, startPoint y: 383, endPoint x: 288, endPoint y: 455, distance: 491.3
click at [288, 455] on div "Text Put {name} in your message to replace it with the fan's first name. Commen…" at bounding box center [756, 419] width 1019 height 111
click at [1244, 402] on img at bounding box center [1255, 404] width 22 height 22
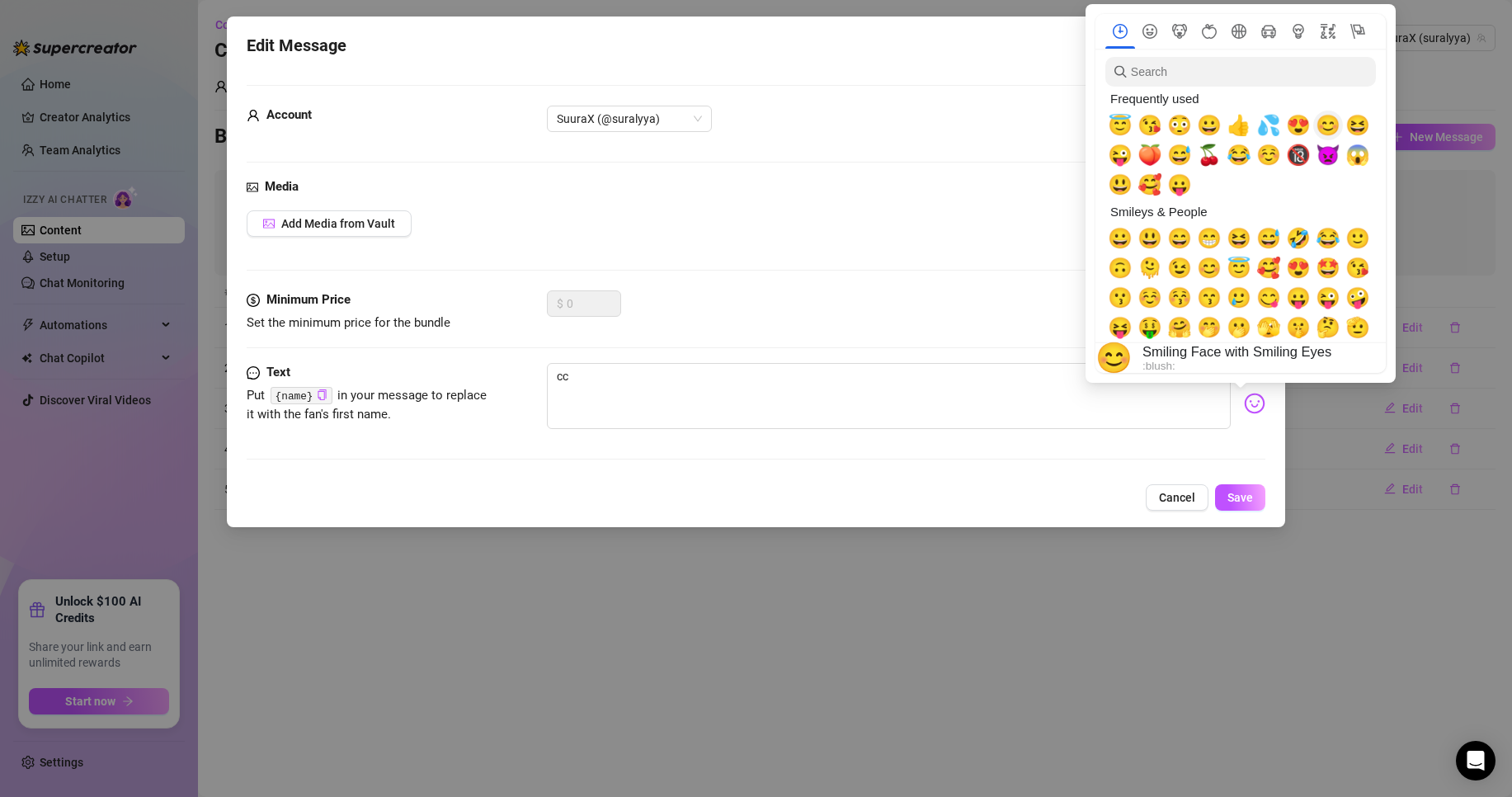
click at [1337, 126] on span "😊" at bounding box center [1328, 125] width 25 height 23
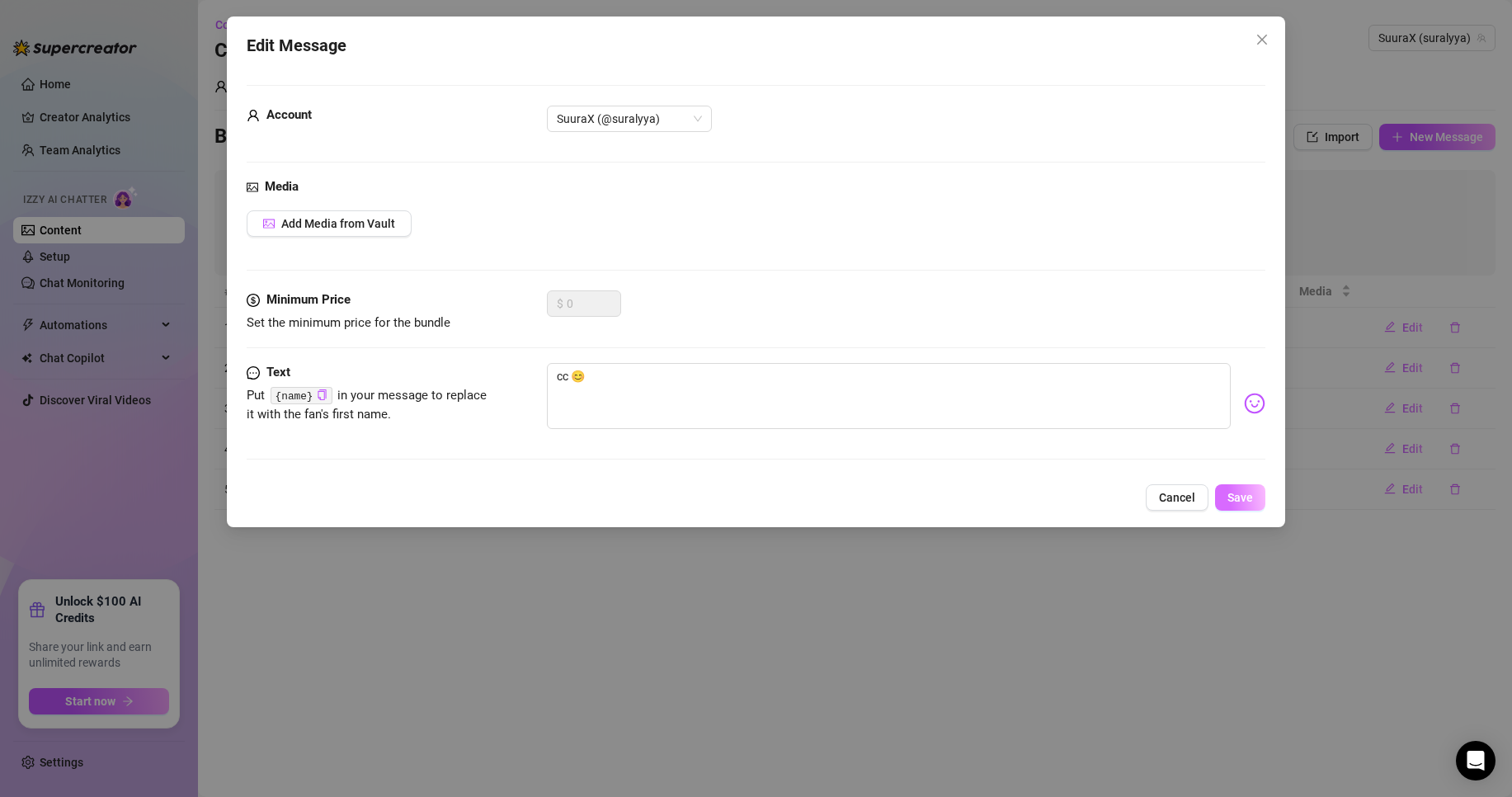
click at [1240, 501] on span "Save" at bounding box center [1240, 498] width 26 height 13
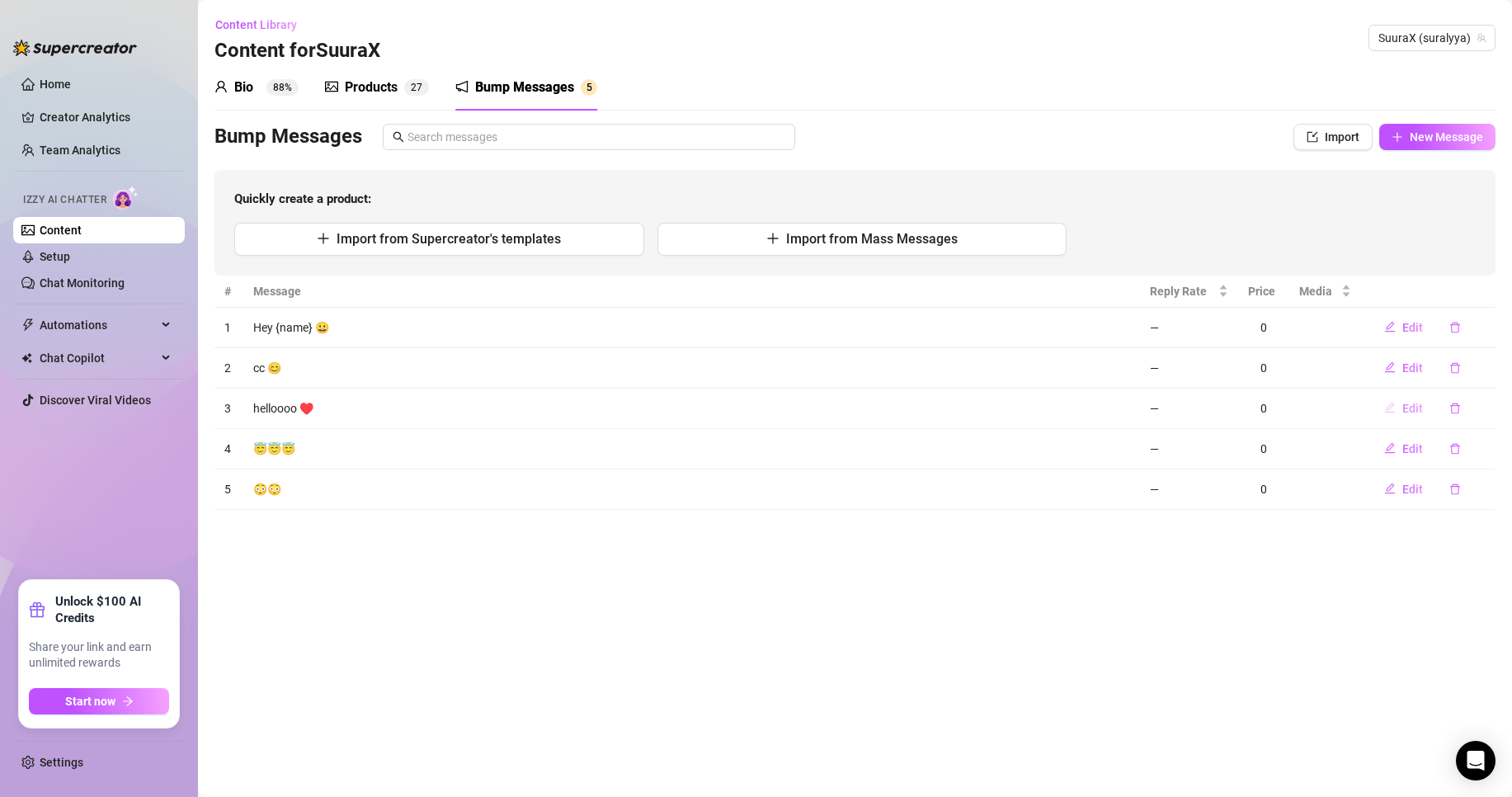
click at [1401, 403] on button "Edit" at bounding box center [1404, 409] width 65 height 27
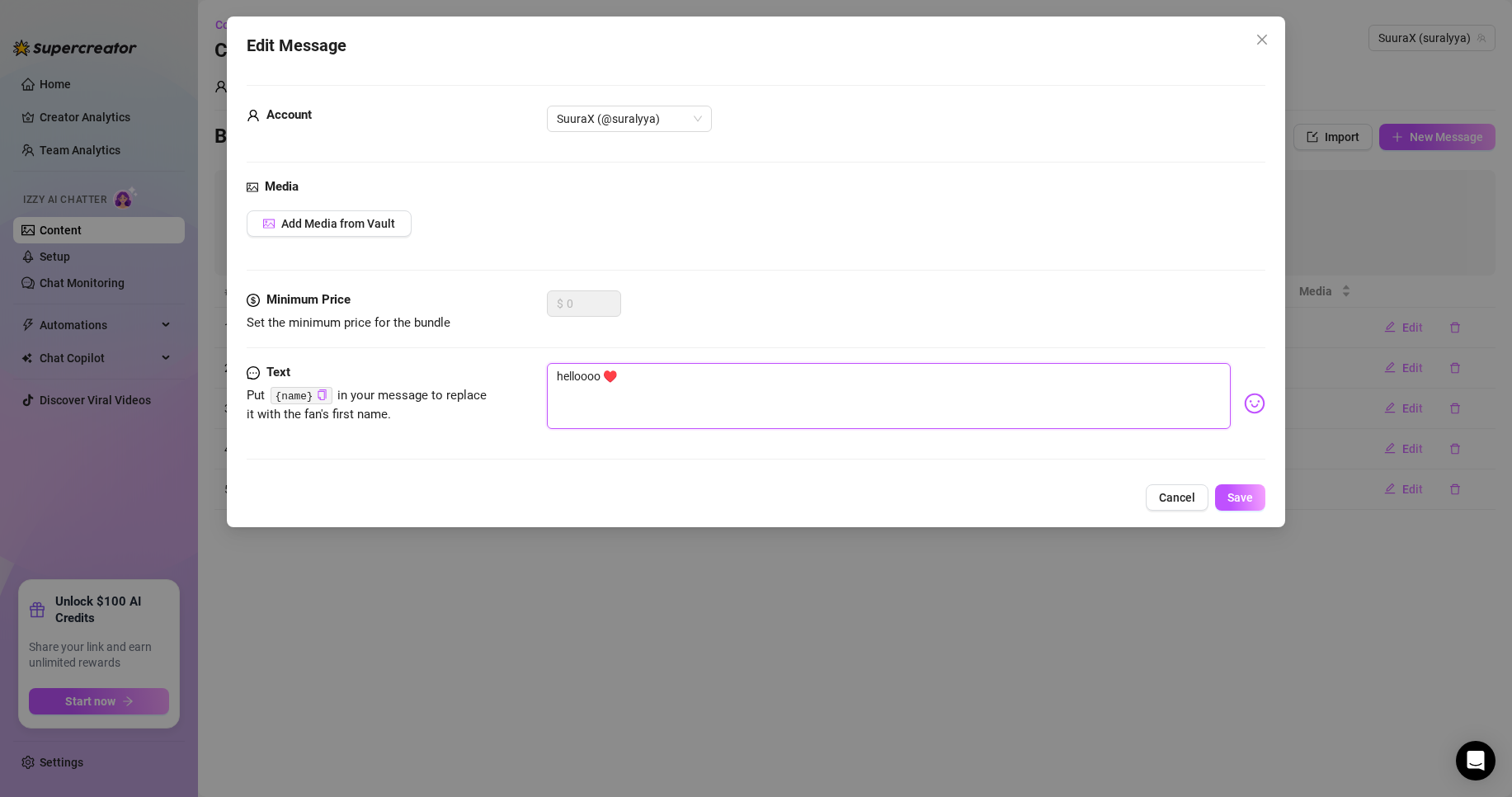
drag, startPoint x: 675, startPoint y: 375, endPoint x: 390, endPoint y: 341, distance: 287.0
click at [390, 341] on form "Account SuuraX (@suralyya) Media Add Media from Vault Minimum Price Set the min…" at bounding box center [756, 279] width 1019 height 390
click at [675, 391] on textarea "helloooo ♥️" at bounding box center [888, 396] width 684 height 66
click at [596, 371] on textarea "helloooo ♥️" at bounding box center [888, 396] width 684 height 66
click at [628, 367] on textarea "helloo ♥️" at bounding box center [888, 396] width 684 height 66
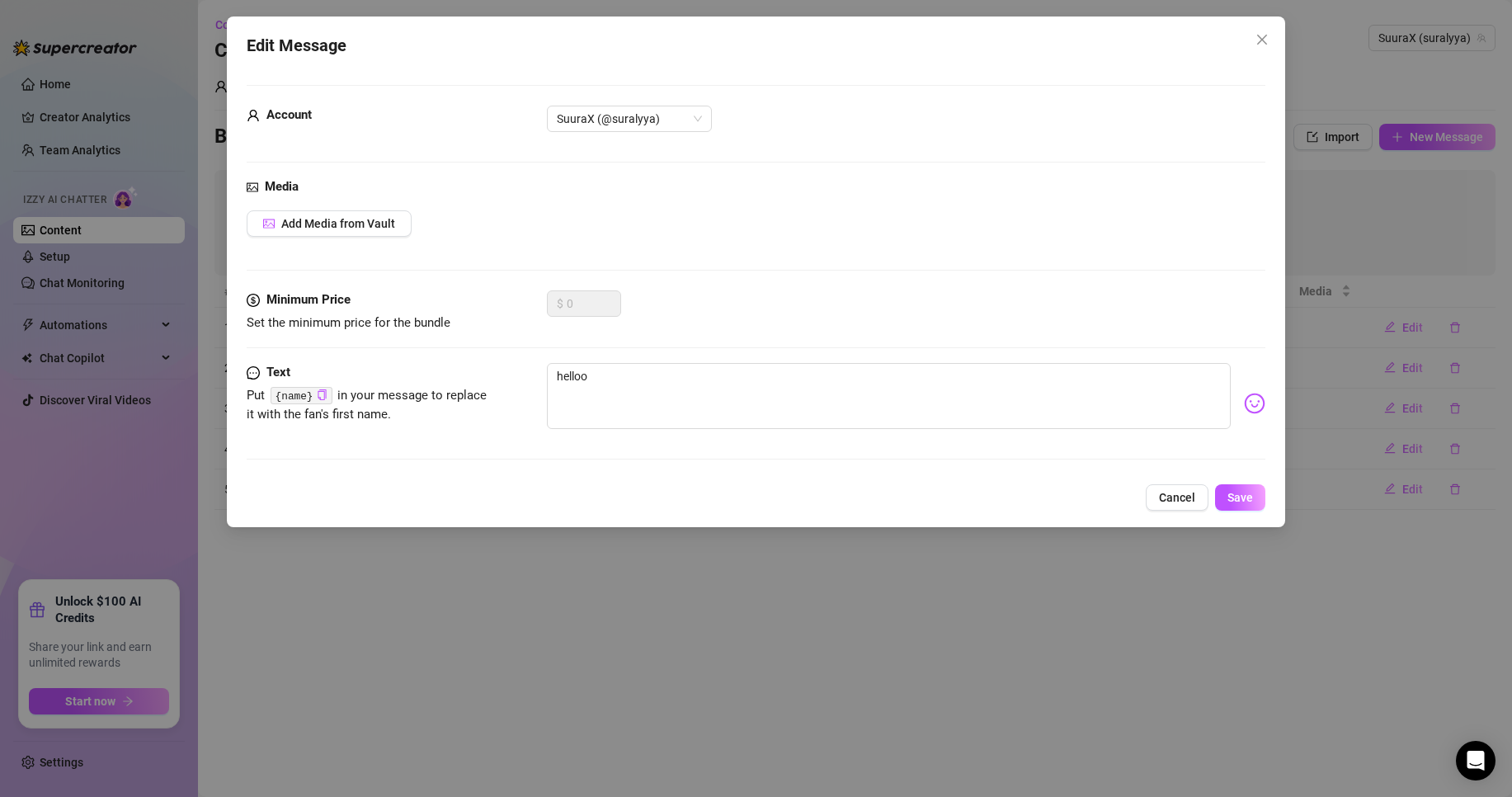
click at [1244, 396] on img at bounding box center [1255, 404] width 22 height 22
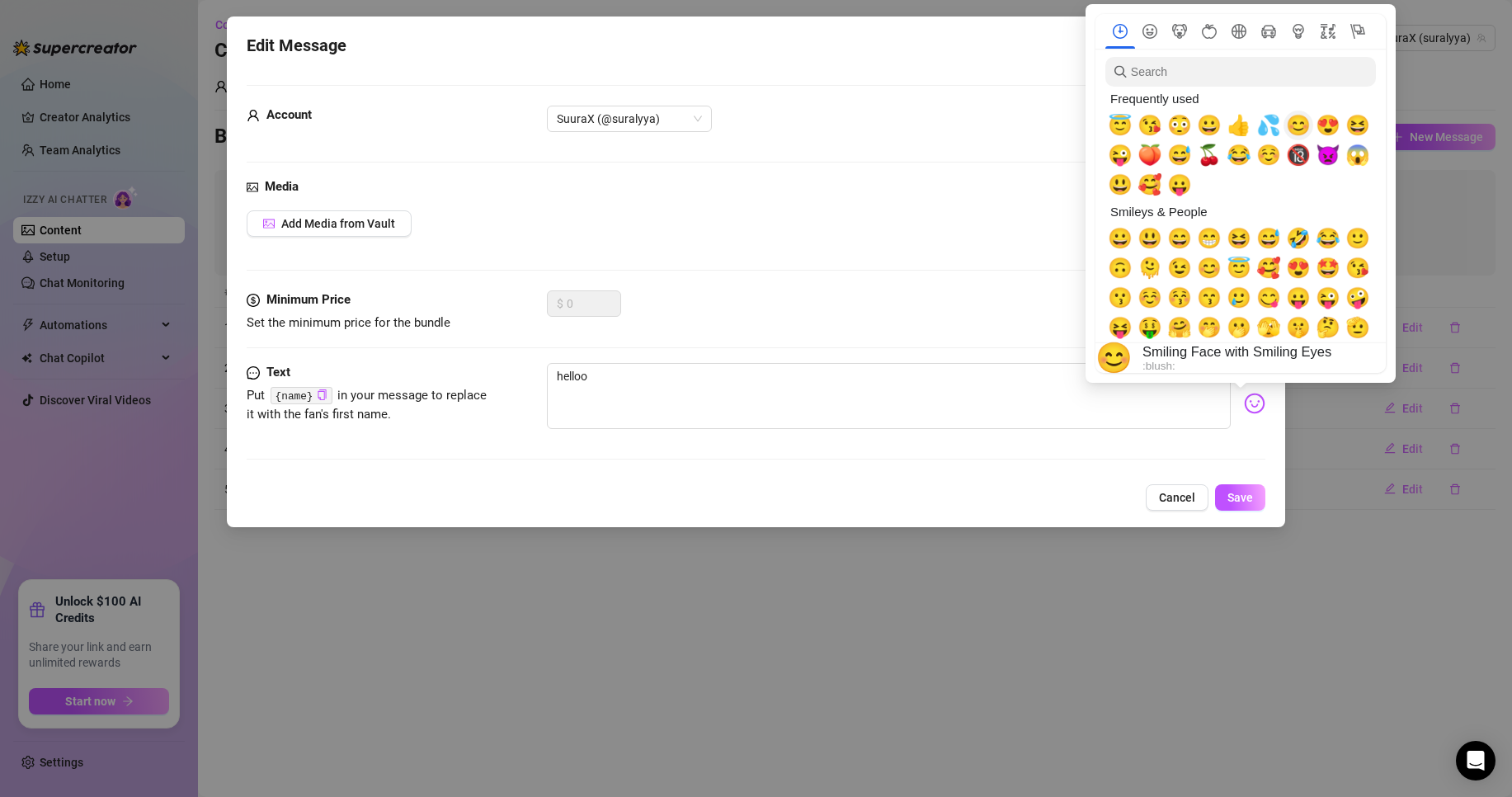
click at [1304, 123] on span "😊" at bounding box center [1298, 125] width 25 height 23
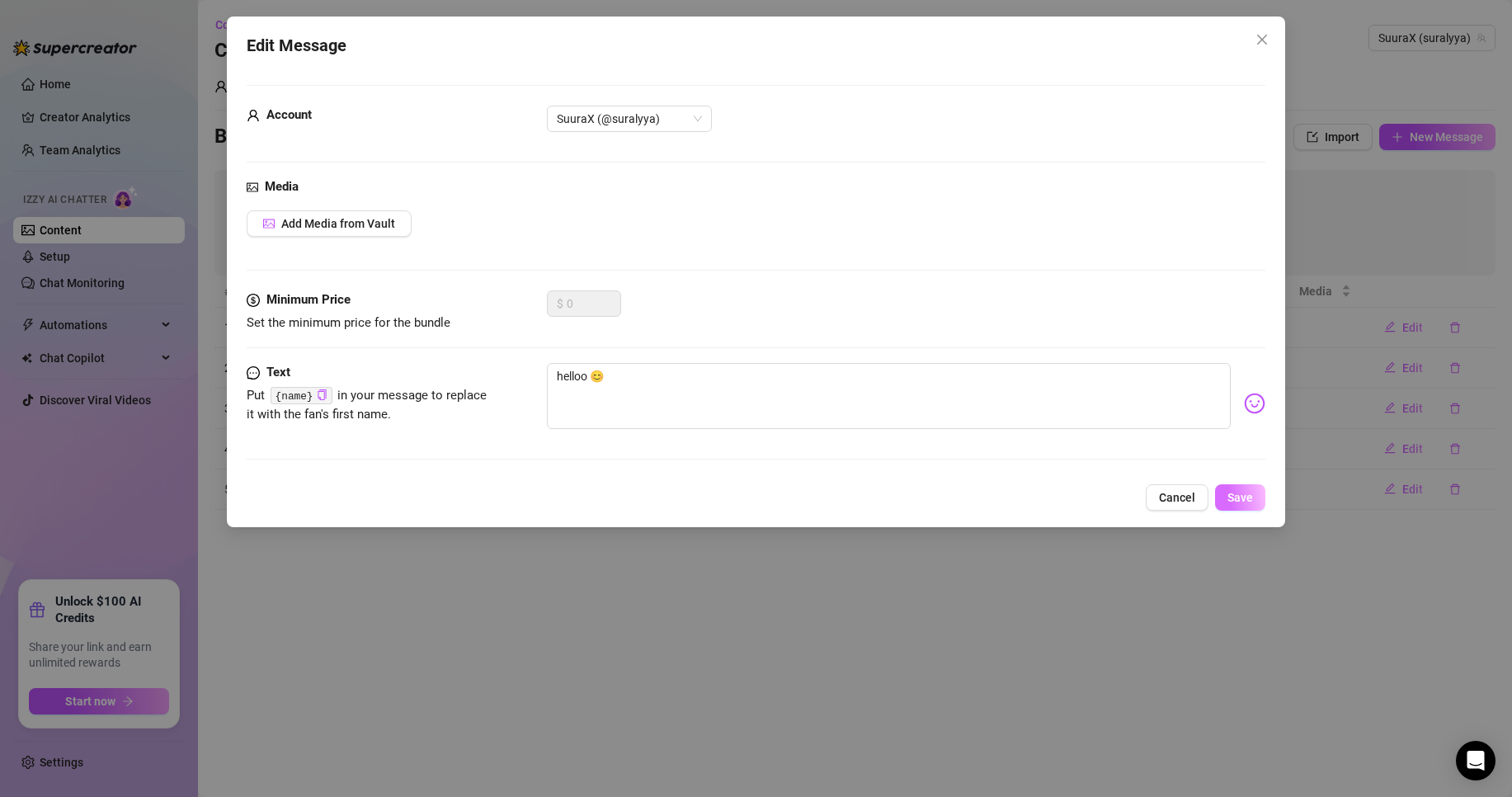
click at [1243, 488] on button "Save" at bounding box center [1240, 498] width 51 height 27
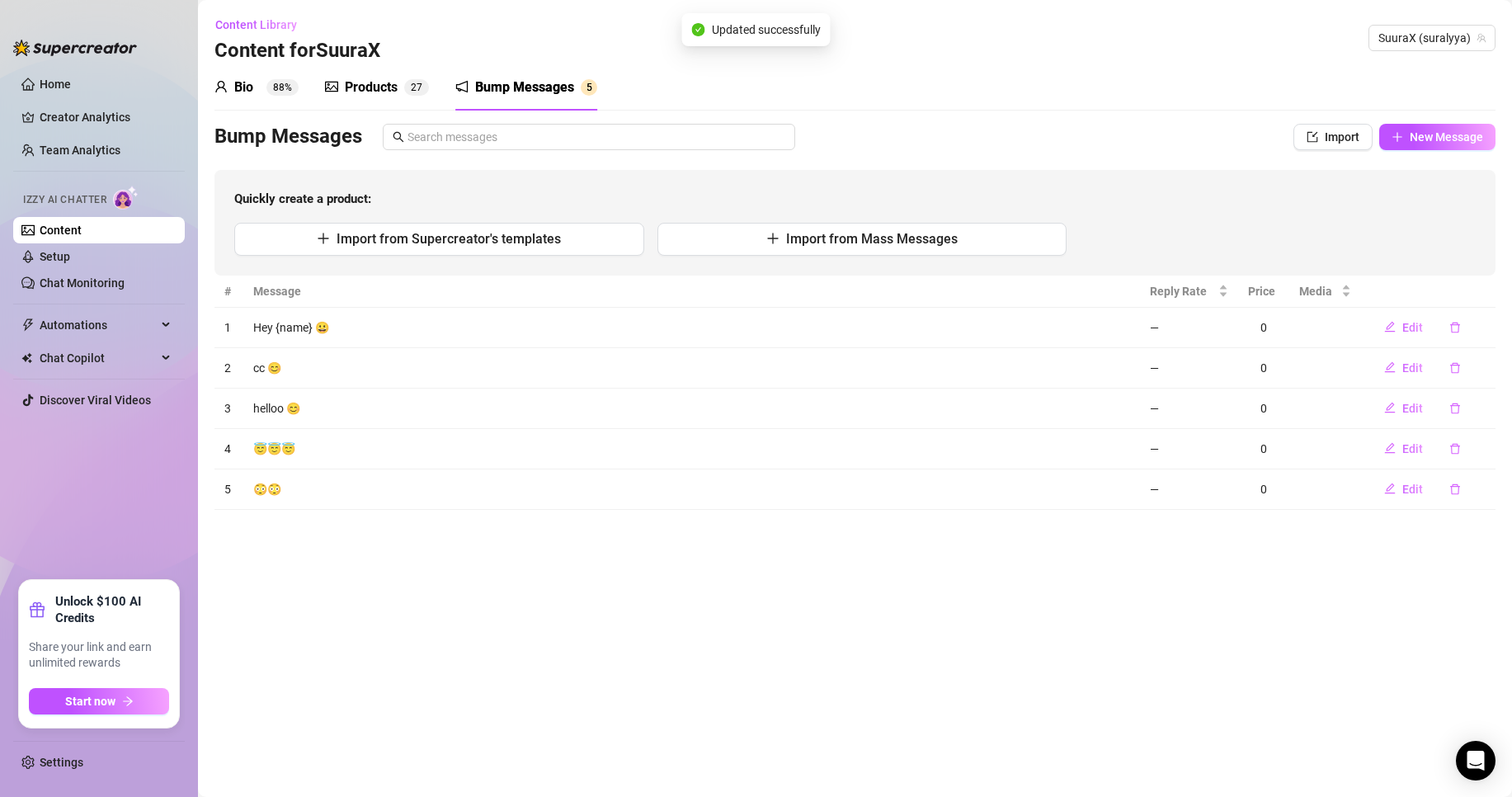
click at [1412, 464] on td "Edit" at bounding box center [1429, 449] width 135 height 41
click at [1408, 451] on span "Edit" at bounding box center [1412, 449] width 21 height 13
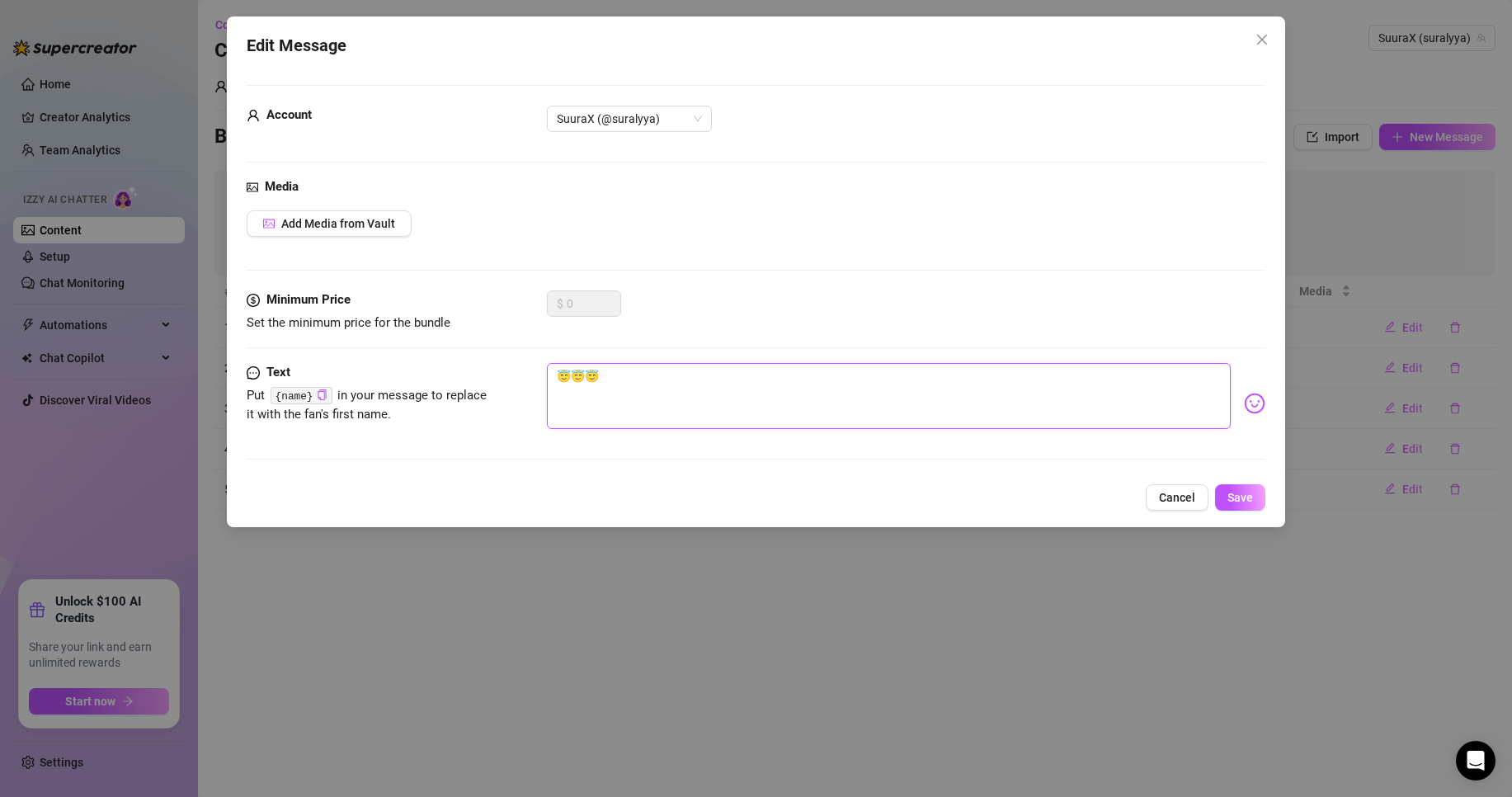
drag, startPoint x: 664, startPoint y: 383, endPoint x: 352, endPoint y: 374, distance: 312.1
click at [410, 374] on div "Text Put {name} in your message to replace it with the fan's first name. 😇😇😇" at bounding box center [756, 403] width 1019 height 81
click at [1244, 413] on img at bounding box center [1255, 404] width 22 height 22
click at [1238, 415] on div "tu es la ?" at bounding box center [906, 403] width 719 height 81
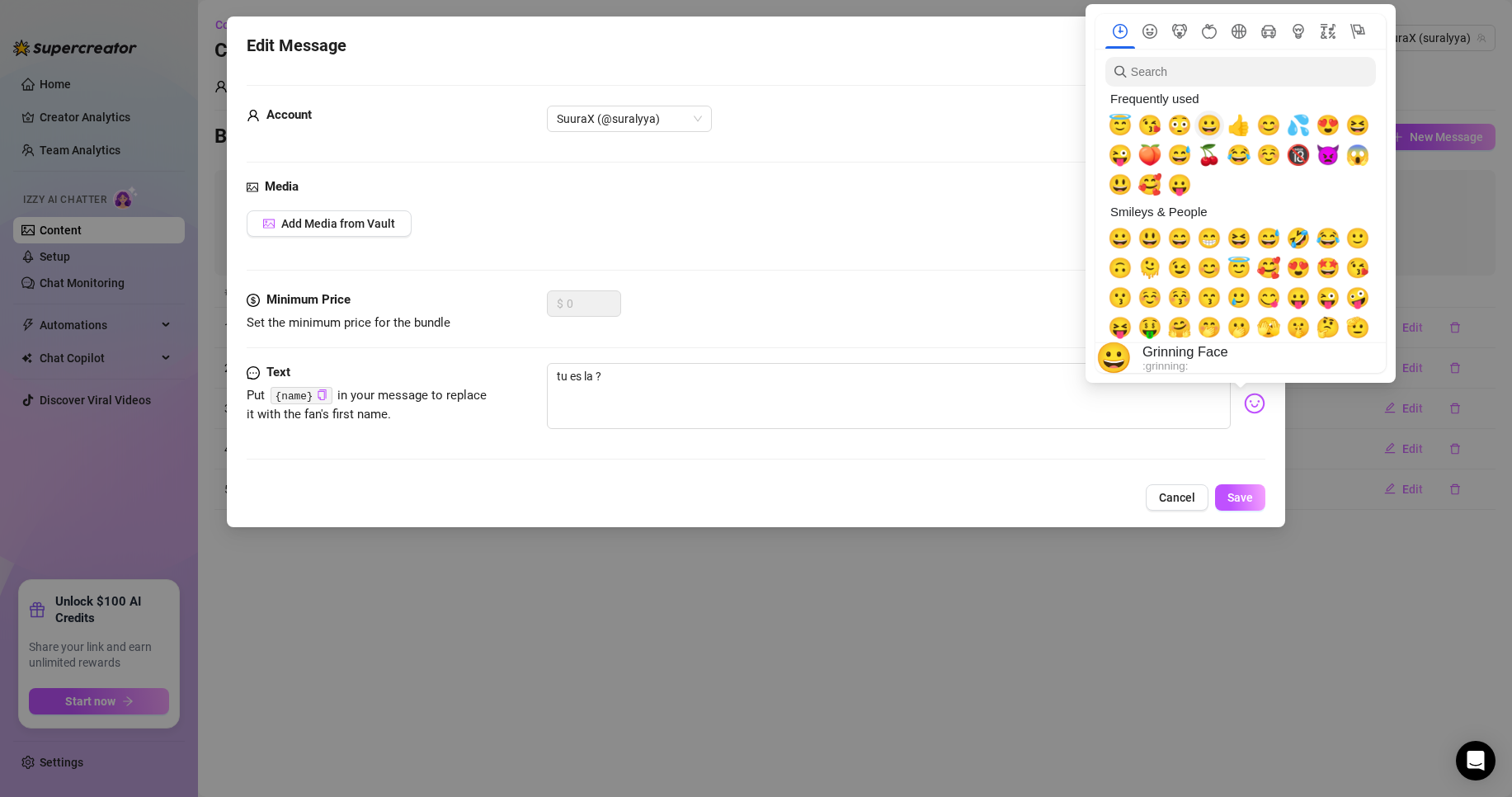
click at [1218, 122] on span "😀" at bounding box center [1210, 125] width 25 height 23
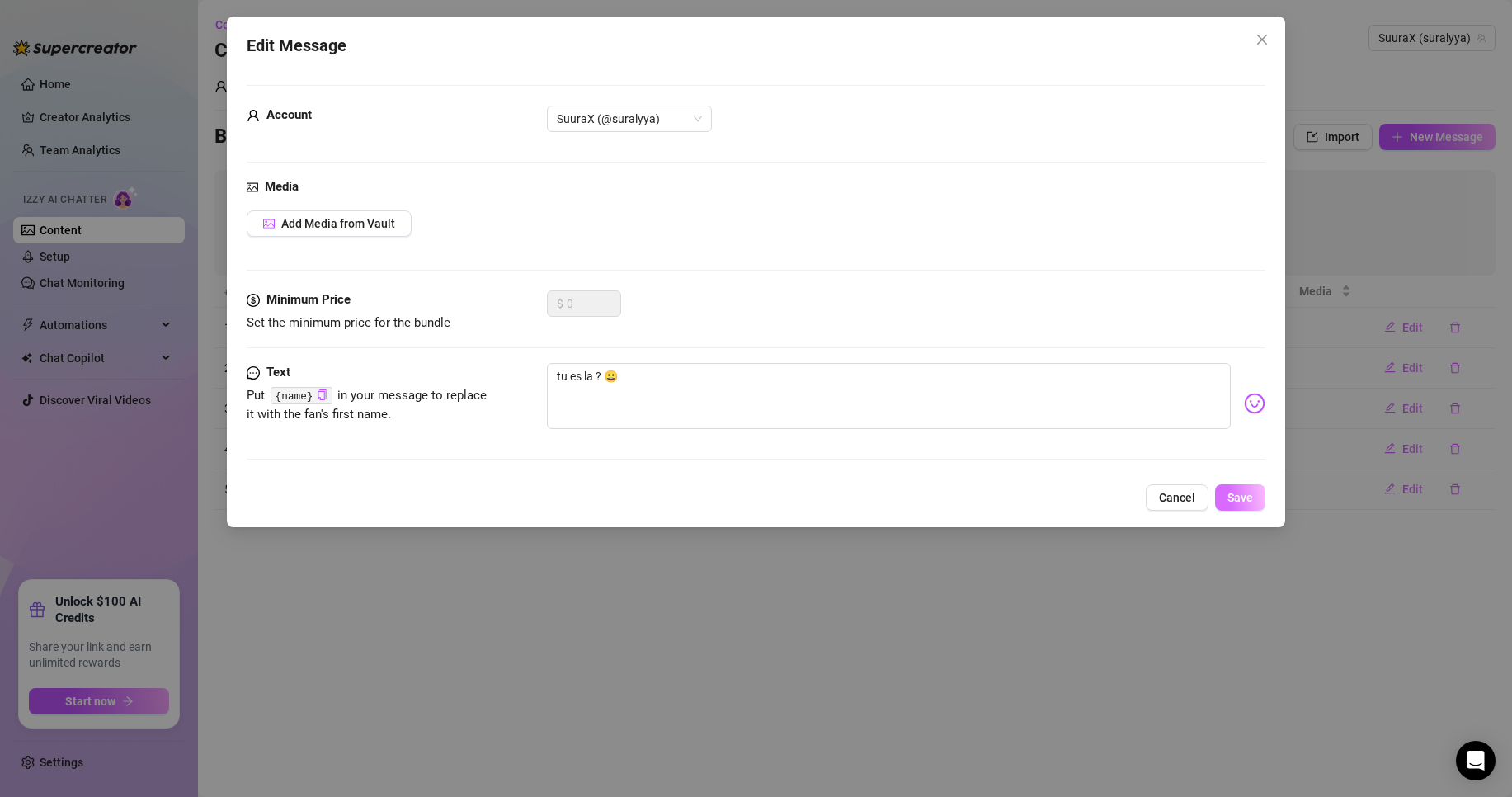
click at [1244, 499] on span "Save" at bounding box center [1240, 498] width 26 height 13
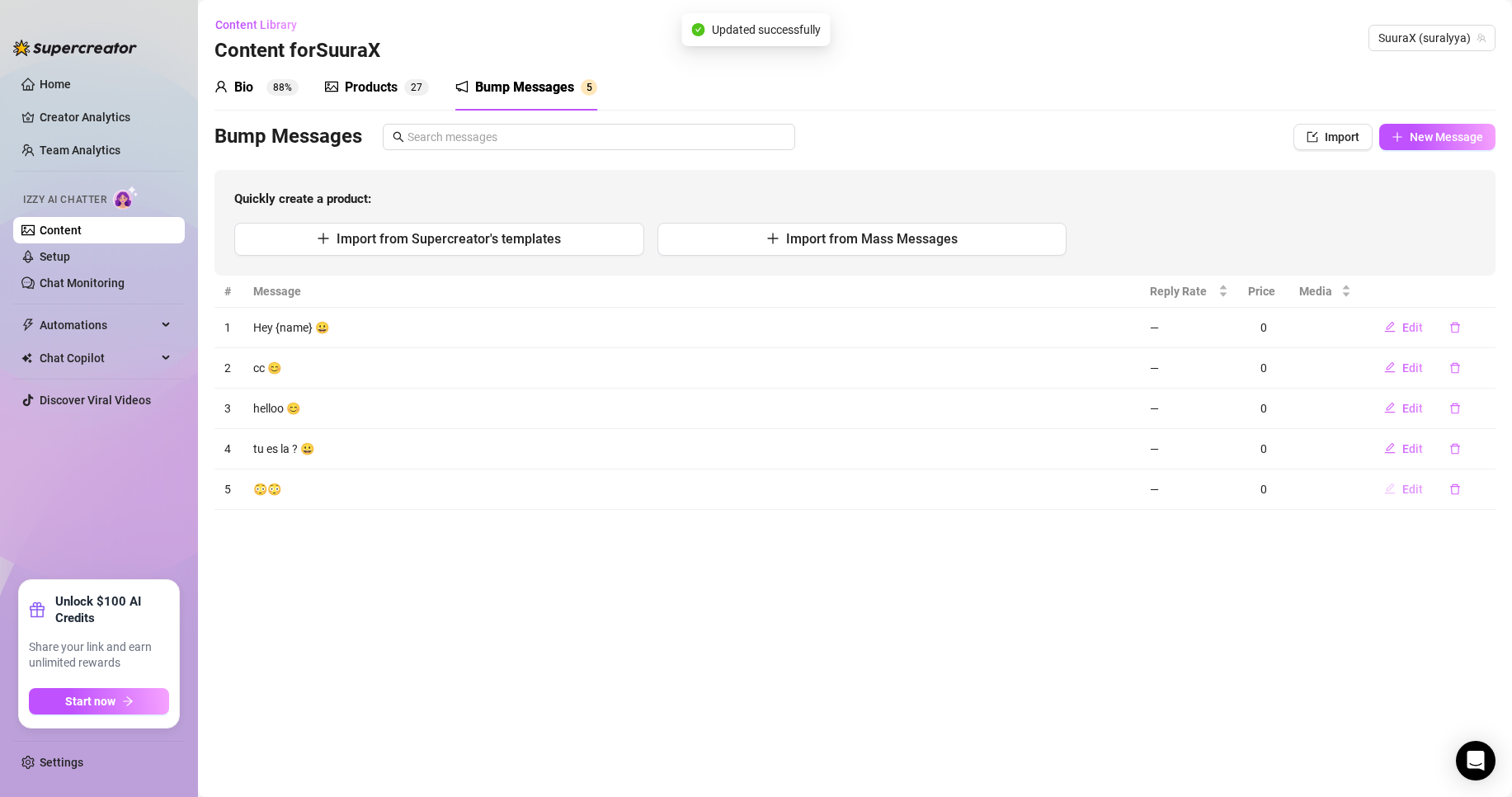
click at [1408, 497] on button "Edit" at bounding box center [1404, 490] width 65 height 27
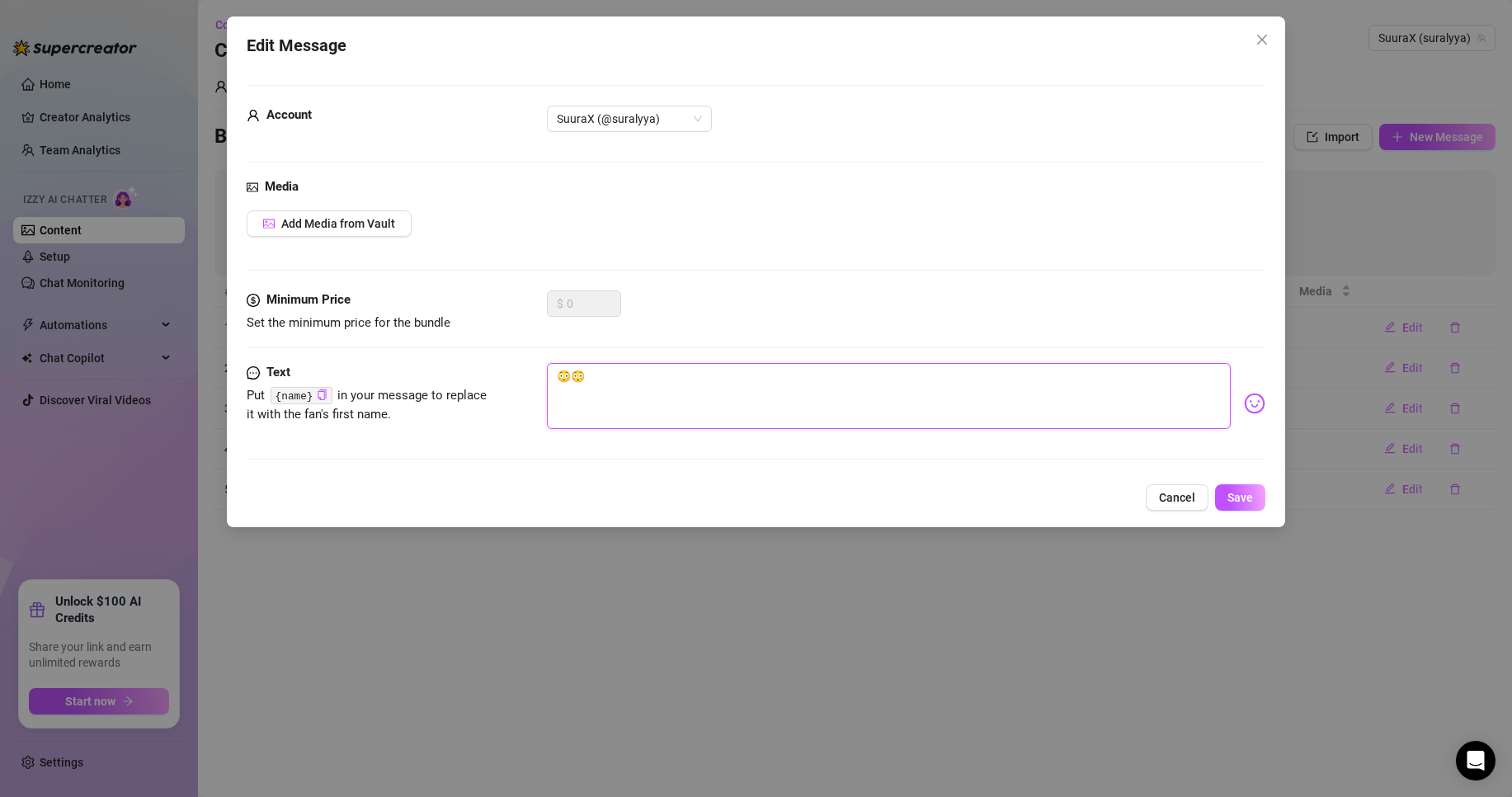
drag, startPoint x: 670, startPoint y: 379, endPoint x: 464, endPoint y: 362, distance: 206.7
click at [464, 362] on form "Account SuuraX (@suralyya) Media Add Media from Vault Minimum Price Set the min…" at bounding box center [756, 279] width 1019 height 390
click at [561, 376] on textarea "buenoo?" at bounding box center [888, 396] width 684 height 66
click at [557, 378] on textarea "buenoo?" at bounding box center [888, 396] width 684 height 66
click at [605, 373] on textarea "buenoo?" at bounding box center [888, 396] width 684 height 66
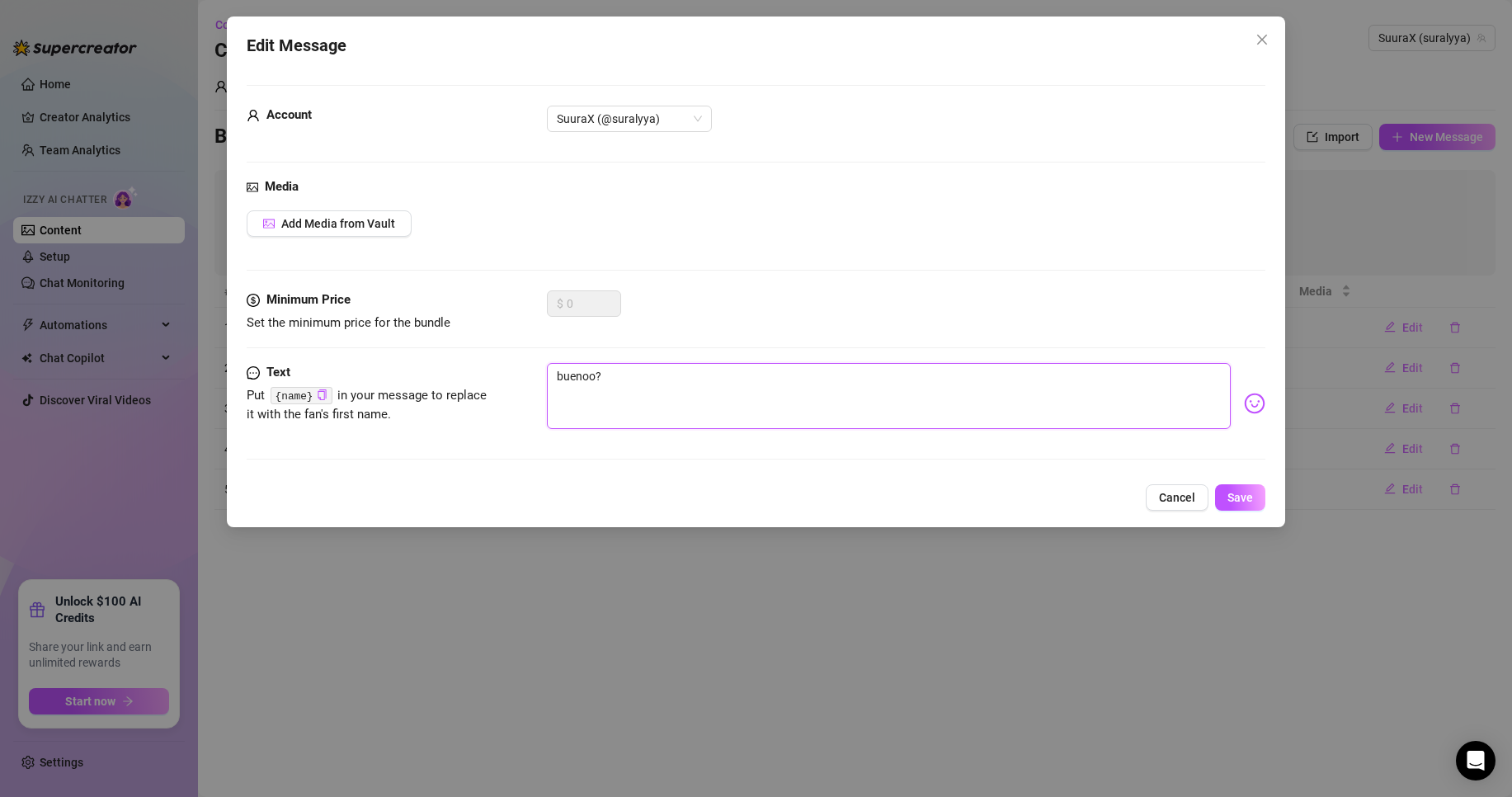
drag, startPoint x: 683, startPoint y: 383, endPoint x: 98, endPoint y: 391, distance: 585.1
click at [98, 391] on div "Edit Message Account SuuraX (@suralyya) Media Add Media from Vault Minimum Pric…" at bounding box center [756, 398] width 1512 height 797
click at [825, 385] on textarea "comment ca va aujourd'hui ?" at bounding box center [888, 396] width 684 height 66
click at [1244, 402] on img at bounding box center [1255, 404] width 22 height 22
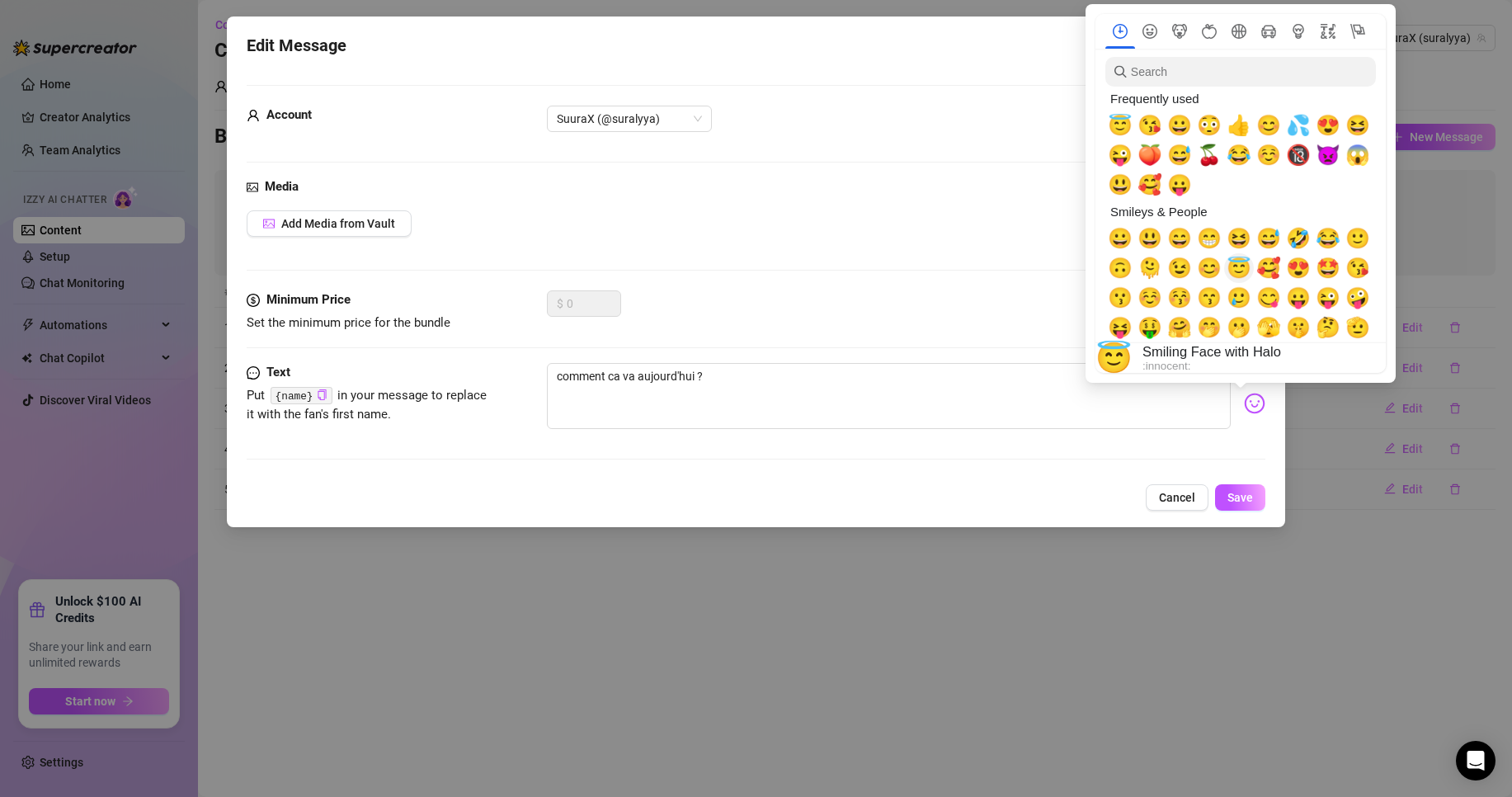
click at [1237, 268] on span "😇" at bounding box center [1240, 268] width 25 height 23
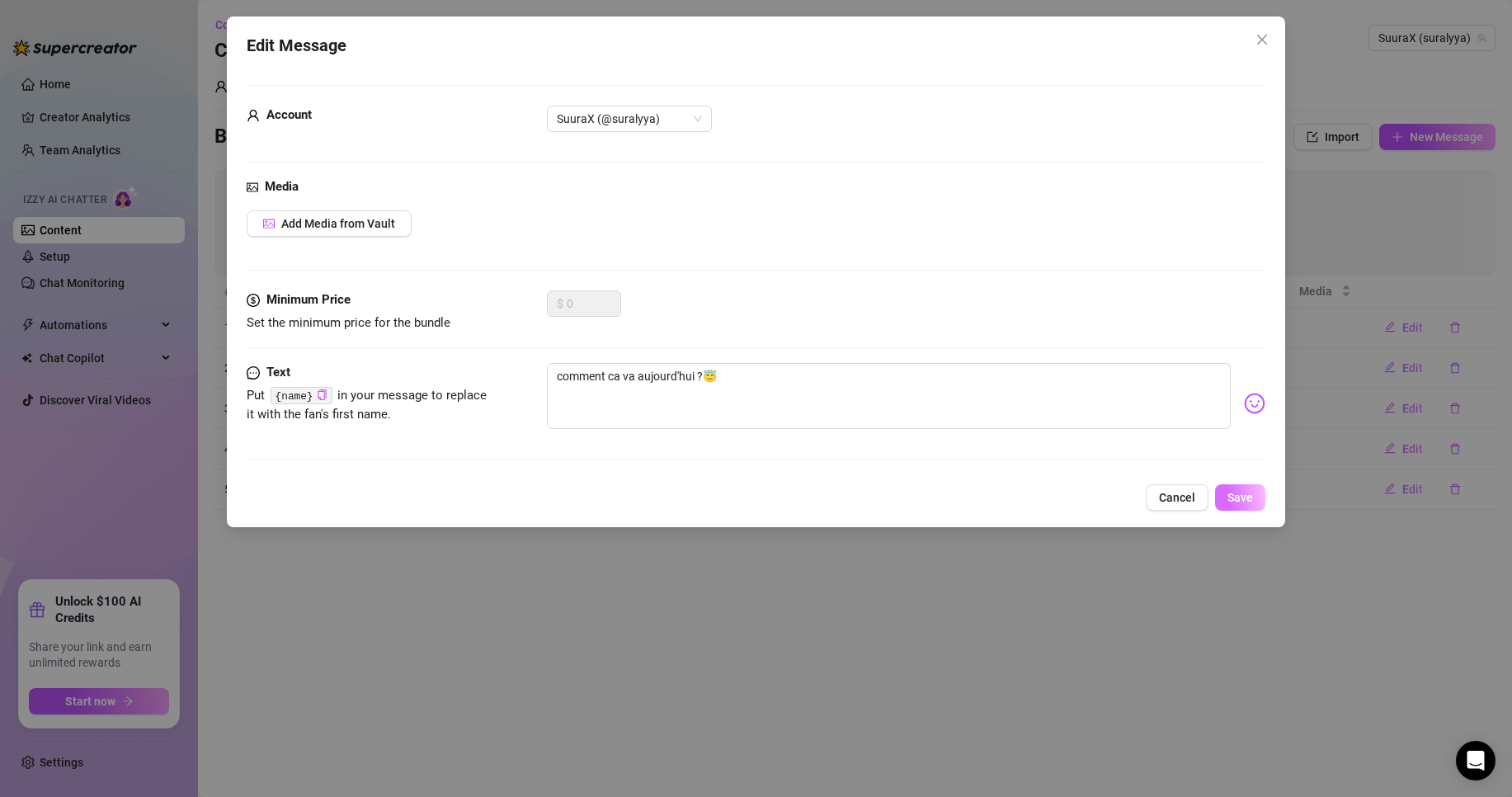
click at [1253, 508] on button "Save" at bounding box center [1240, 498] width 51 height 27
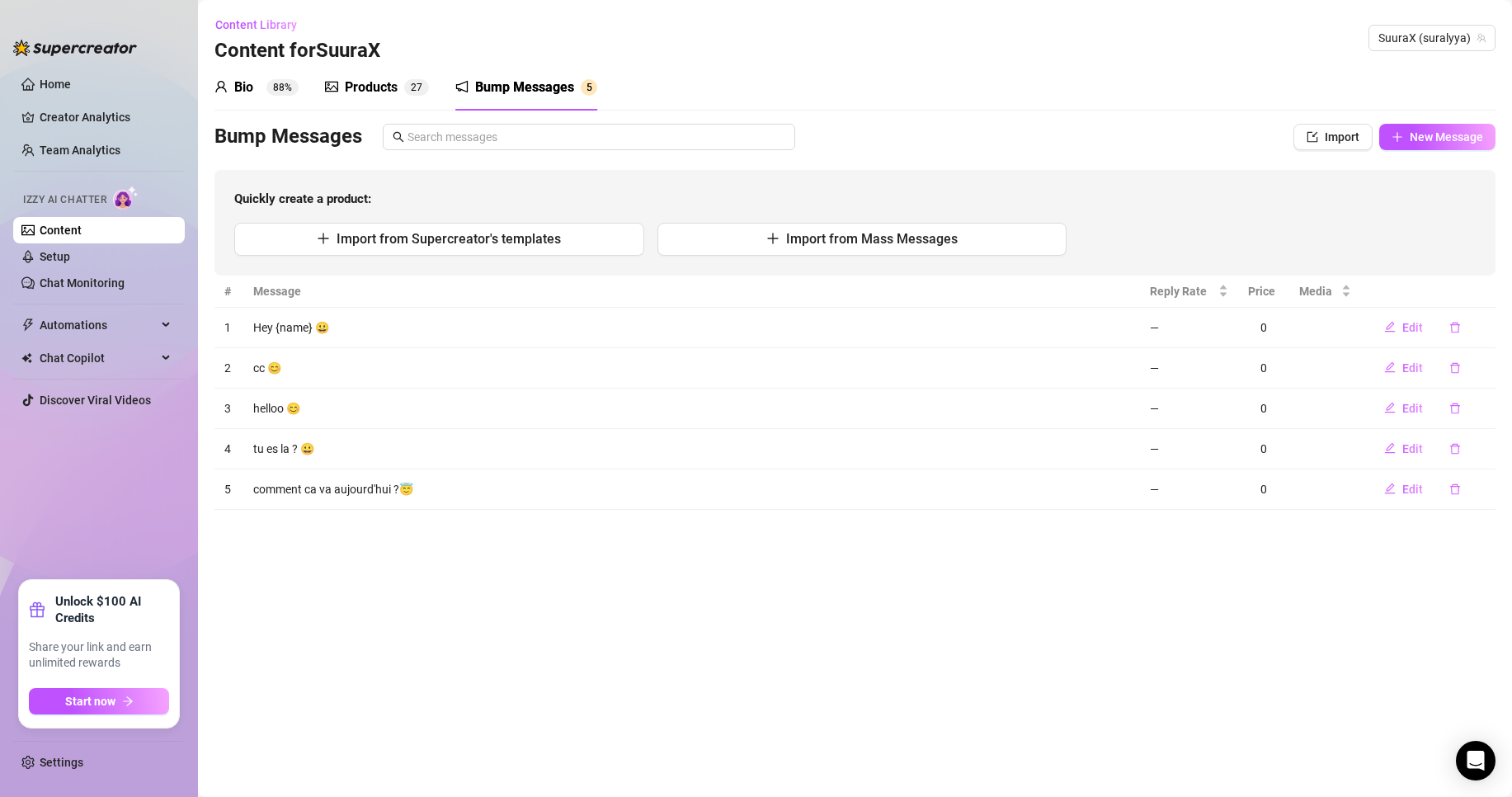
click at [271, 83] on sup "88%" at bounding box center [282, 87] width 32 height 17
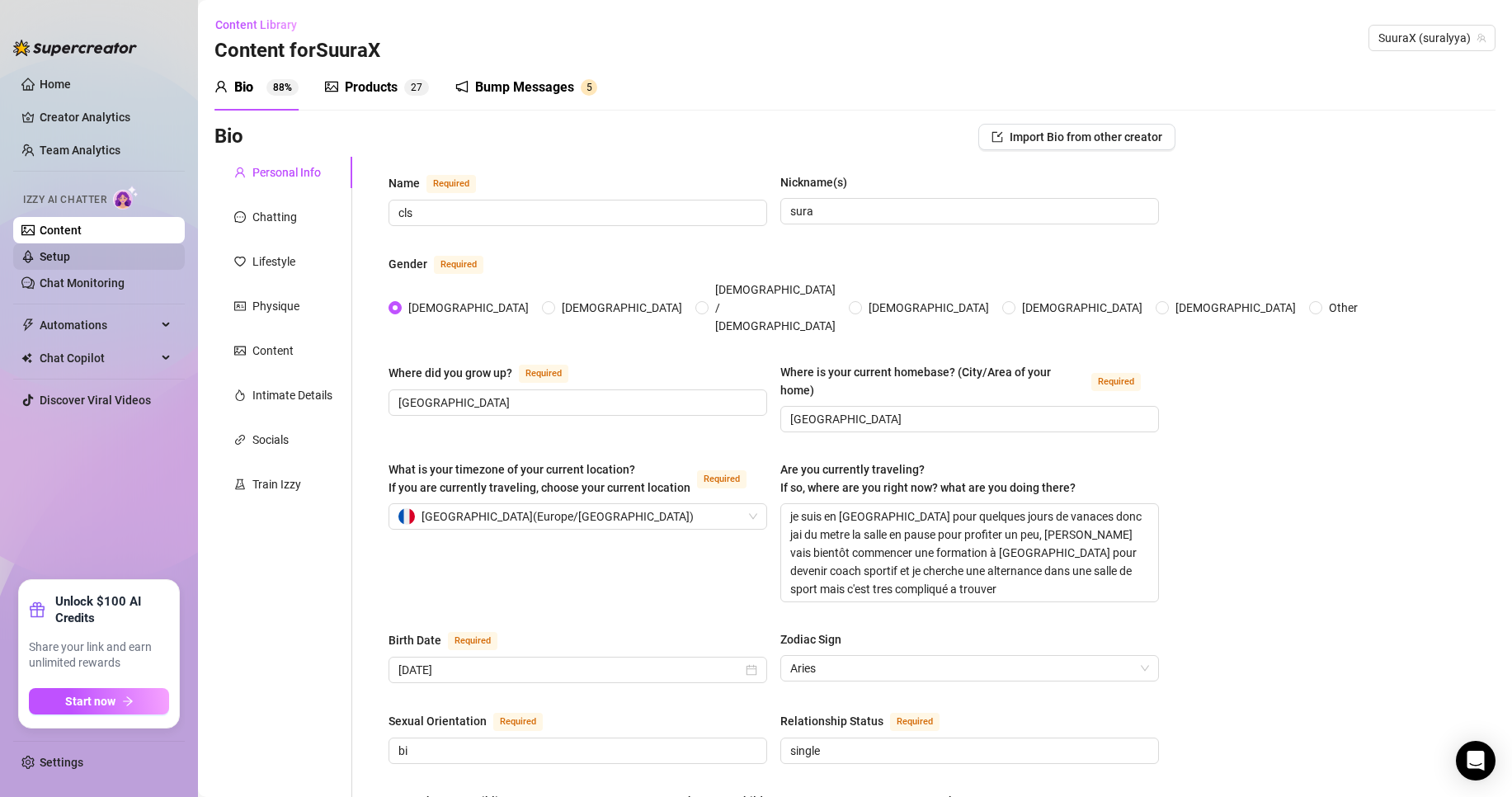
click at [70, 263] on link "Setup" at bounding box center [55, 257] width 31 height 13
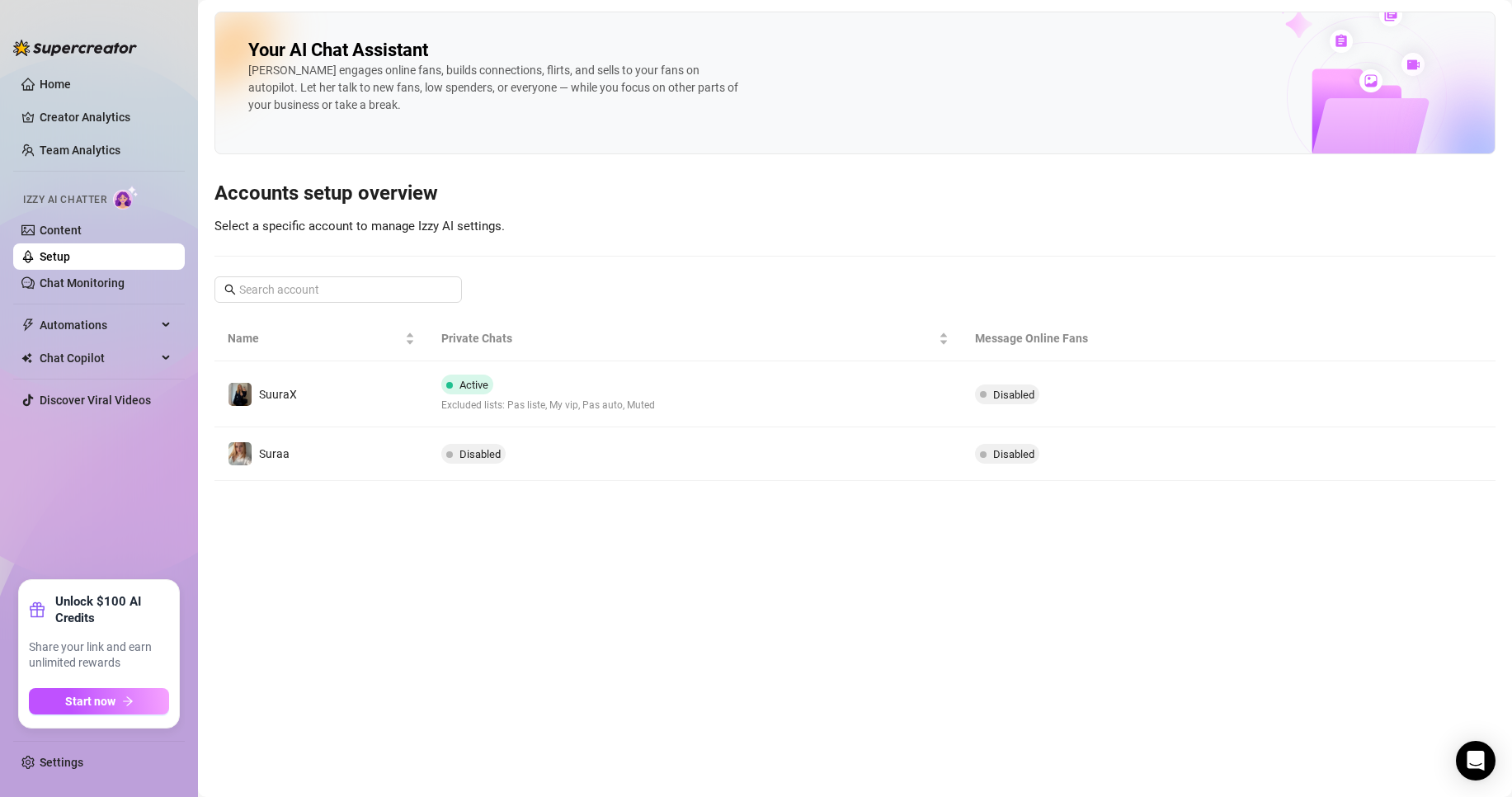
click at [349, 396] on td "SuuraX" at bounding box center [321, 394] width 214 height 66
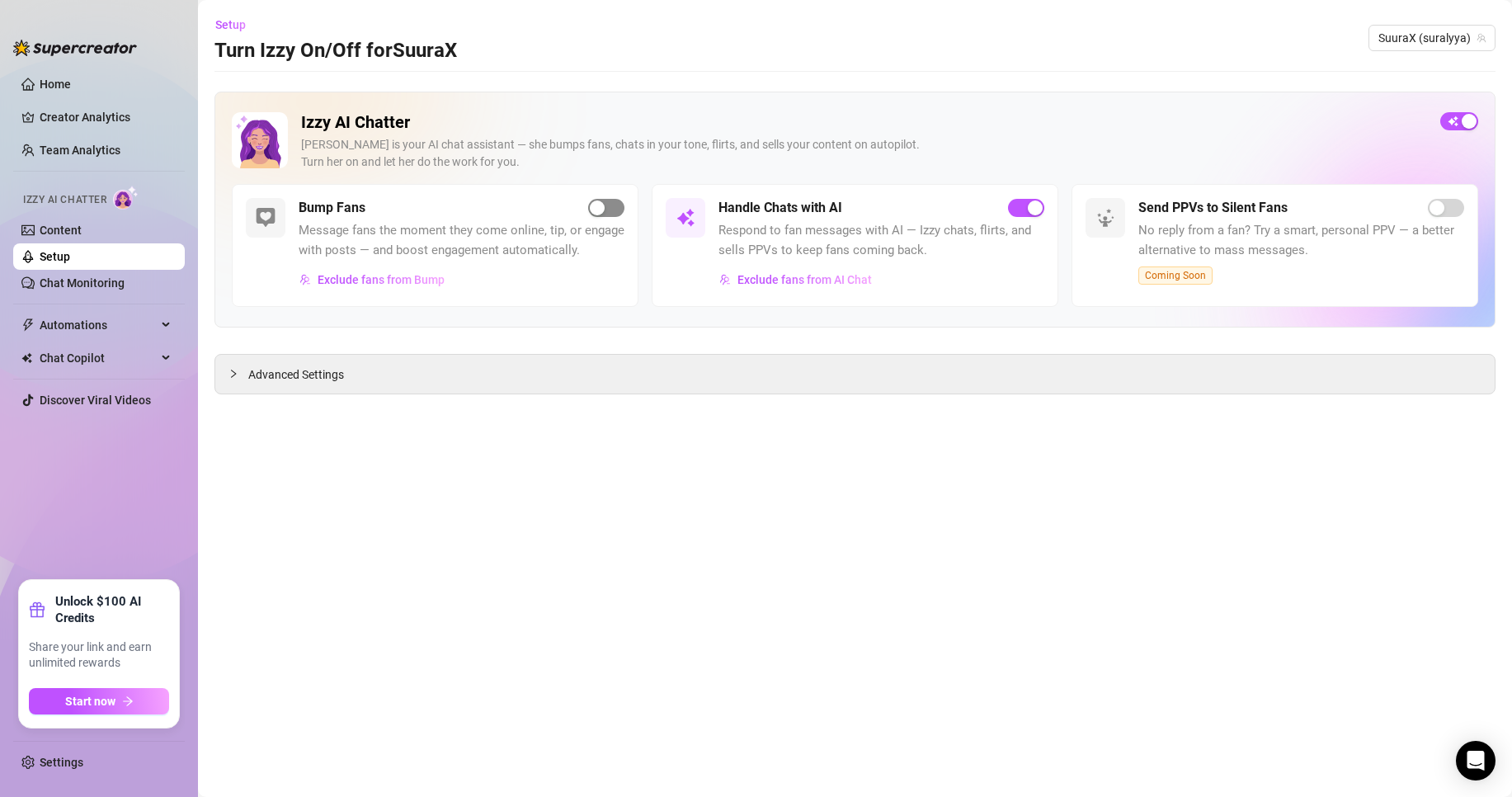
click at [610, 204] on span "button" at bounding box center [606, 208] width 37 height 18
click at [322, 282] on span "Exclude fans from Bump" at bounding box center [380, 280] width 127 height 13
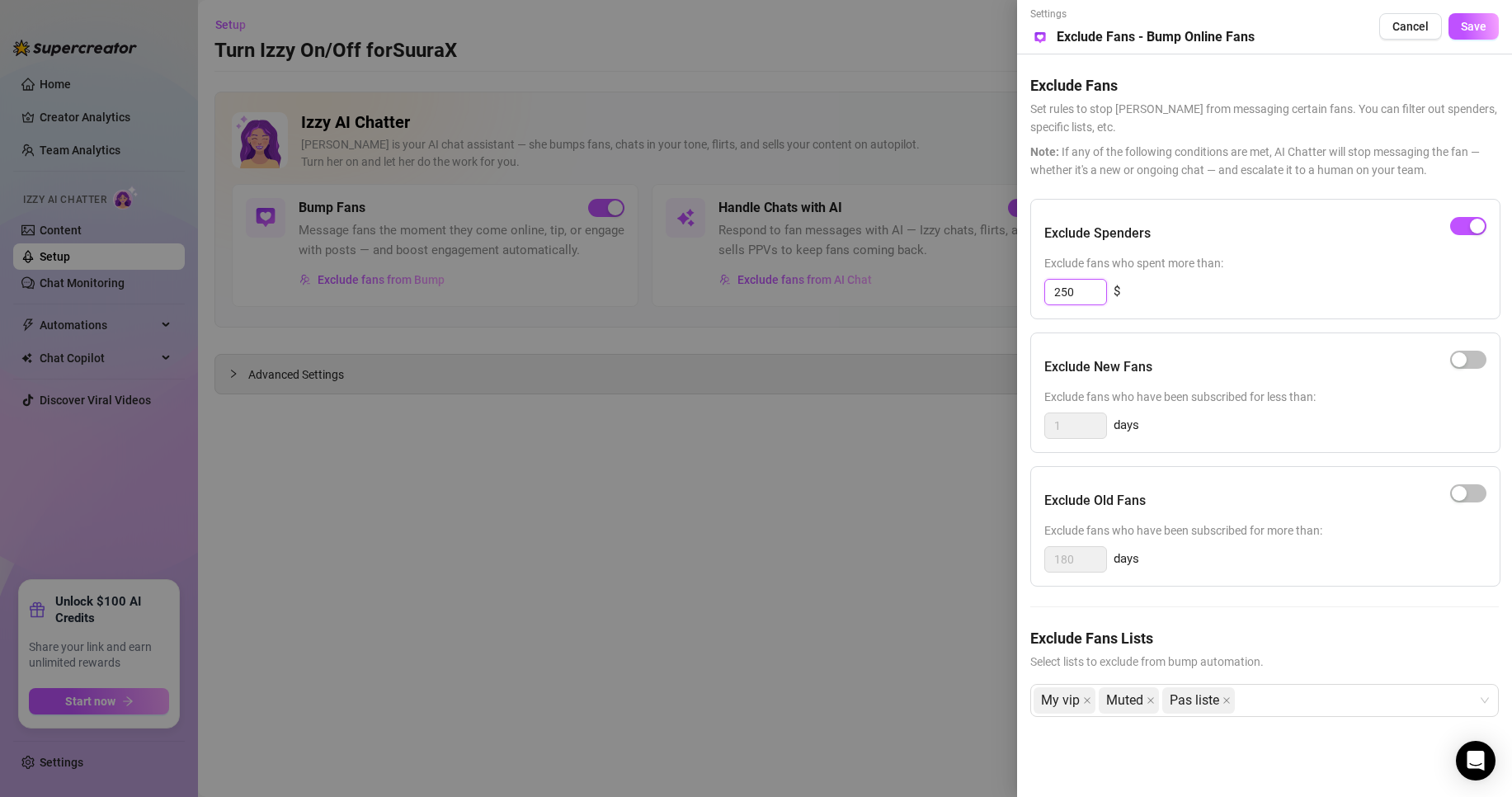
drag, startPoint x: 1078, startPoint y: 293, endPoint x: 1004, endPoint y: 278, distance: 75.5
click at [1004, 278] on div "Settings Preview Exclude Fans - Bump Online Fans Cancel Save Exclude Fans Set r…" at bounding box center [756, 398] width 1512 height 797
click at [1475, 22] on span "Save" at bounding box center [1474, 27] width 26 height 13
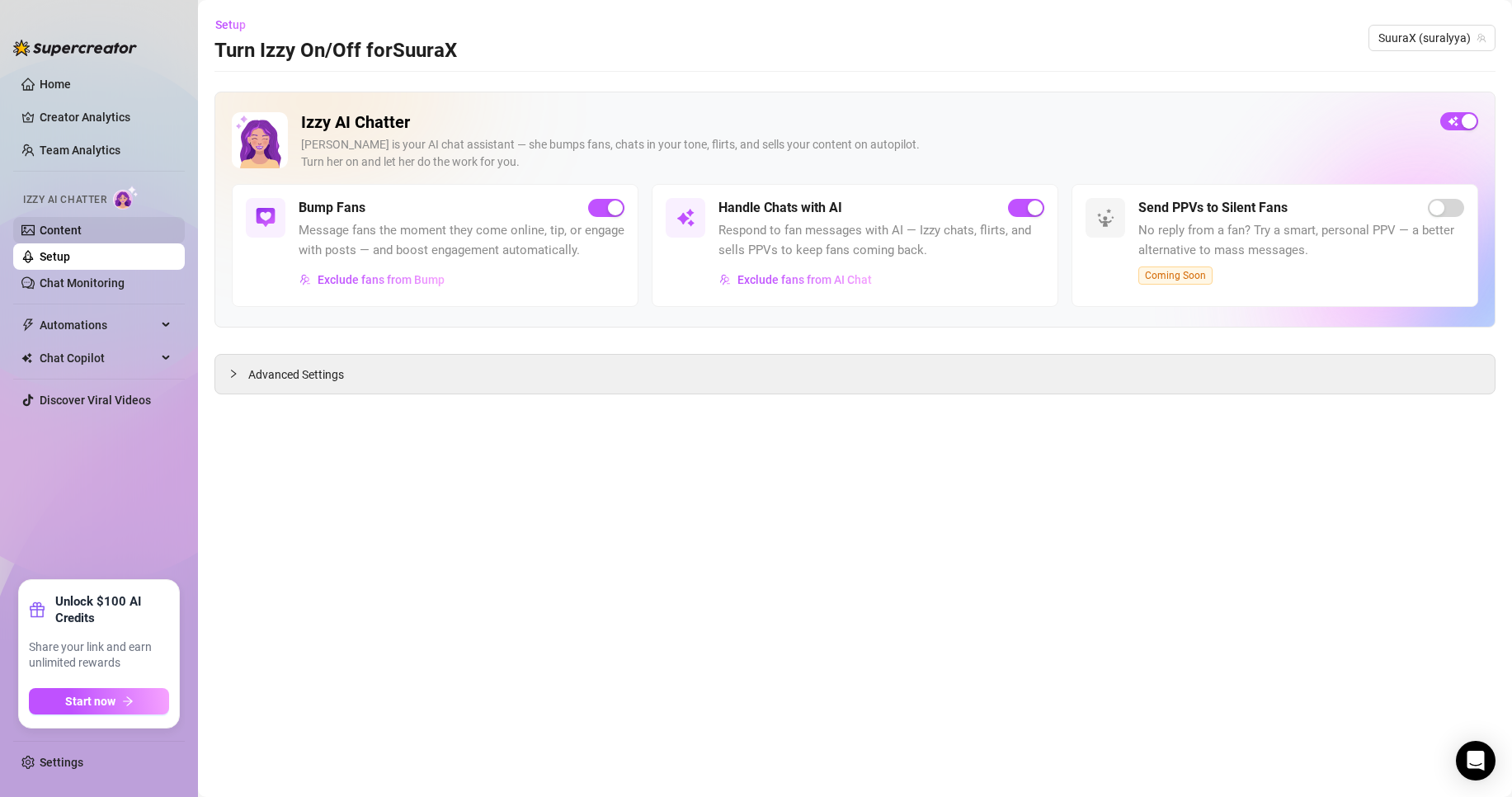
click at [60, 228] on link "Content" at bounding box center [61, 230] width 42 height 13
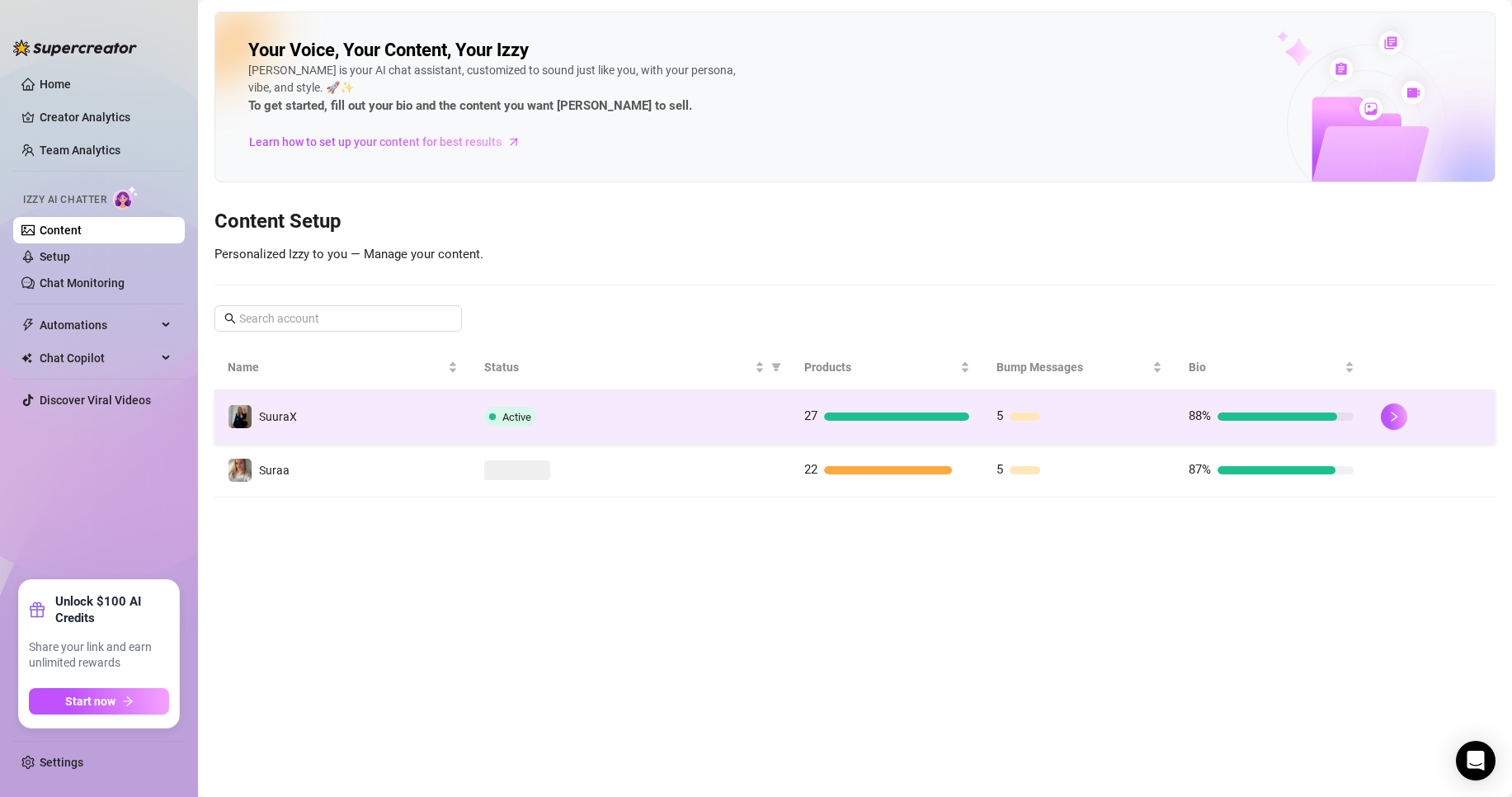
click at [577, 410] on div "Active" at bounding box center [631, 417] width 294 height 20
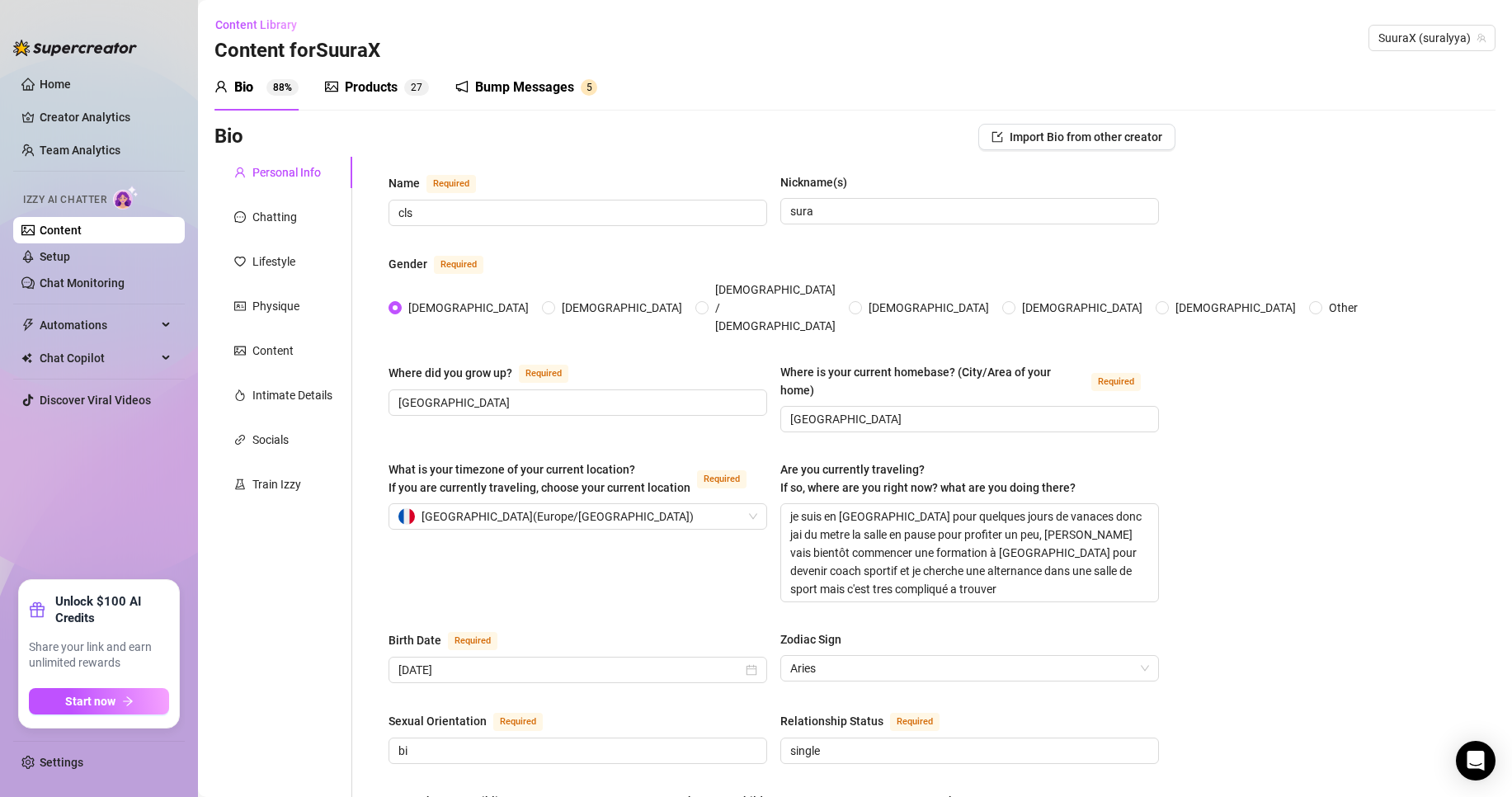
click at [372, 82] on div "Products" at bounding box center [371, 87] width 53 height 20
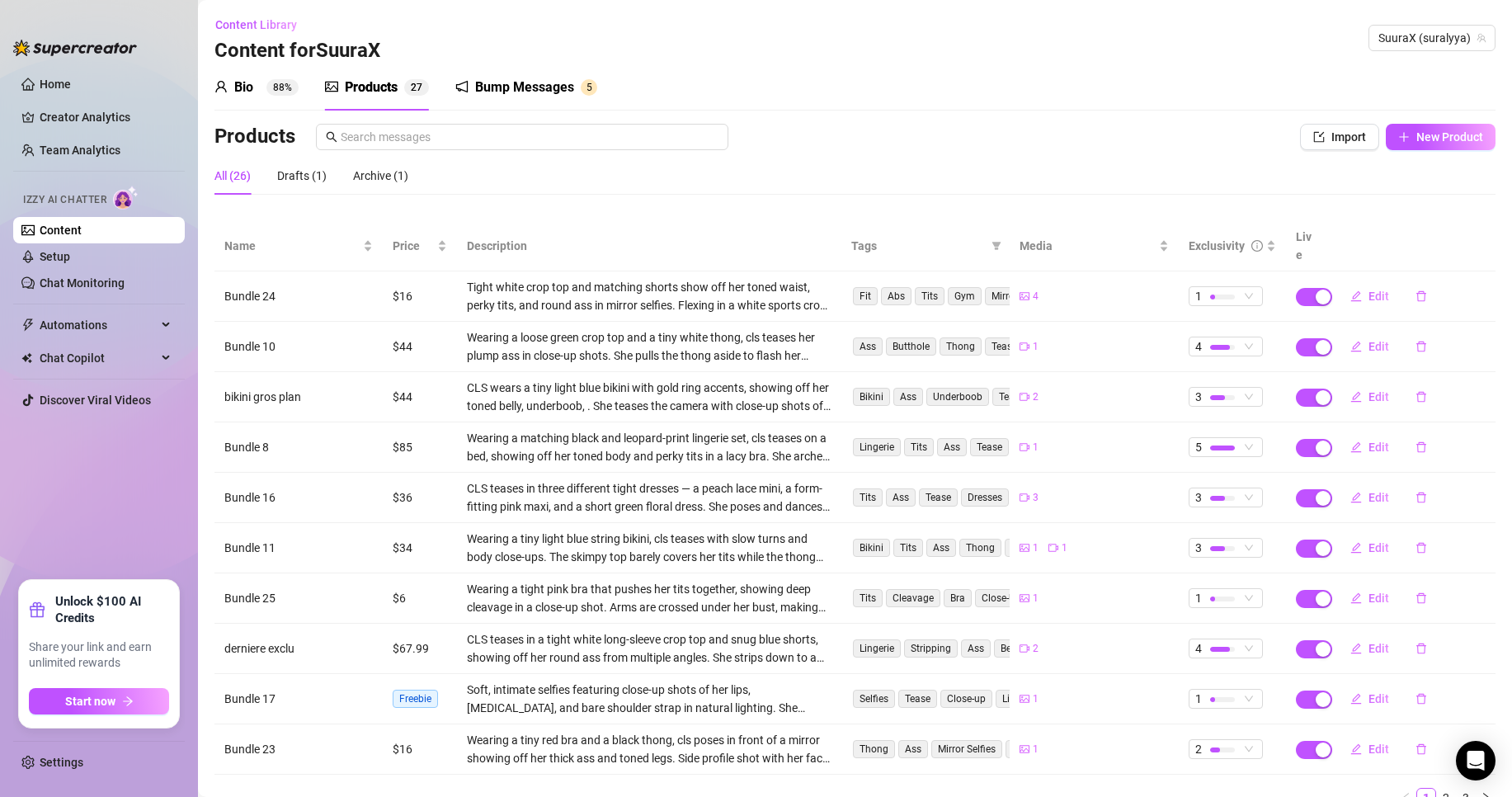
scroll to position [56, 0]
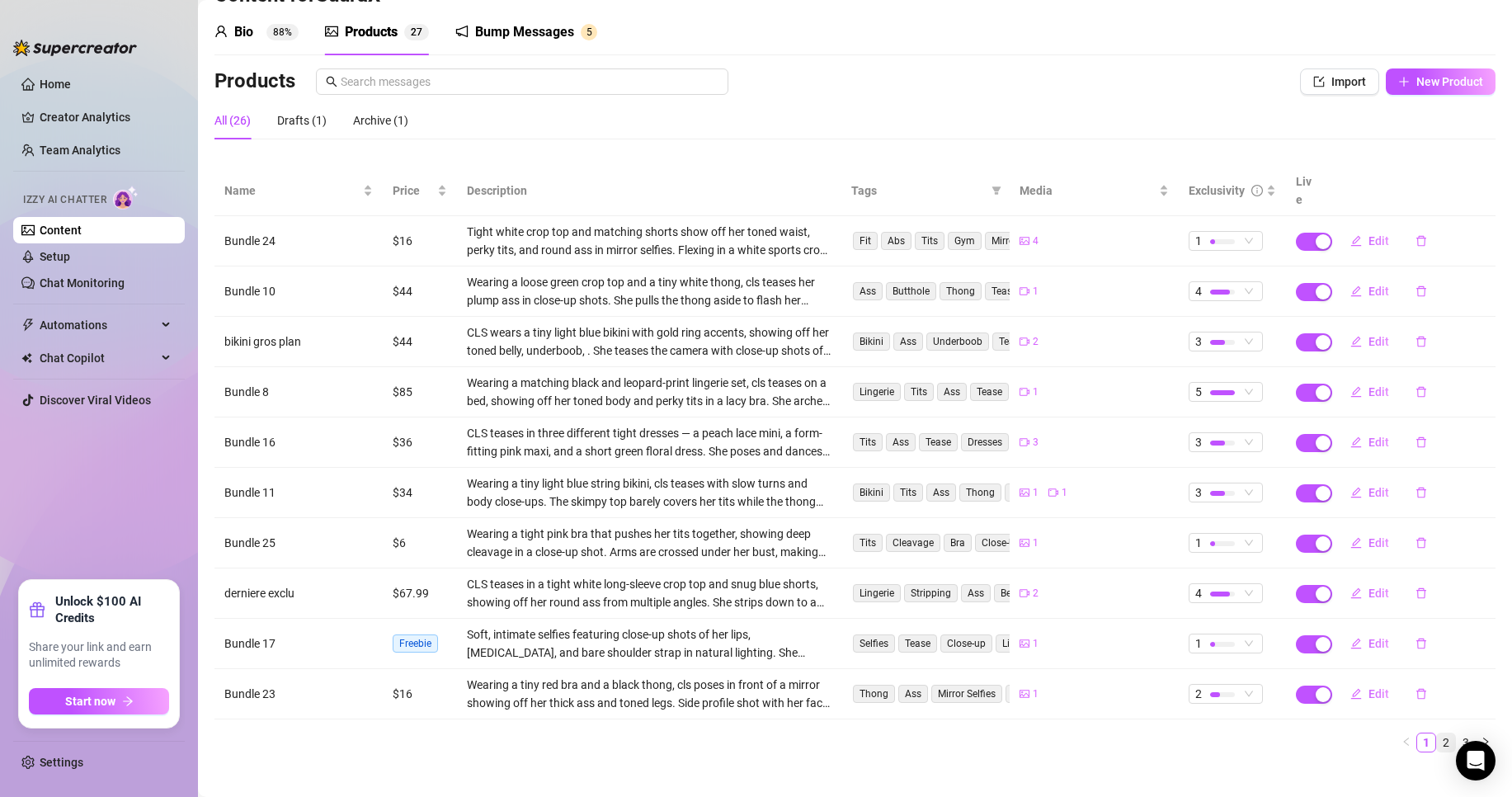
click at [1437, 734] on link "2" at bounding box center [1446, 743] width 18 height 18
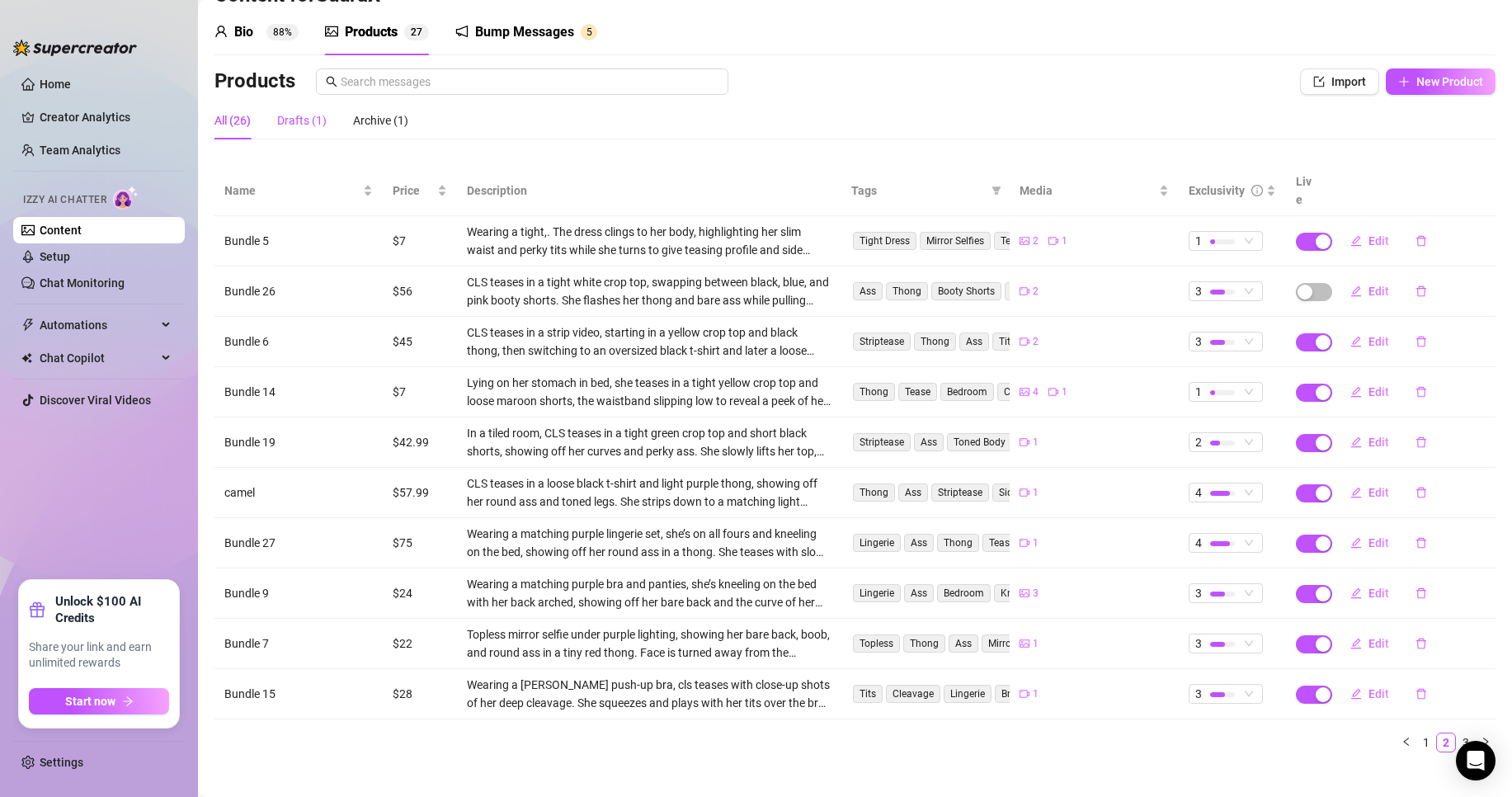
click at [292, 115] on div "Drafts (1)" at bounding box center [302, 121] width 50 height 18
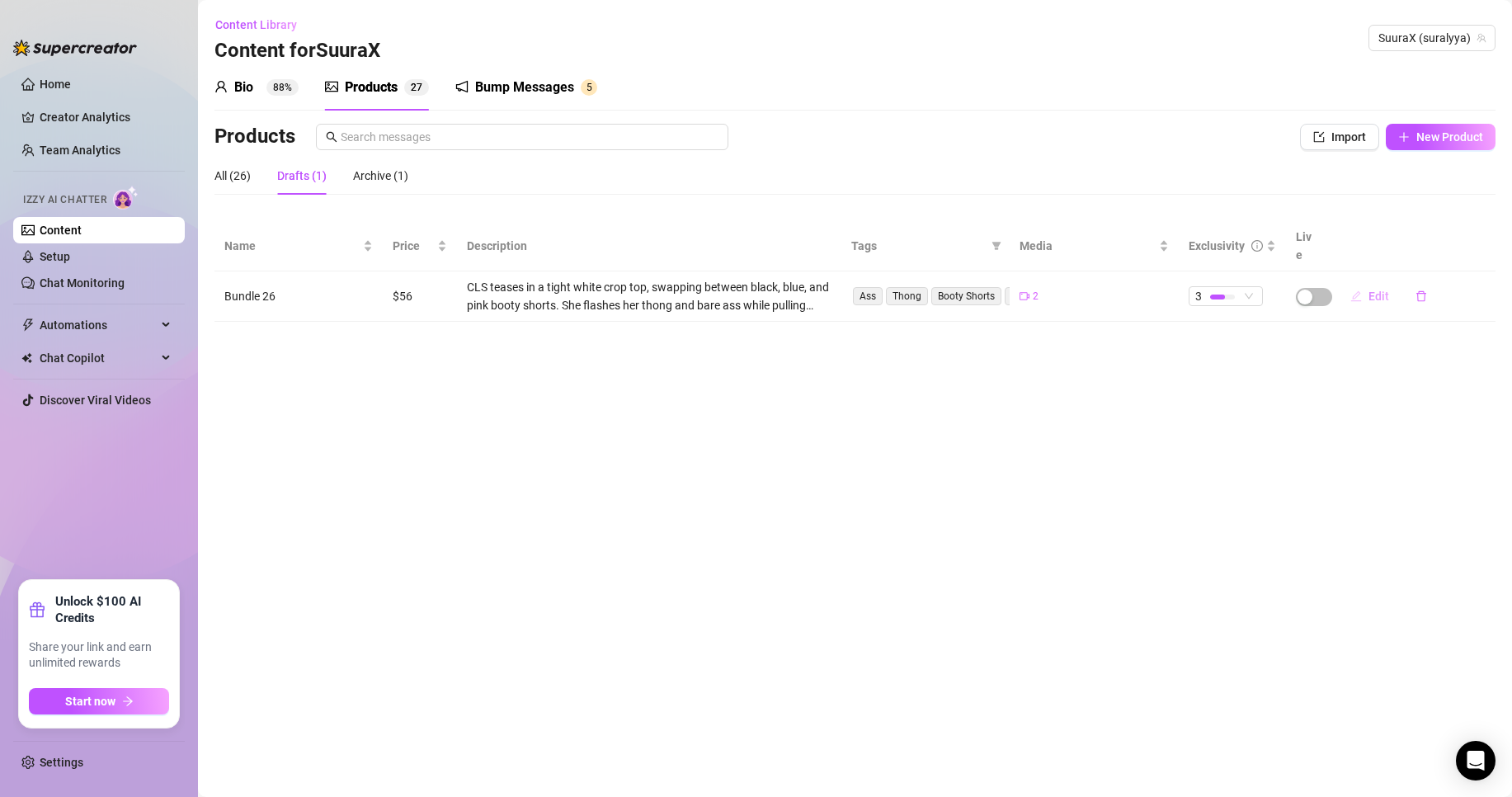
click at [1365, 283] on button "Edit" at bounding box center [1370, 297] width 65 height 27
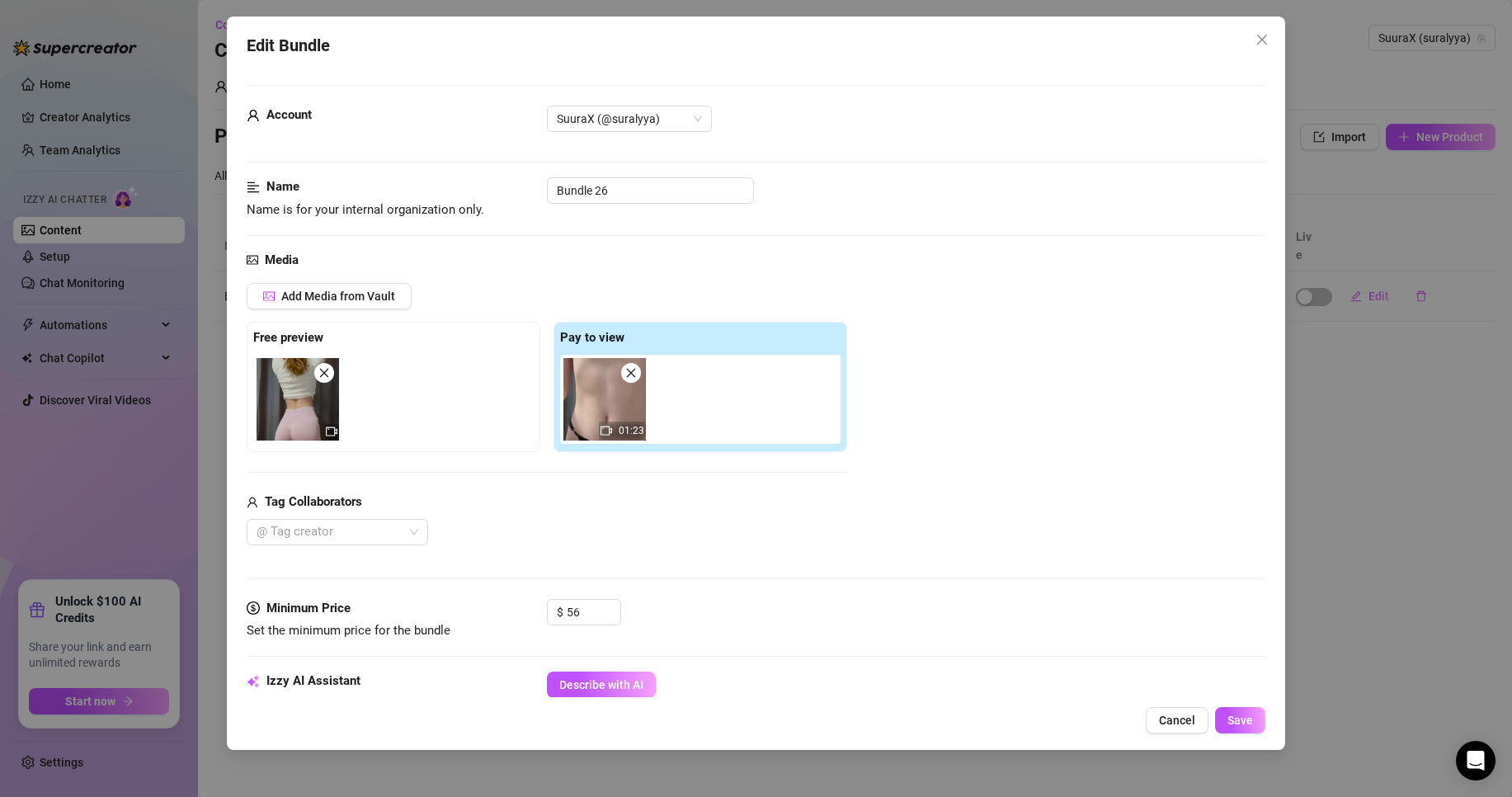
click at [640, 378] on span at bounding box center [631, 373] width 20 height 20
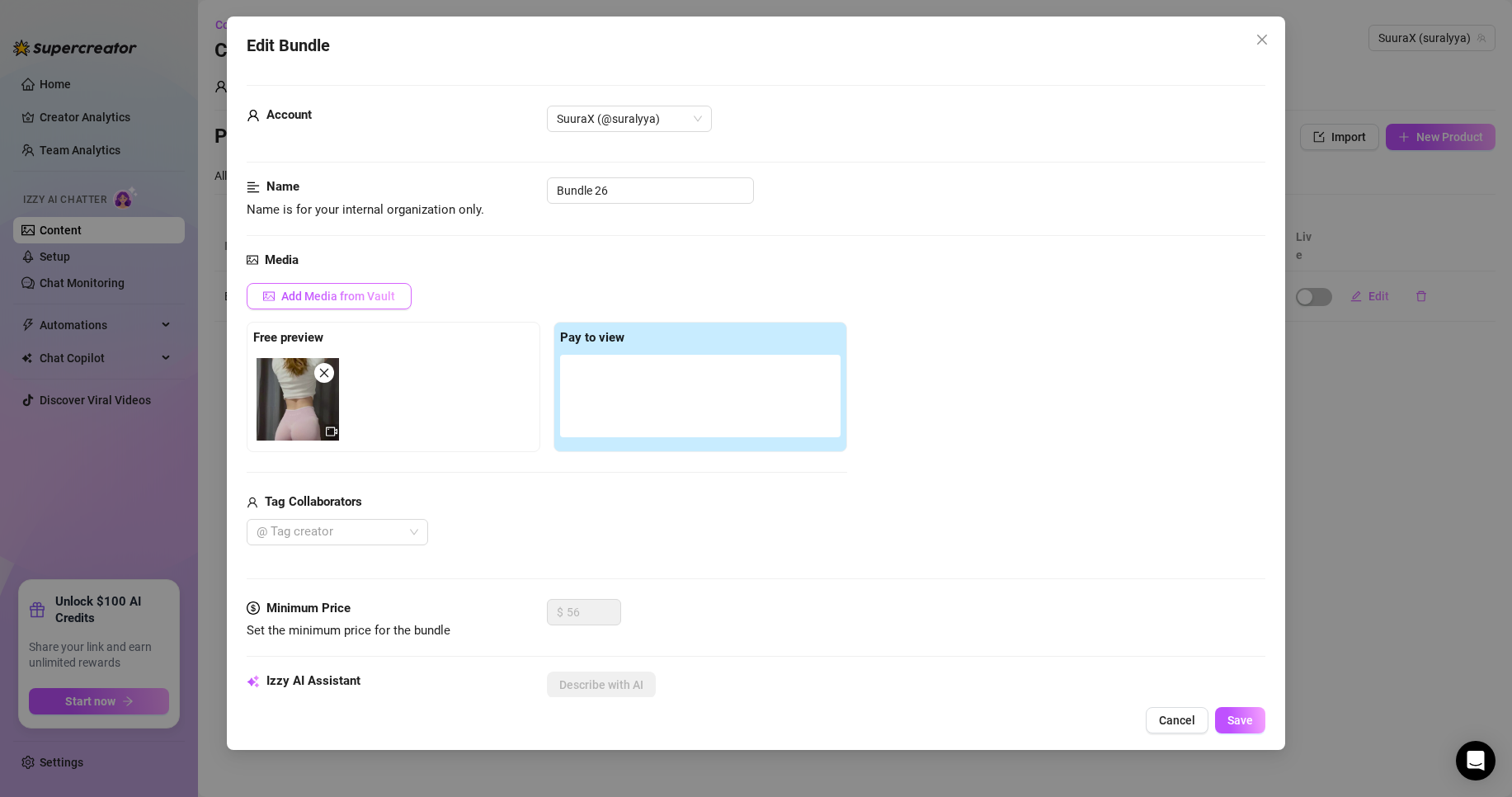
click at [353, 290] on span "Add Media from Vault" at bounding box center [338, 297] width 114 height 13
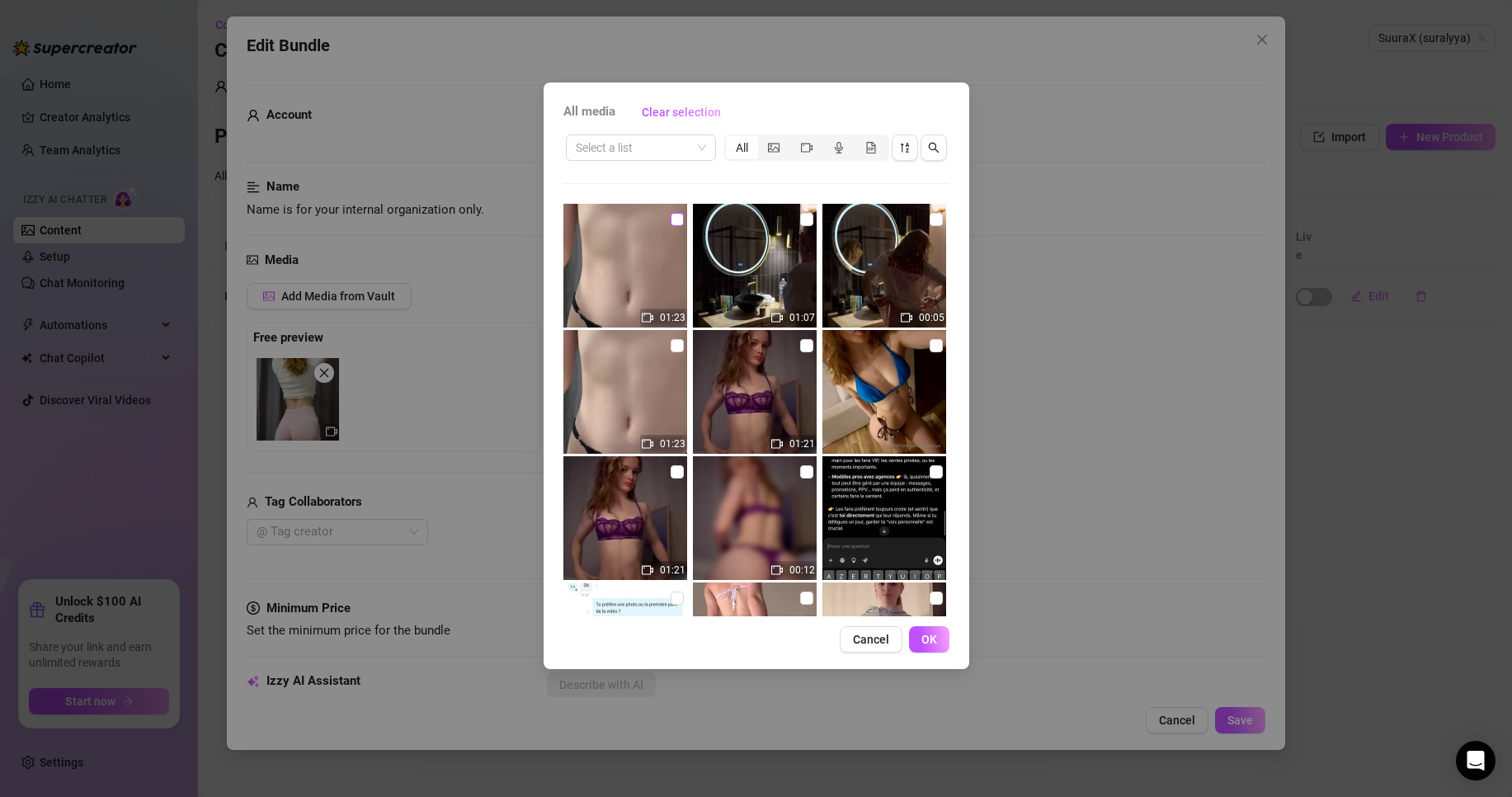
click at [670, 216] on input "checkbox" at bounding box center [677, 219] width 13 height 13
click at [927, 628] on button "OK" at bounding box center [929, 640] width 41 height 27
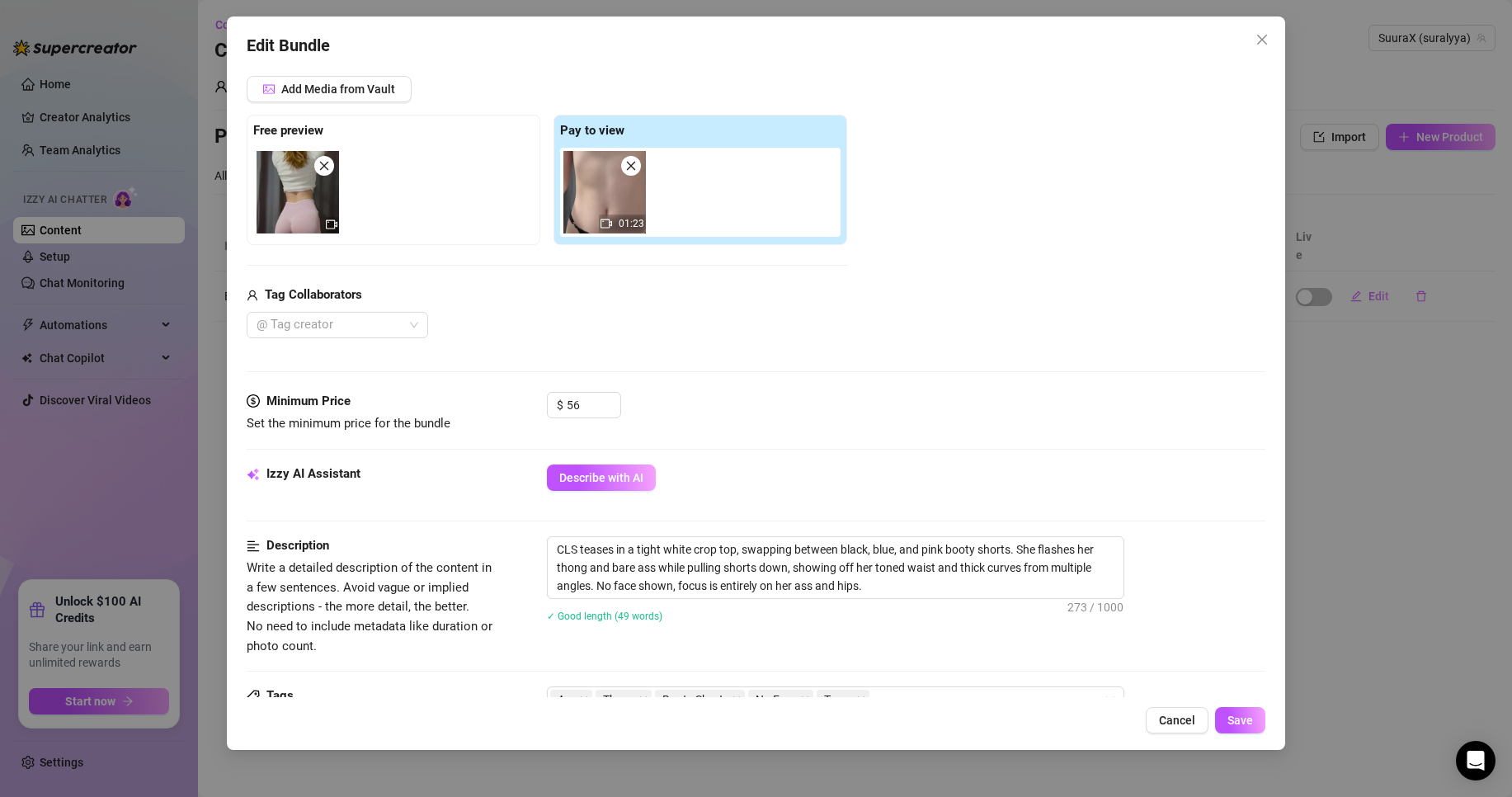
scroll to position [208, 0]
click at [606, 403] on span "Increase Value" at bounding box center [611, 400] width 18 height 15
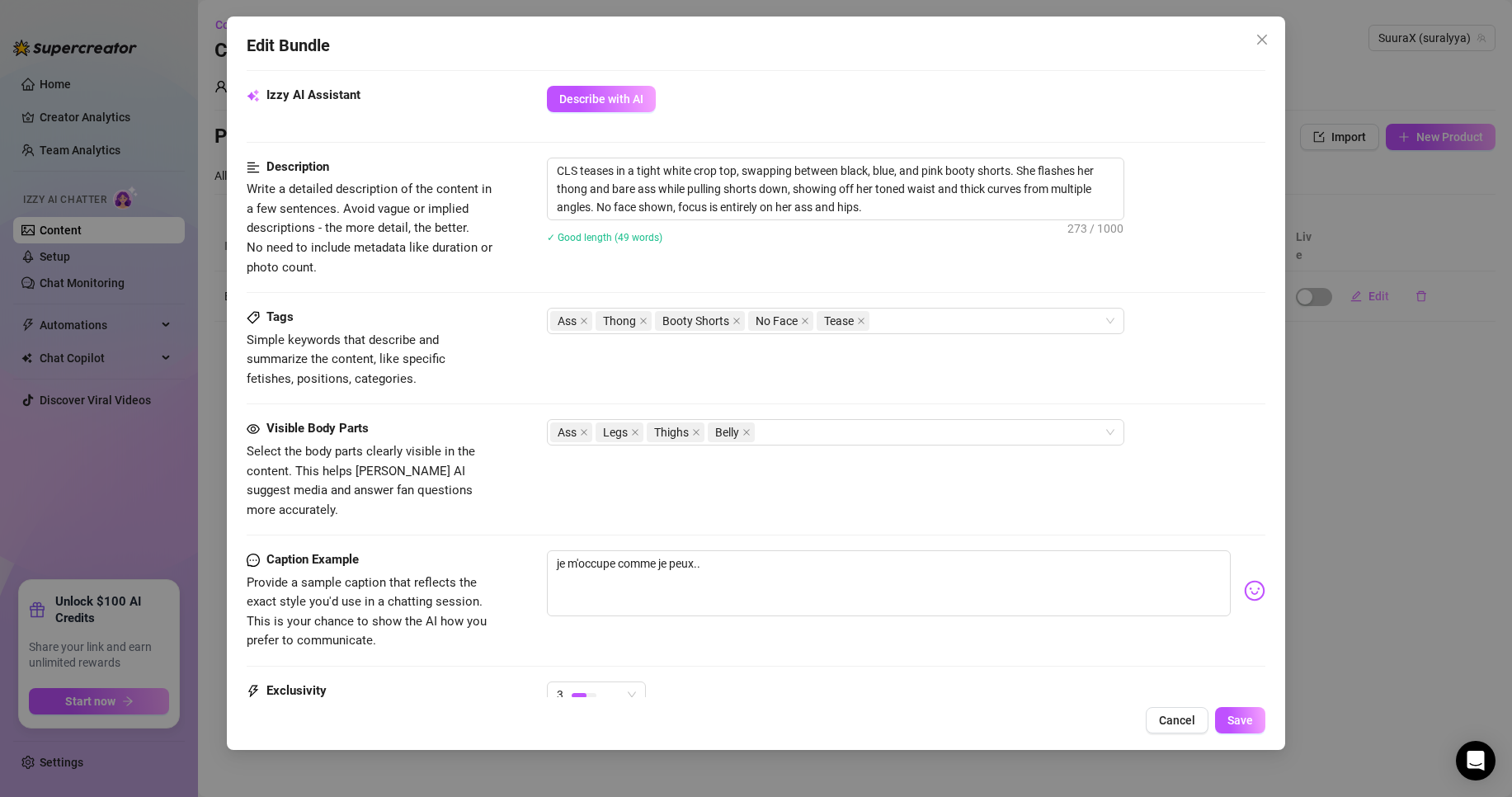
scroll to position [587, 0]
click at [791, 549] on textarea "je m'occupe comme je peux.." at bounding box center [888, 582] width 684 height 66
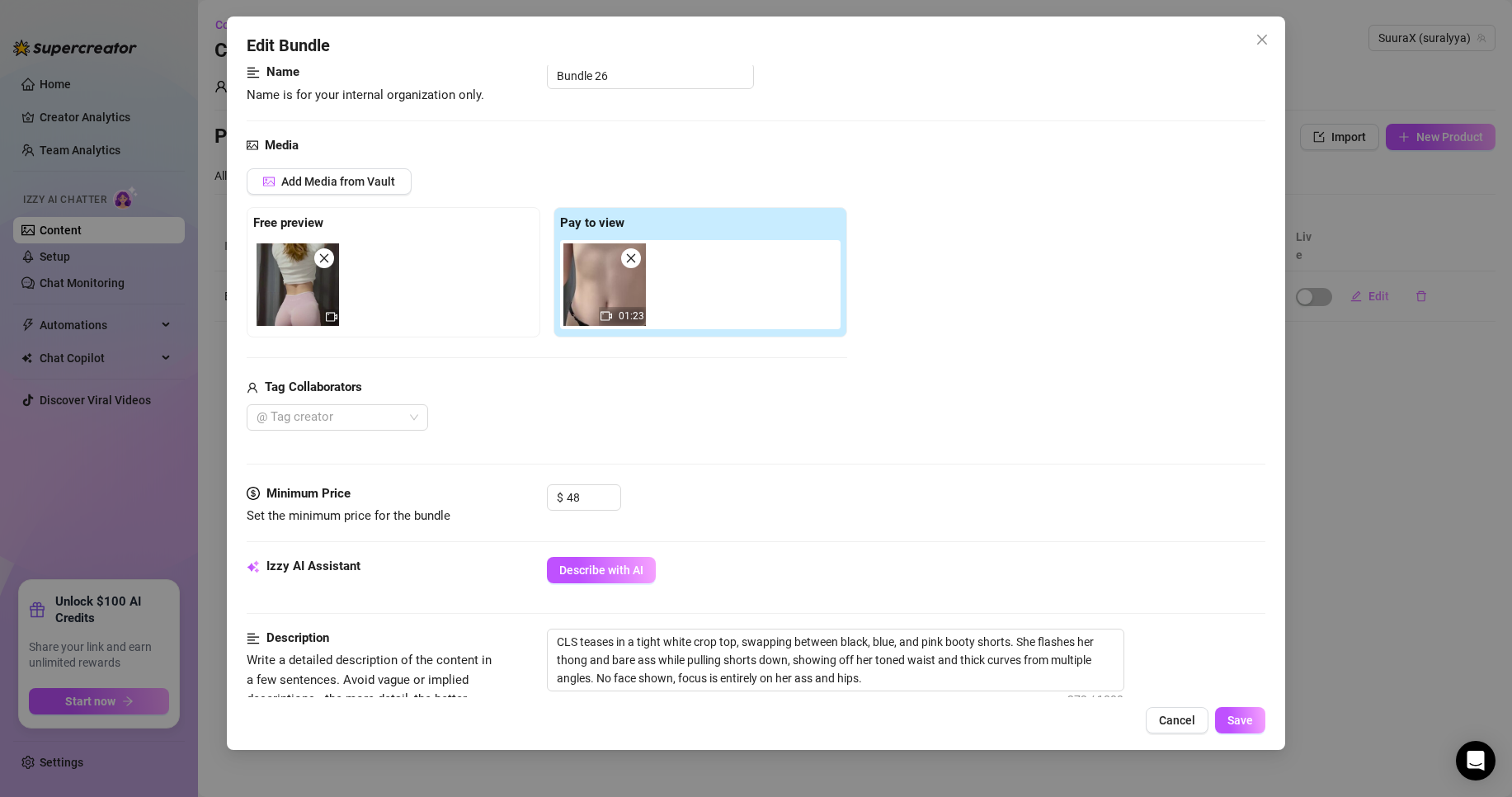
scroll to position [102, 0]
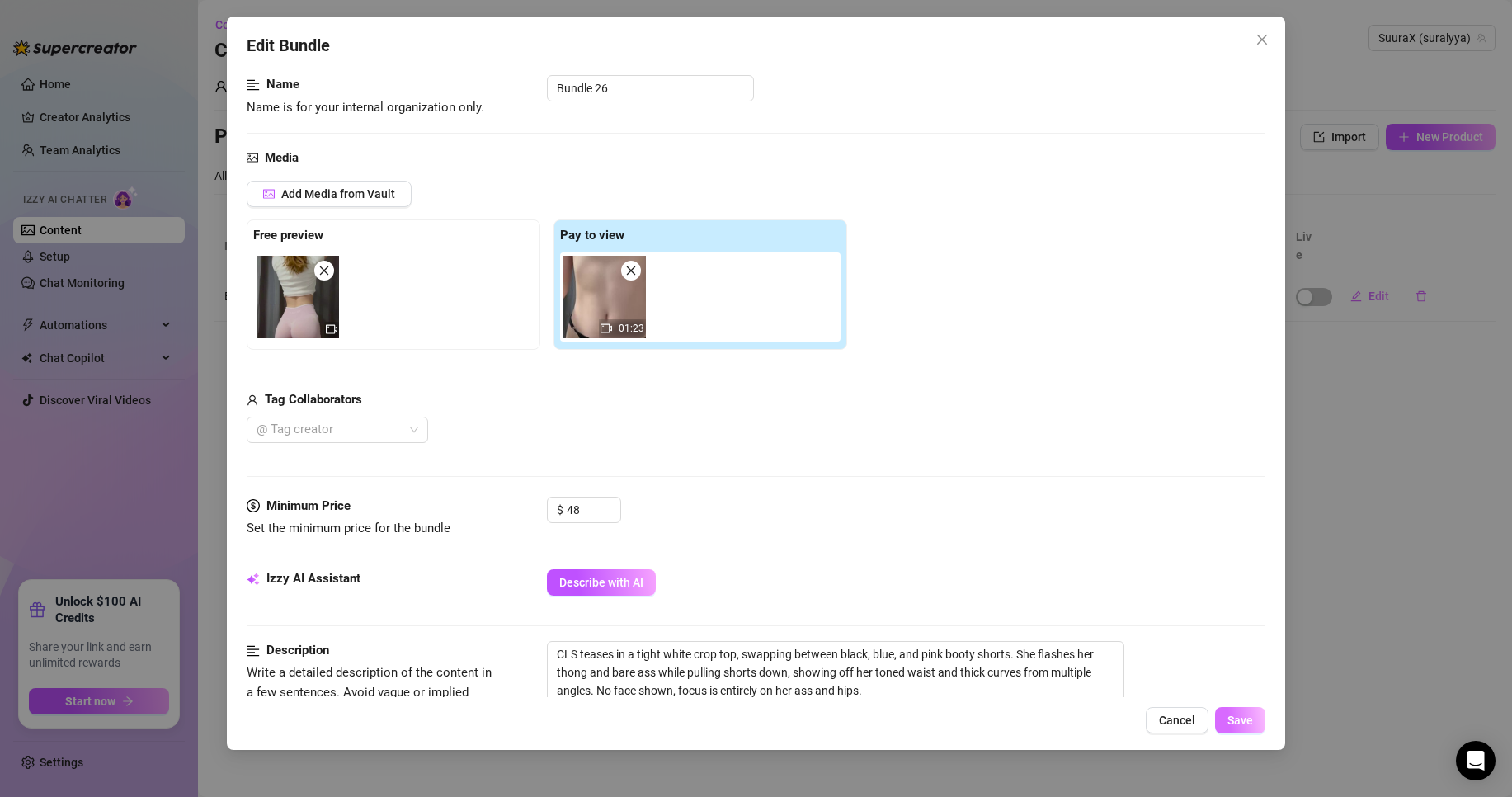
click at [1243, 724] on span "Save" at bounding box center [1240, 721] width 26 height 13
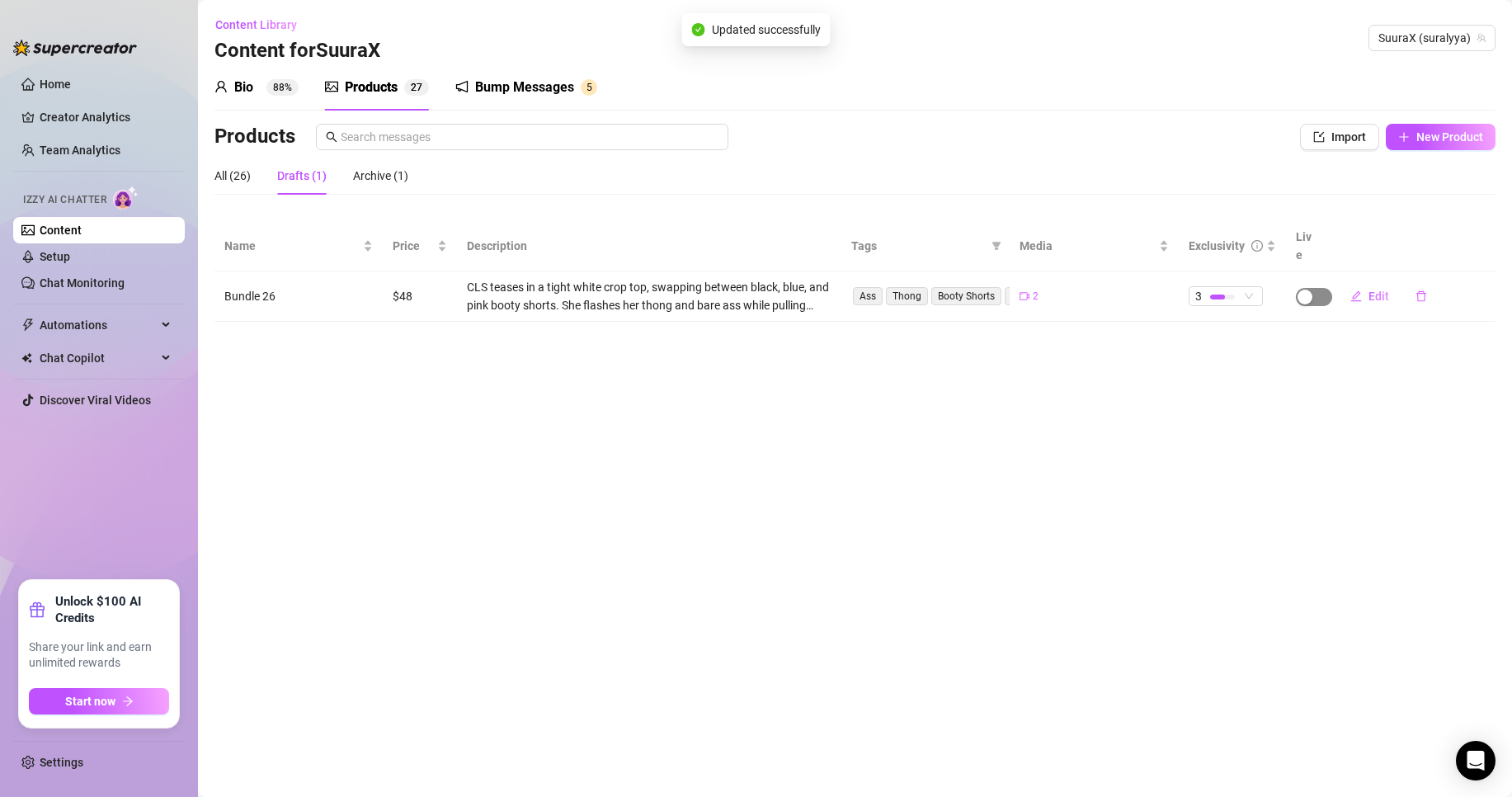
click at [1318, 288] on span "button" at bounding box center [1314, 298] width 37 height 18
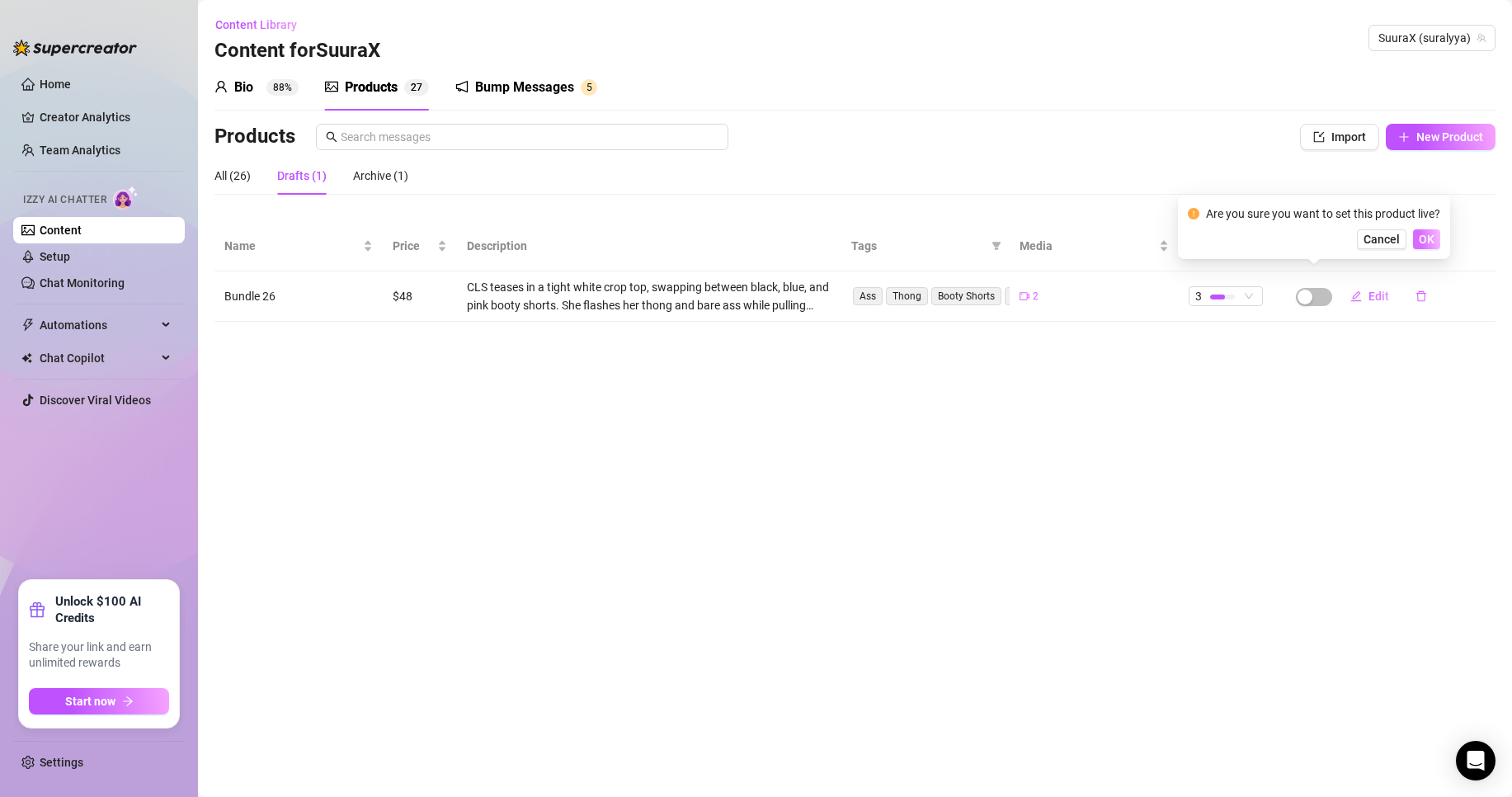
click at [1422, 240] on span "OK" at bounding box center [1426, 239] width 16 height 13
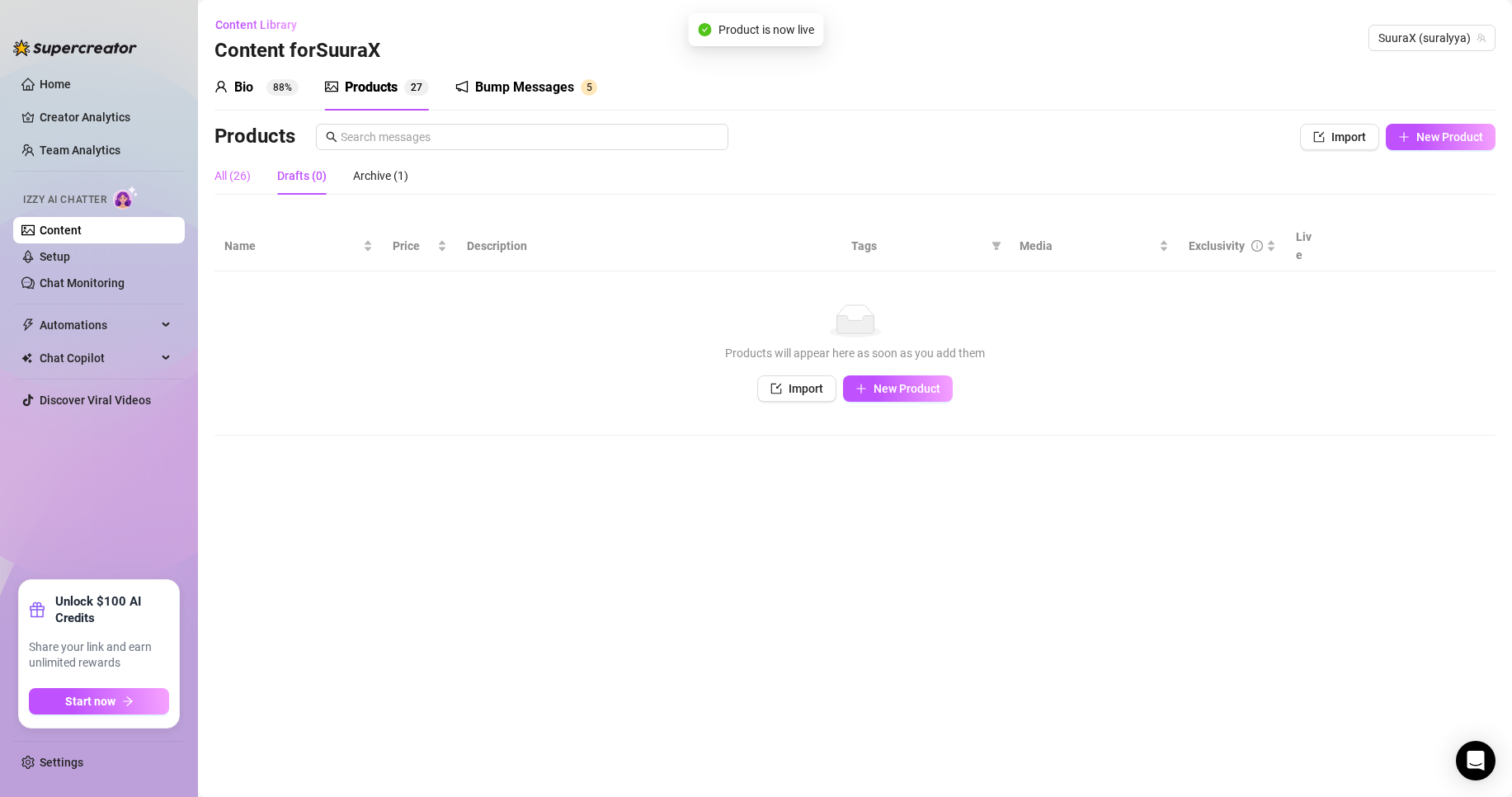
click at [240, 190] on div "All (26)" at bounding box center [233, 176] width 37 height 38
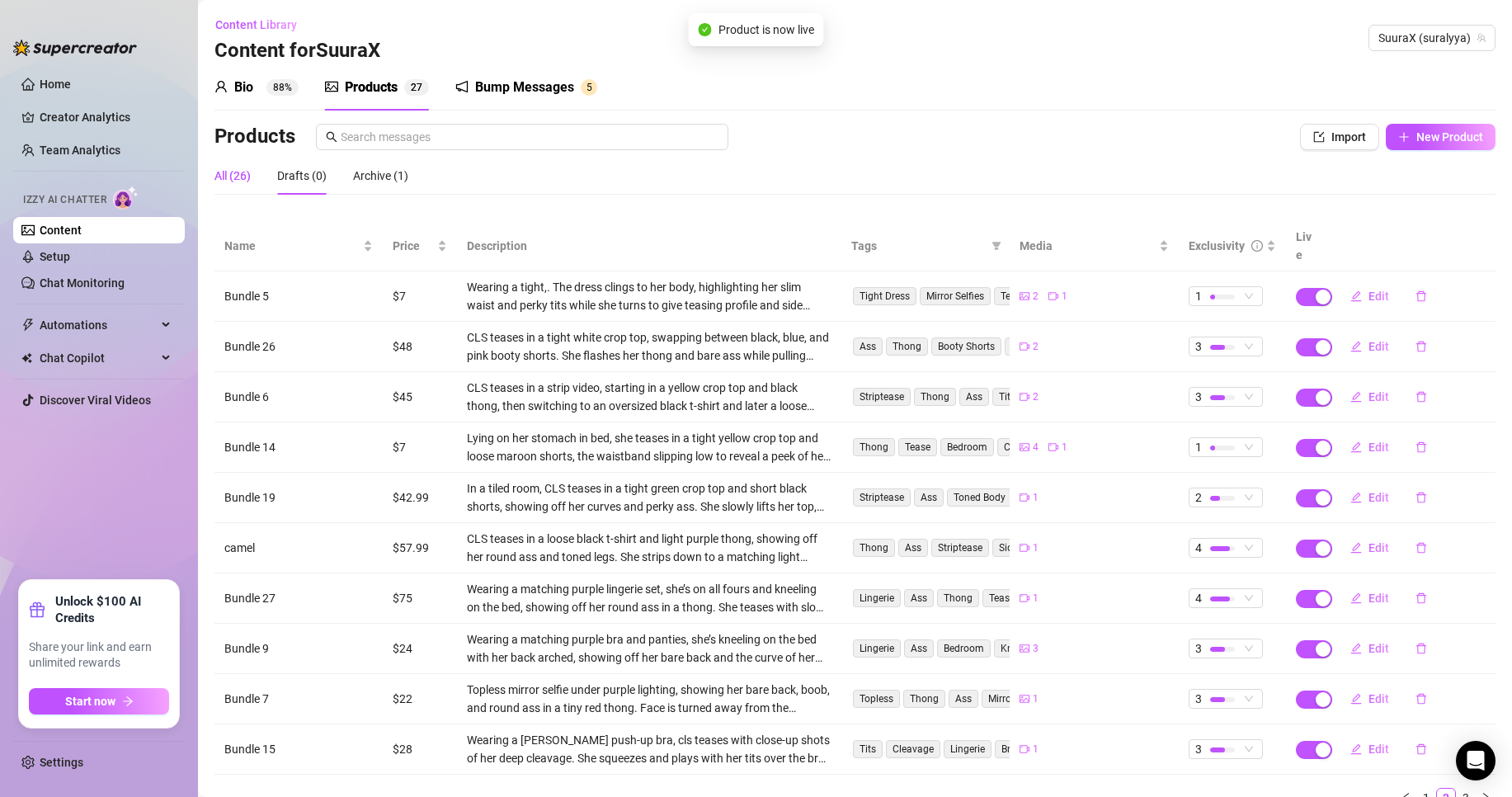
click at [240, 182] on div "All (26)" at bounding box center [233, 176] width 37 height 18
click at [1416, 292] on icon "delete" at bounding box center [1421, 297] width 10 height 11
click at [1465, 322] on td "Edit" at bounding box center [1411, 347] width 169 height 51
click at [1418, 283] on button "button" at bounding box center [1421, 297] width 38 height 27
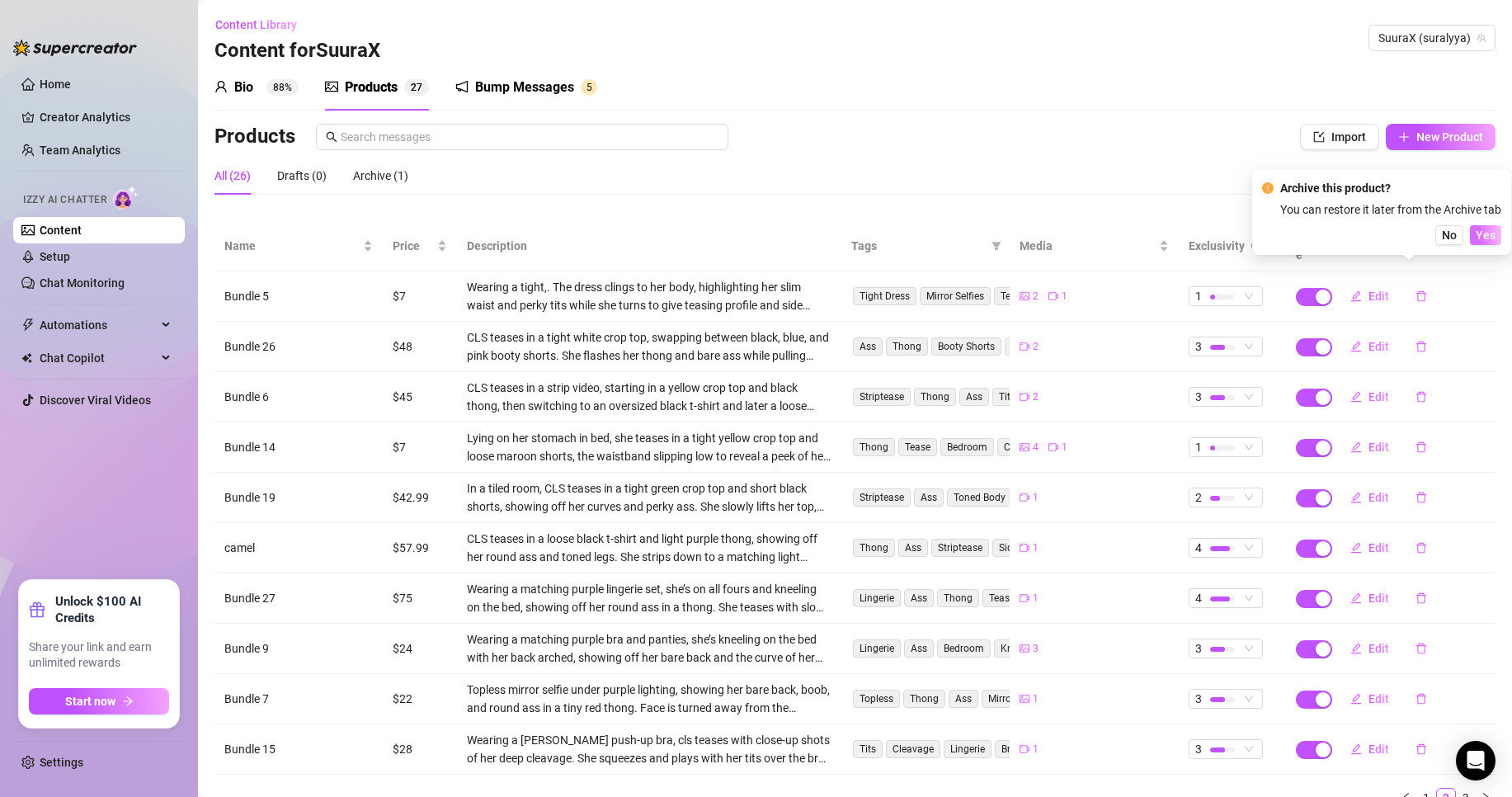
click at [1481, 232] on span "Yes" at bounding box center [1486, 235] width 20 height 13
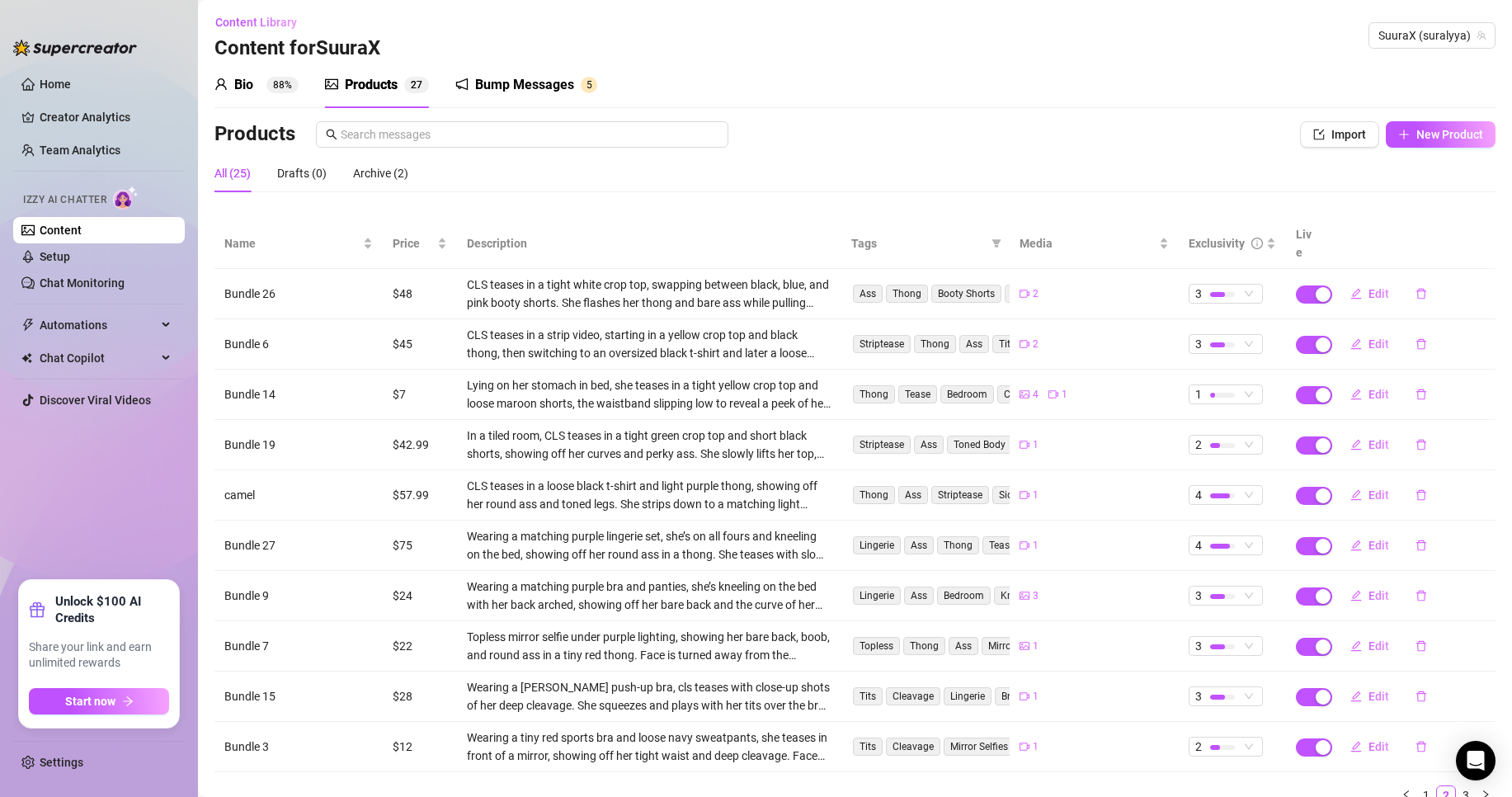
scroll to position [56, 0]
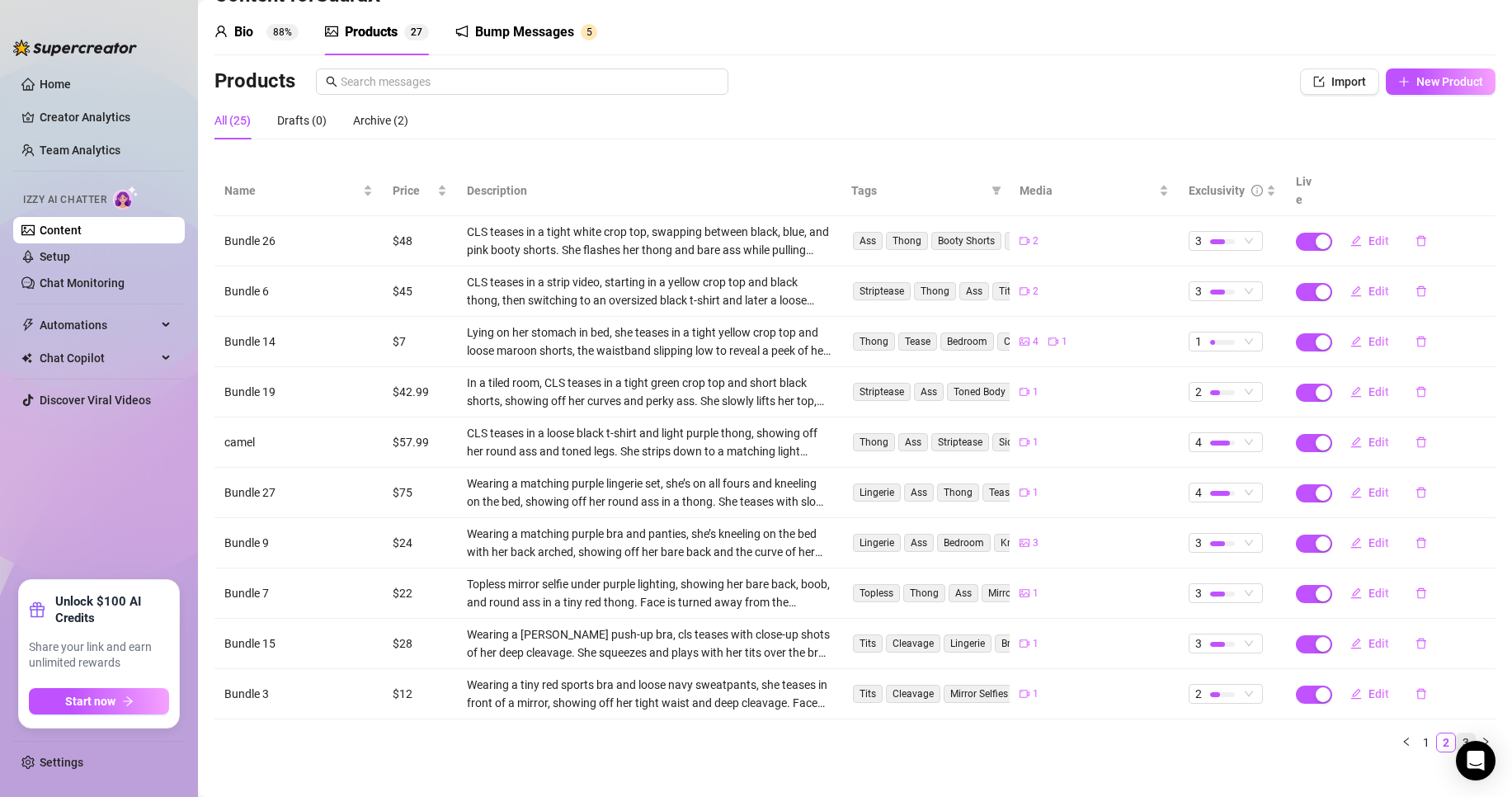
click at [1457, 734] on link "3" at bounding box center [1466, 743] width 18 height 18
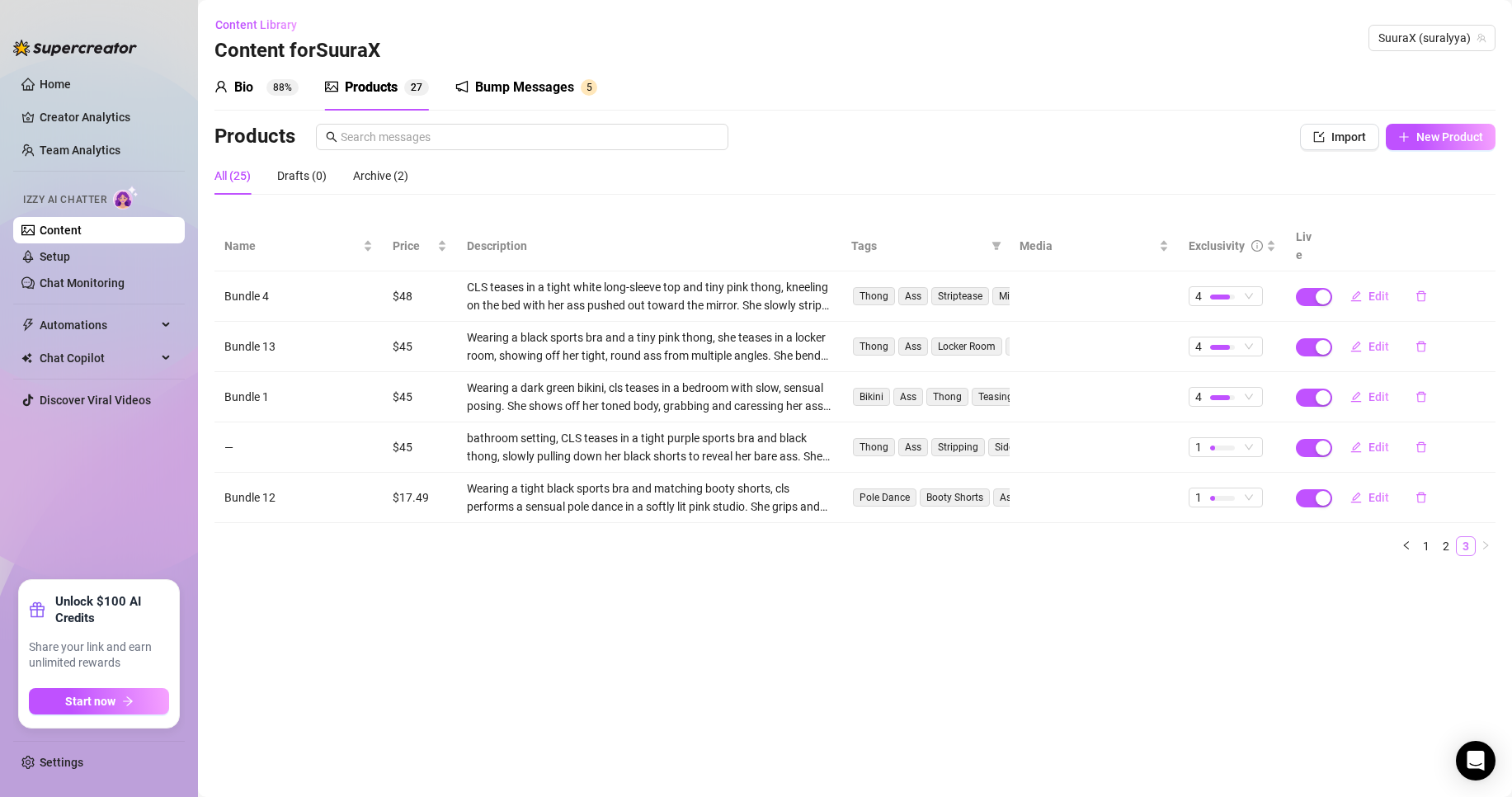
scroll to position [0, 0]
click at [1450, 538] on link "2" at bounding box center [1446, 547] width 18 height 18
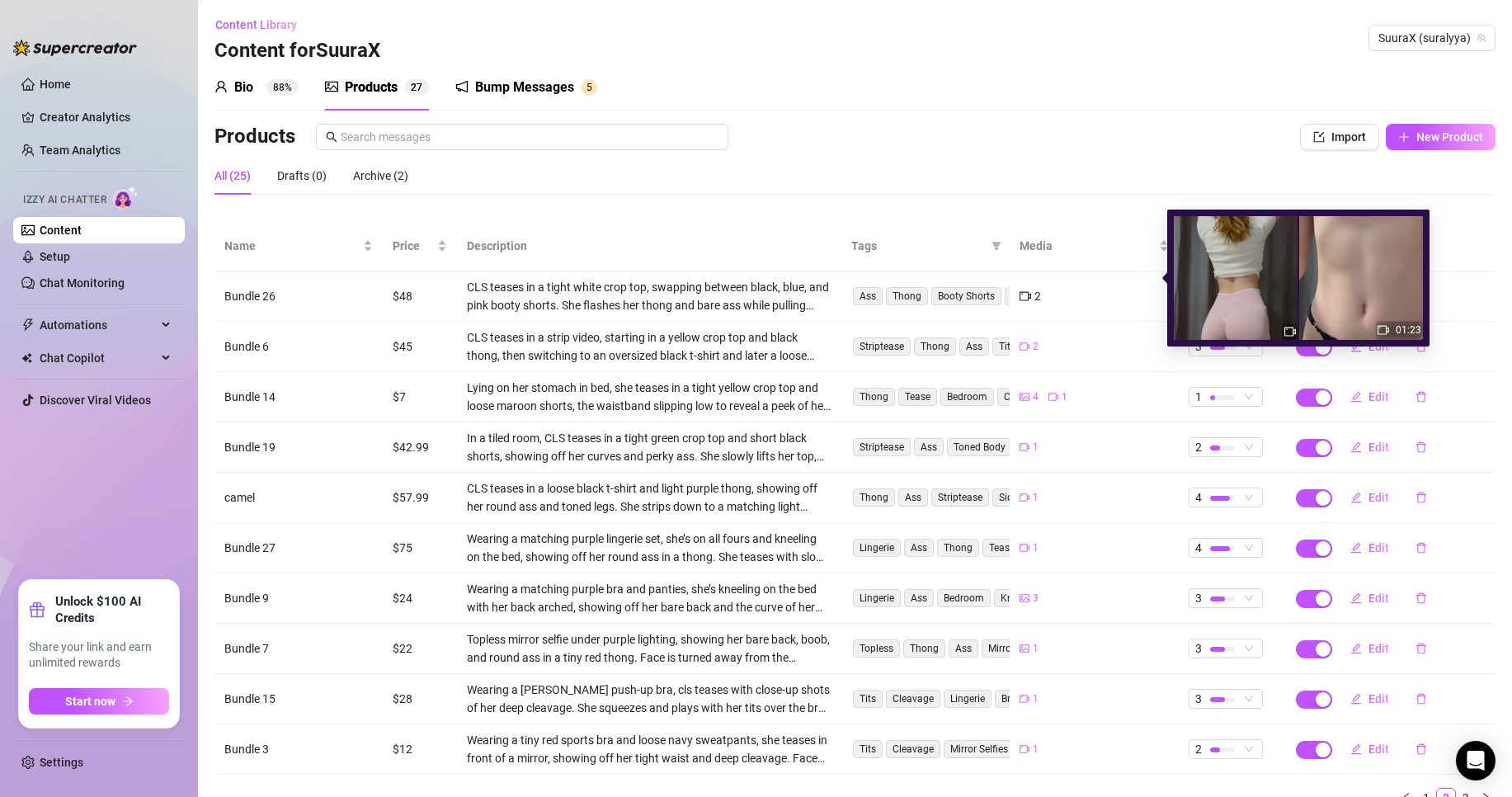
click at [1365, 300] on img at bounding box center [1361, 278] width 124 height 124
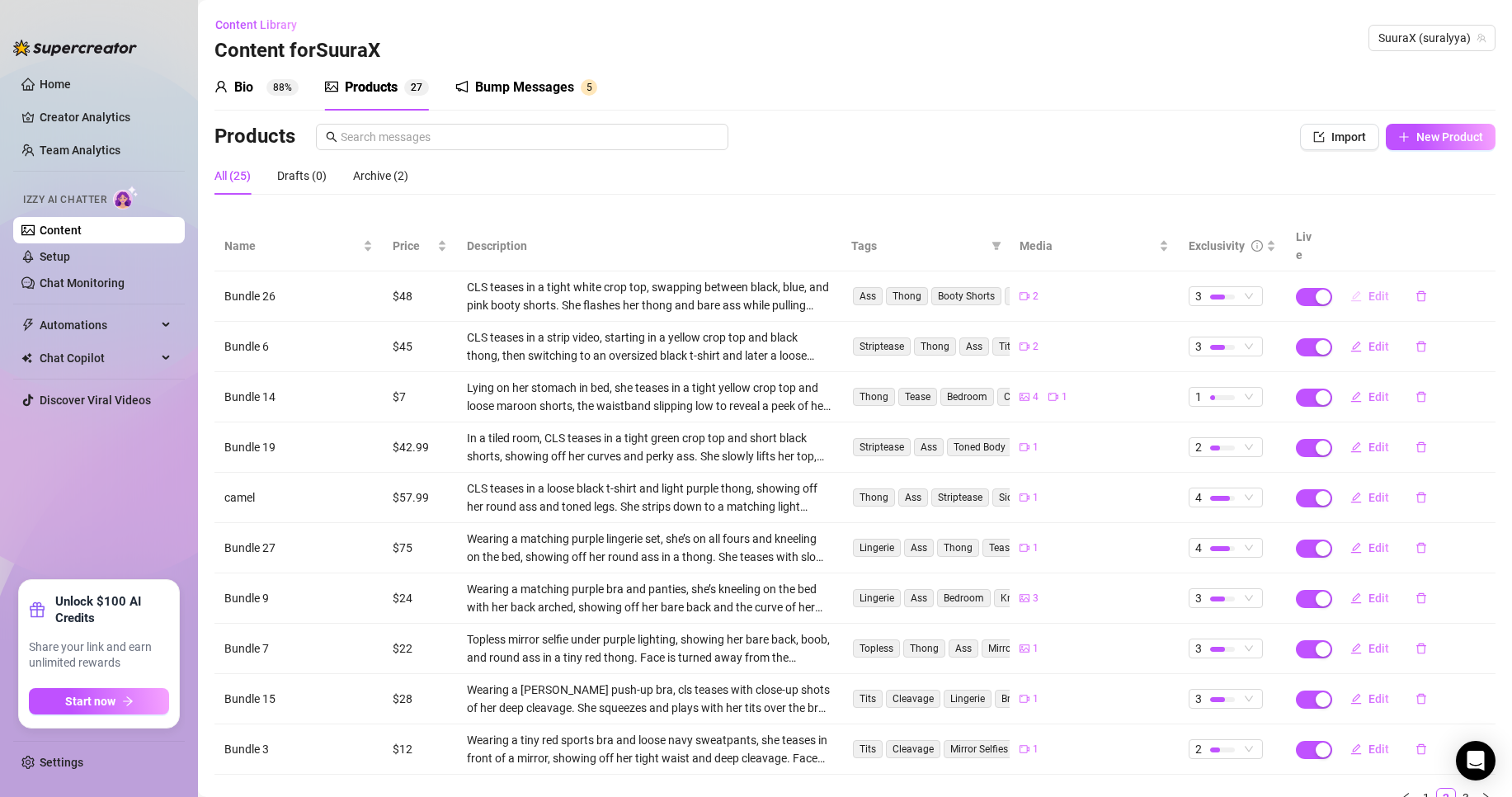
click at [1352, 283] on button "Edit" at bounding box center [1370, 297] width 65 height 27
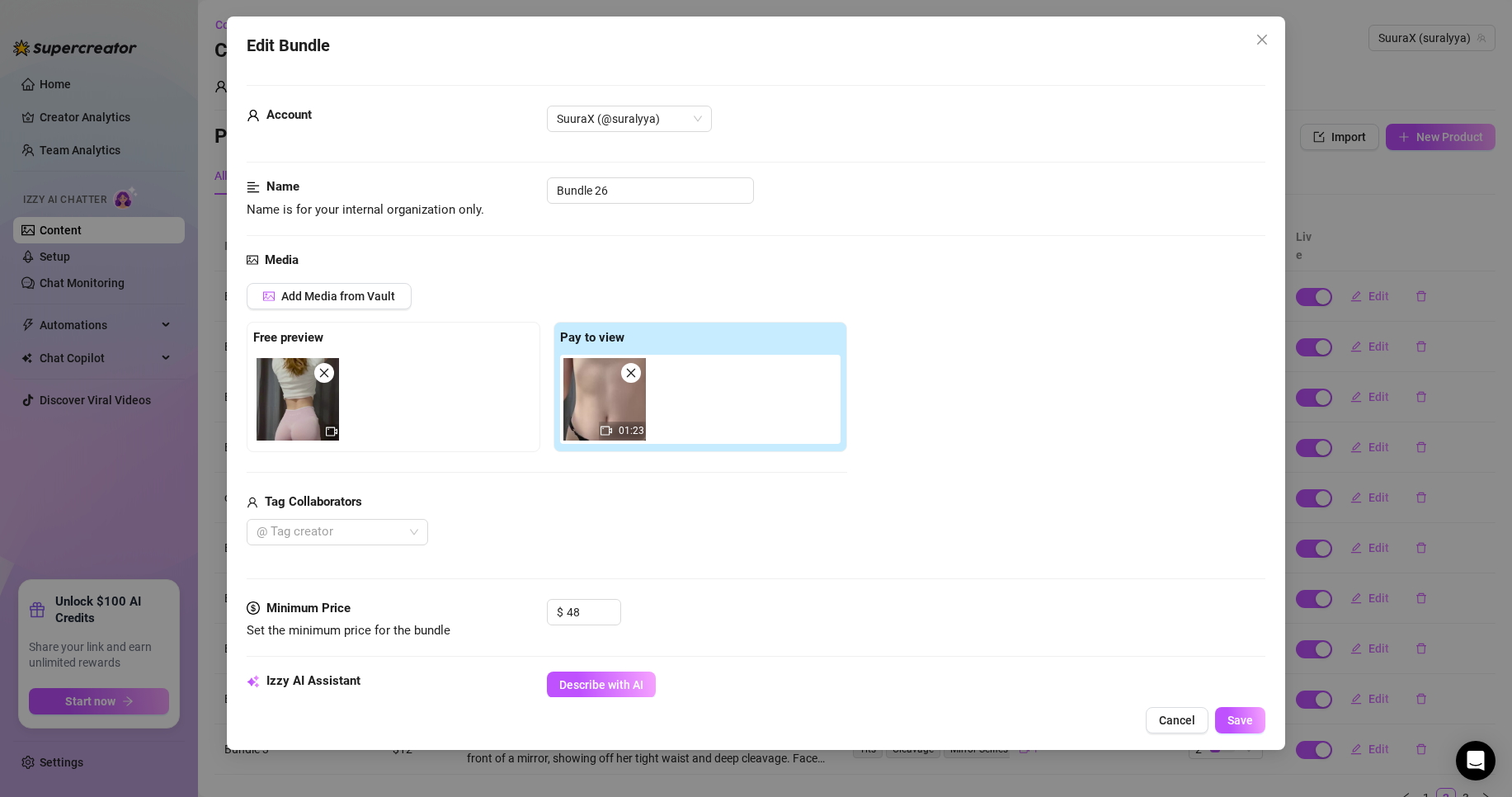
click at [608, 411] on img at bounding box center [604, 399] width 82 height 82
click at [607, 412] on img at bounding box center [604, 399] width 82 height 82
click at [590, 426] on img at bounding box center [604, 399] width 82 height 82
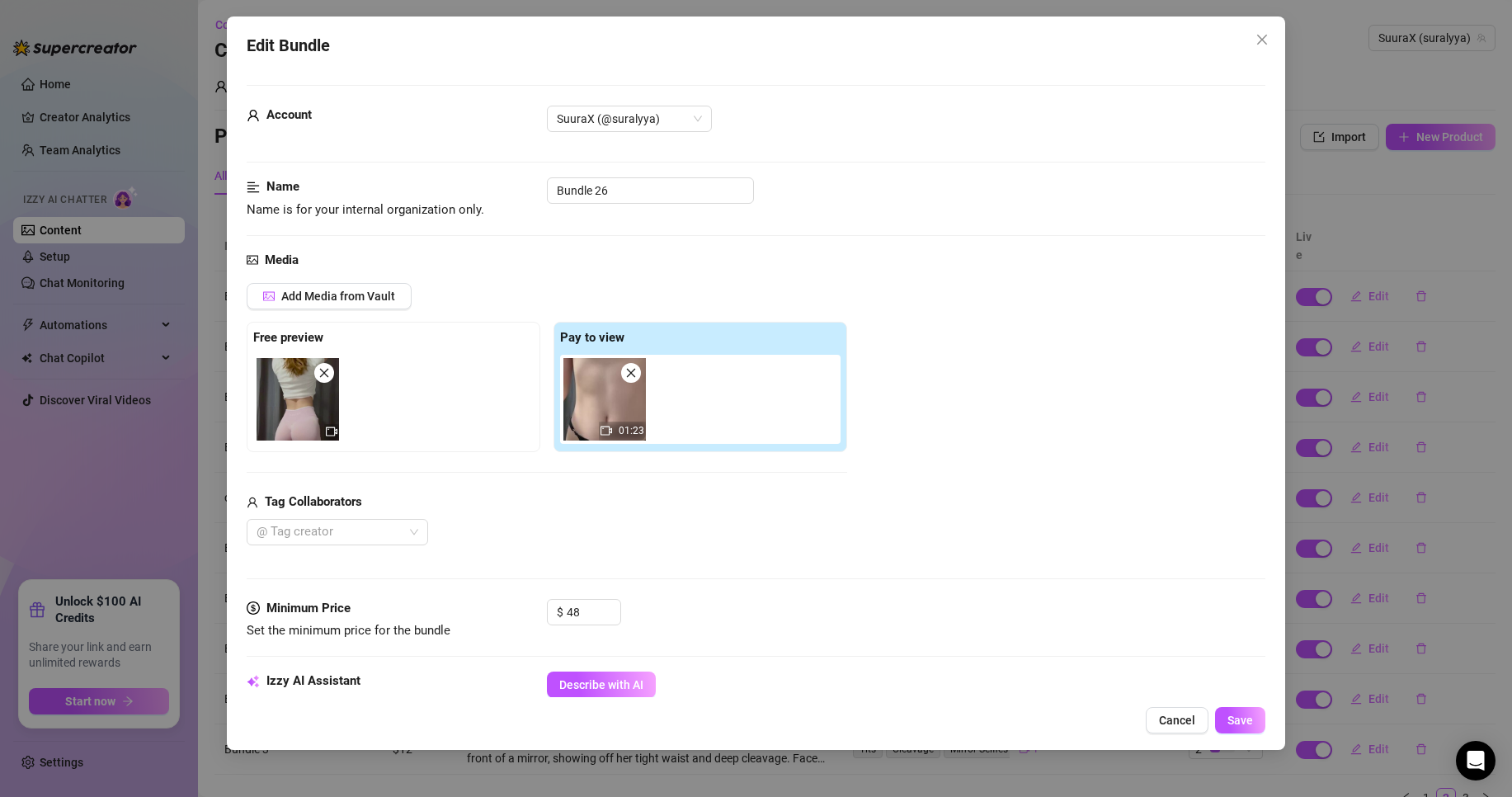
click at [590, 426] on img at bounding box center [604, 399] width 82 height 82
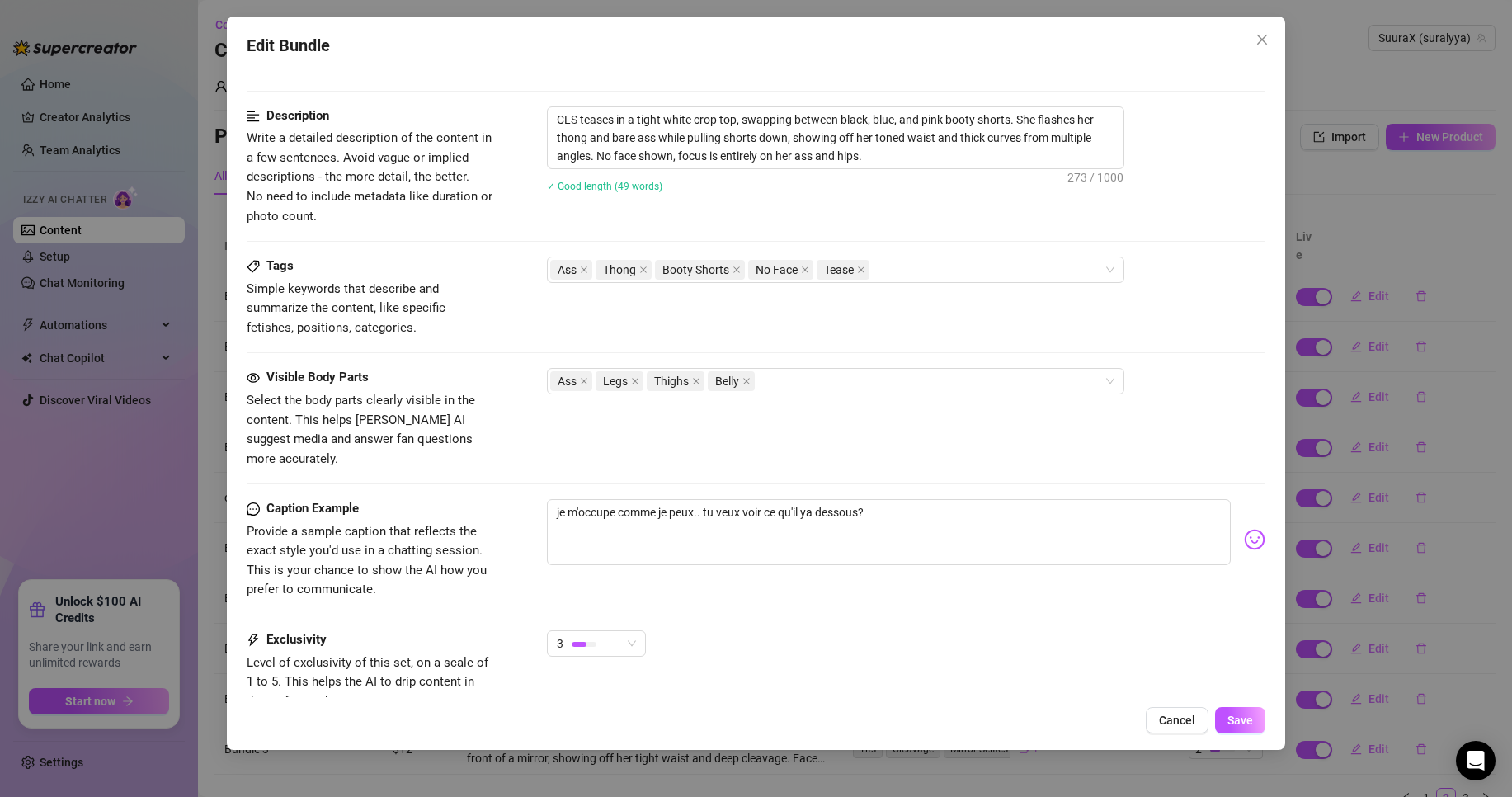
scroll to position [639, 0]
click at [1200, 711] on button "Cancel" at bounding box center [1176, 721] width 62 height 27
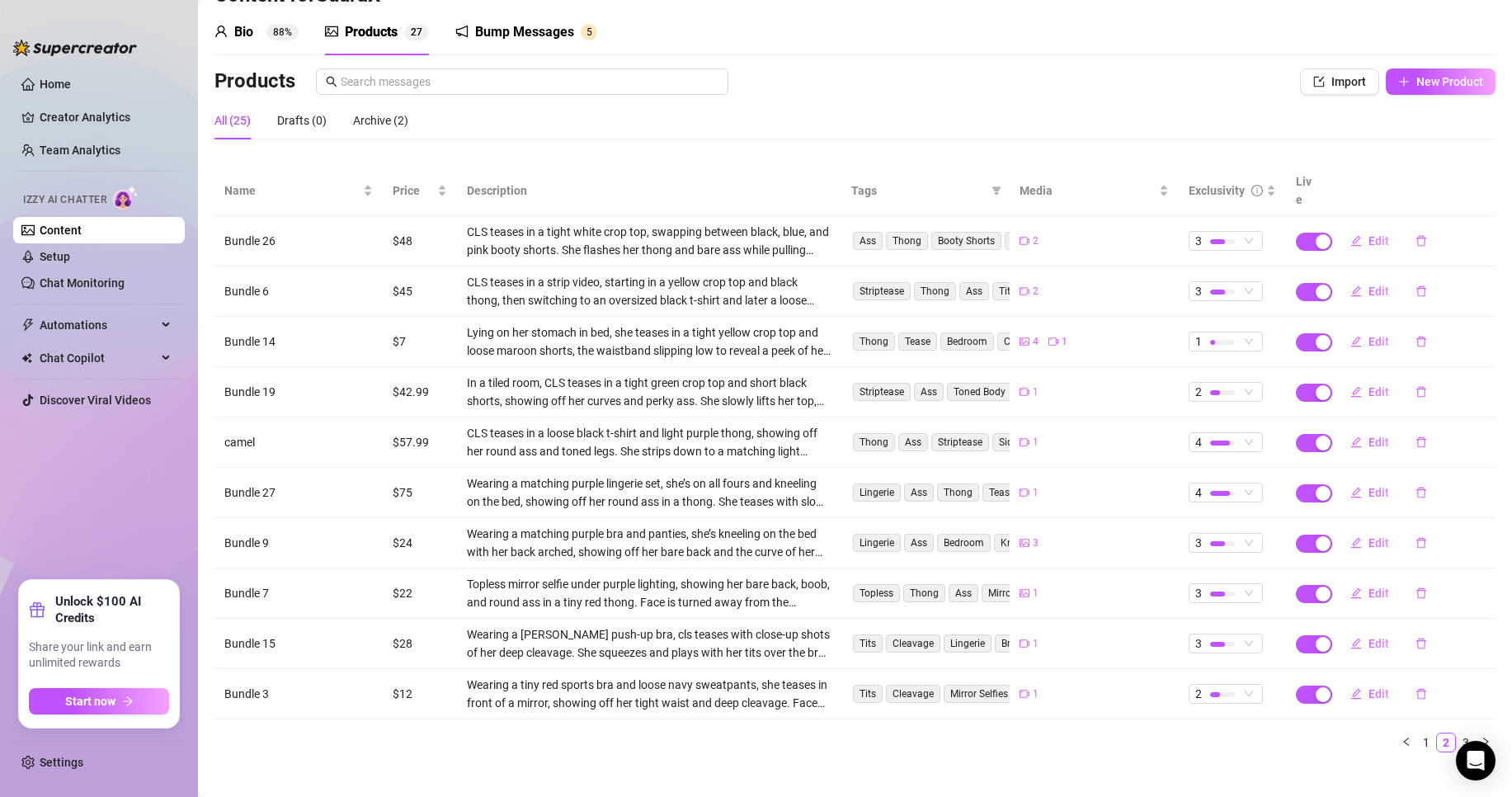
scroll to position [0, 0]
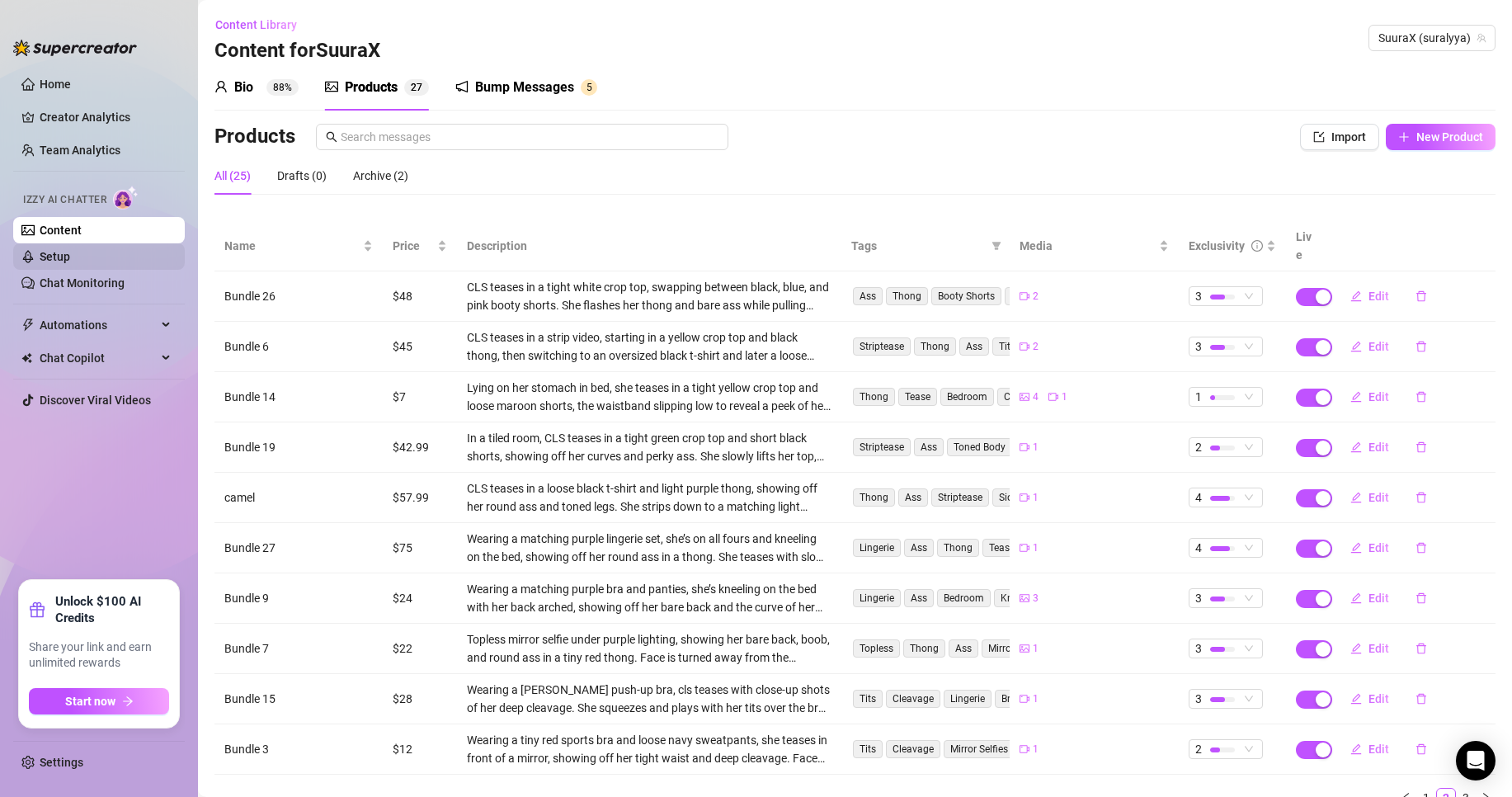
click at [70, 250] on link "Setup" at bounding box center [55, 257] width 31 height 13
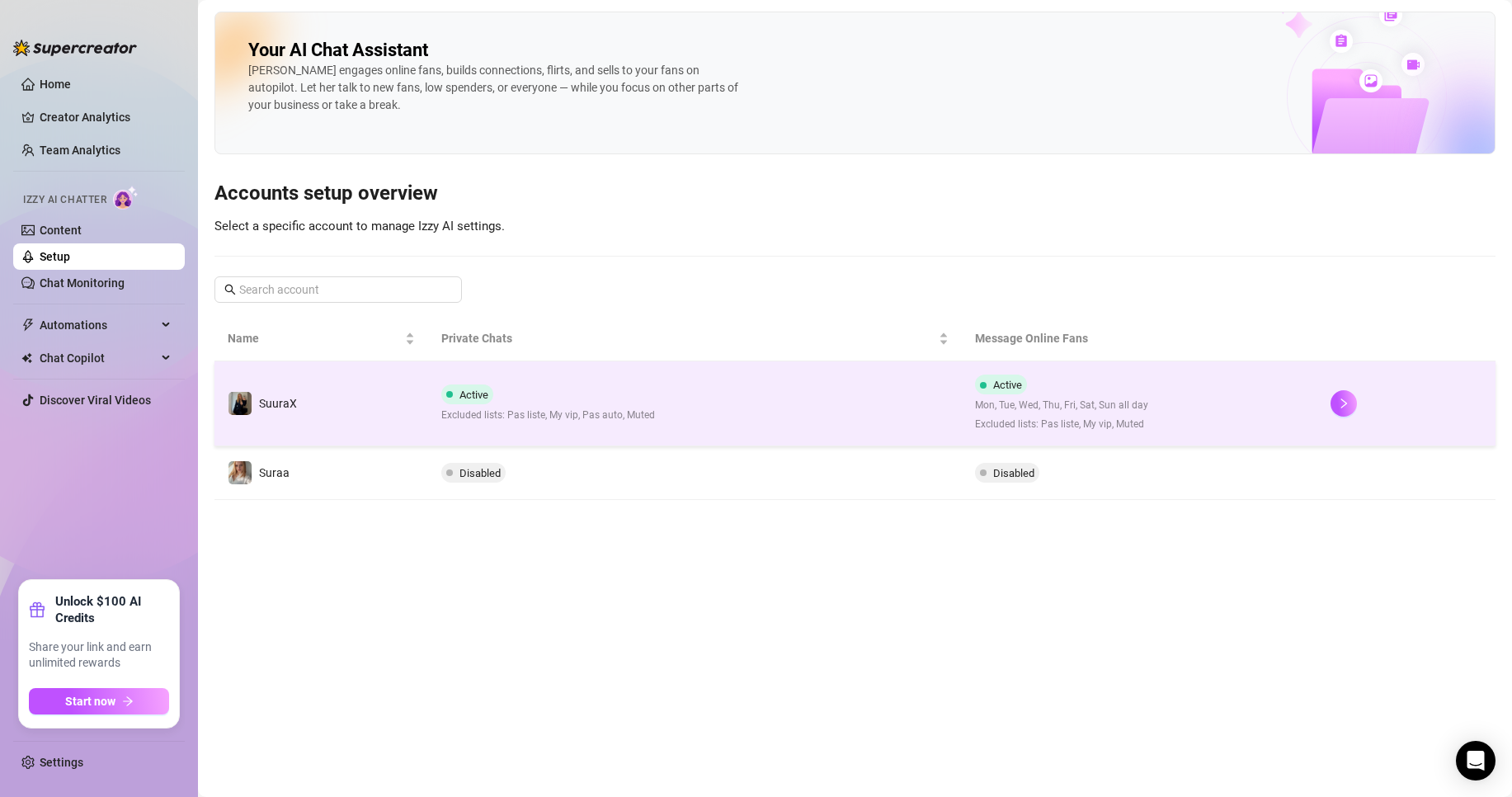
click at [513, 389] on div "Active Excluded lists: Pas liste, My vip, Pas auto, Muted" at bounding box center [547, 404] width 214 height 39
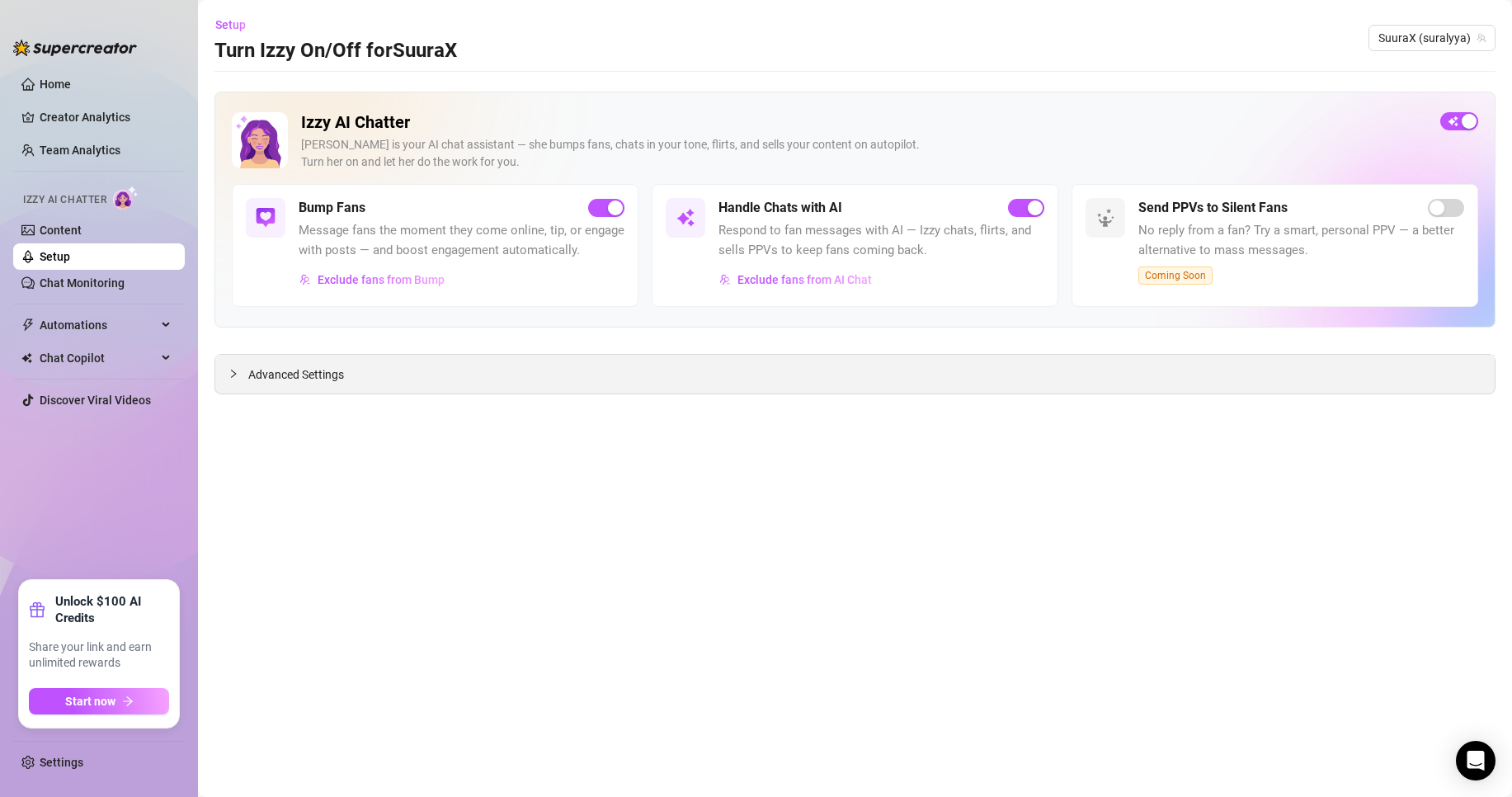
click at [305, 371] on span "Advanced Settings" at bounding box center [296, 375] width 96 height 18
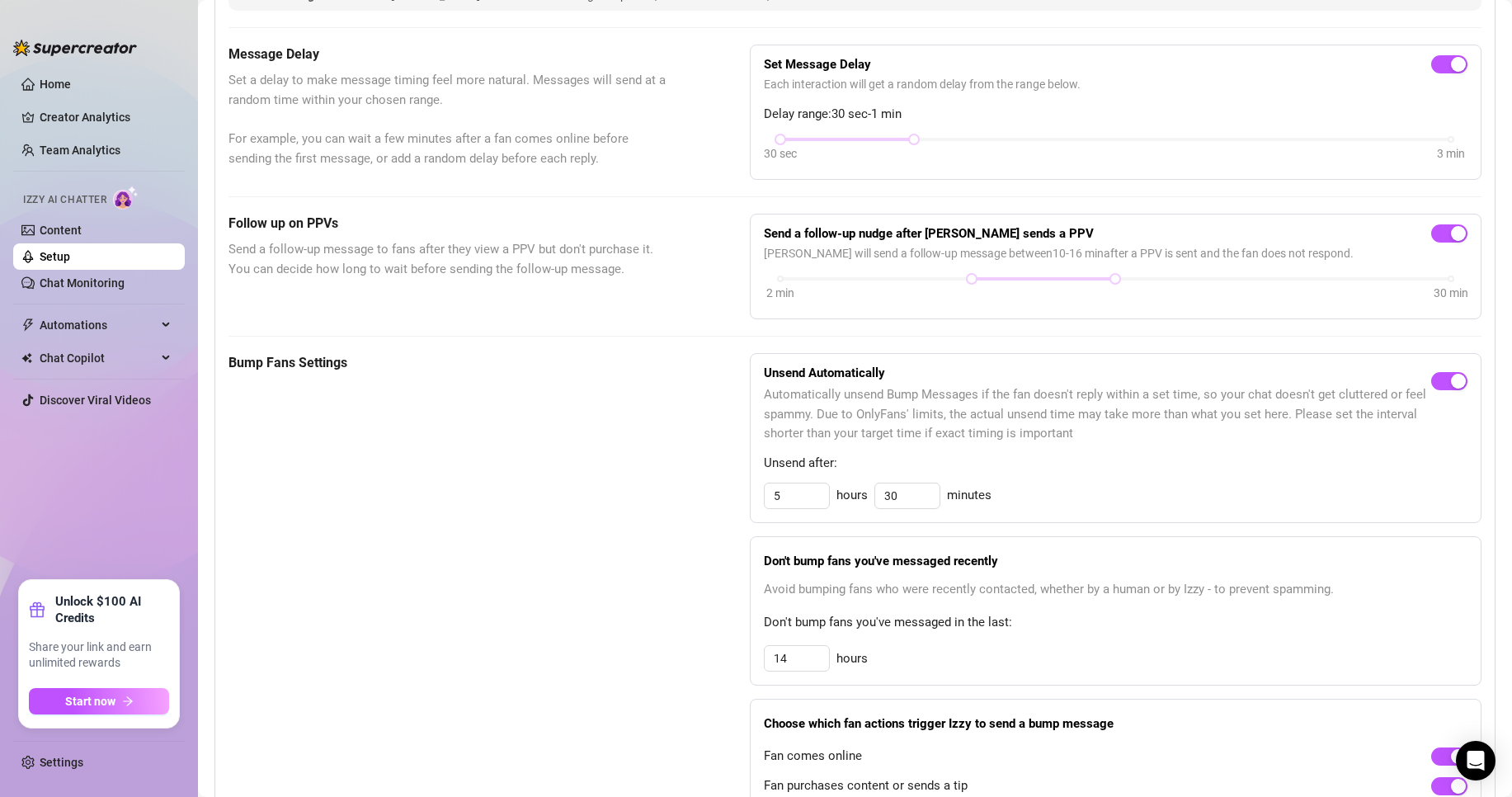
scroll to position [429, 0]
drag, startPoint x: 812, startPoint y: 509, endPoint x: 704, endPoint y: 519, distance: 108.5
click at [704, 519] on div "Bump Fans Settings Unsend Automatically Automatically unsend Bump Messages if t…" at bounding box center [855, 597] width 1254 height 490
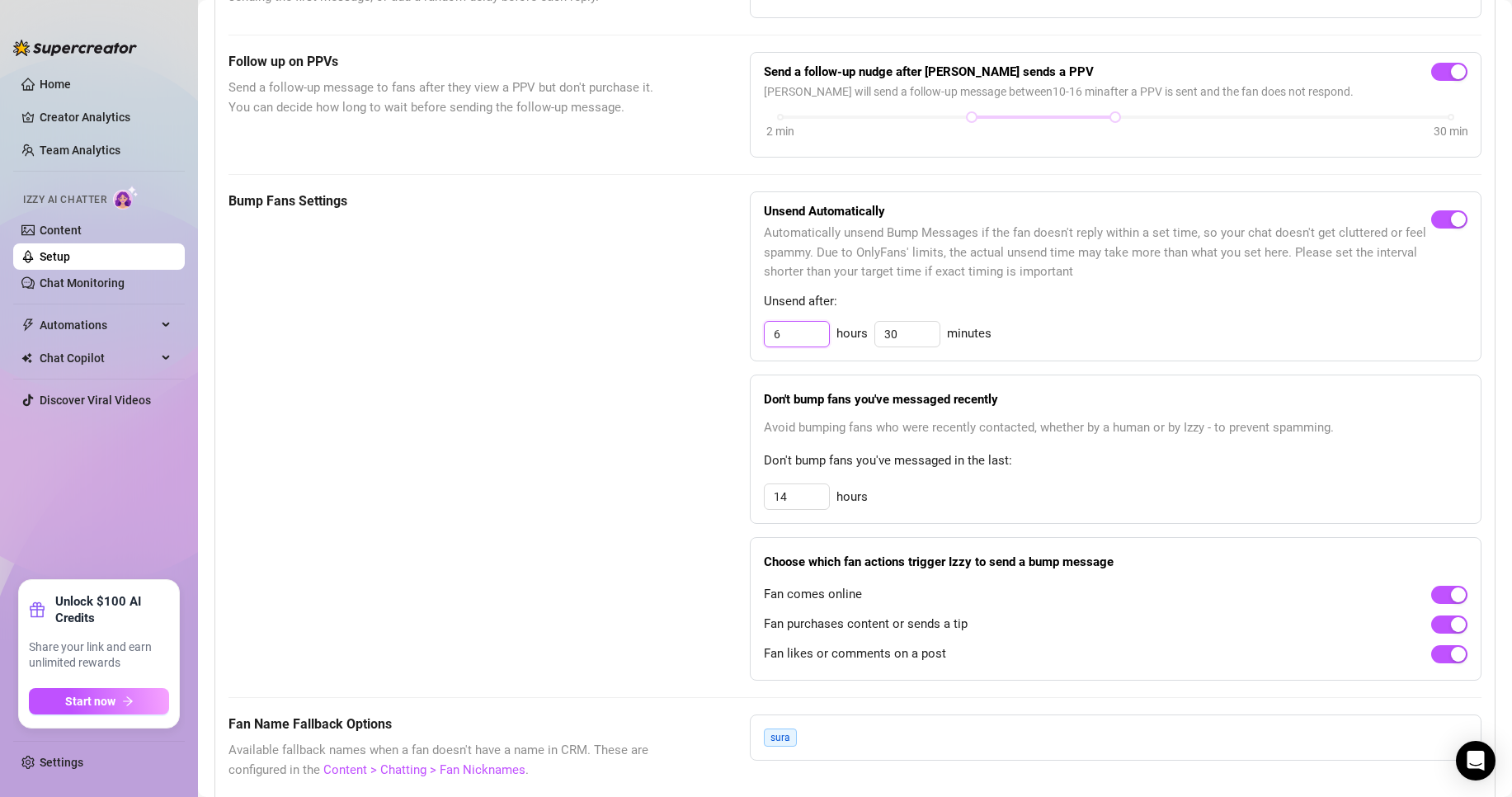
scroll to position [593, 0]
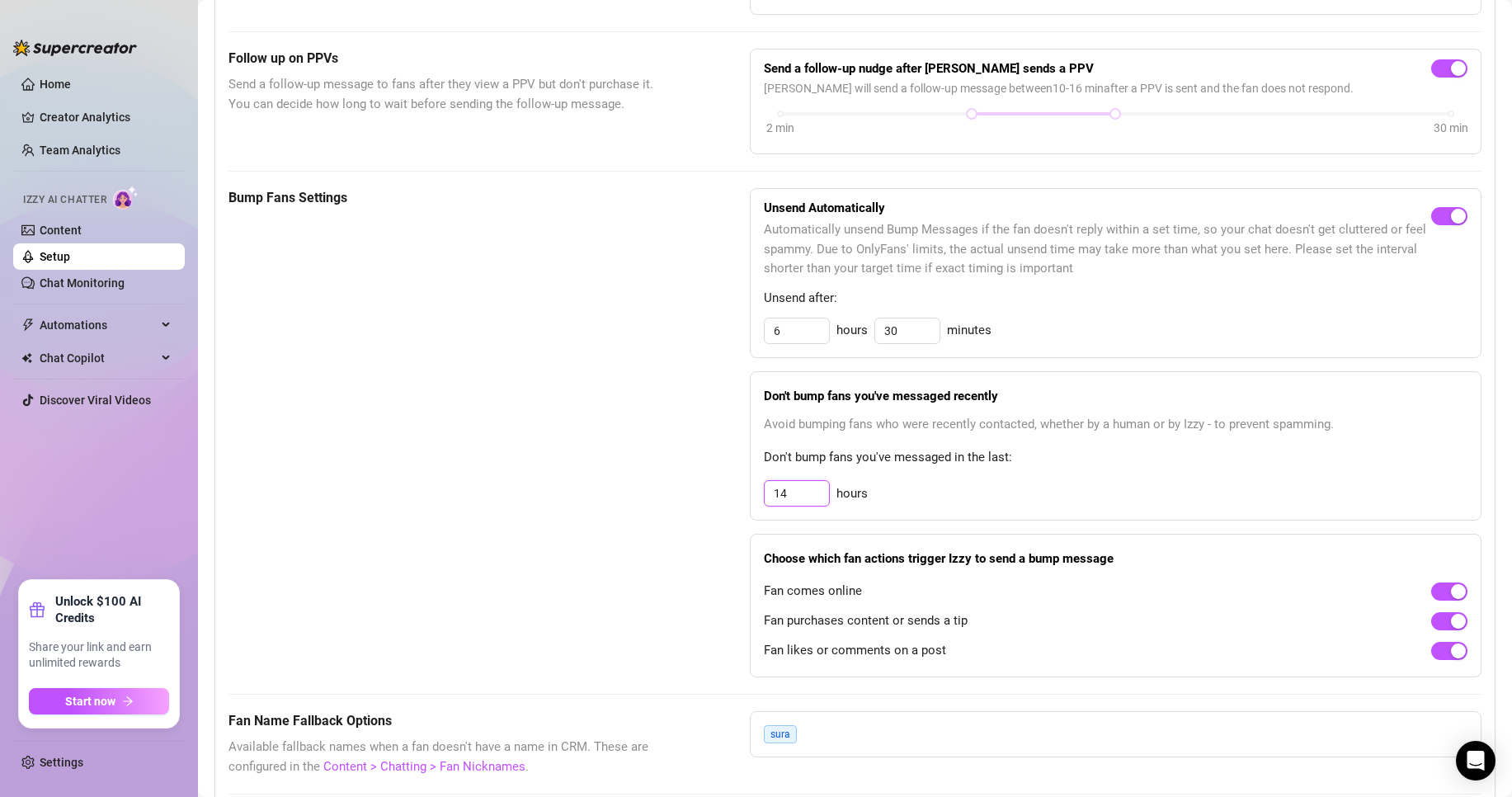
drag, startPoint x: 809, startPoint y: 519, endPoint x: 598, endPoint y: 515, distance: 211.0
click at [598, 515] on div "Bump Fans Settings Unsend Automatically Automatically unsend Bump Messages if t…" at bounding box center [855, 432] width 1254 height 490
click at [712, 573] on div "Bump Fans Settings Unsend Automatically Automatically unsend Bump Messages if t…" at bounding box center [855, 432] width 1254 height 490
drag, startPoint x: 788, startPoint y: 513, endPoint x: 812, endPoint y: 504, distance: 25.6
click at [812, 504] on input "16" at bounding box center [797, 494] width 64 height 25
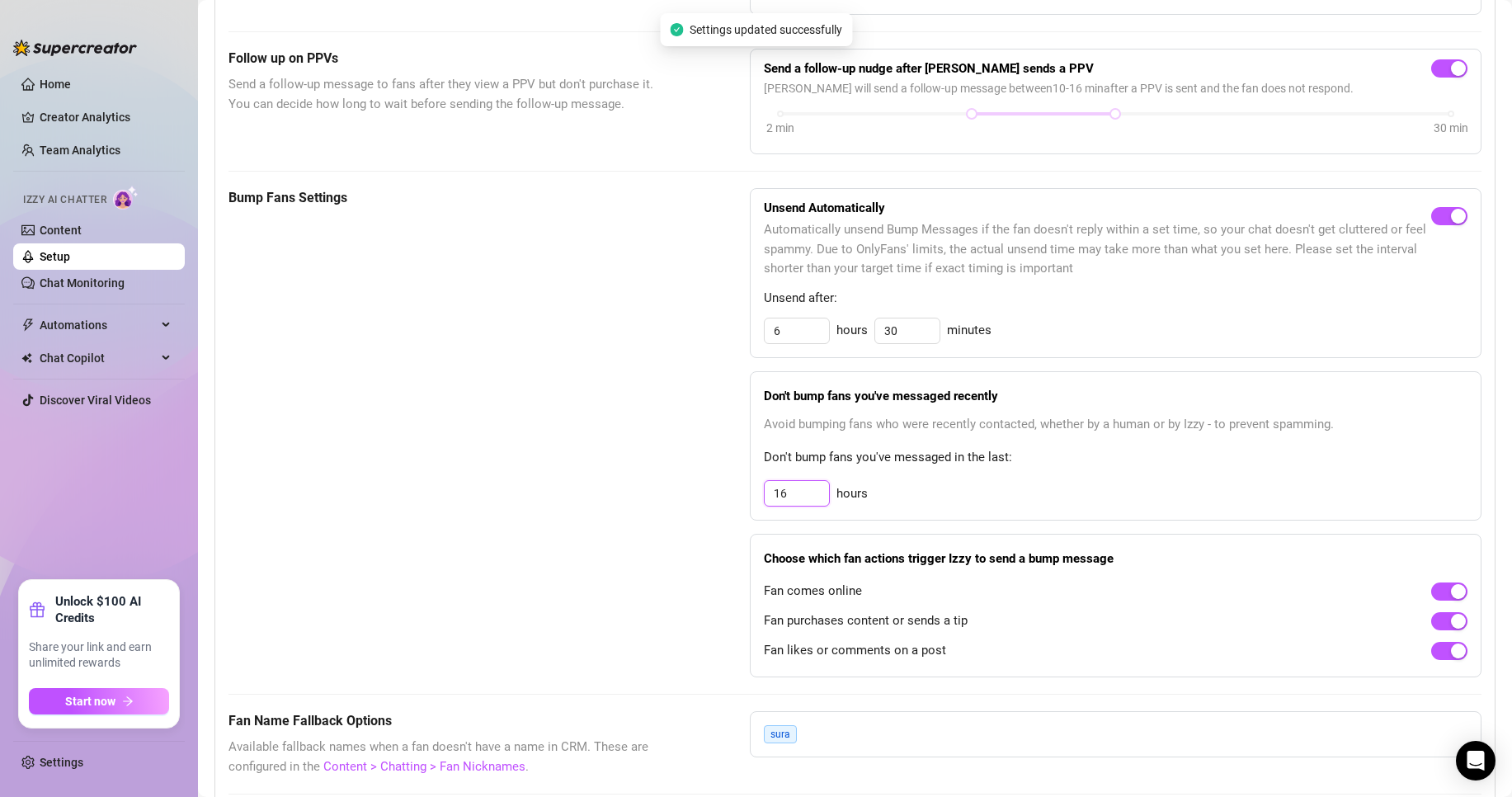
click at [801, 506] on input "16" at bounding box center [797, 494] width 64 height 25
click at [636, 514] on div "Bump Fans Settings" at bounding box center [448, 432] width 439 height 490
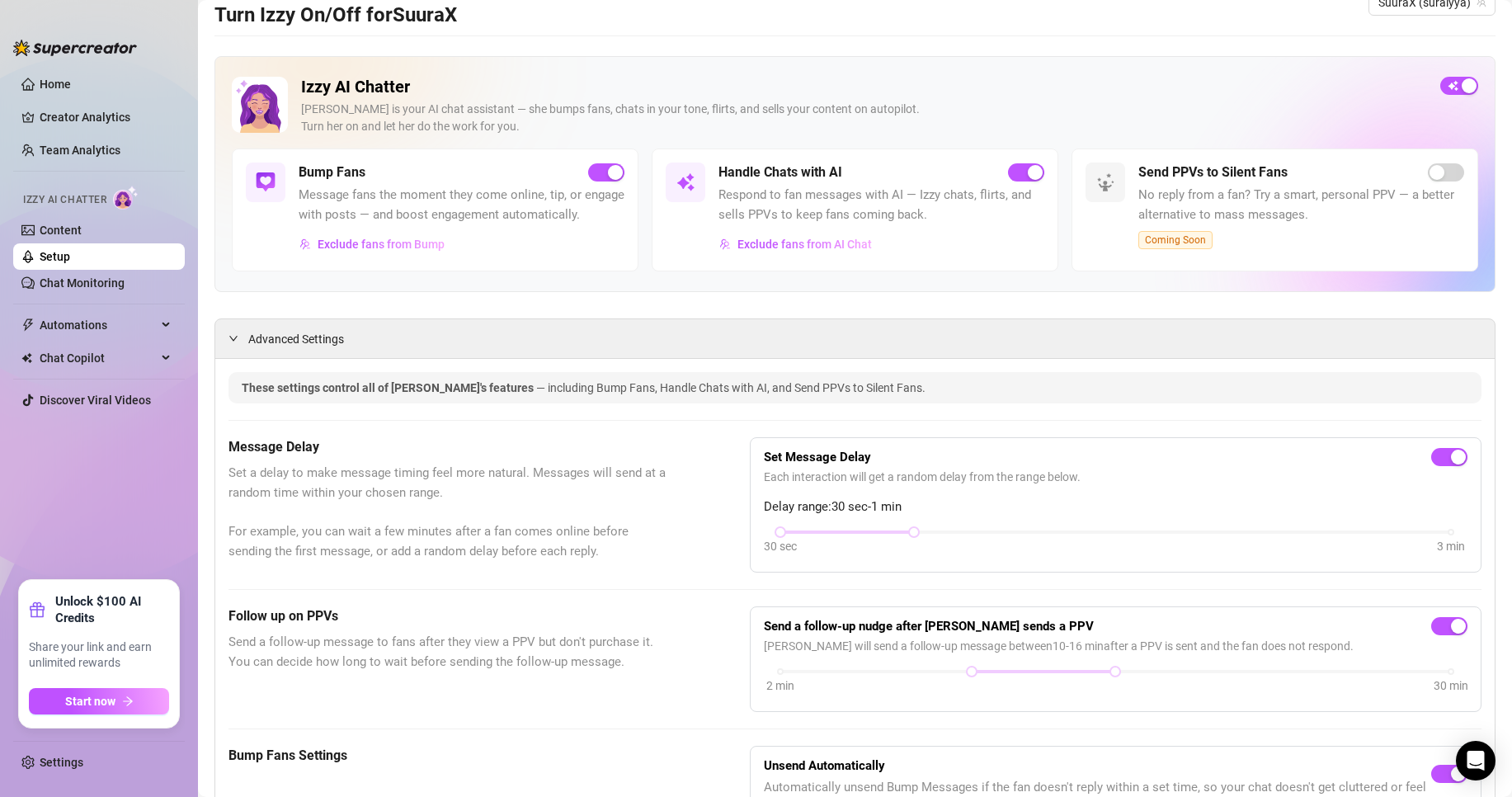
scroll to position [0, 0]
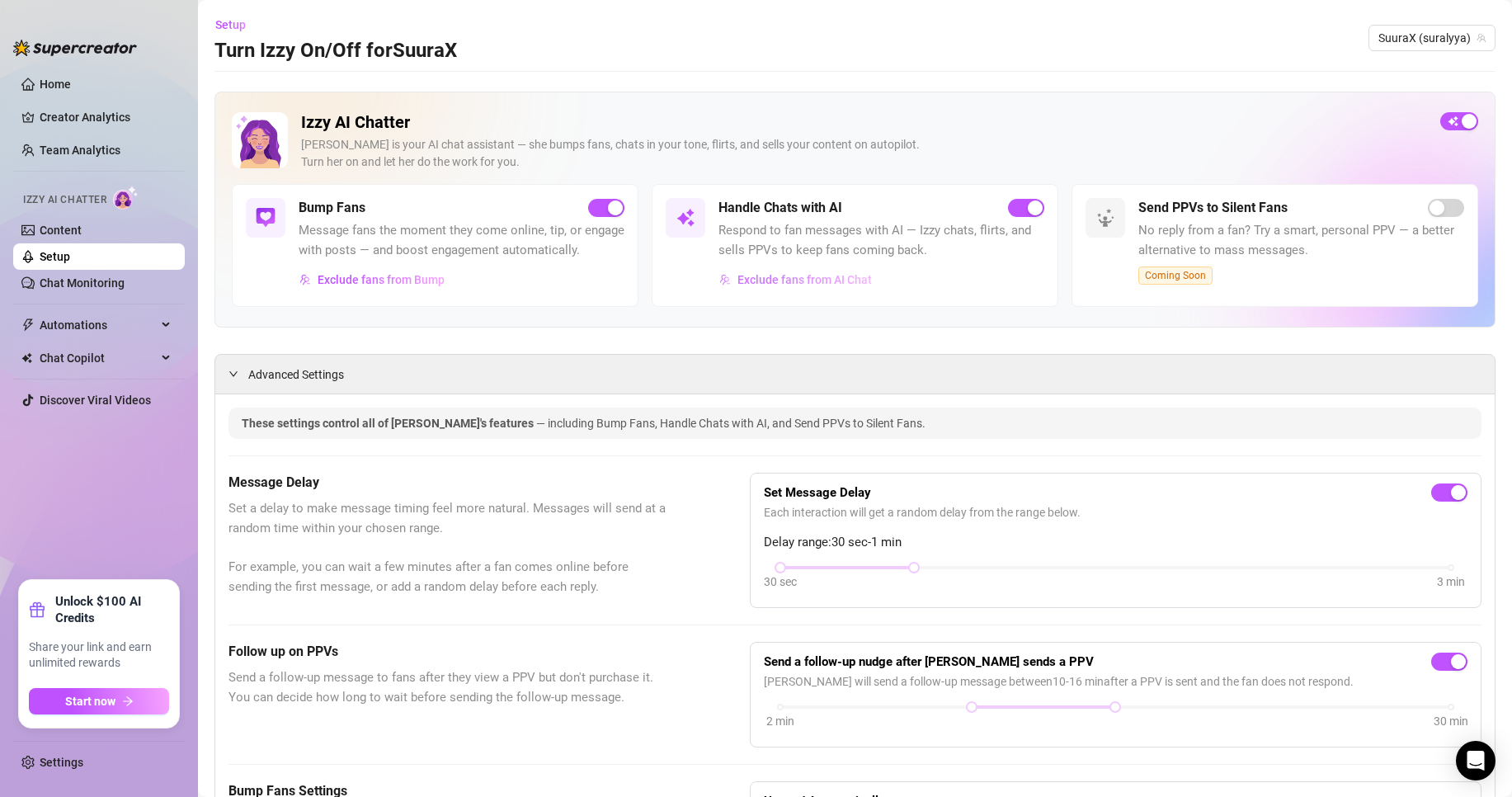
click at [790, 287] on span "Exclude fans from AI Chat" at bounding box center [805, 280] width 135 height 13
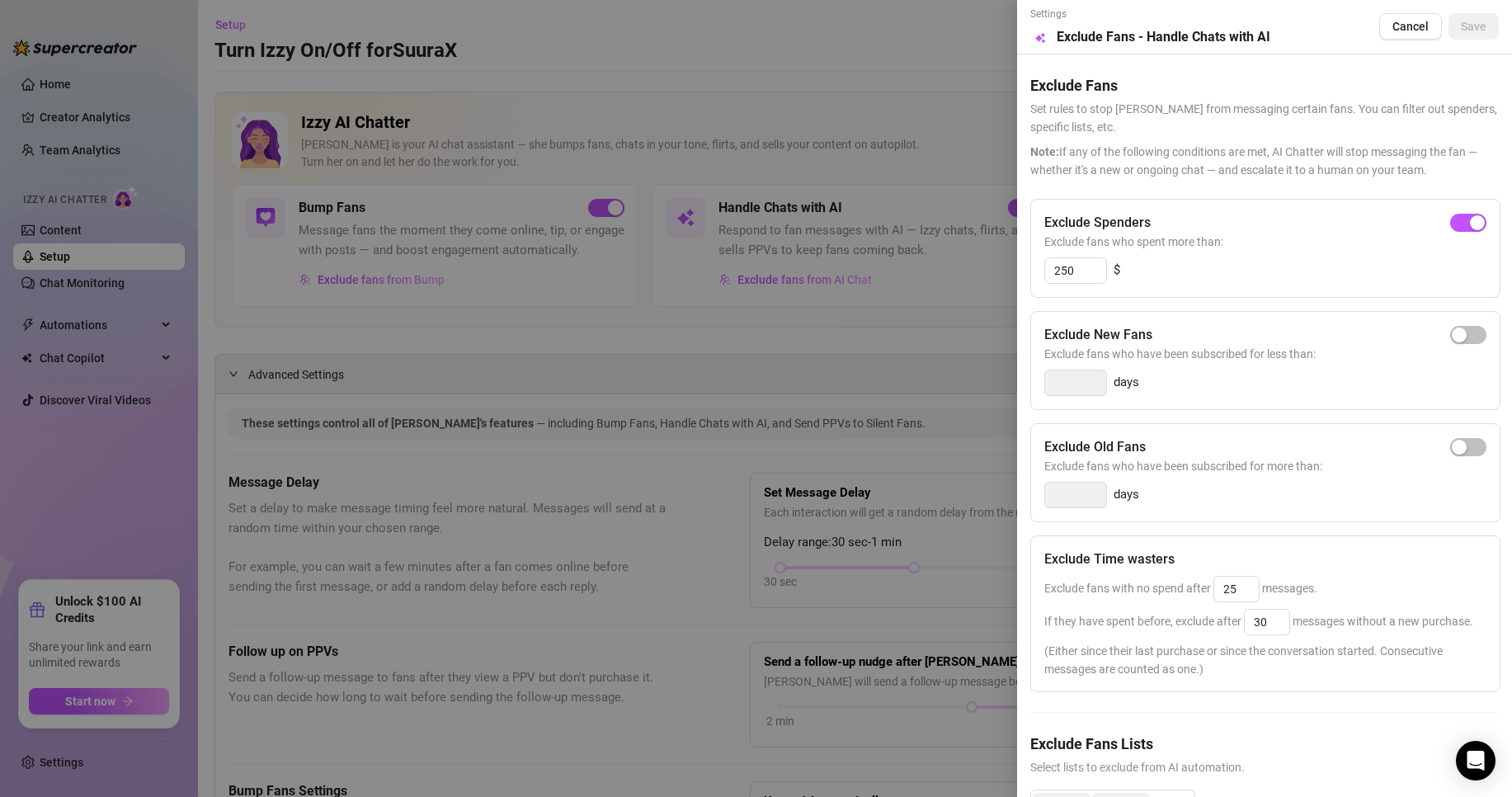
scroll to position [130, 0]
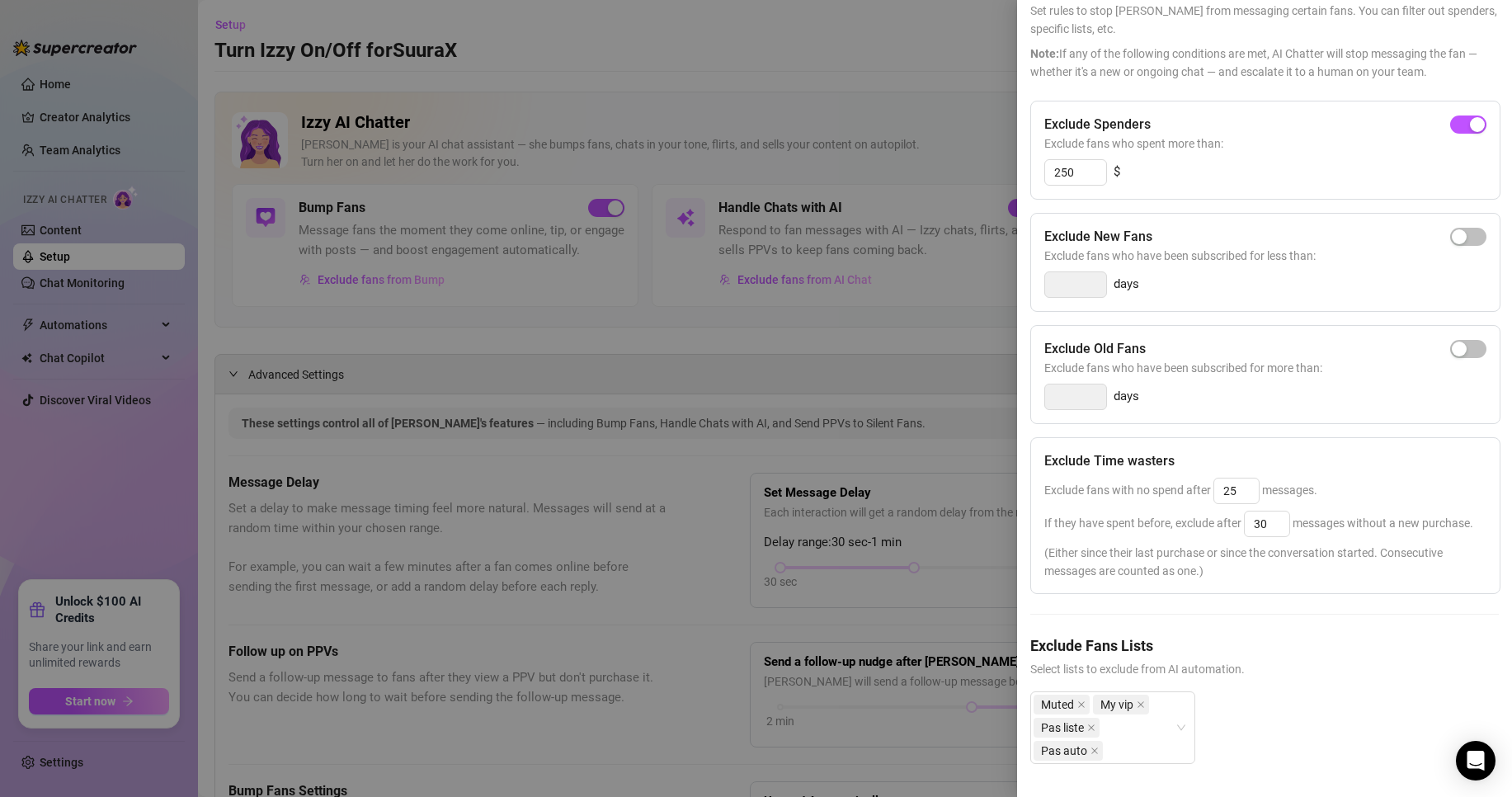
click at [709, 318] on div at bounding box center [756, 398] width 1512 height 797
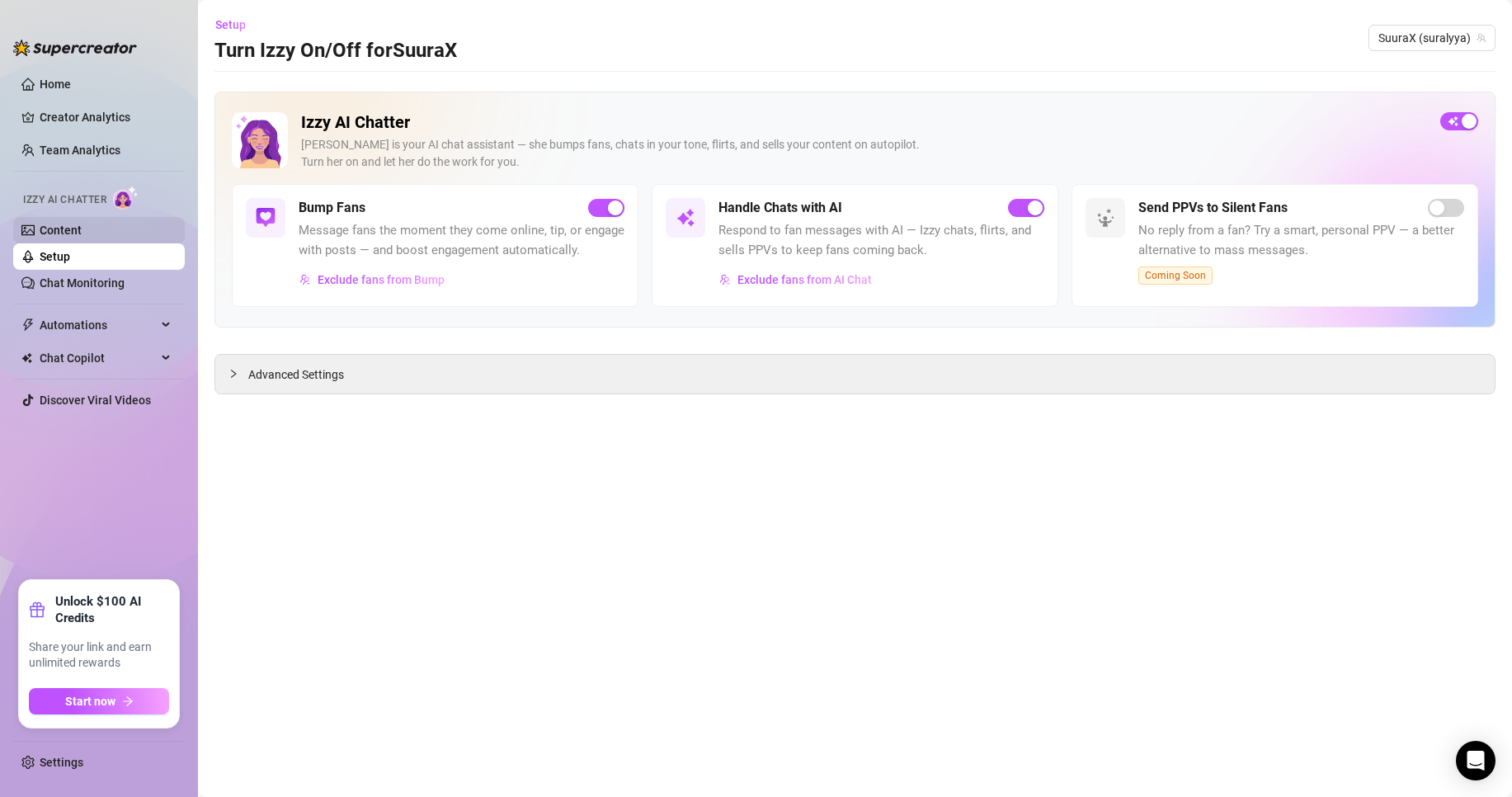
click at [75, 229] on link "Content" at bounding box center [61, 230] width 42 height 13
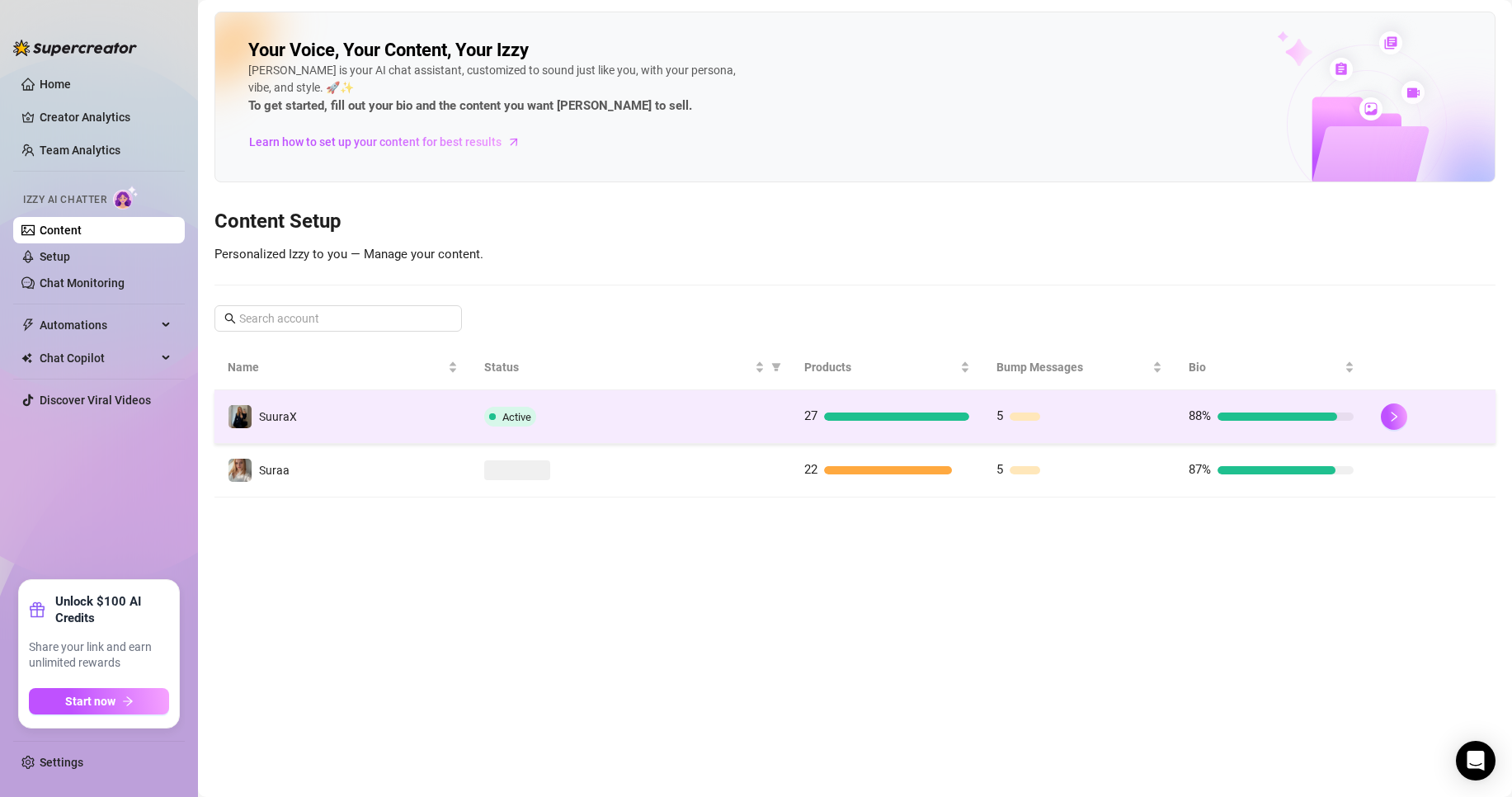
click at [389, 426] on td "SuuraX" at bounding box center [342, 417] width 257 height 54
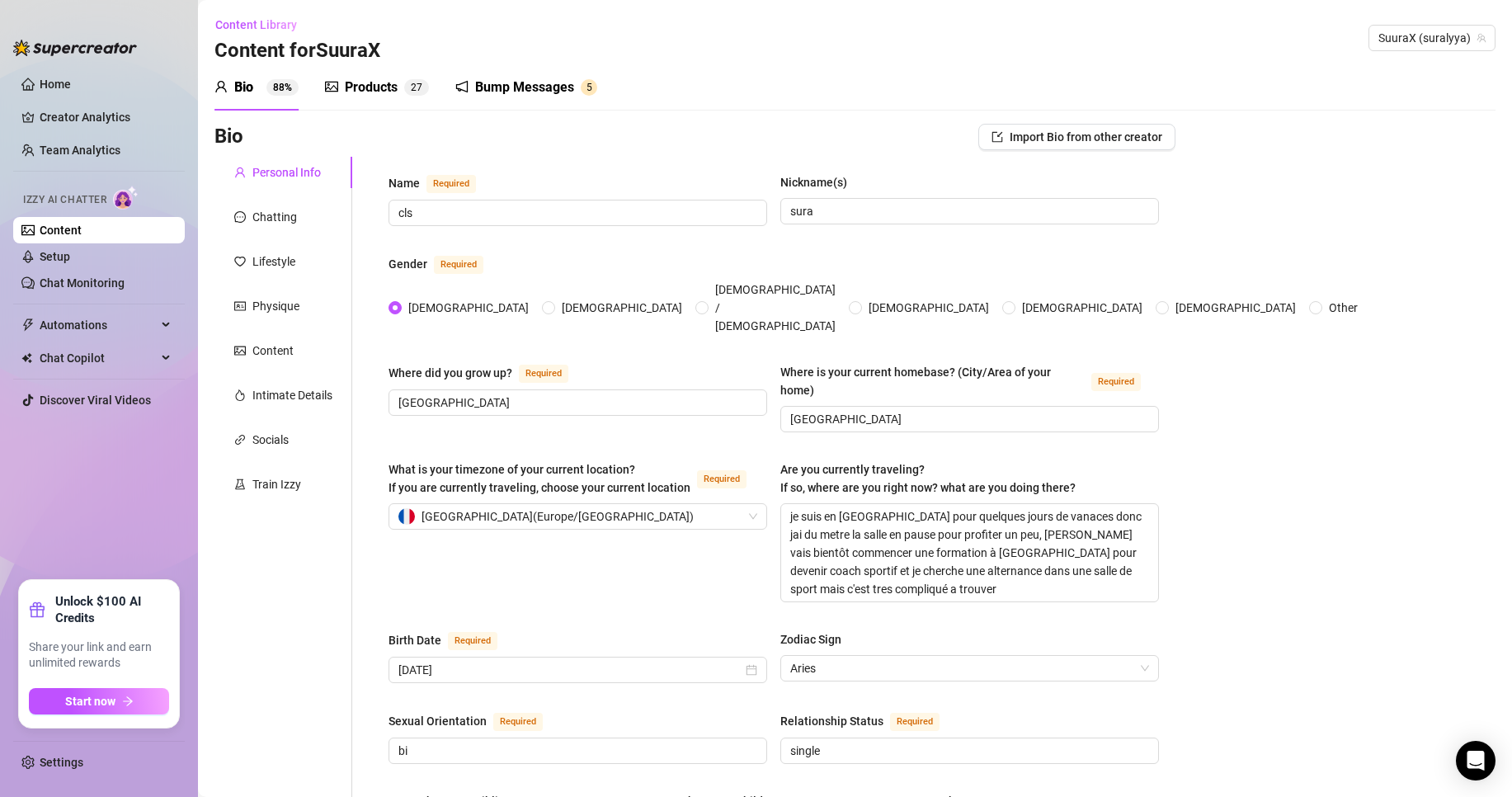
click at [495, 83] on div "Bump Messages" at bounding box center [524, 87] width 99 height 20
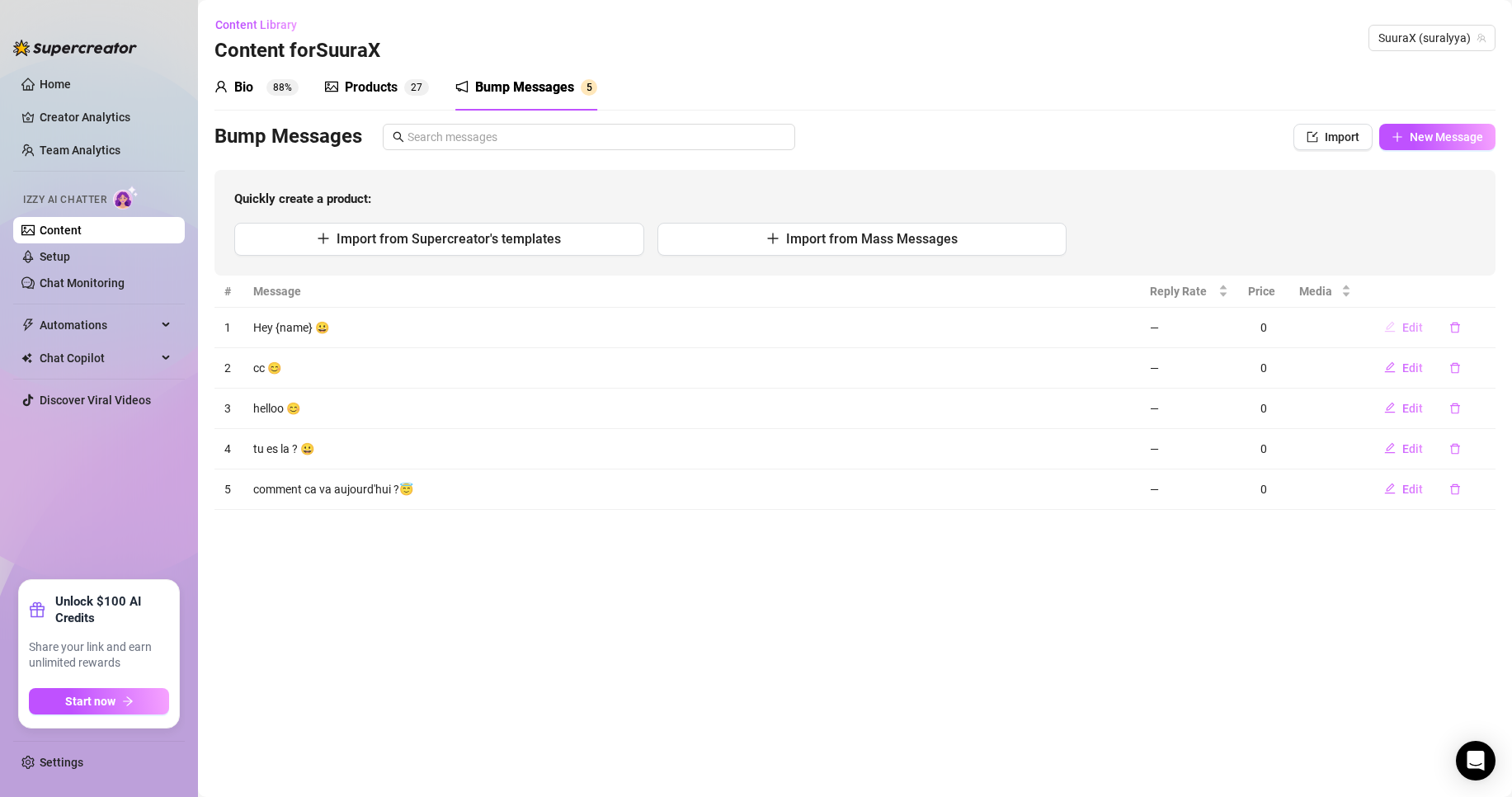
click at [1424, 327] on button "Edit" at bounding box center [1404, 327] width 65 height 27
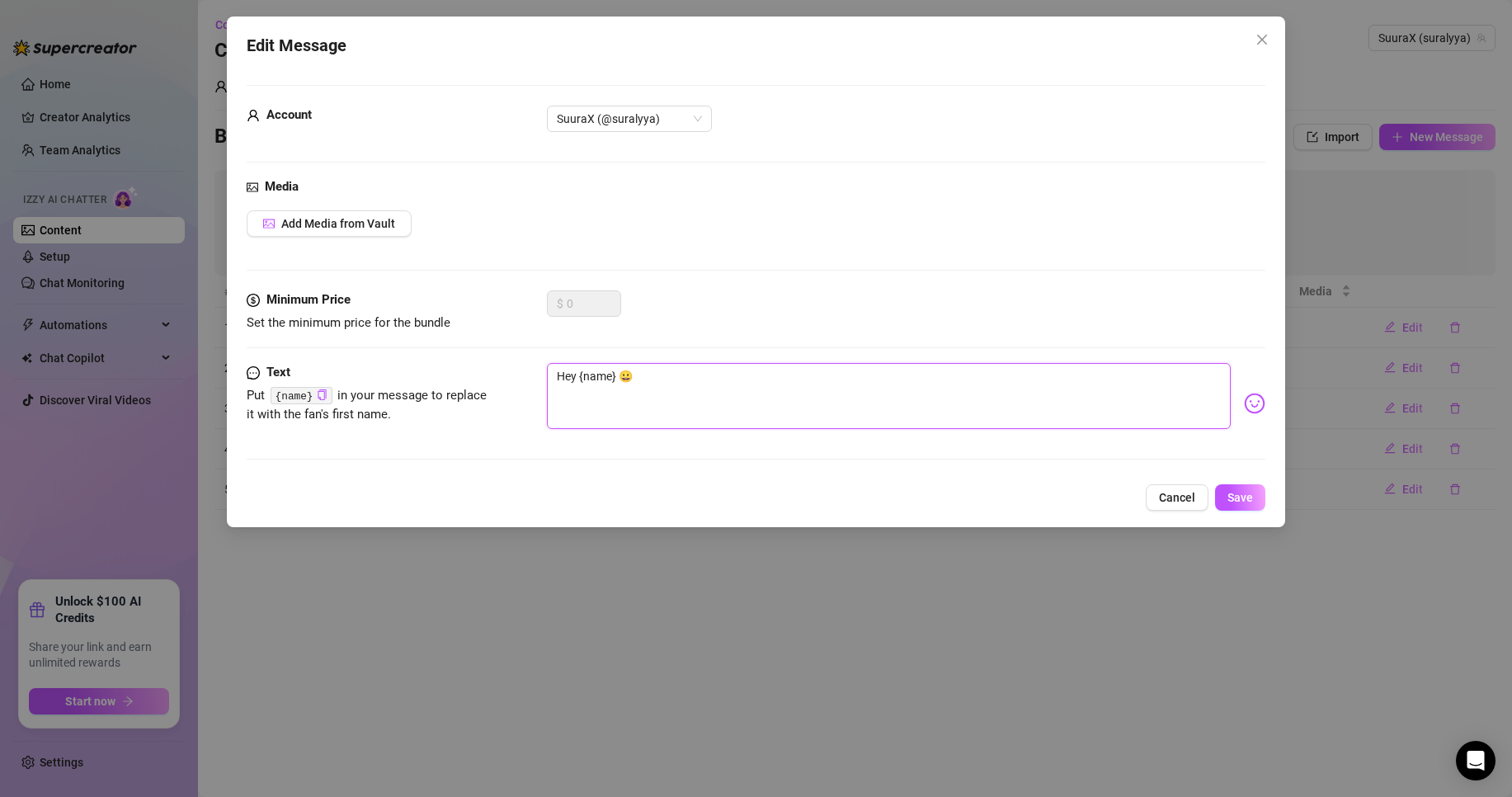
click at [630, 378] on textarea "Hey {name} 😀" at bounding box center [888, 396] width 684 height 66
type textarea "Hey {name}😀"
type textarea "Hey {name😀"
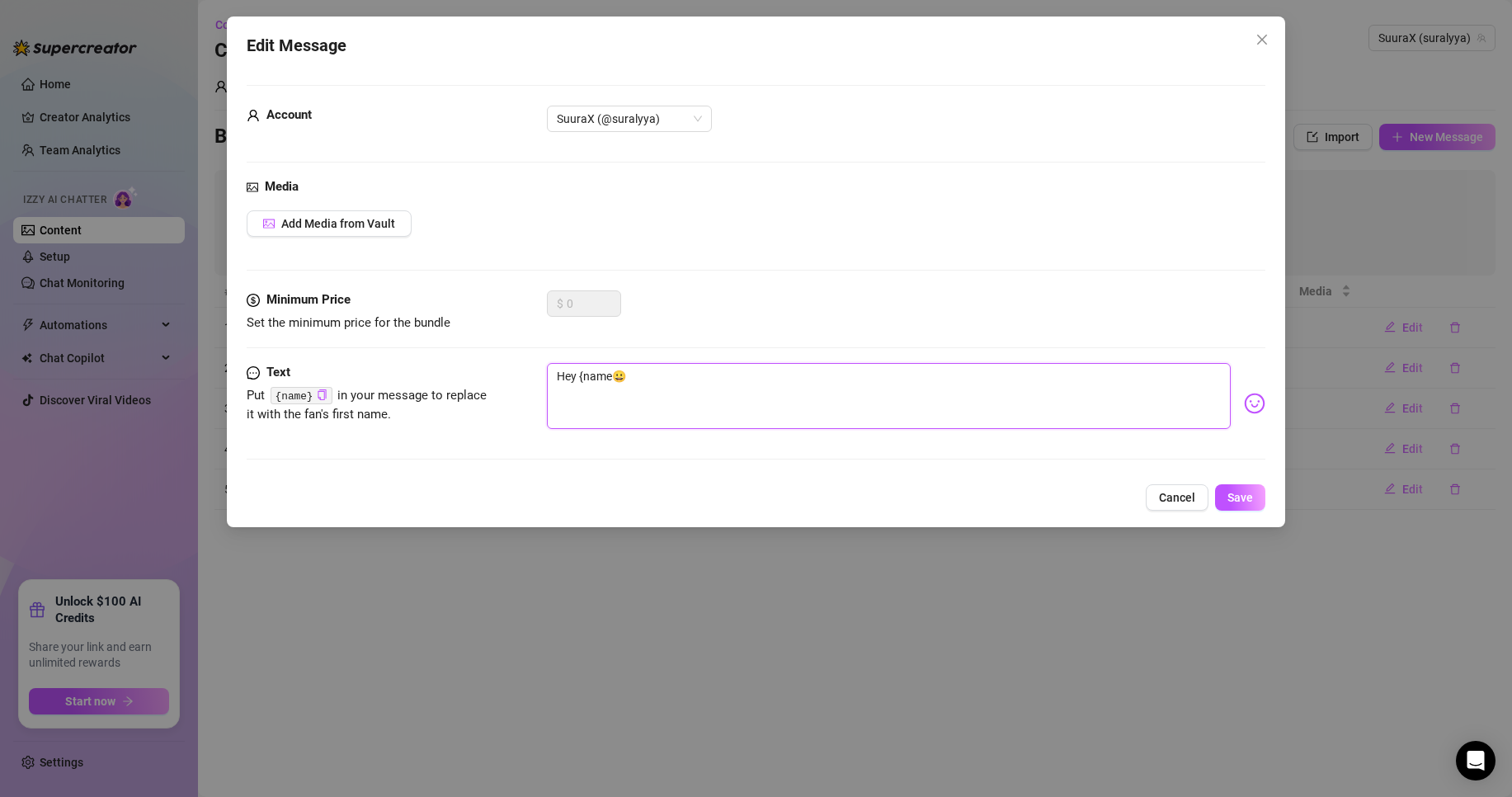
type textarea "Hey {nam😀"
type textarea "Hey {na😀"
type textarea "Hey {n😀"
type textarea "Hey {😀"
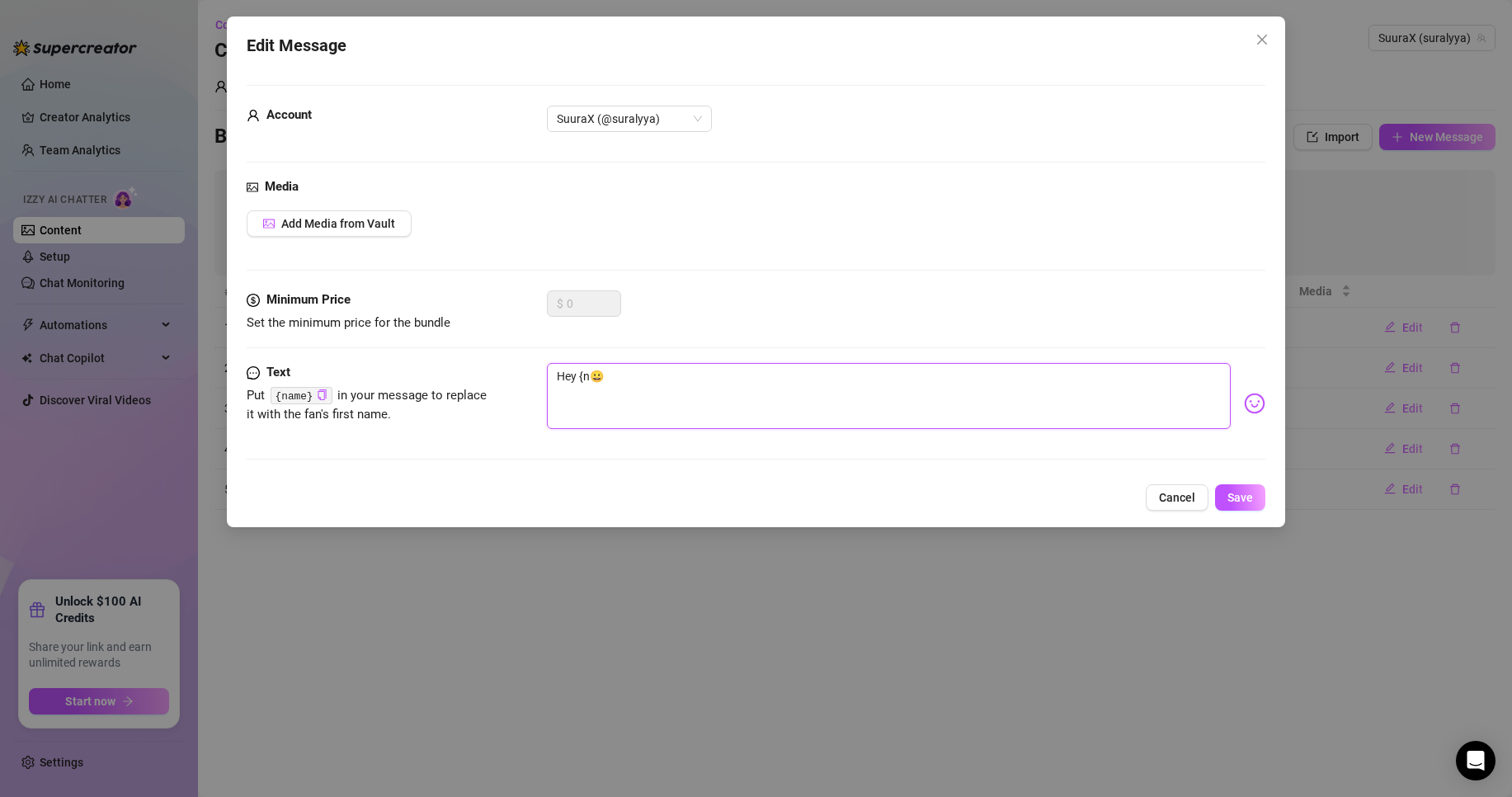
type textarea "Hey {😀"
type textarea "Hey 😀"
click at [1254, 514] on div "Edit Message Account SuuraX (@suralyya) Media Add Media from Vault Minimum Pric…" at bounding box center [756, 272] width 1058 height 511
click at [1249, 504] on span "Save" at bounding box center [1240, 498] width 26 height 13
